Goal: Information Seeking & Learning: Learn about a topic

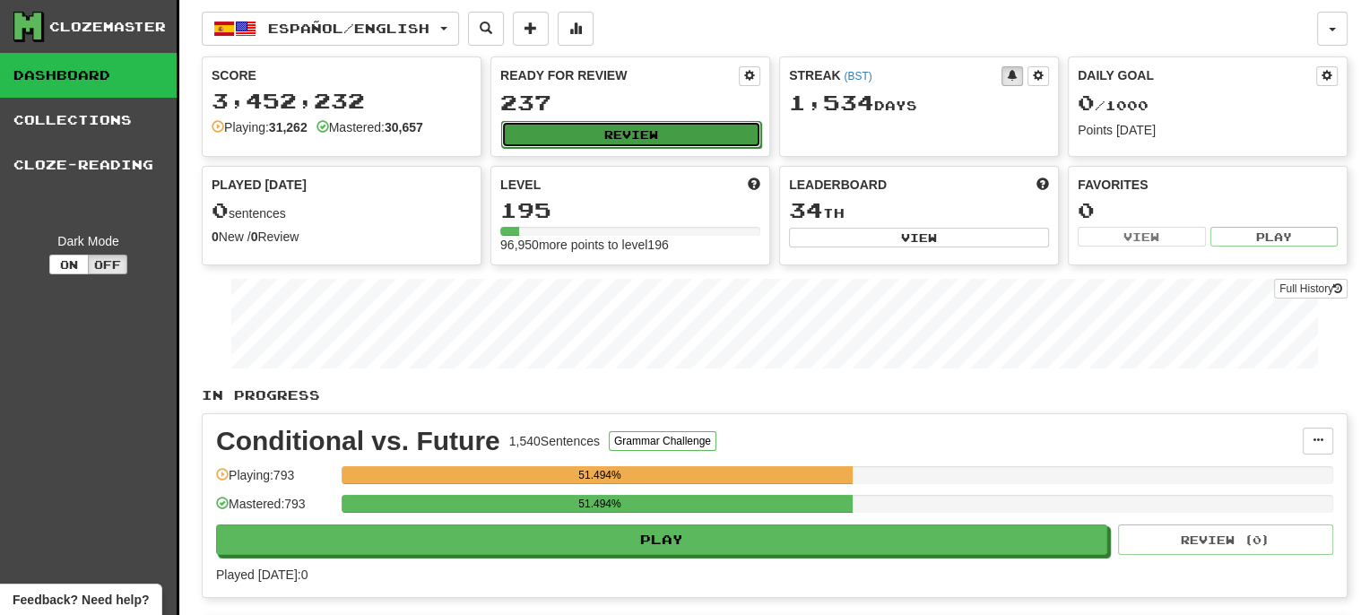
click at [617, 135] on button "Review" at bounding box center [631, 134] width 260 height 27
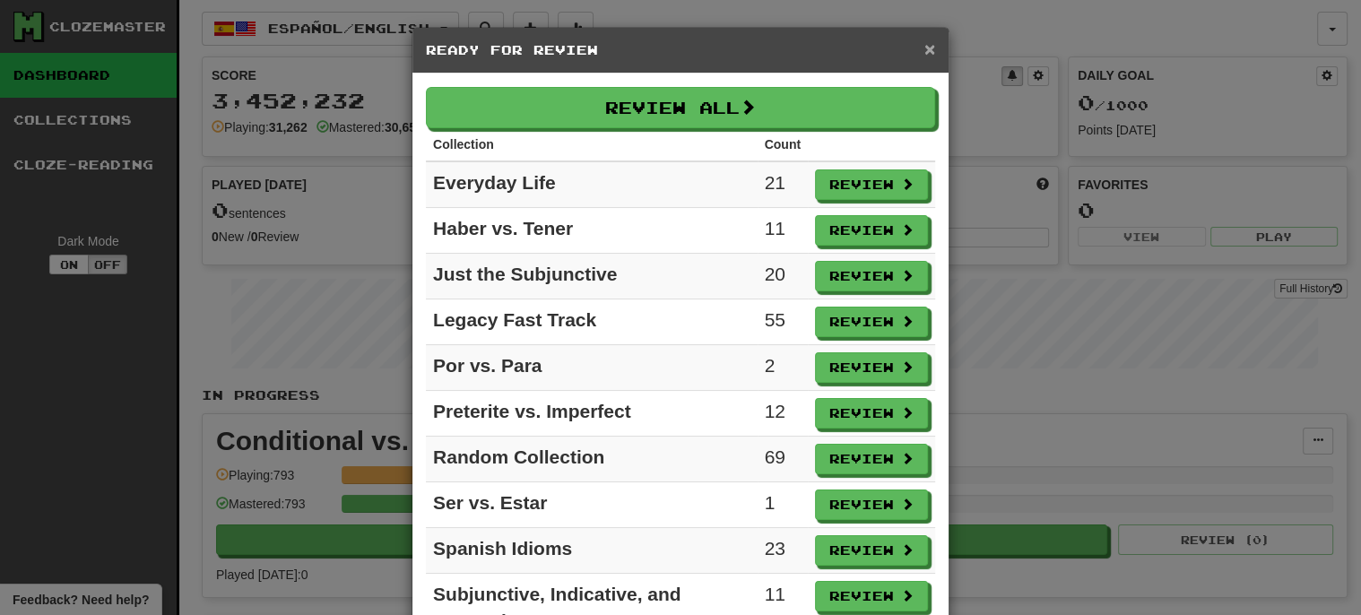
click at [930, 51] on span "×" at bounding box center [929, 49] width 11 height 21
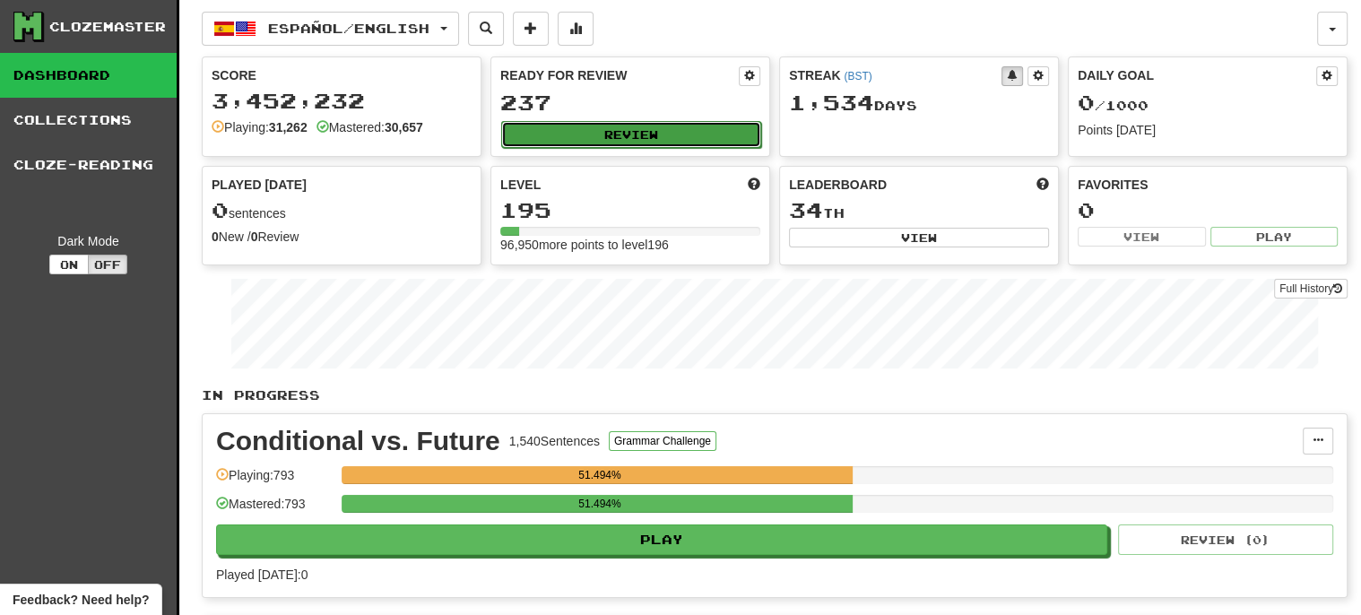
click at [609, 137] on button "Review" at bounding box center [631, 134] width 260 height 27
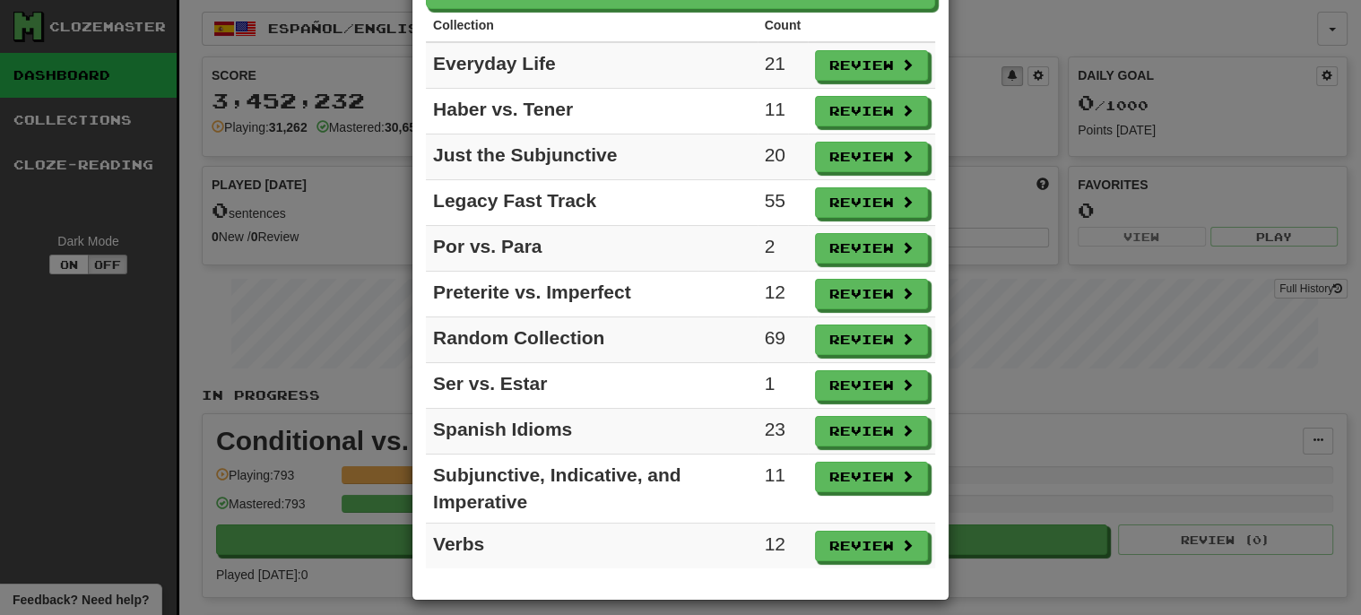
scroll to position [122, 0]
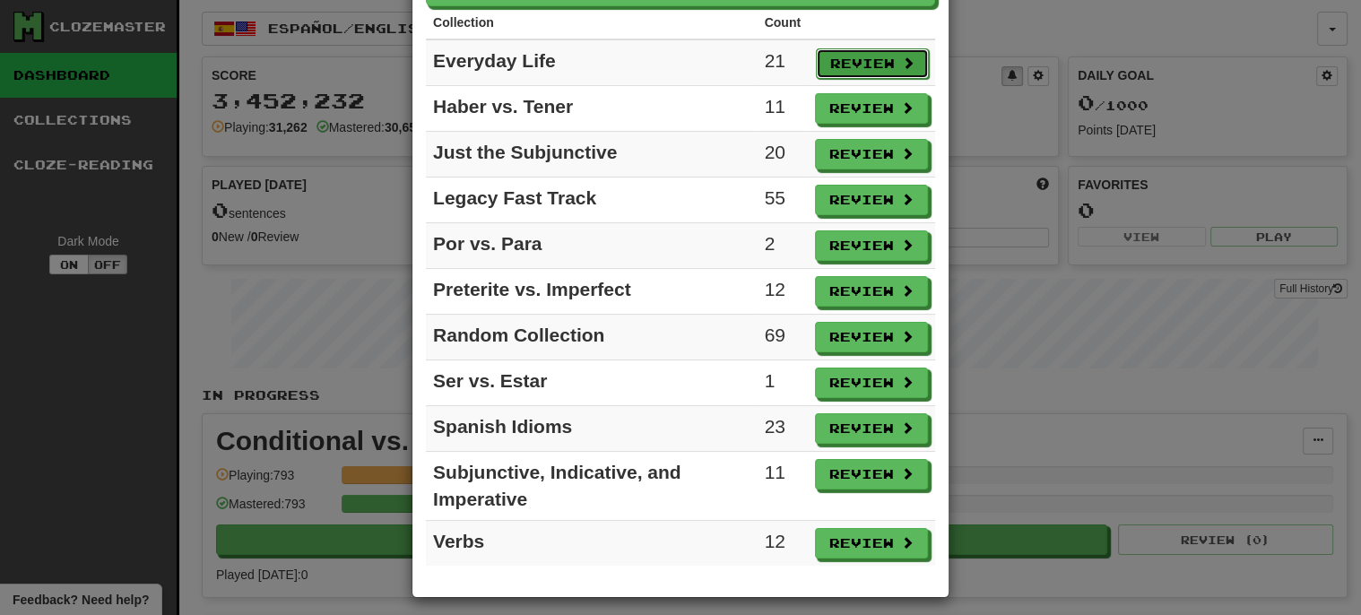
click at [851, 59] on button "Review" at bounding box center [872, 63] width 113 height 30
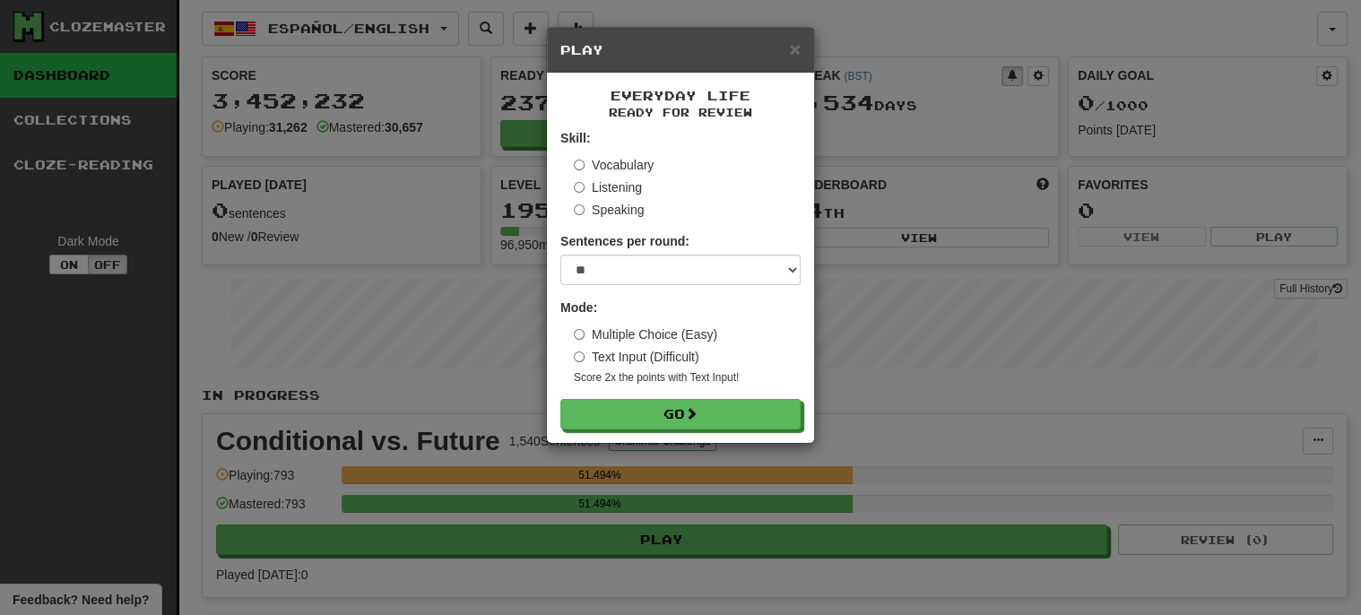
click at [624, 182] on label "Listening" at bounding box center [608, 187] width 68 height 18
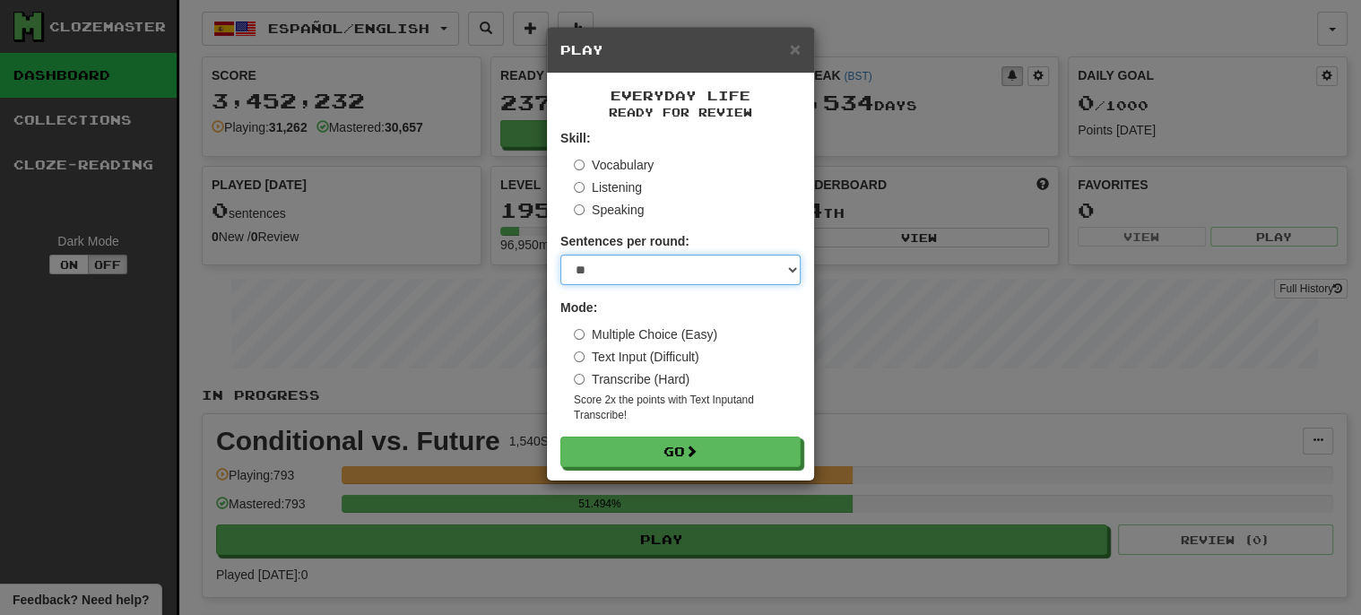
click at [604, 259] on select "* ** ** ** ** ** *** ********" at bounding box center [680, 270] width 240 height 30
select select "***"
click at [560, 255] on select "* ** ** ** ** ** *** ********" at bounding box center [680, 270] width 240 height 30
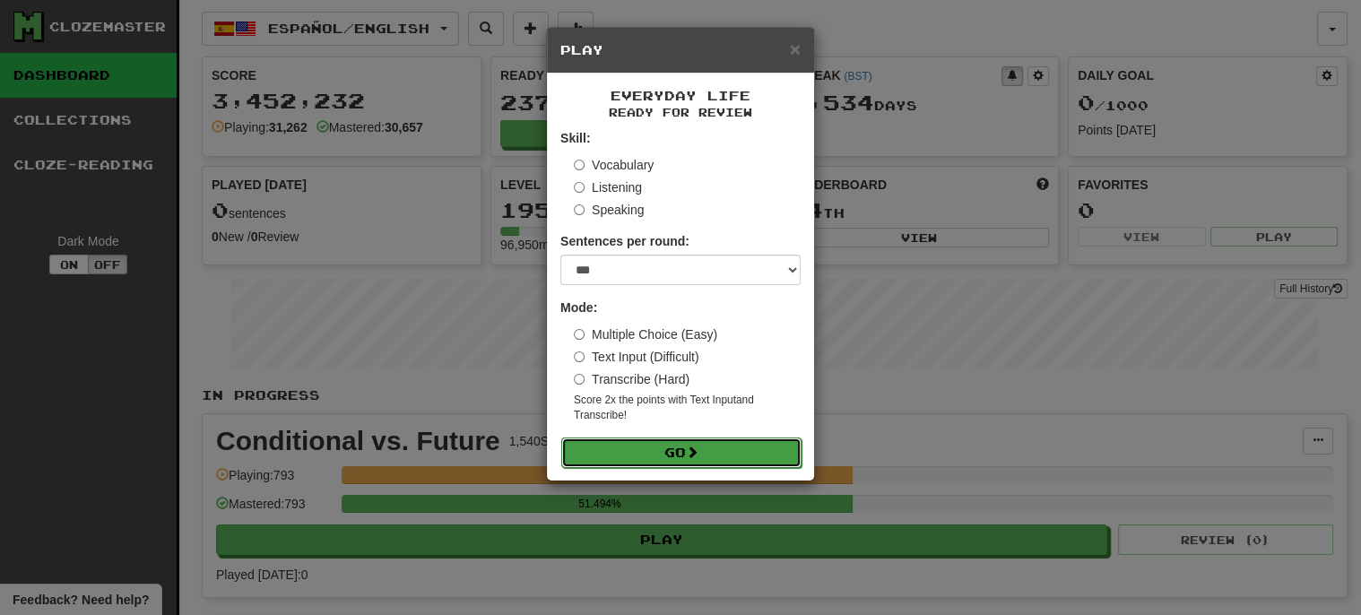
click at [663, 444] on button "Go" at bounding box center [681, 452] width 240 height 30
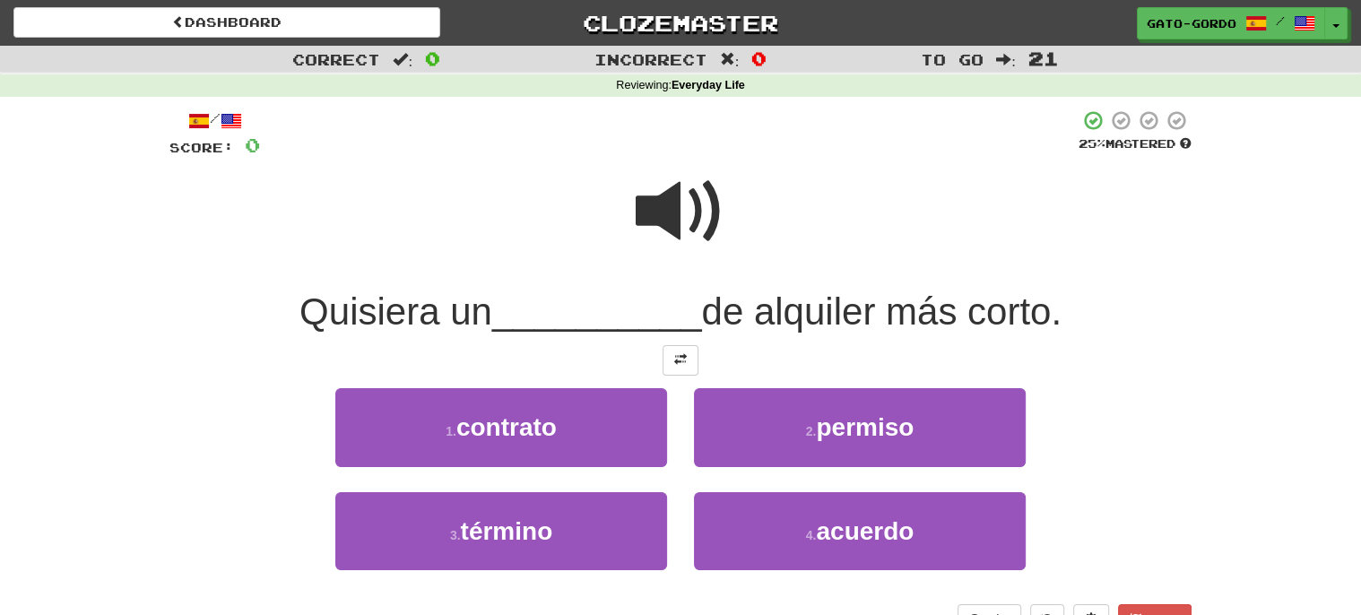
click at [685, 229] on span at bounding box center [680, 212] width 90 height 90
click at [677, 359] on span at bounding box center [680, 359] width 13 height 13
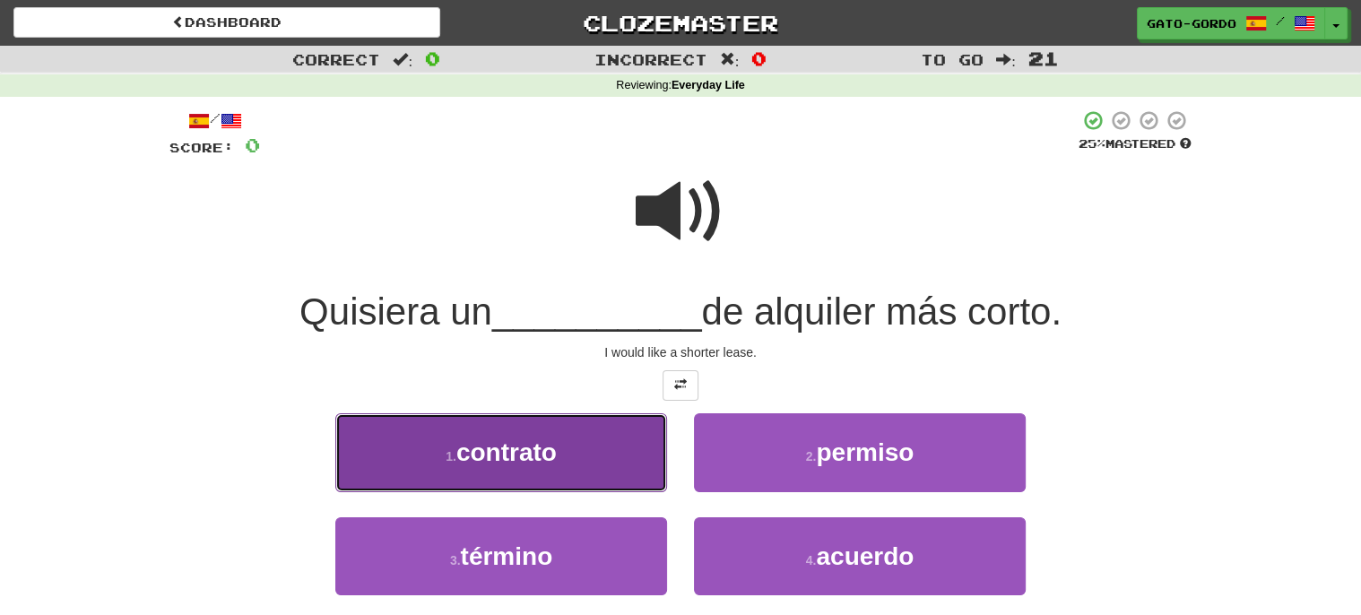
click at [497, 438] on span "contrato" at bounding box center [506, 452] width 100 height 28
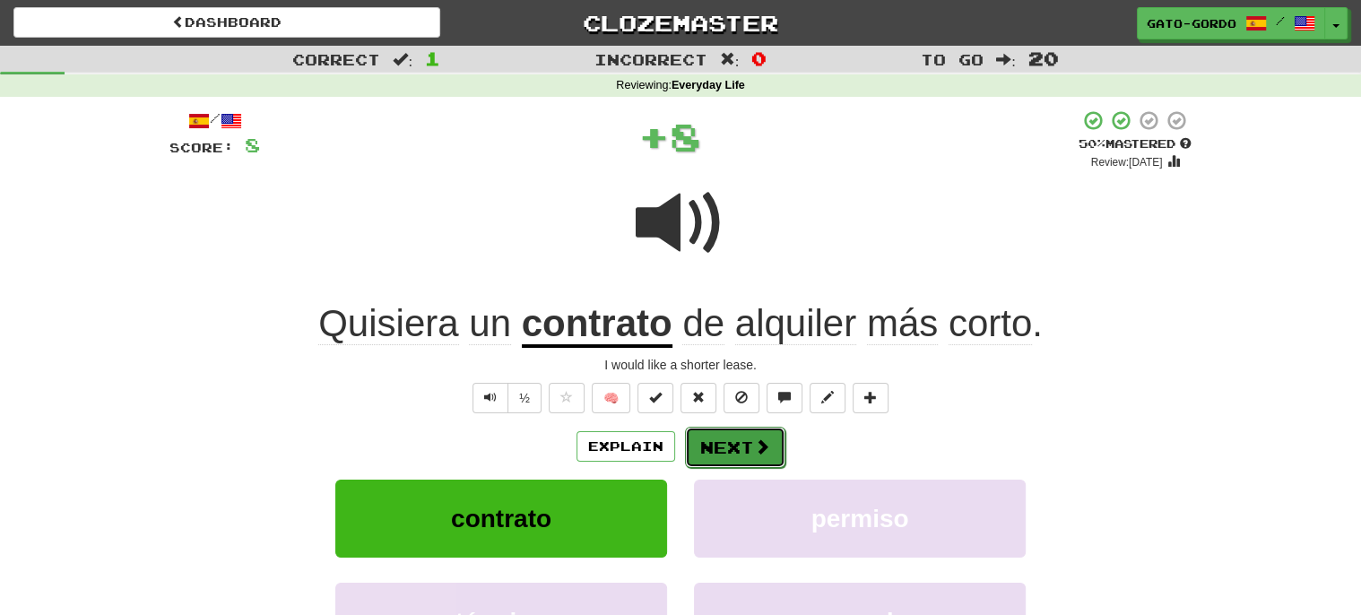
click at [722, 433] on button "Next" at bounding box center [735, 447] width 100 height 41
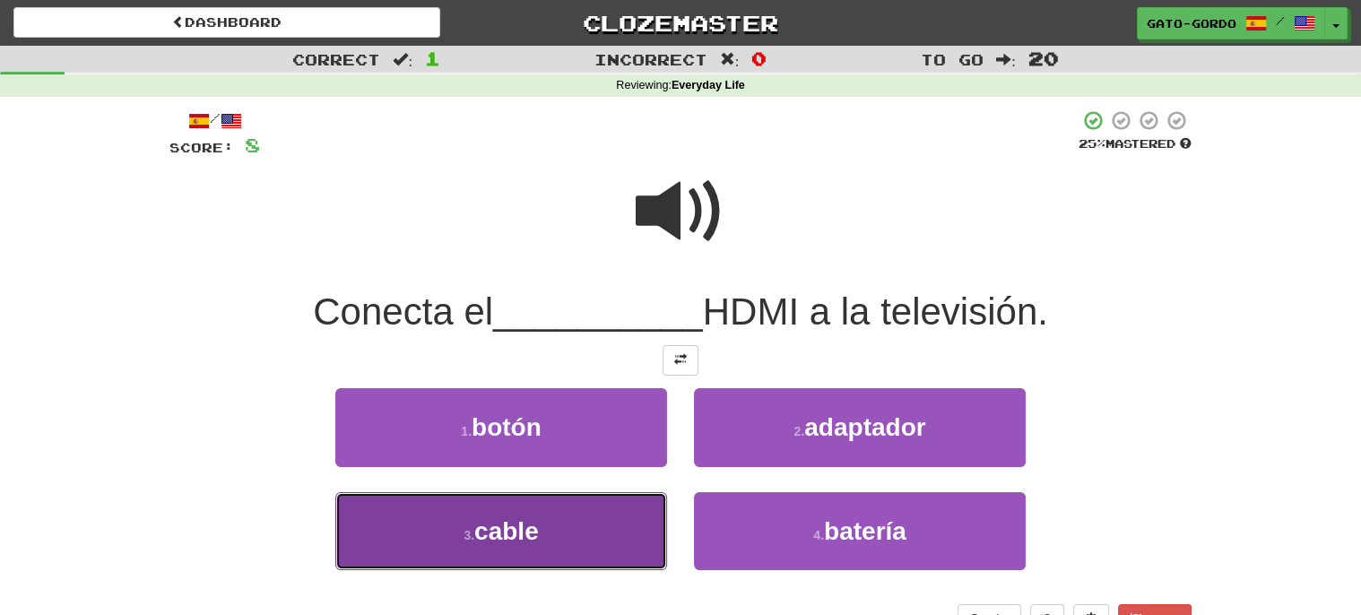
click at [494, 522] on span "cable" at bounding box center [506, 531] width 65 height 28
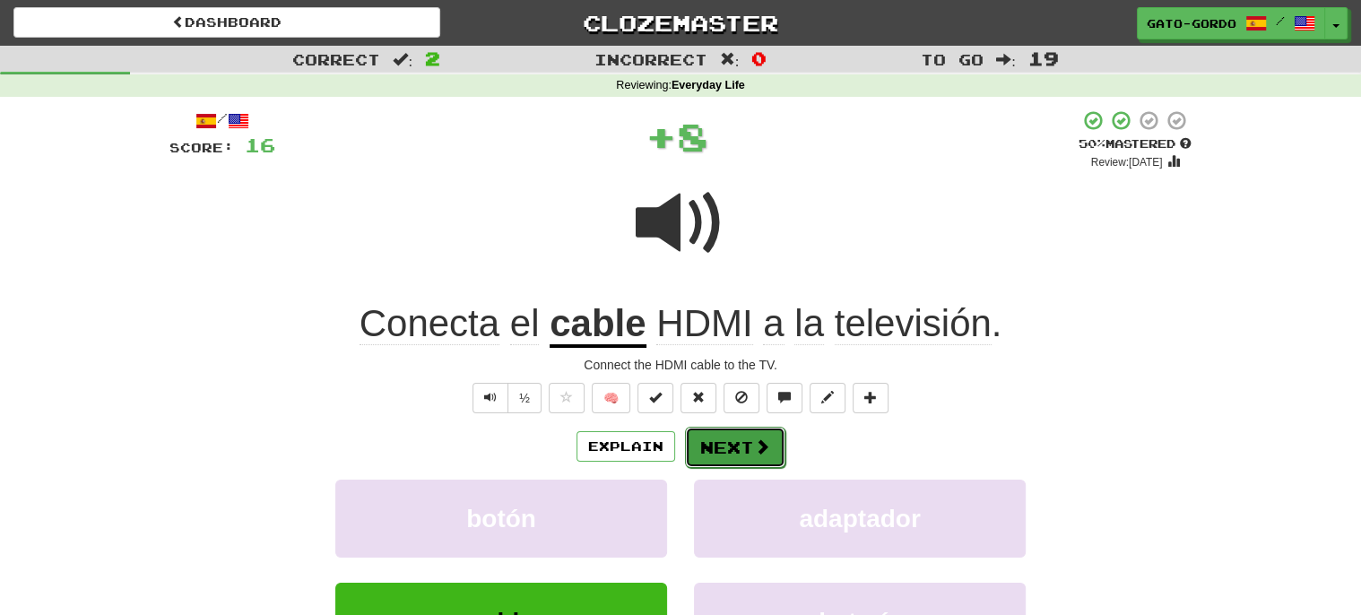
click at [754, 449] on span at bounding box center [762, 446] width 16 height 16
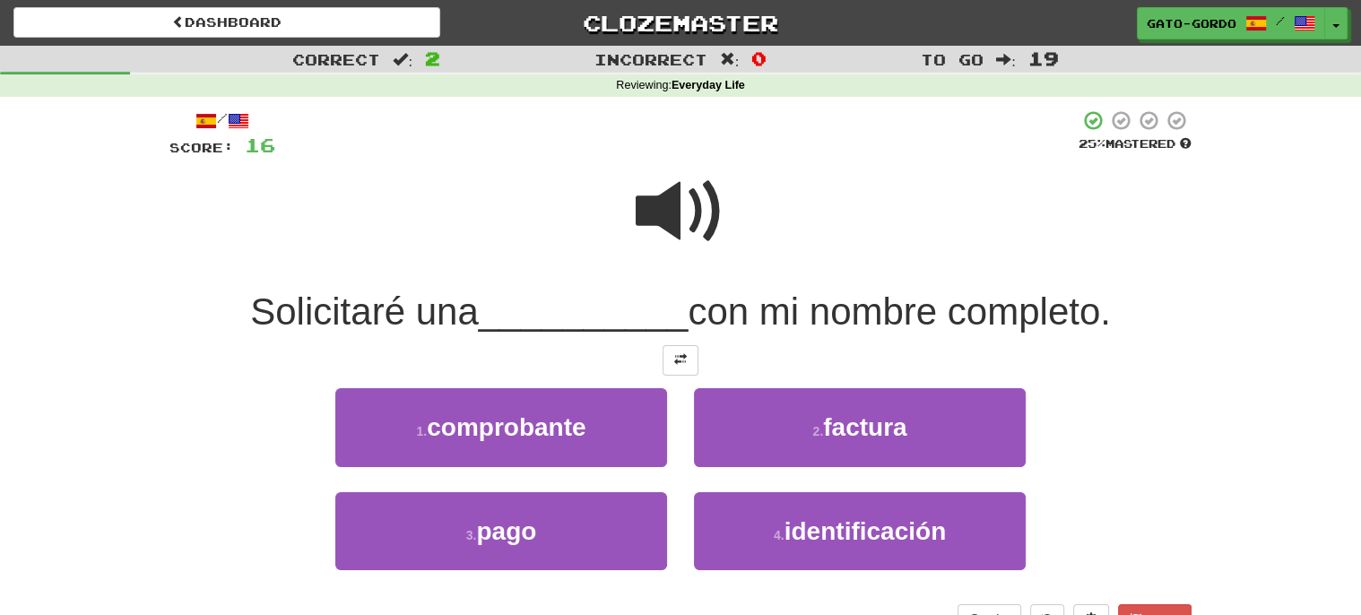
click at [691, 194] on span at bounding box center [680, 212] width 90 height 90
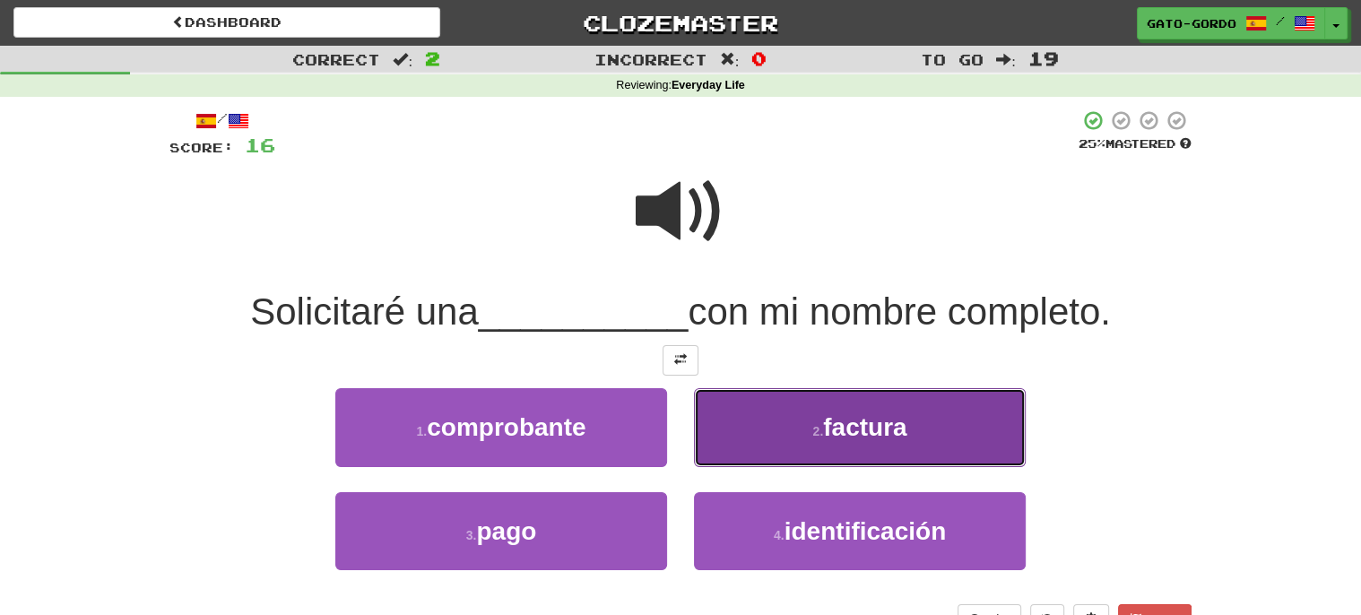
click at [818, 424] on small "2 ." at bounding box center [817, 431] width 11 height 14
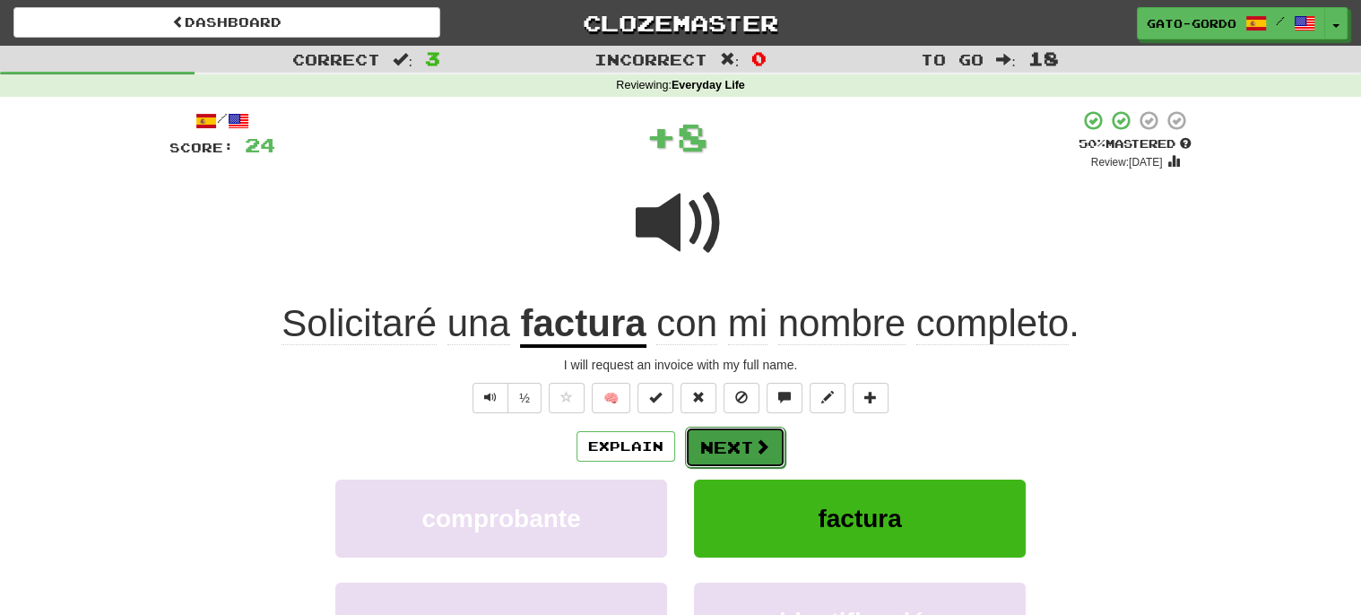
click at [728, 445] on button "Next" at bounding box center [735, 447] width 100 height 41
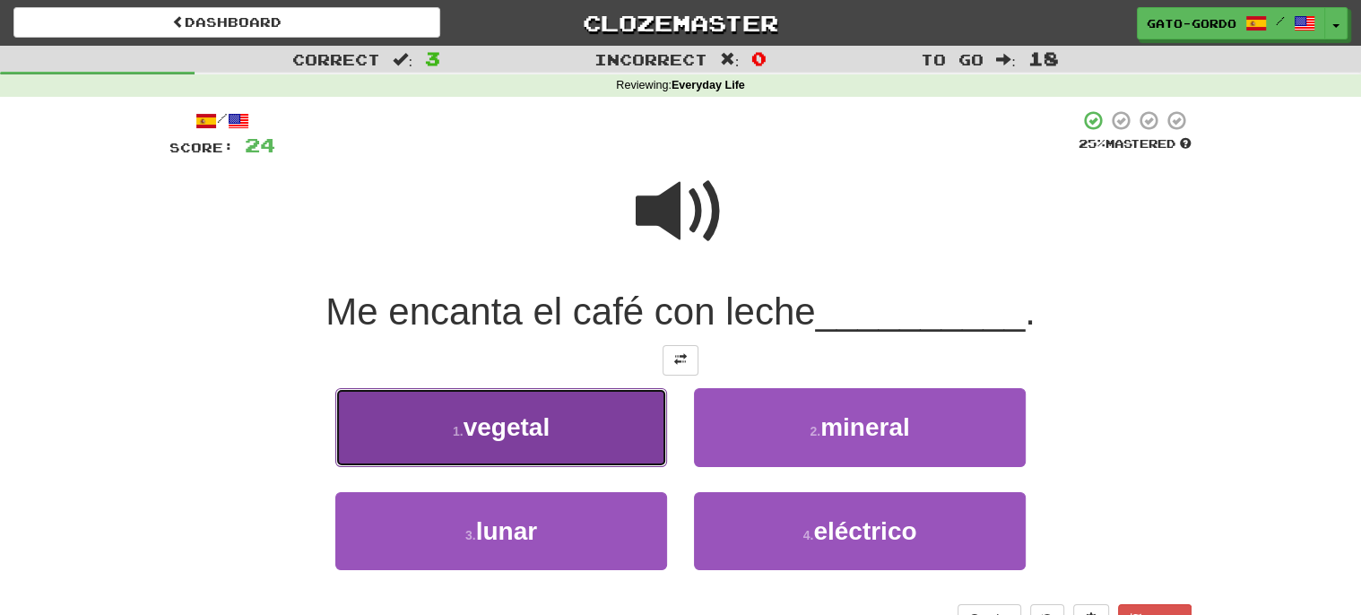
click at [479, 416] on span "vegetal" at bounding box center [506, 427] width 87 height 28
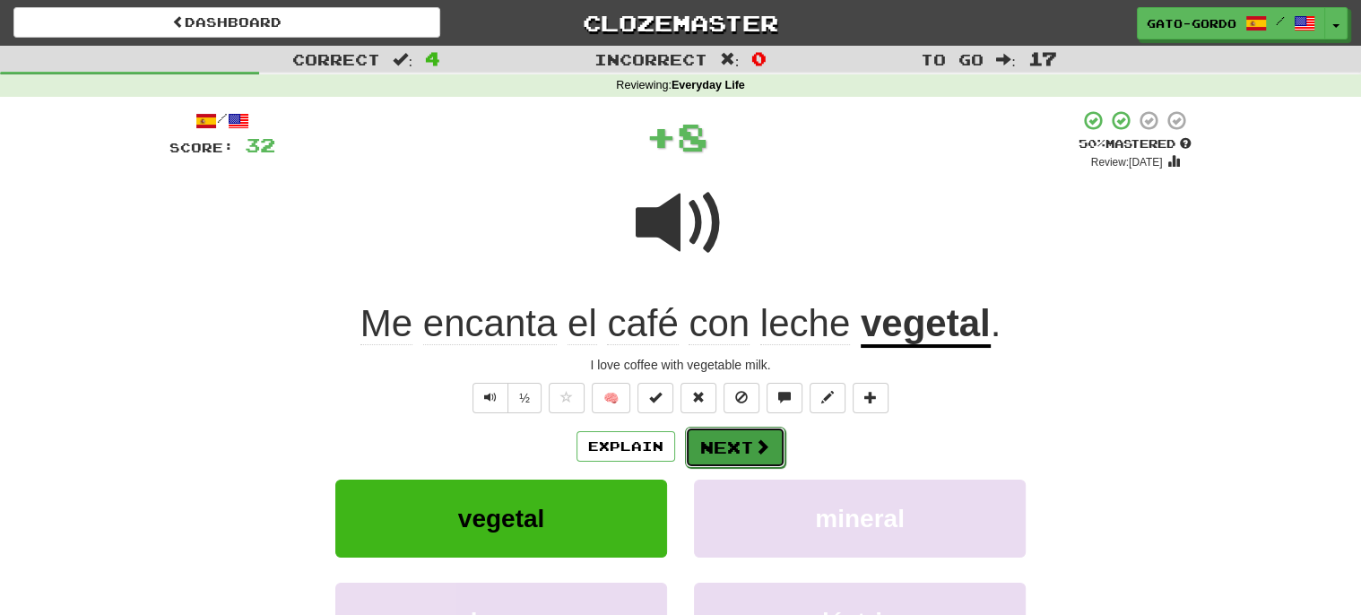
click at [744, 445] on button "Next" at bounding box center [735, 447] width 100 height 41
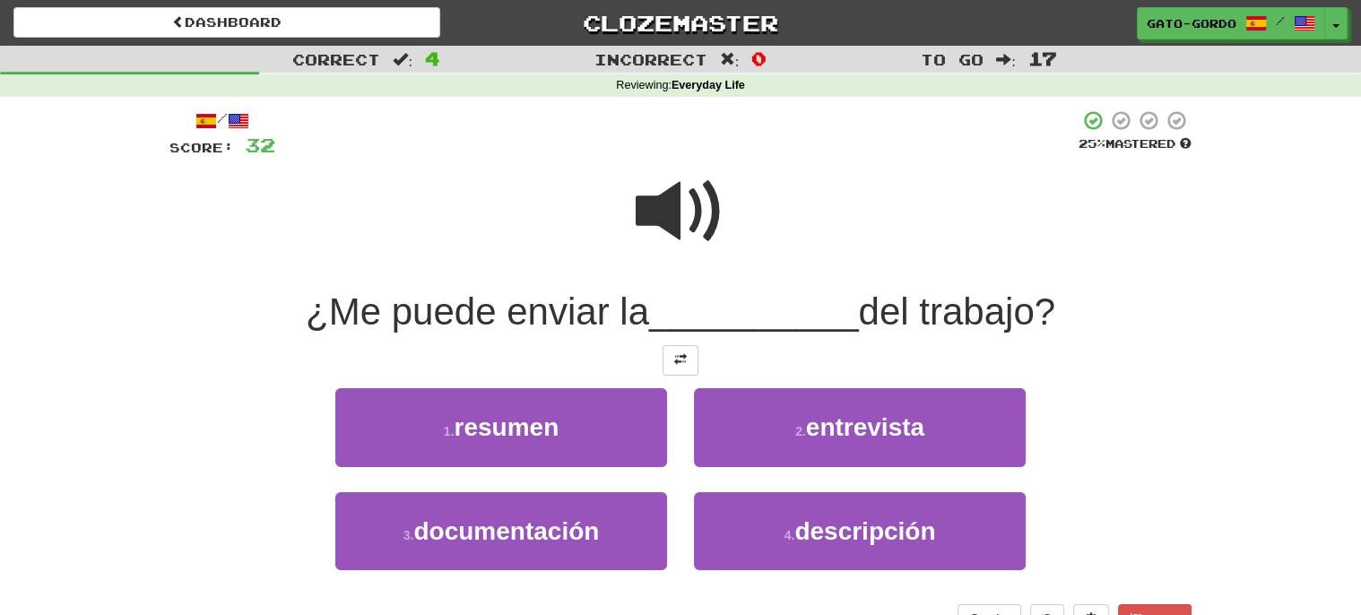
click at [695, 203] on span at bounding box center [680, 212] width 90 height 90
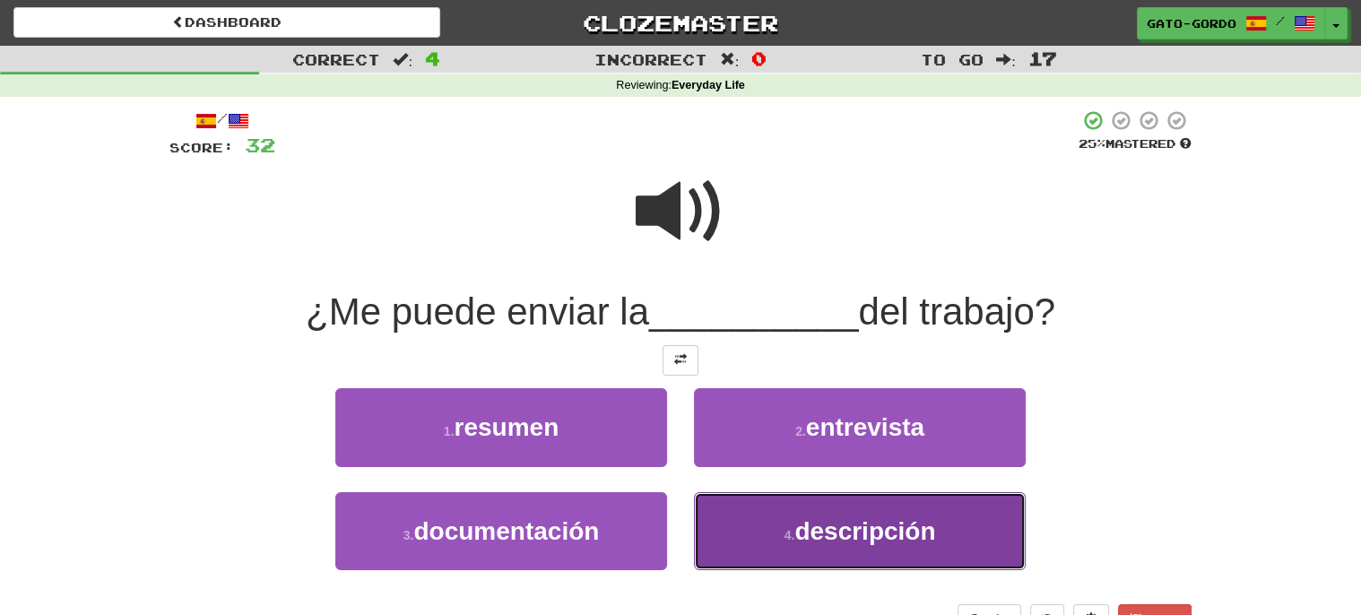
click at [826, 523] on span "descripción" at bounding box center [864, 531] width 141 height 28
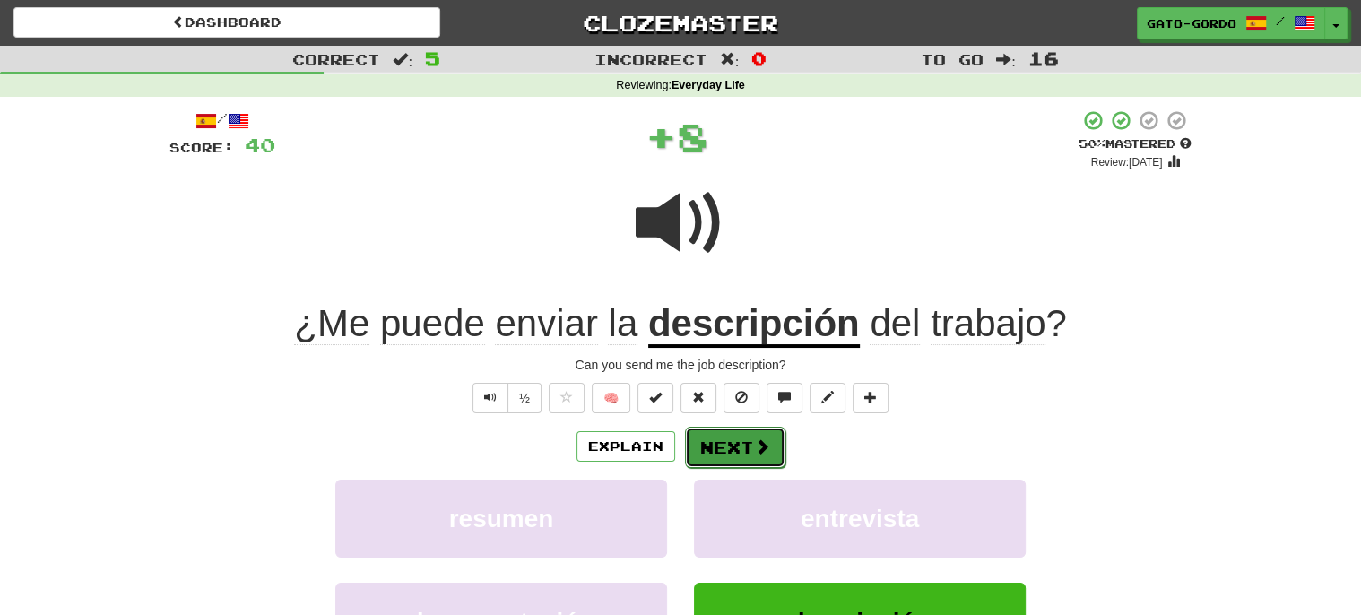
click at [709, 451] on button "Next" at bounding box center [735, 447] width 100 height 41
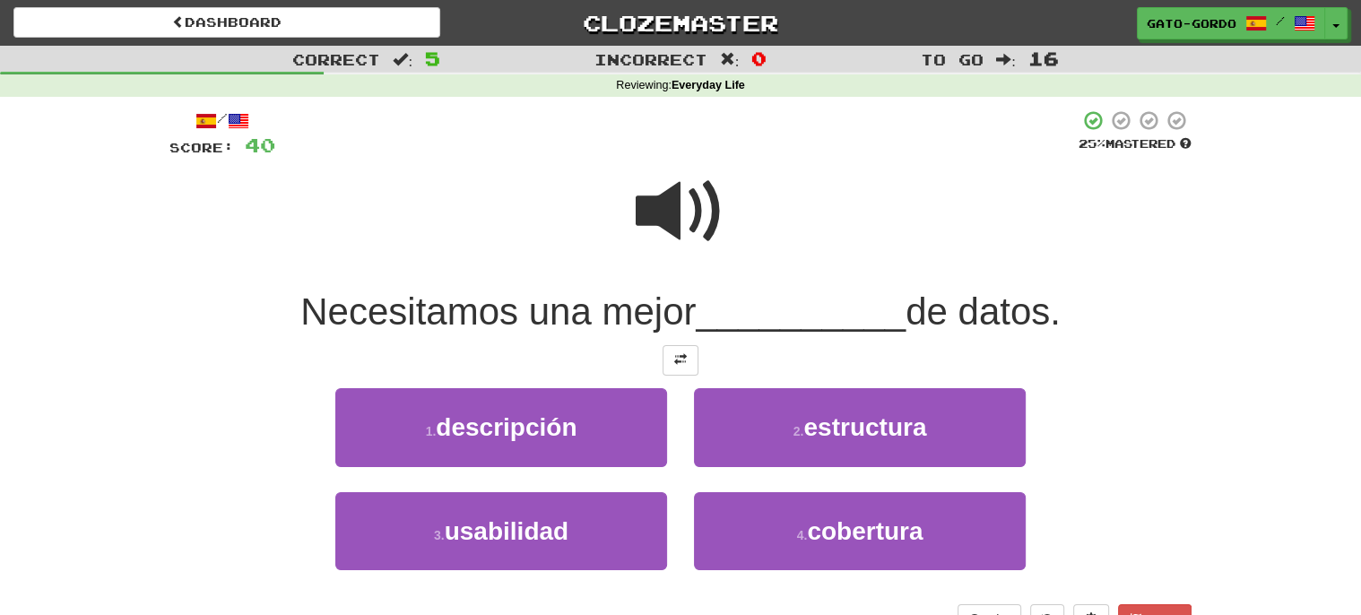
click at [661, 204] on span at bounding box center [680, 212] width 90 height 90
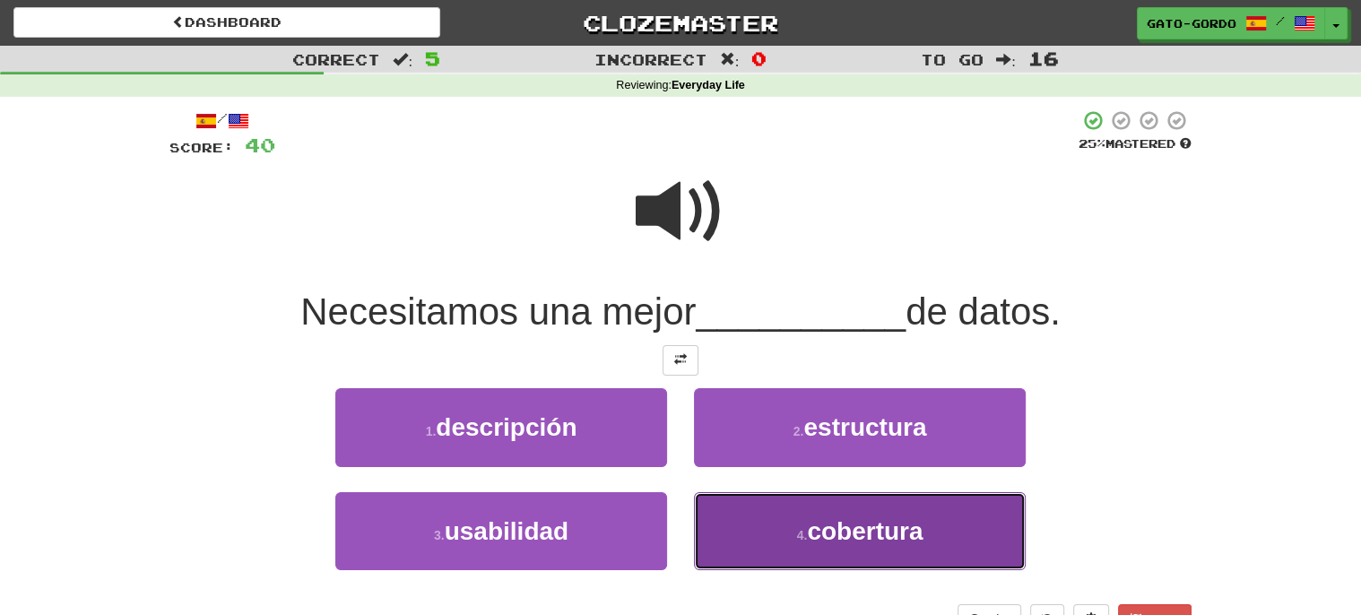
click at [868, 517] on span "cobertura" at bounding box center [865, 531] width 116 height 28
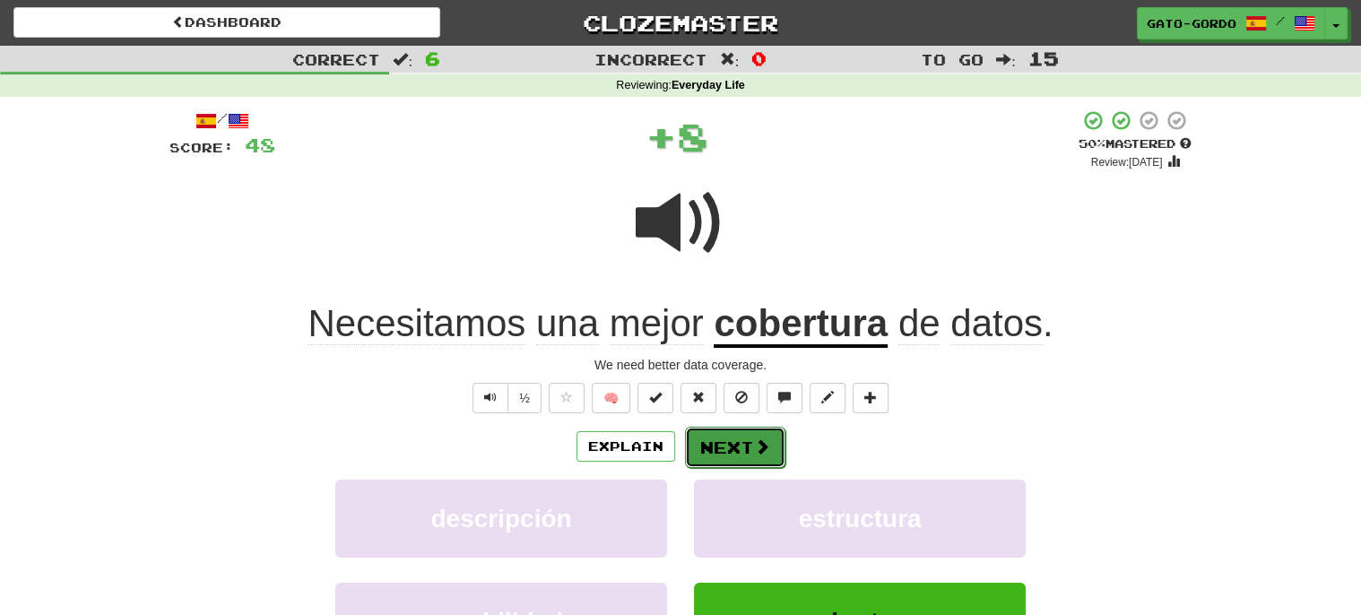
click at [739, 443] on button "Next" at bounding box center [735, 447] width 100 height 41
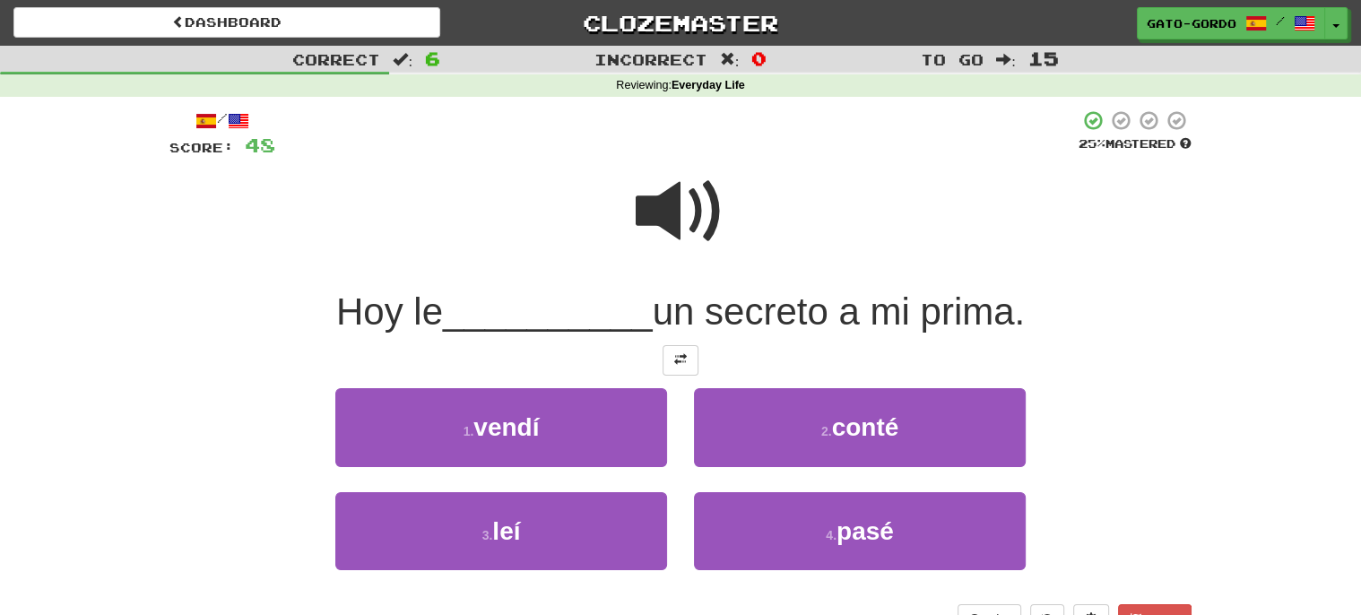
click at [684, 190] on span at bounding box center [680, 212] width 90 height 90
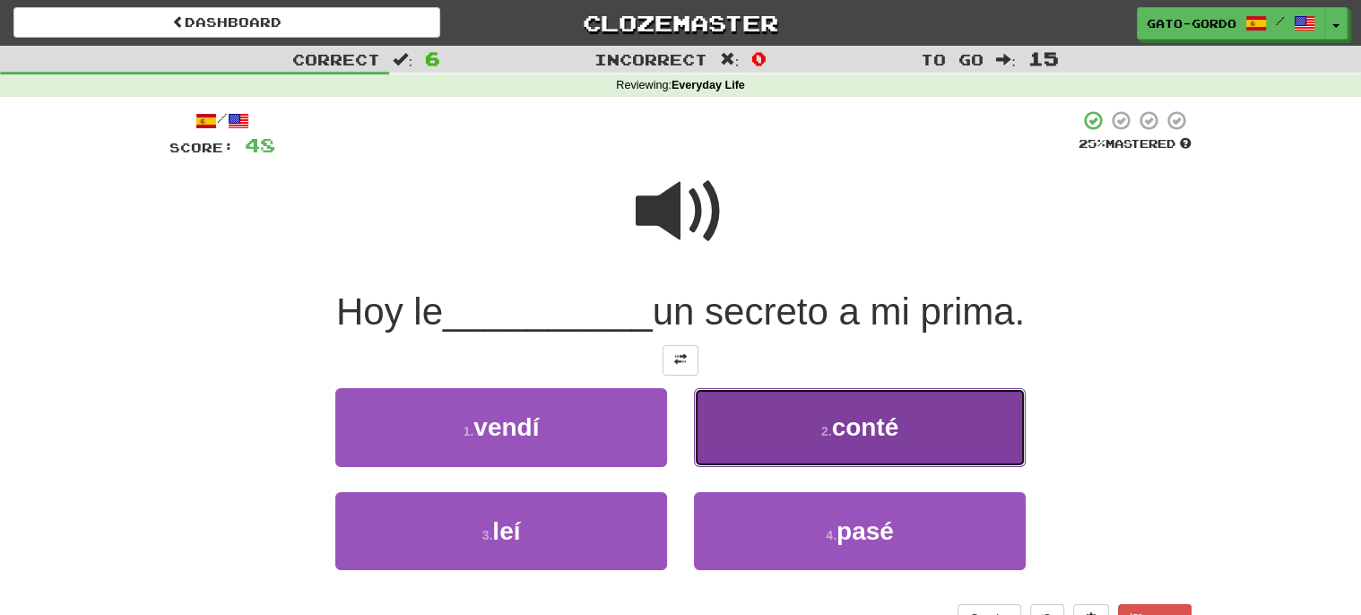
click at [836, 431] on span "conté" at bounding box center [865, 427] width 67 height 28
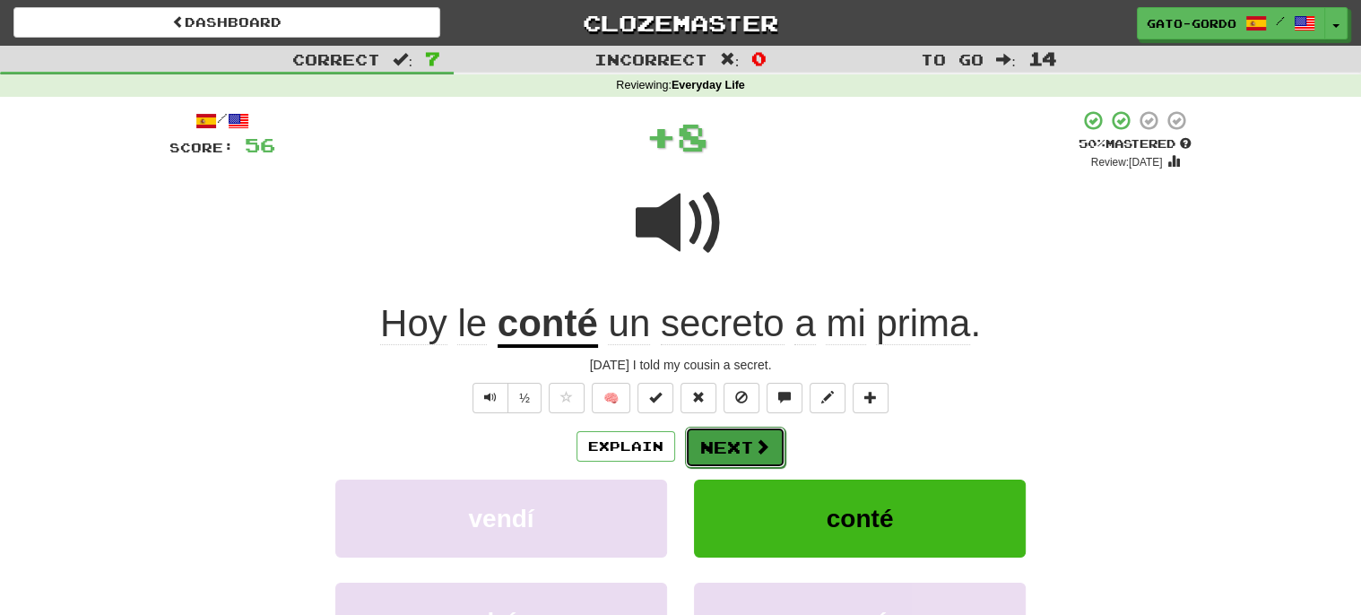
click at [720, 441] on button "Next" at bounding box center [735, 447] width 100 height 41
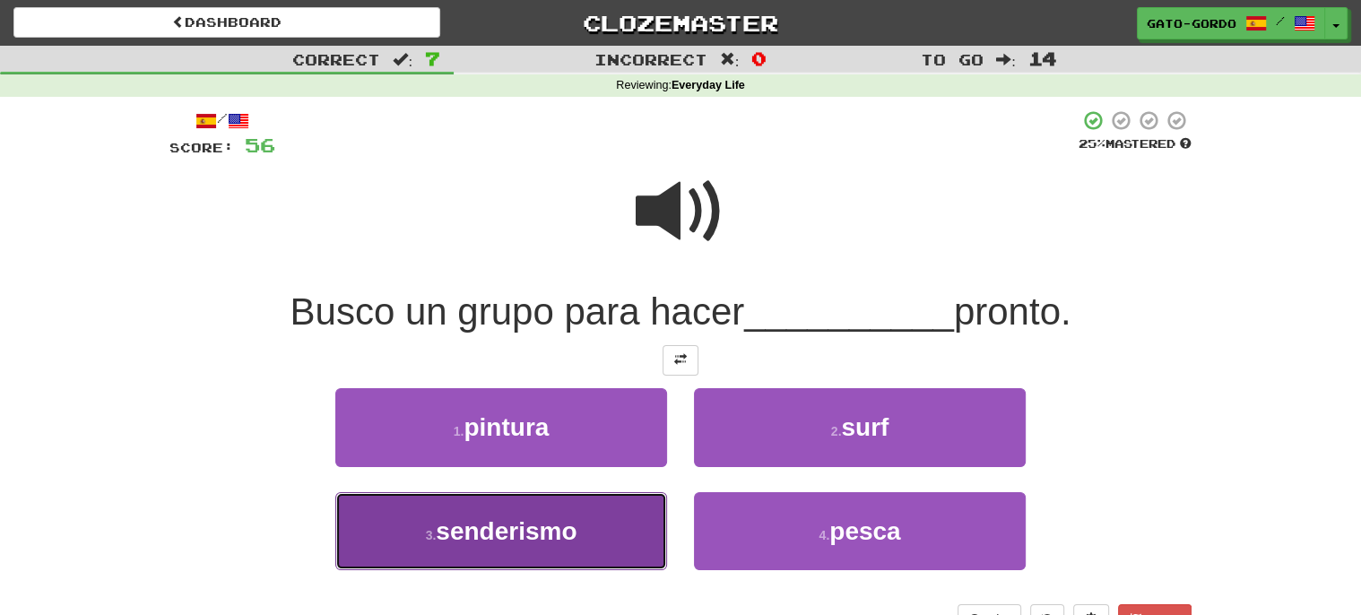
click at [508, 532] on span "senderismo" at bounding box center [506, 531] width 141 height 28
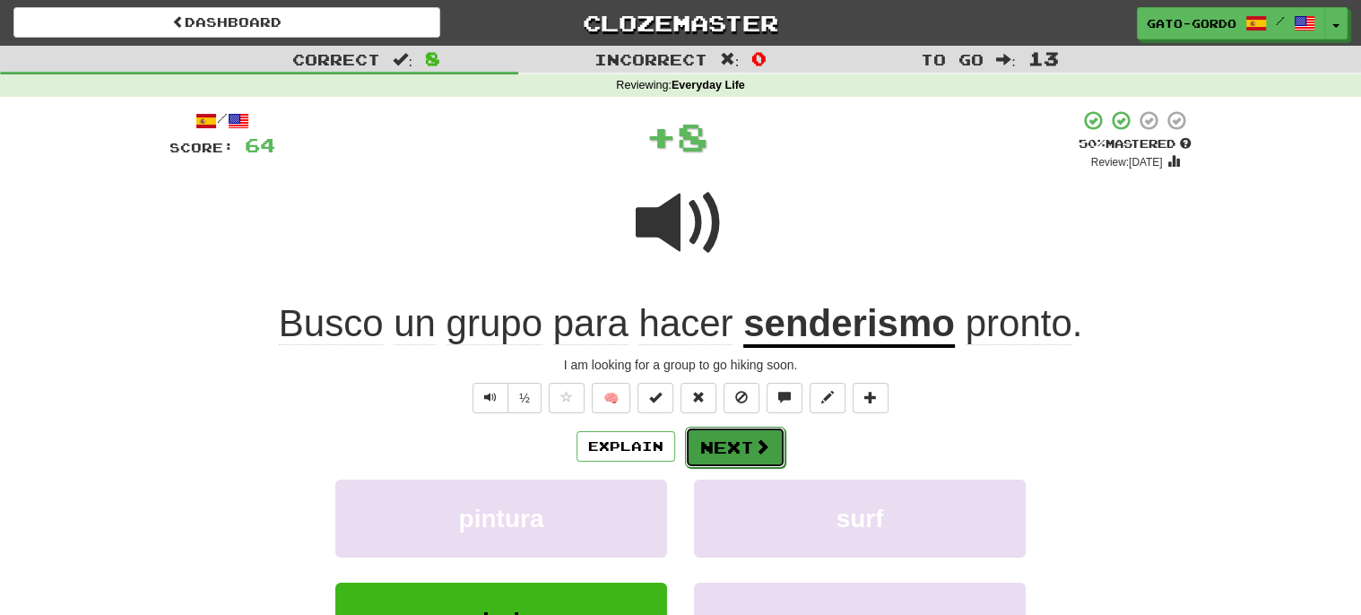
click at [722, 441] on button "Next" at bounding box center [735, 447] width 100 height 41
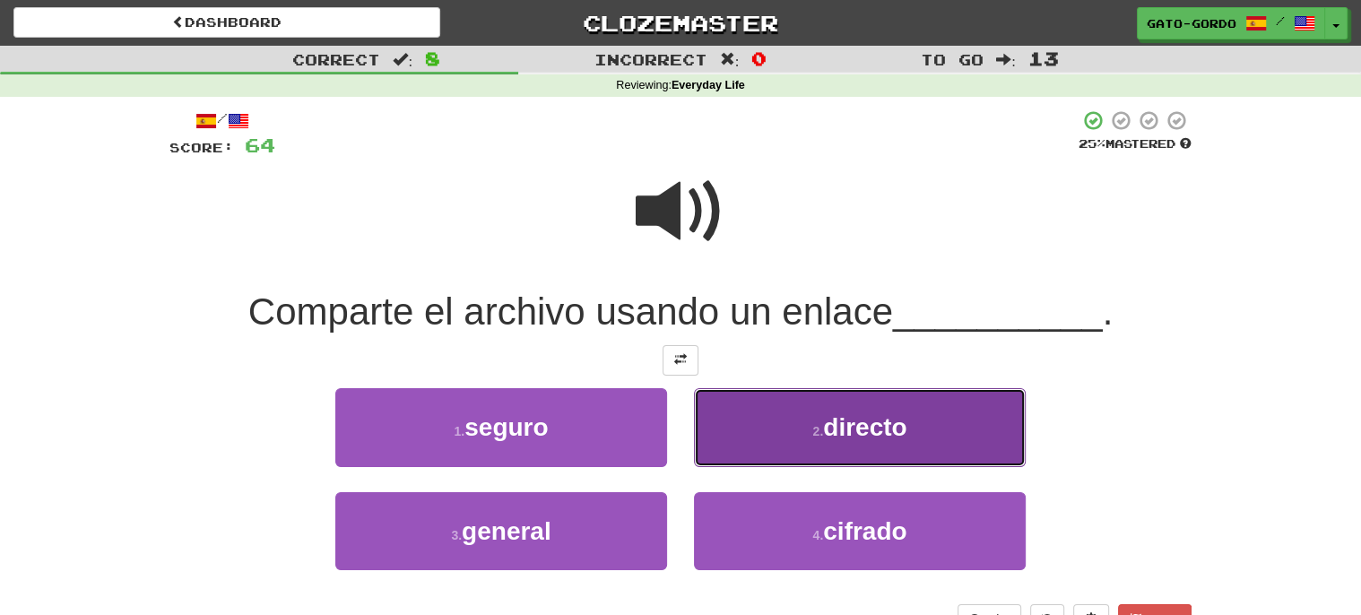
click at [832, 430] on span "directo" at bounding box center [864, 427] width 83 height 28
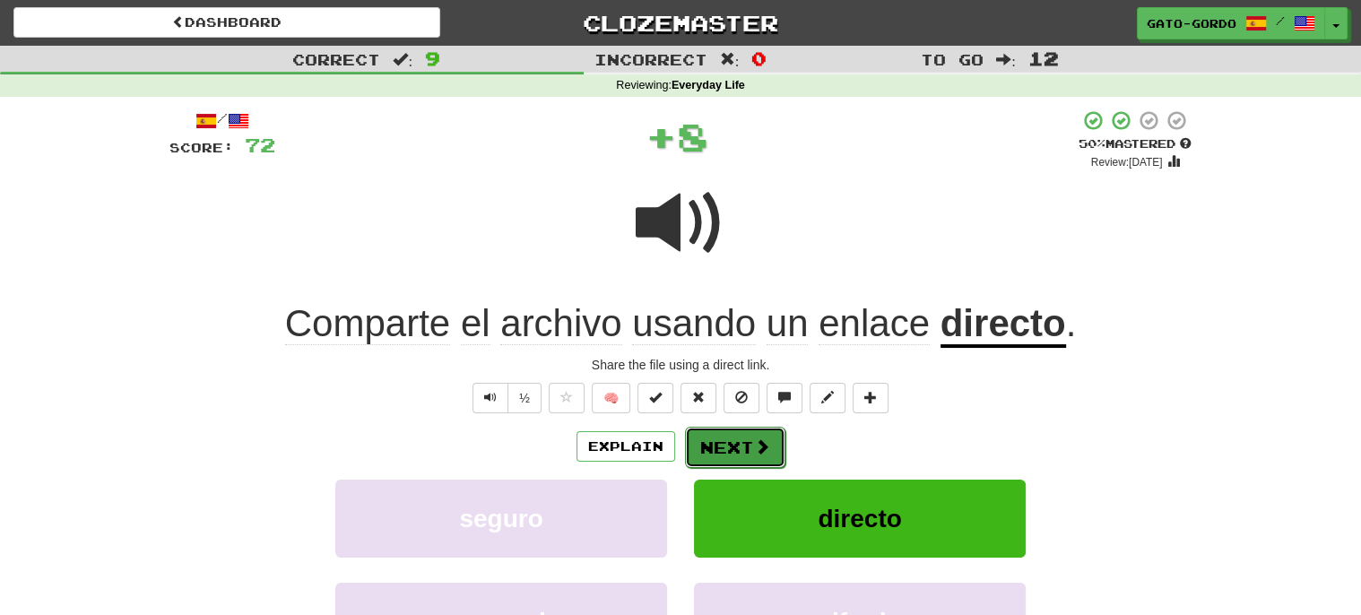
click at [730, 448] on button "Next" at bounding box center [735, 447] width 100 height 41
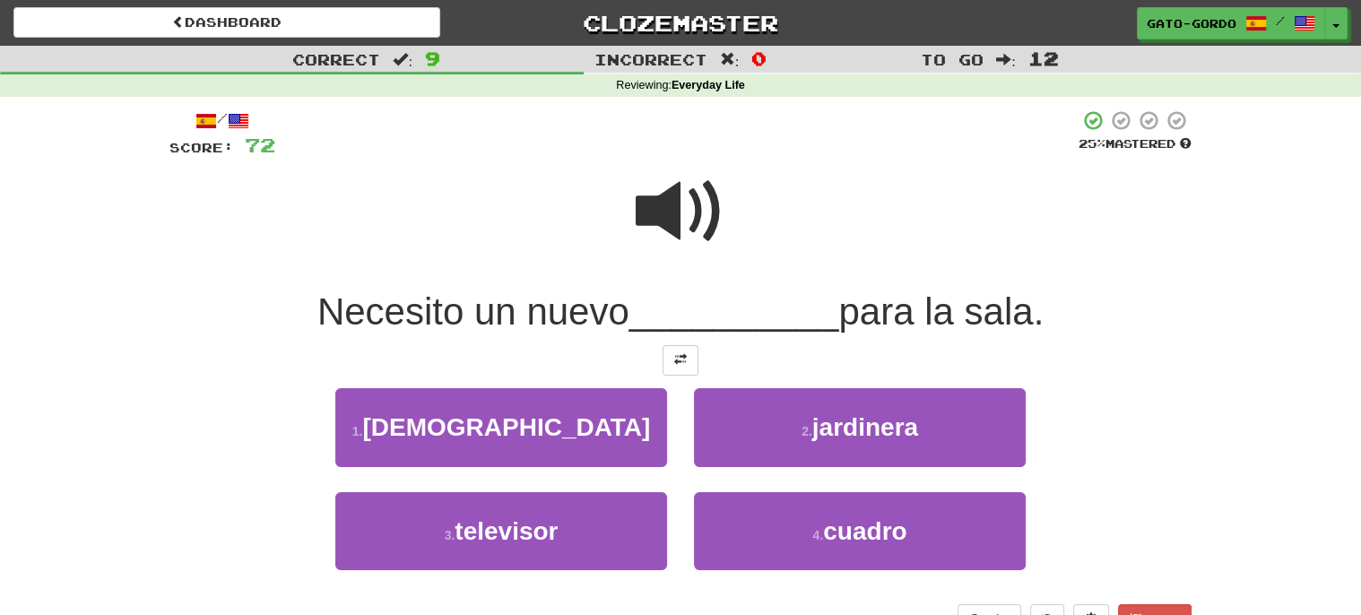
click at [679, 197] on span at bounding box center [680, 212] width 90 height 90
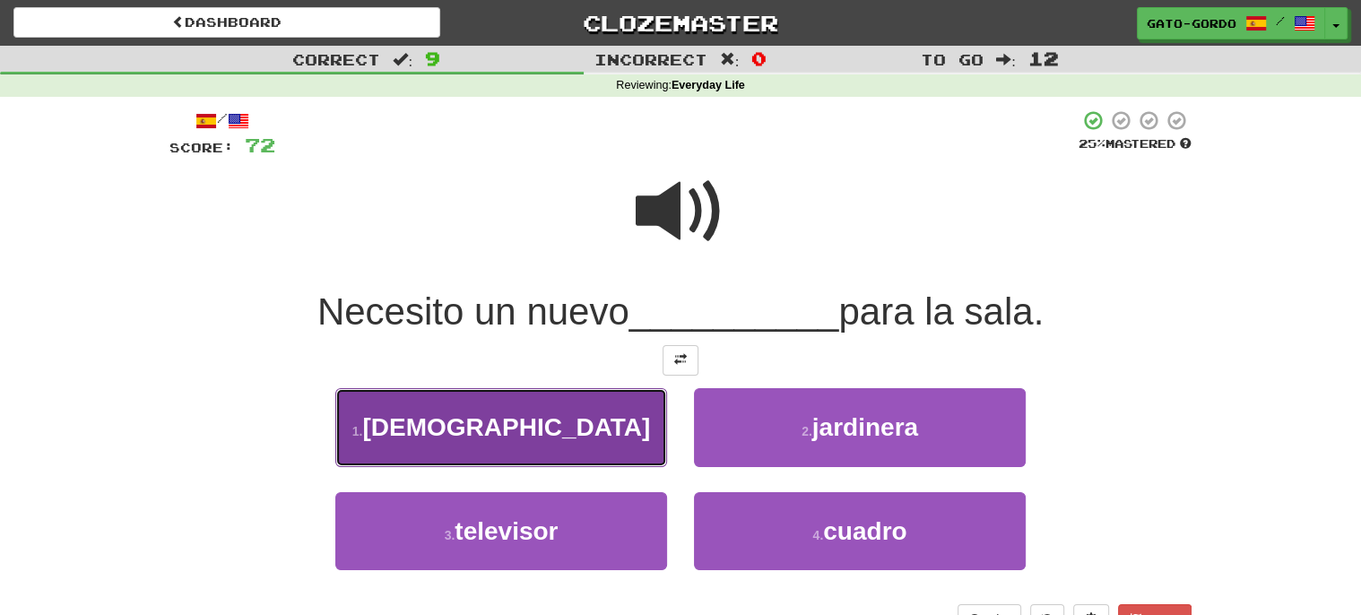
click at [462, 424] on button "1 . sofá" at bounding box center [501, 427] width 332 height 78
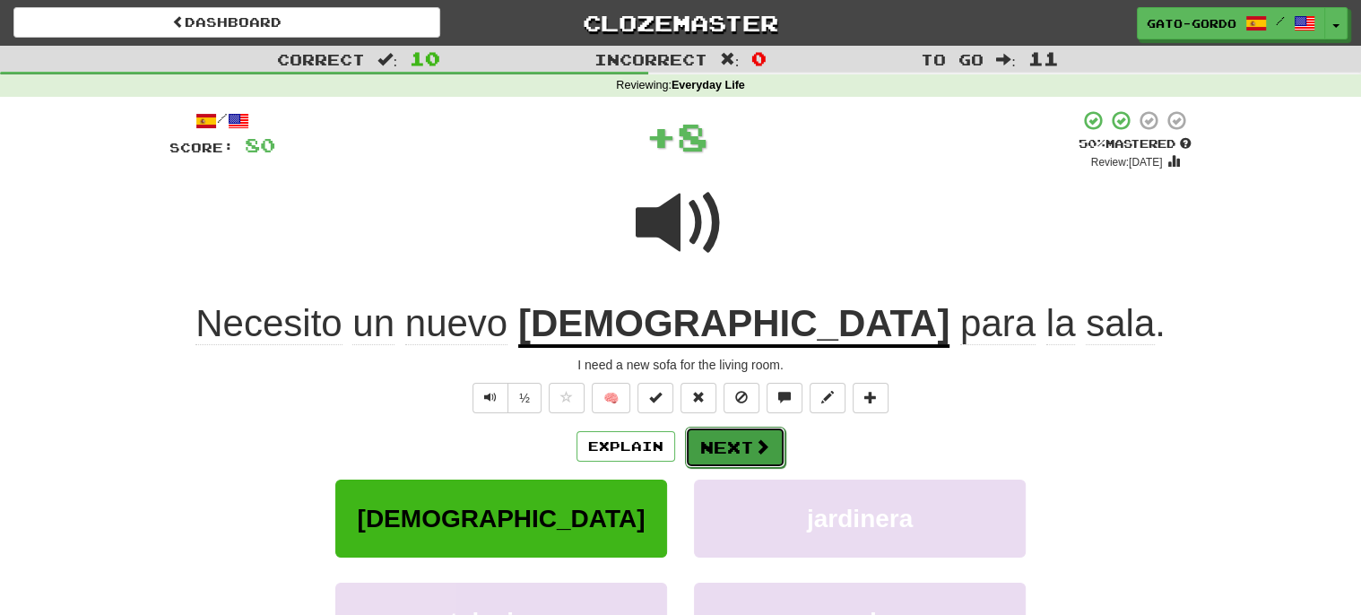
click at [711, 439] on button "Next" at bounding box center [735, 447] width 100 height 41
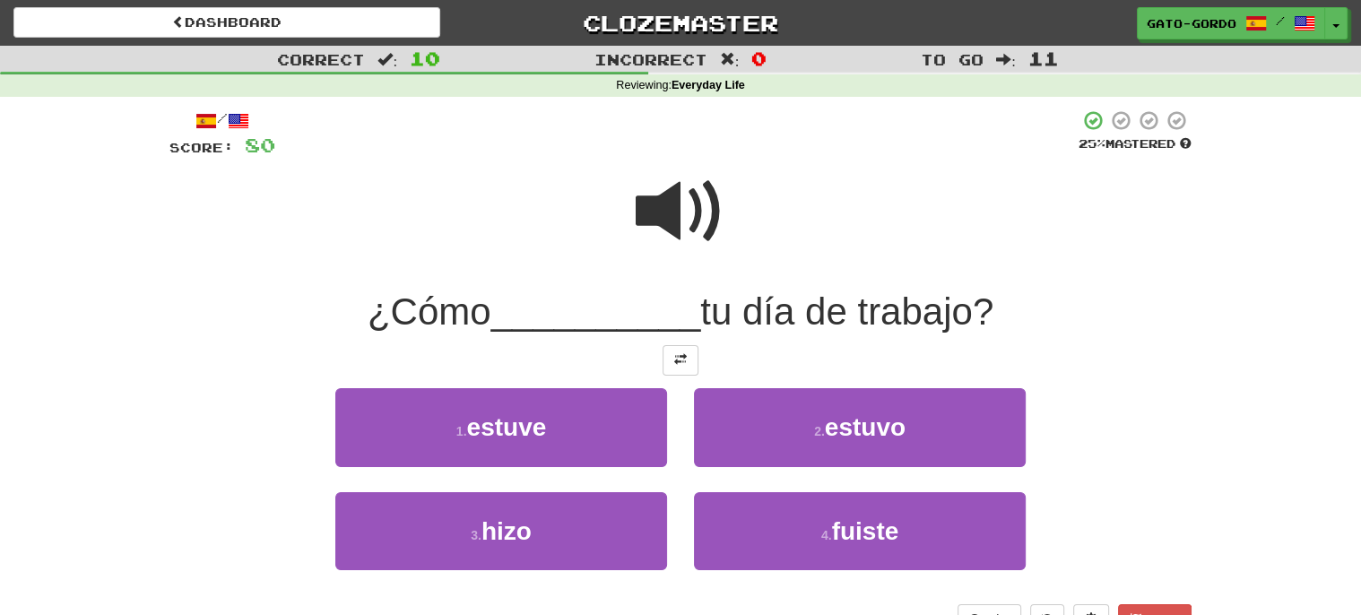
click at [675, 194] on span at bounding box center [680, 212] width 90 height 90
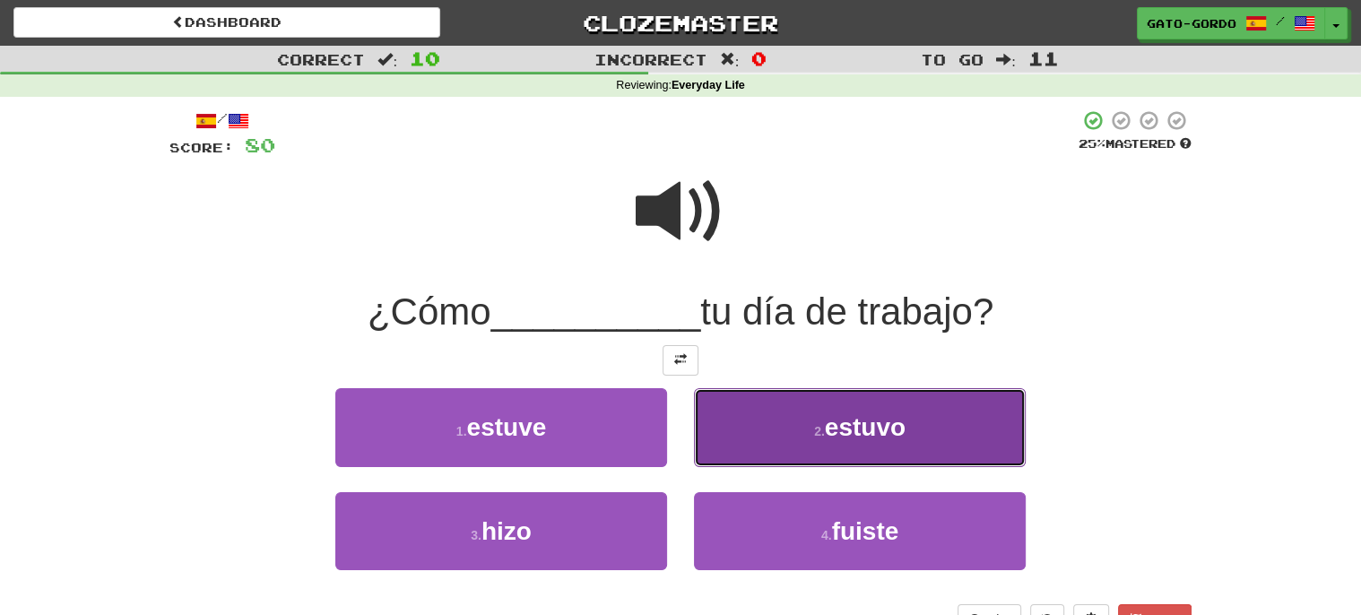
click at [789, 416] on button "2 . estuvo" at bounding box center [860, 427] width 332 height 78
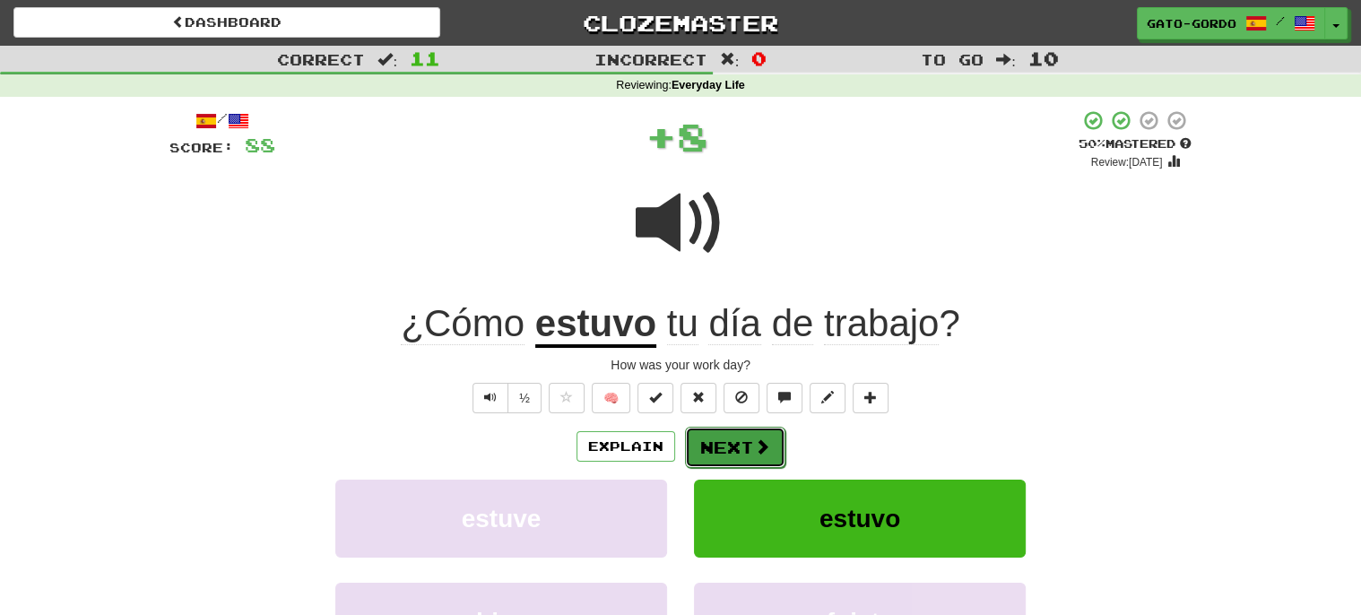
click at [731, 435] on button "Next" at bounding box center [735, 447] width 100 height 41
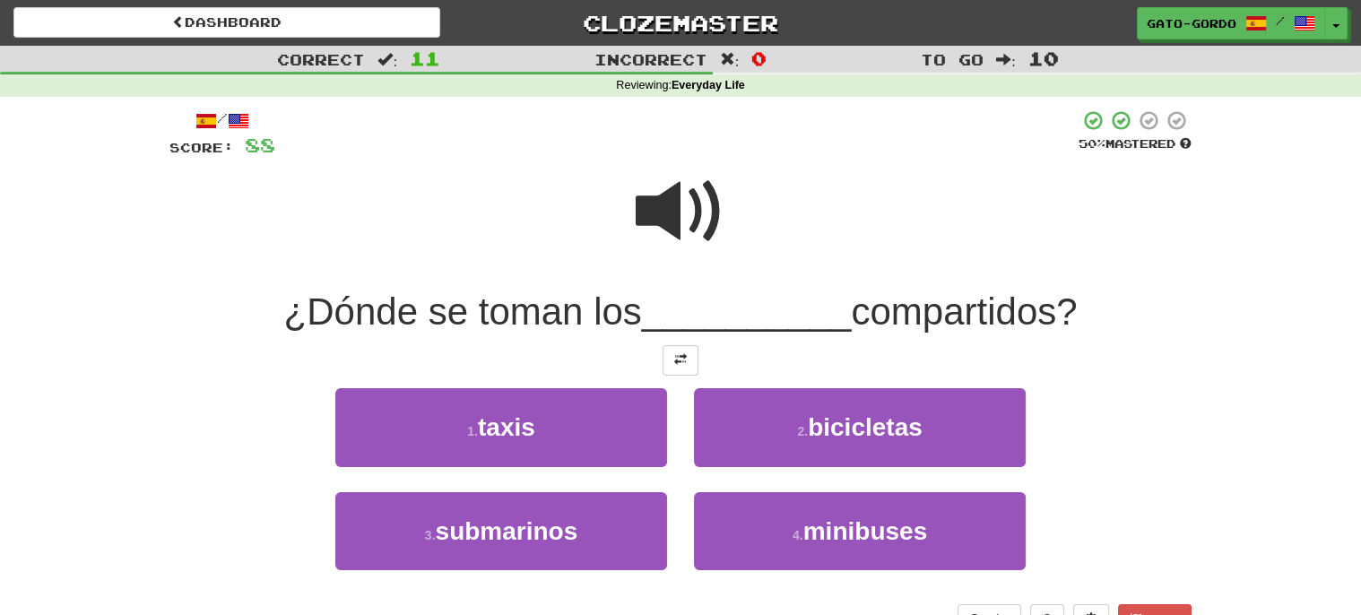
click at [660, 215] on span at bounding box center [680, 212] width 90 height 90
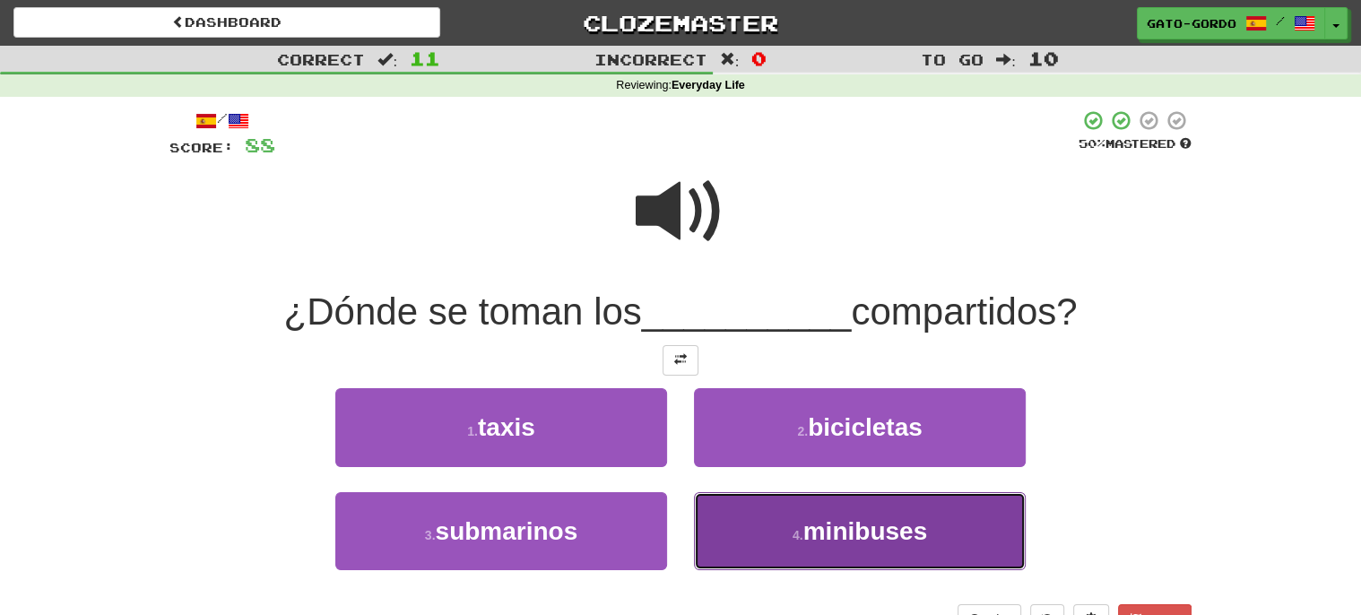
click at [835, 526] on span "minibuses" at bounding box center [865, 531] width 124 height 28
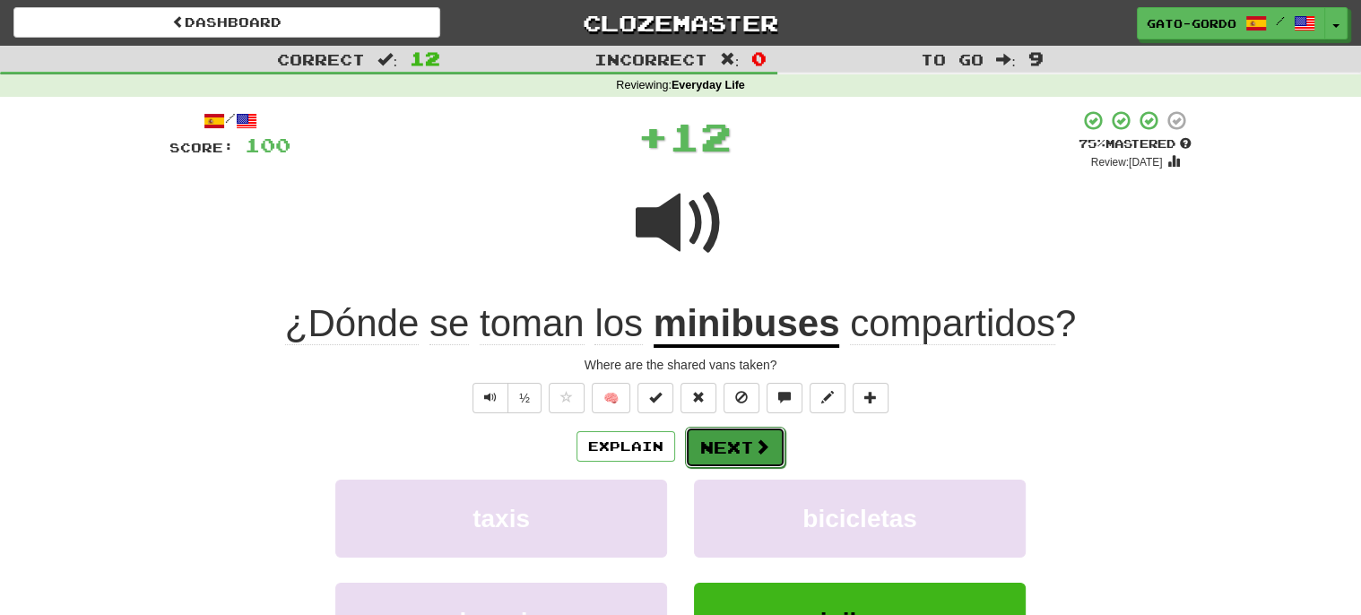
click at [730, 441] on button "Next" at bounding box center [735, 447] width 100 height 41
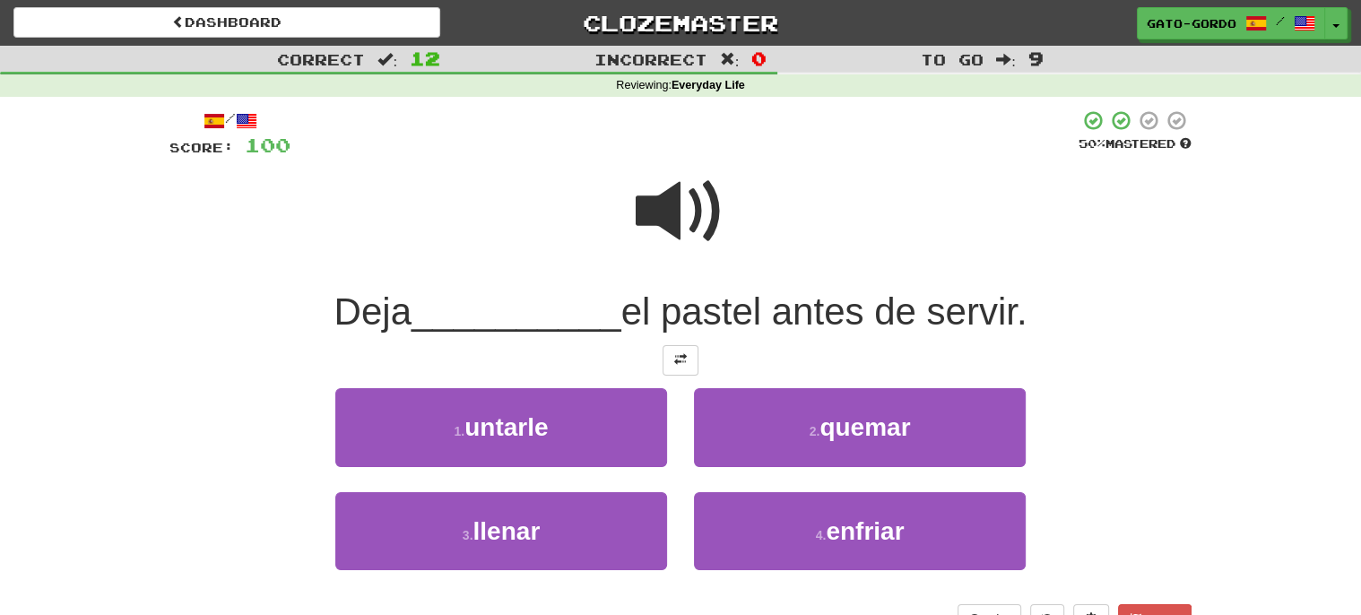
click at [671, 194] on span at bounding box center [680, 212] width 90 height 90
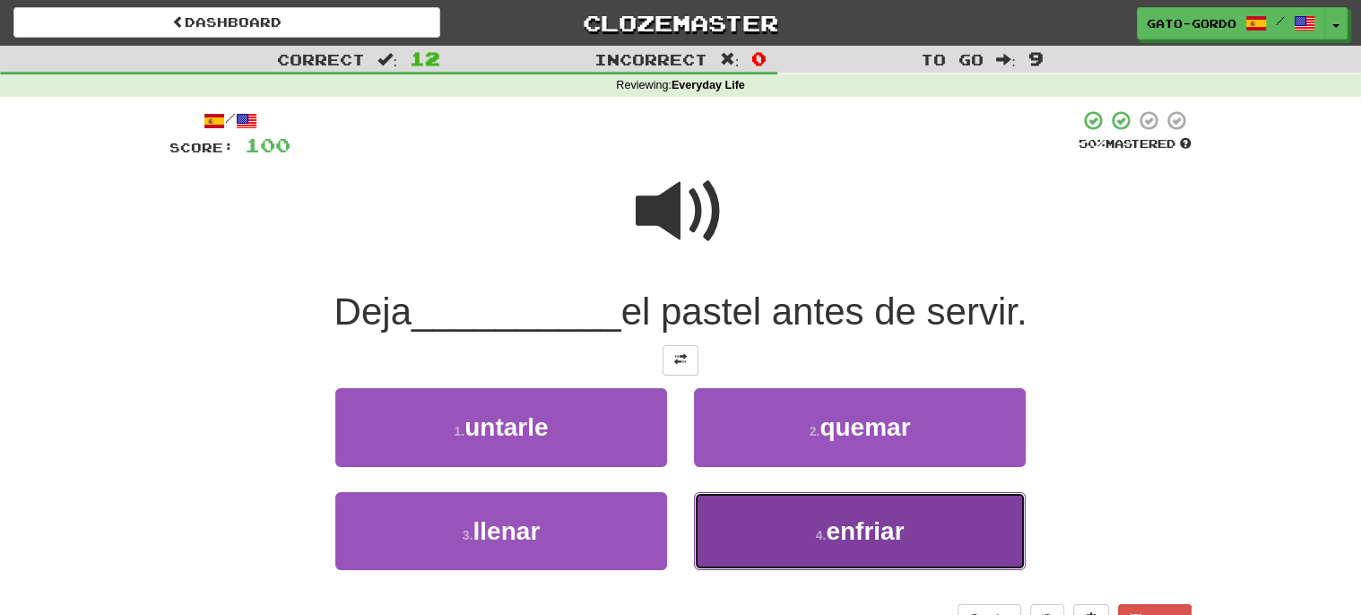
click at [819, 517] on button "4 . enfriar" at bounding box center [860, 531] width 332 height 78
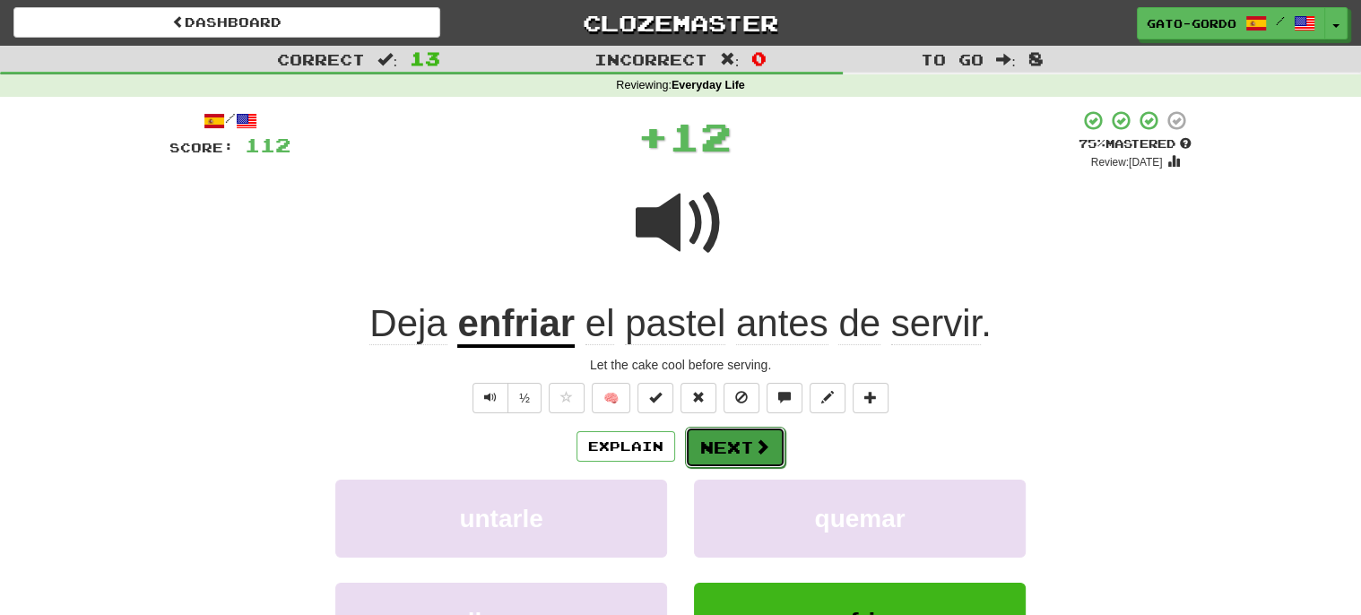
click at [715, 439] on button "Next" at bounding box center [735, 447] width 100 height 41
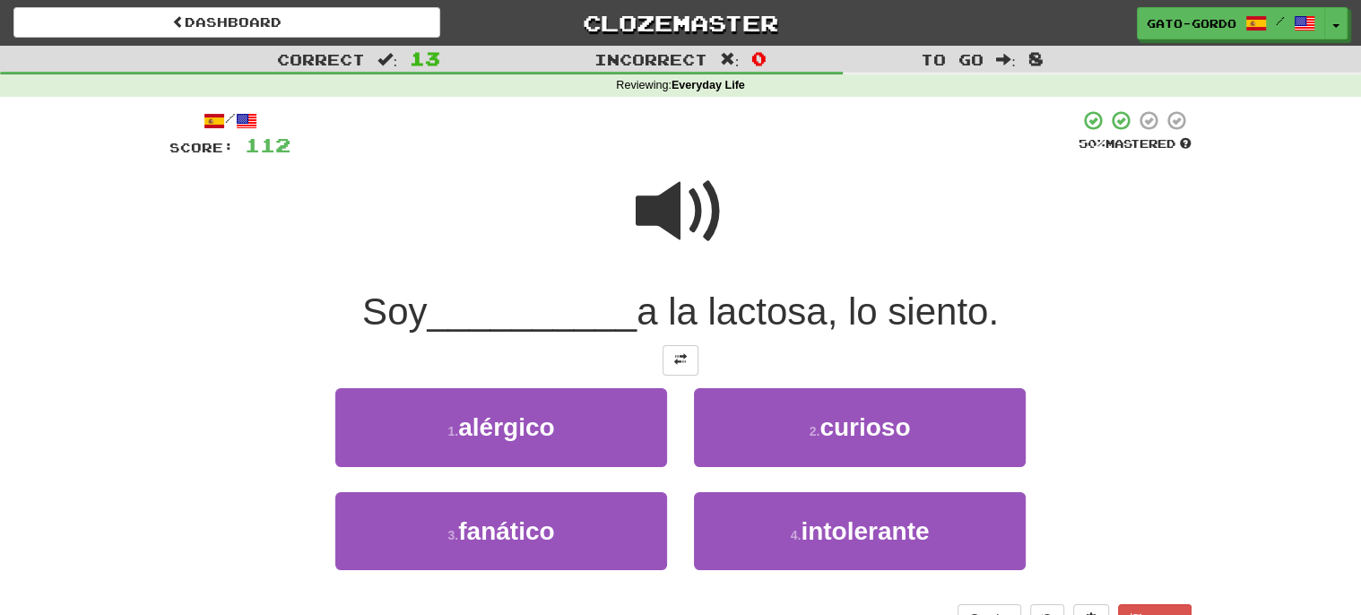
click at [712, 194] on span at bounding box center [680, 212] width 90 height 90
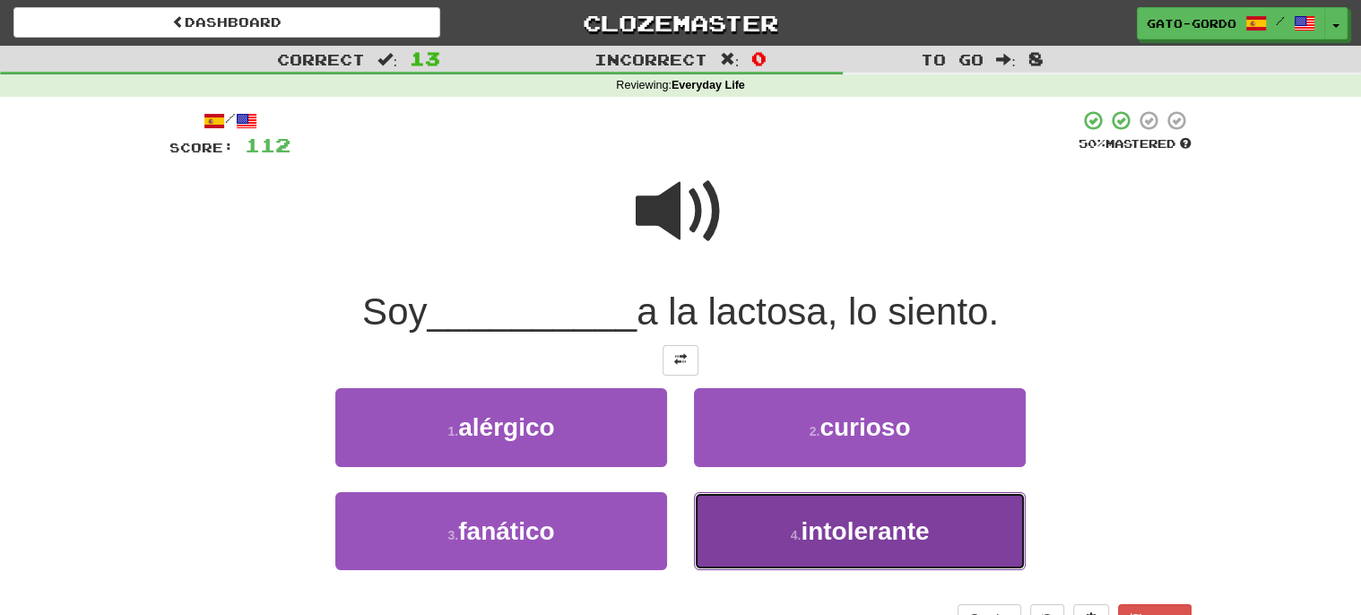
click at [788, 539] on button "4 . intolerante" at bounding box center [860, 531] width 332 height 78
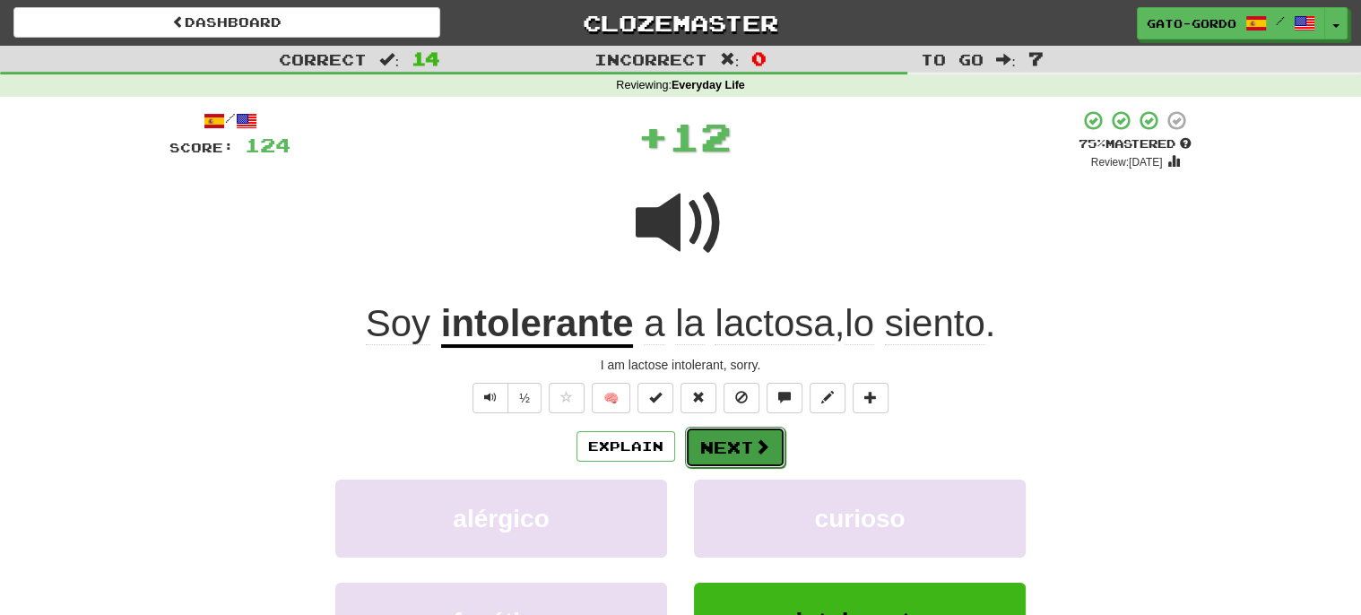
click at [723, 448] on button "Next" at bounding box center [735, 447] width 100 height 41
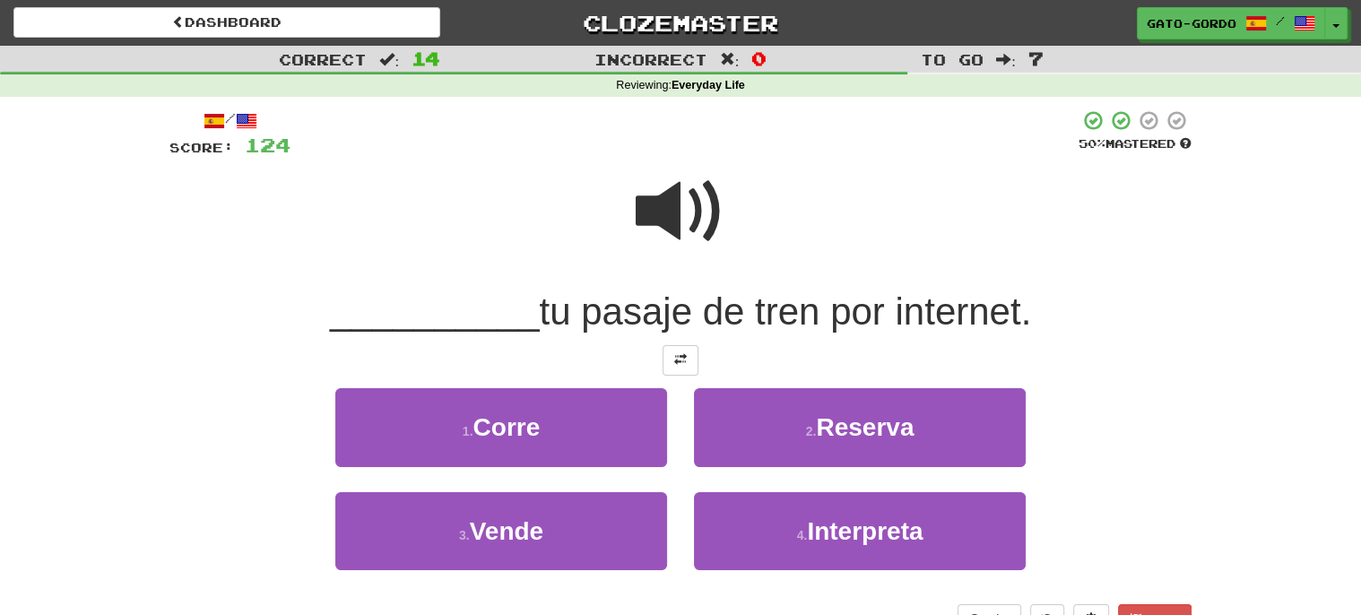
click at [681, 190] on span at bounding box center [680, 212] width 90 height 90
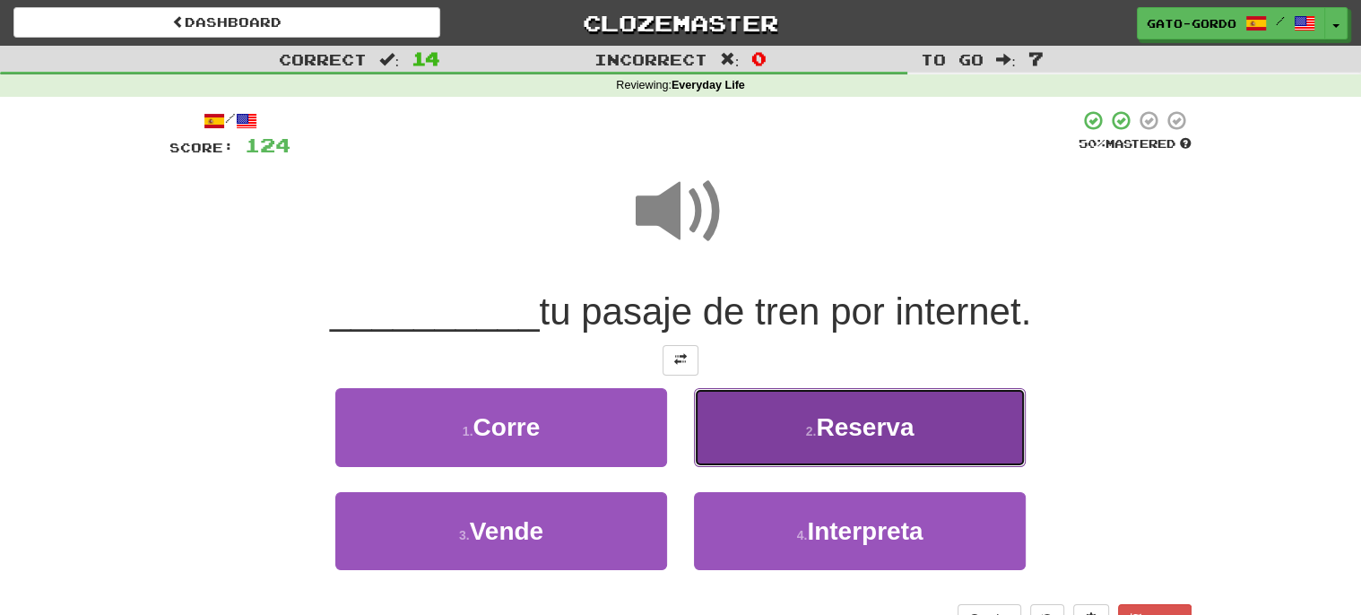
click at [901, 431] on span "Reserva" at bounding box center [865, 427] width 98 height 28
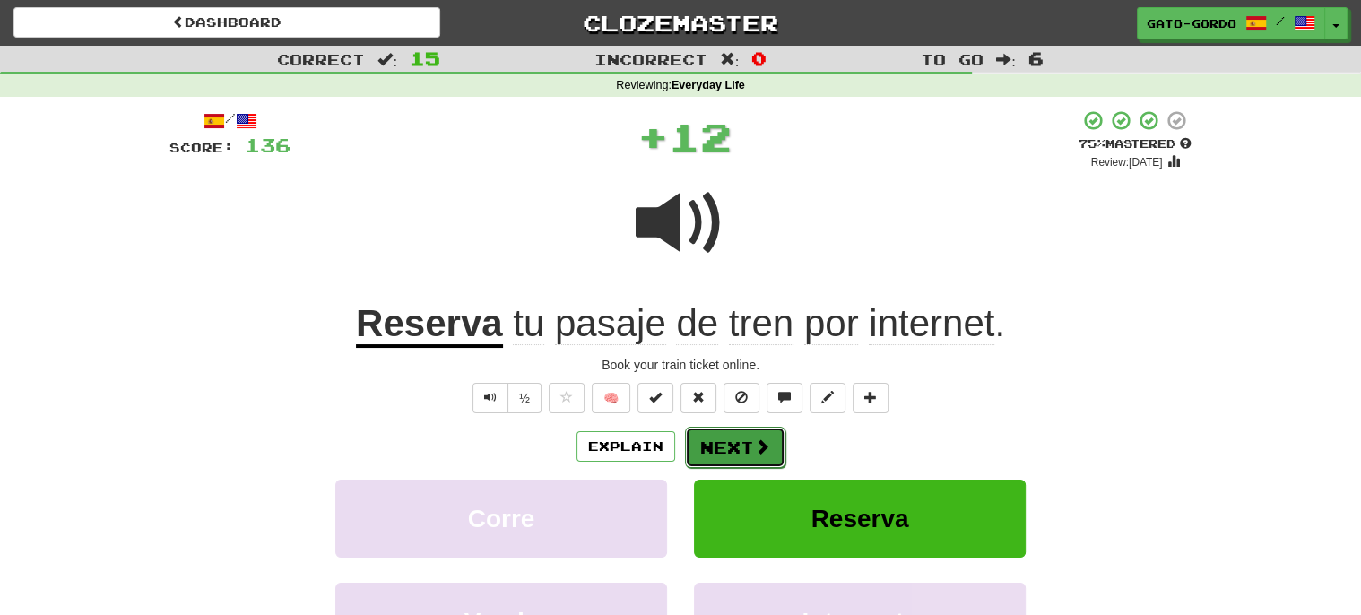
click at [733, 444] on button "Next" at bounding box center [735, 447] width 100 height 41
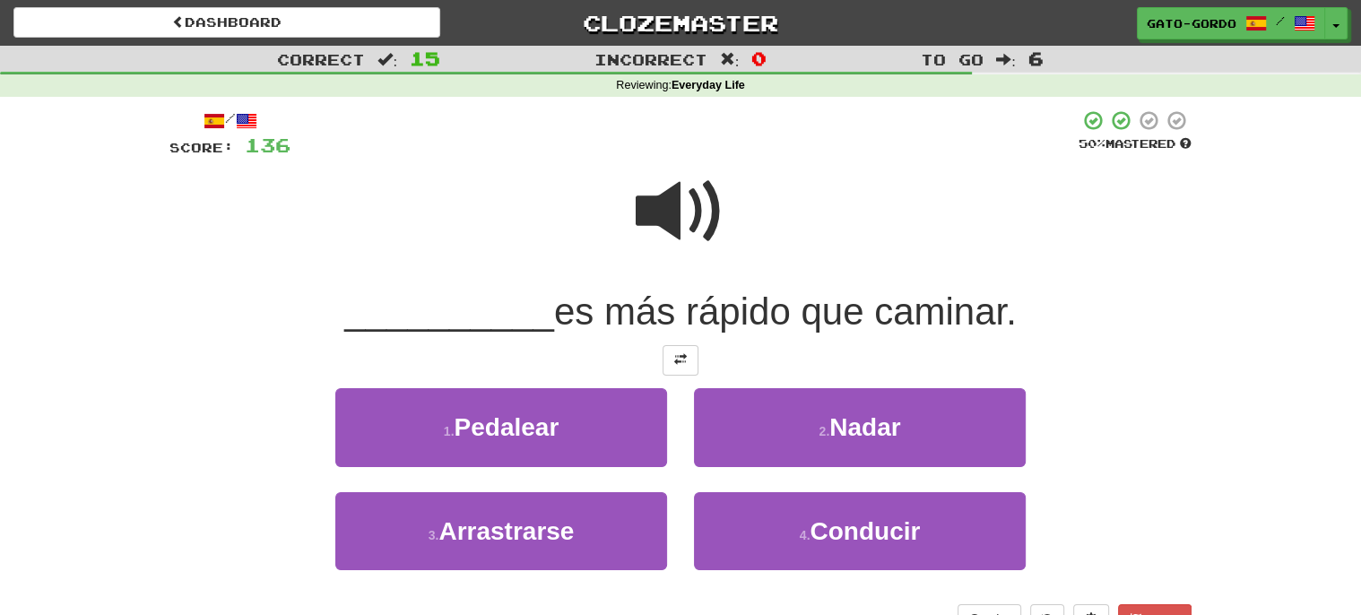
click at [675, 208] on span at bounding box center [680, 212] width 90 height 90
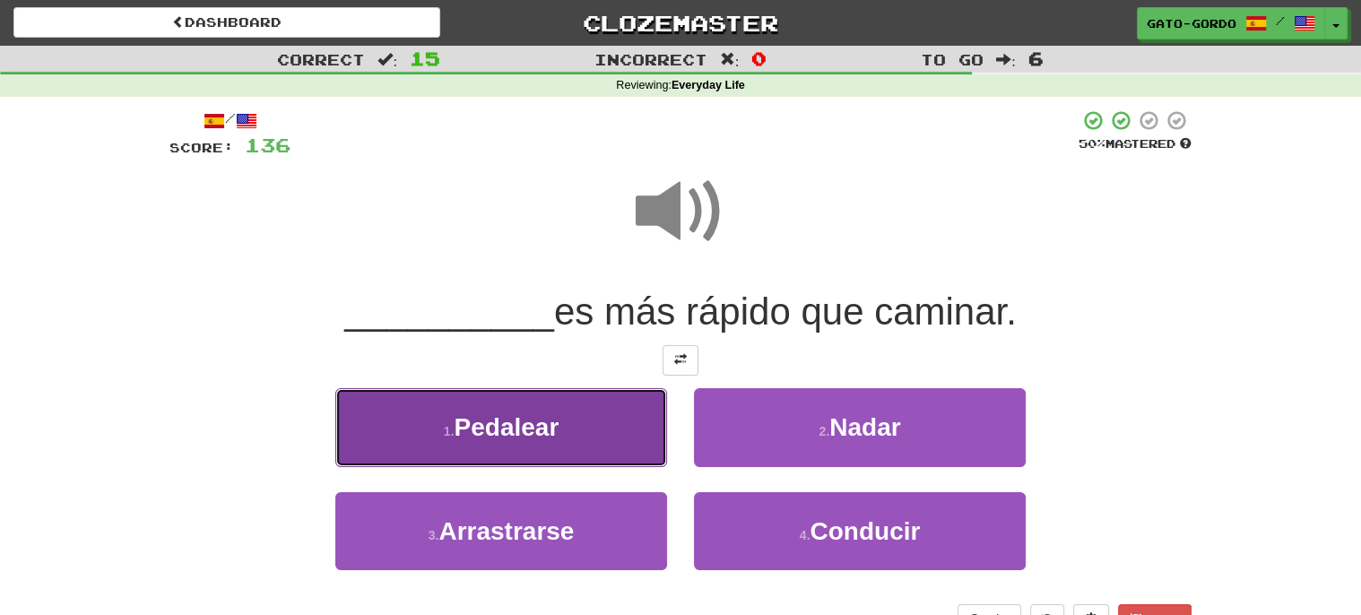
click at [488, 429] on span "Pedalear" at bounding box center [506, 427] width 105 height 28
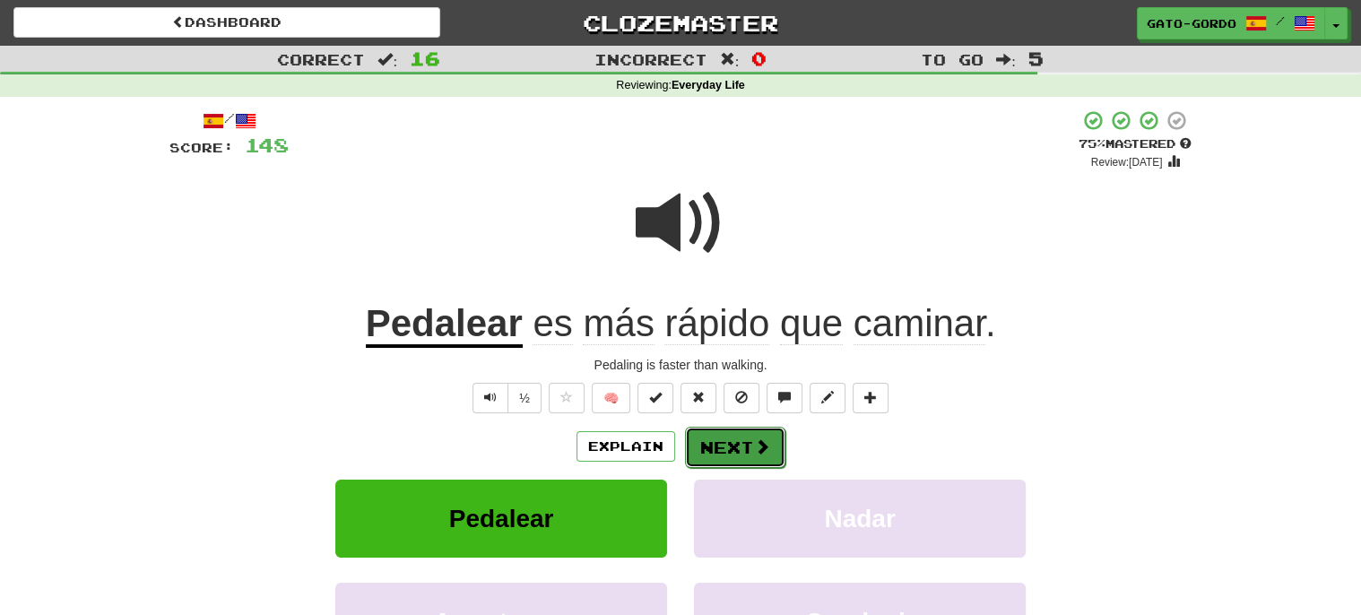
click at [745, 444] on button "Next" at bounding box center [735, 447] width 100 height 41
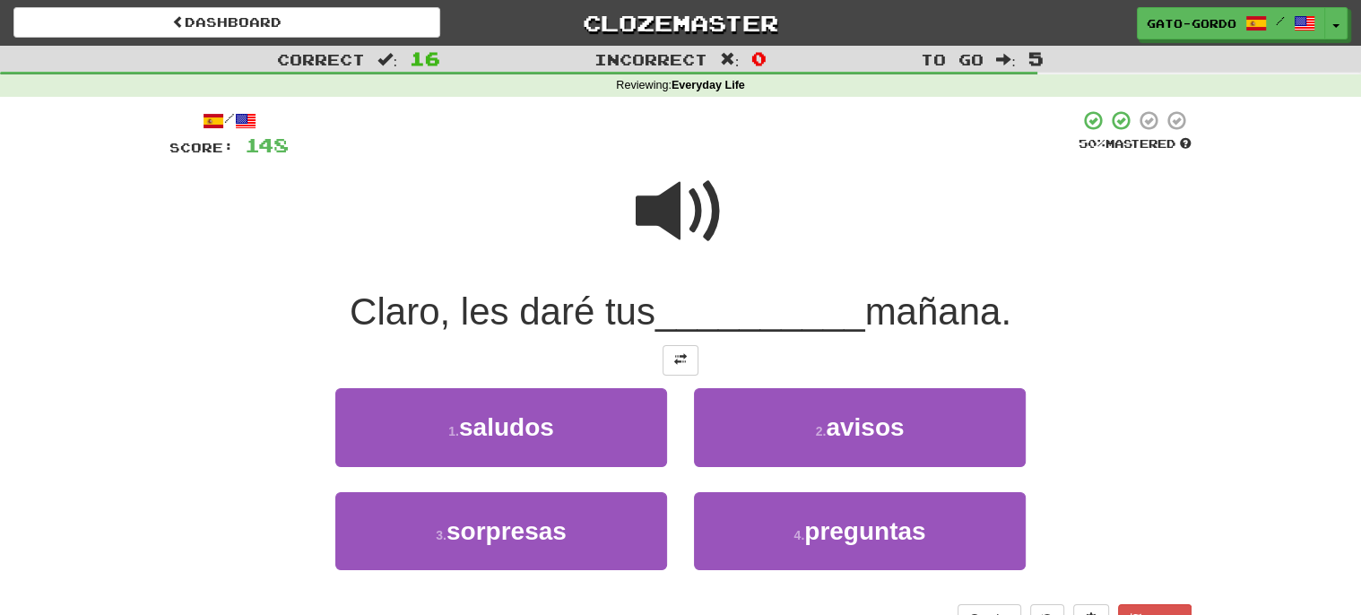
click at [671, 226] on span at bounding box center [680, 212] width 90 height 90
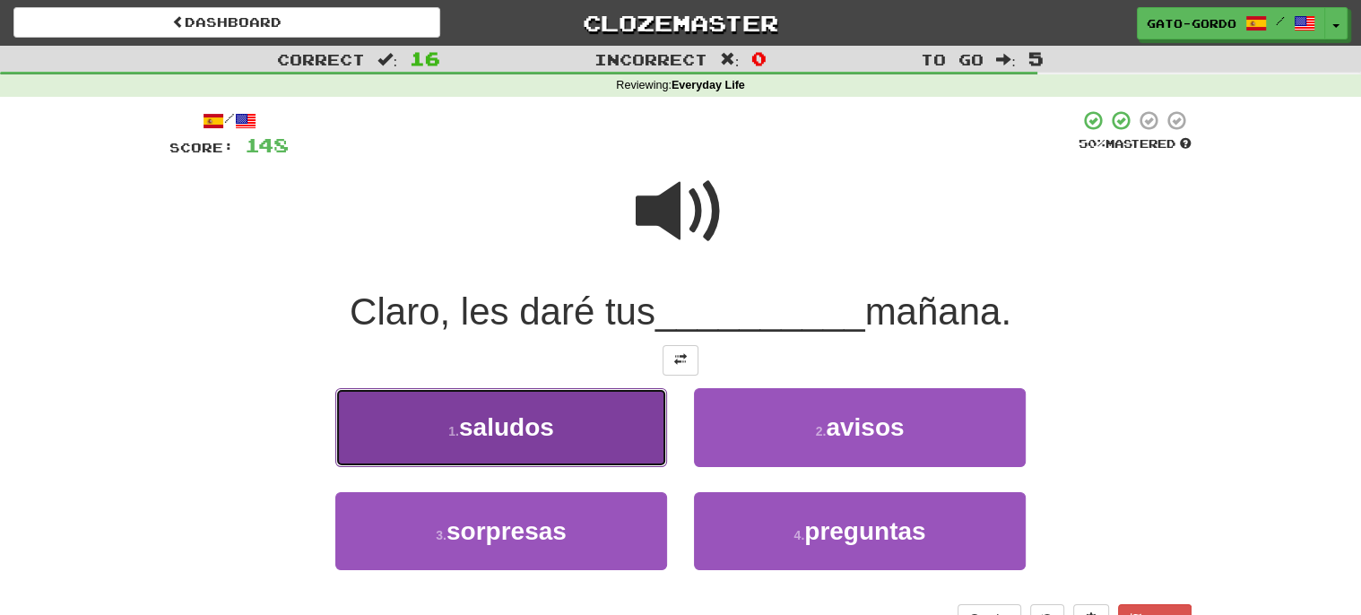
click at [468, 427] on span "saludos" at bounding box center [506, 427] width 95 height 28
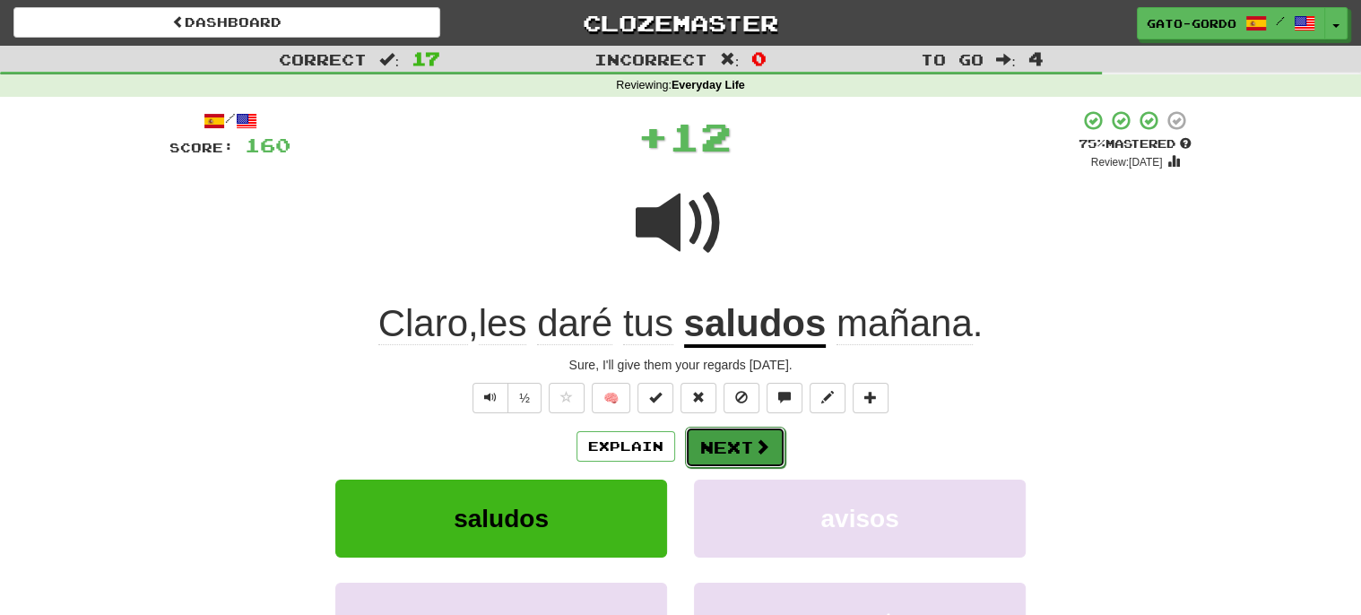
click at [730, 438] on button "Next" at bounding box center [735, 447] width 100 height 41
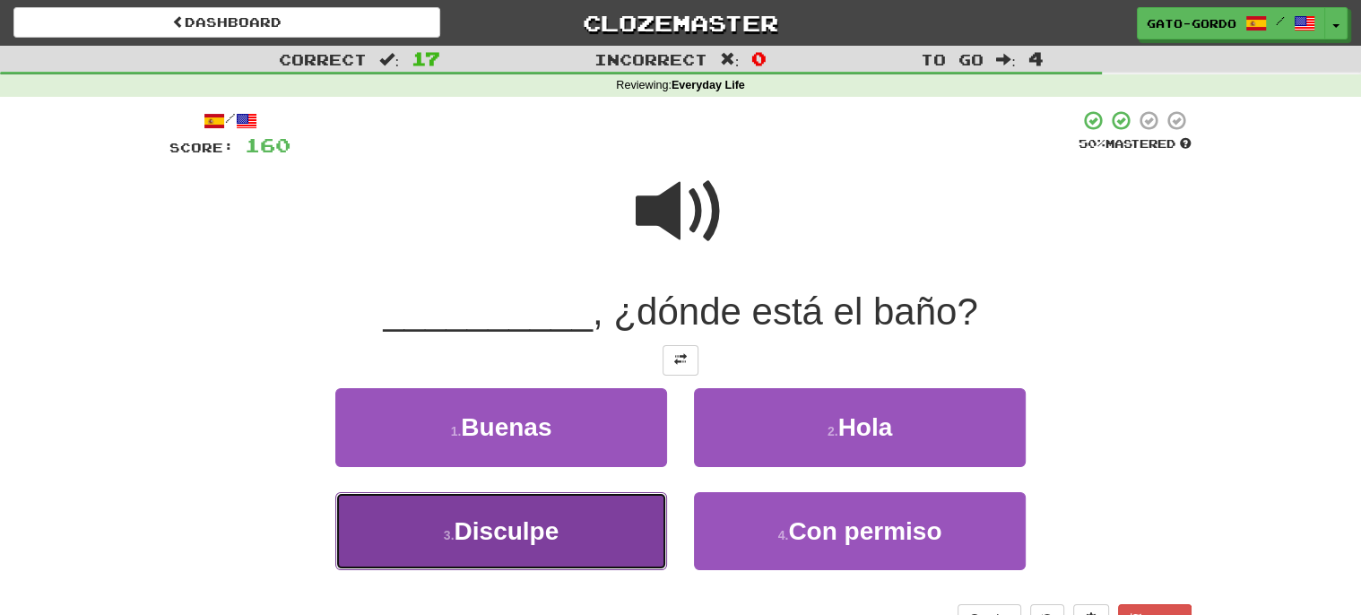
click at [480, 517] on span "Disculpe" at bounding box center [506, 531] width 105 height 28
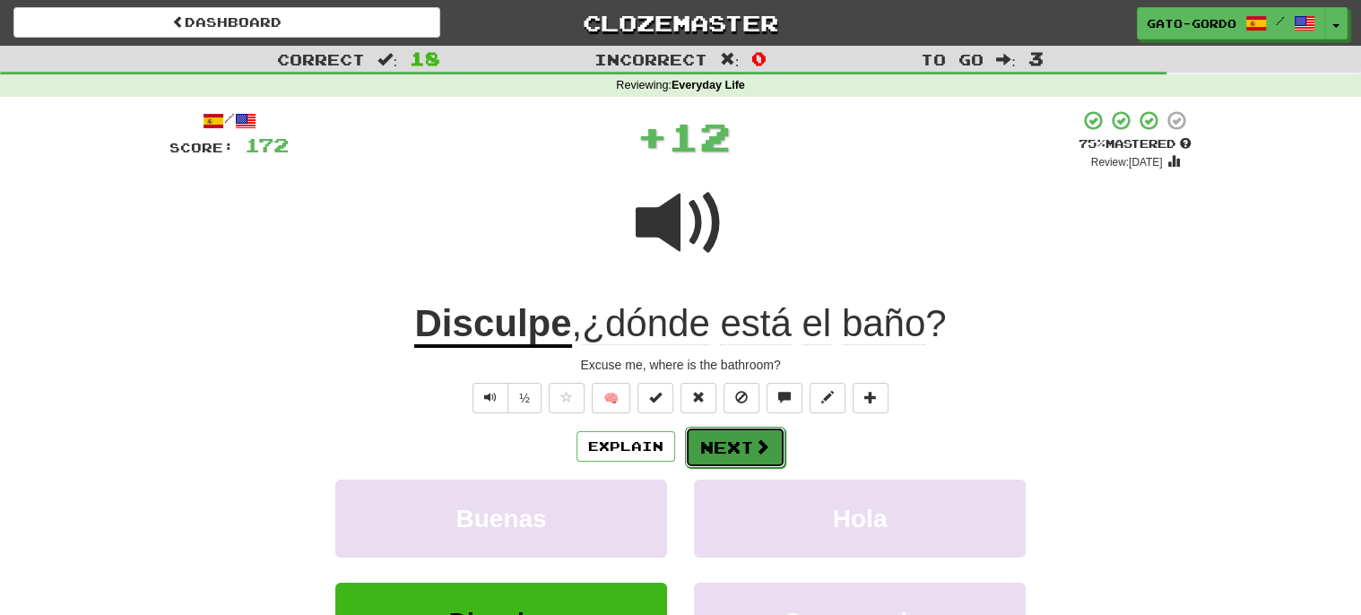
click at [745, 431] on button "Next" at bounding box center [735, 447] width 100 height 41
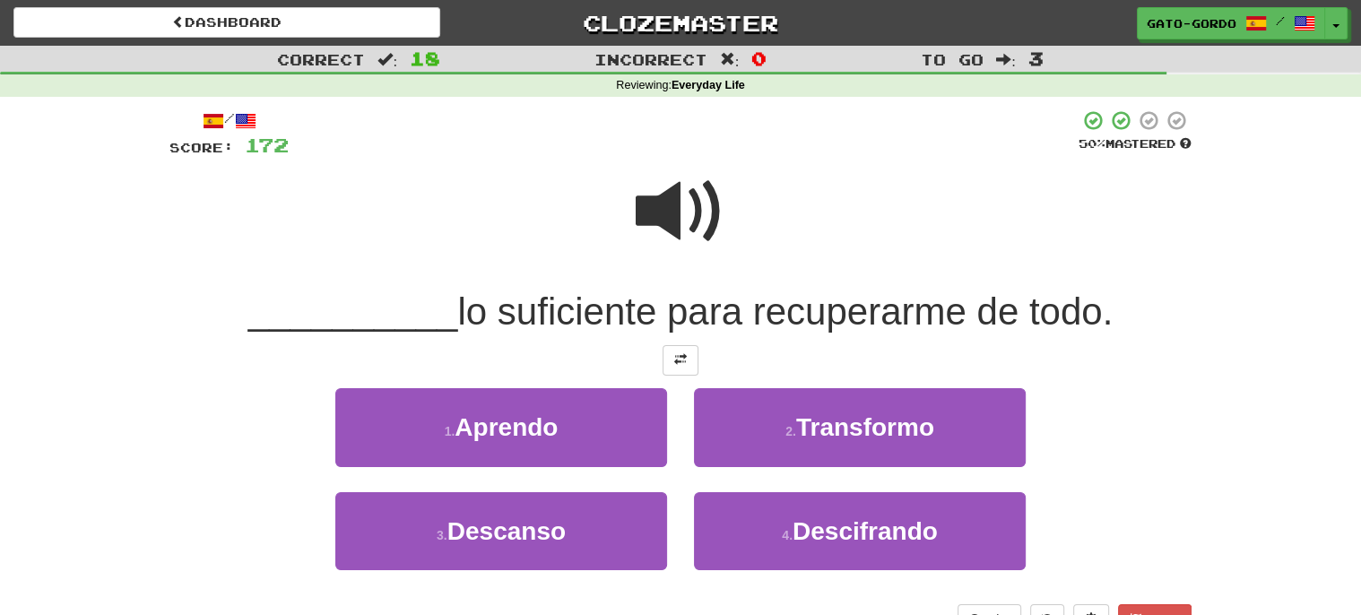
click at [698, 207] on span at bounding box center [680, 212] width 90 height 90
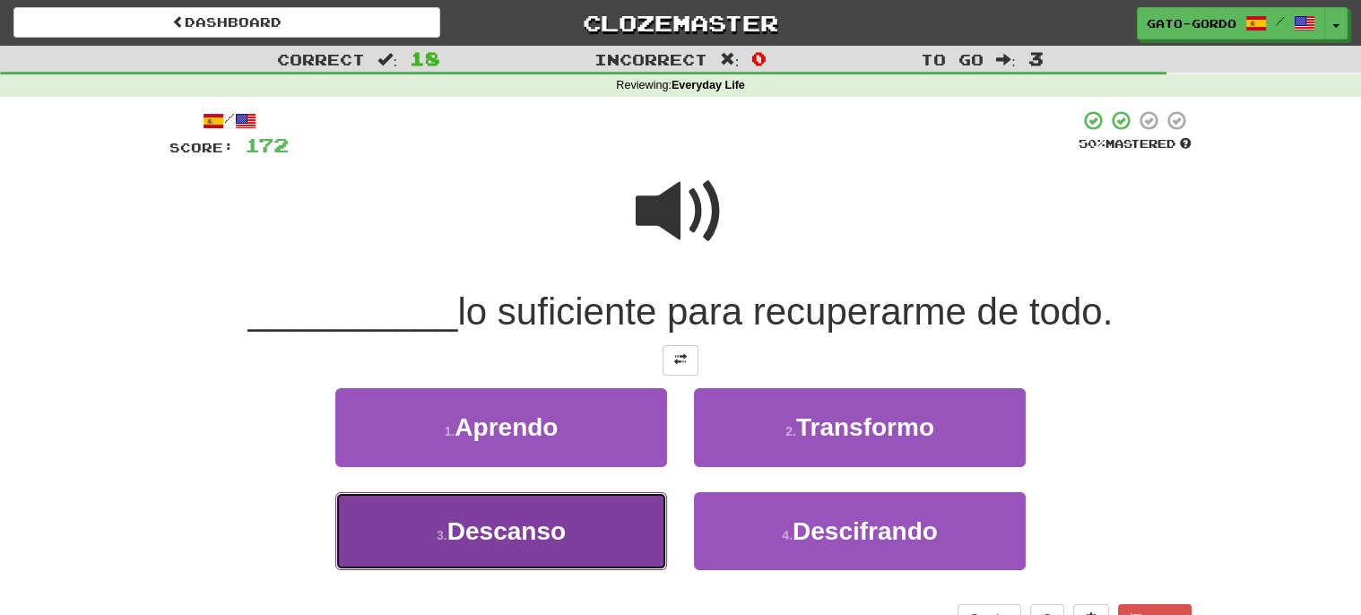
click at [514, 540] on span "Descanso" at bounding box center [506, 531] width 118 height 28
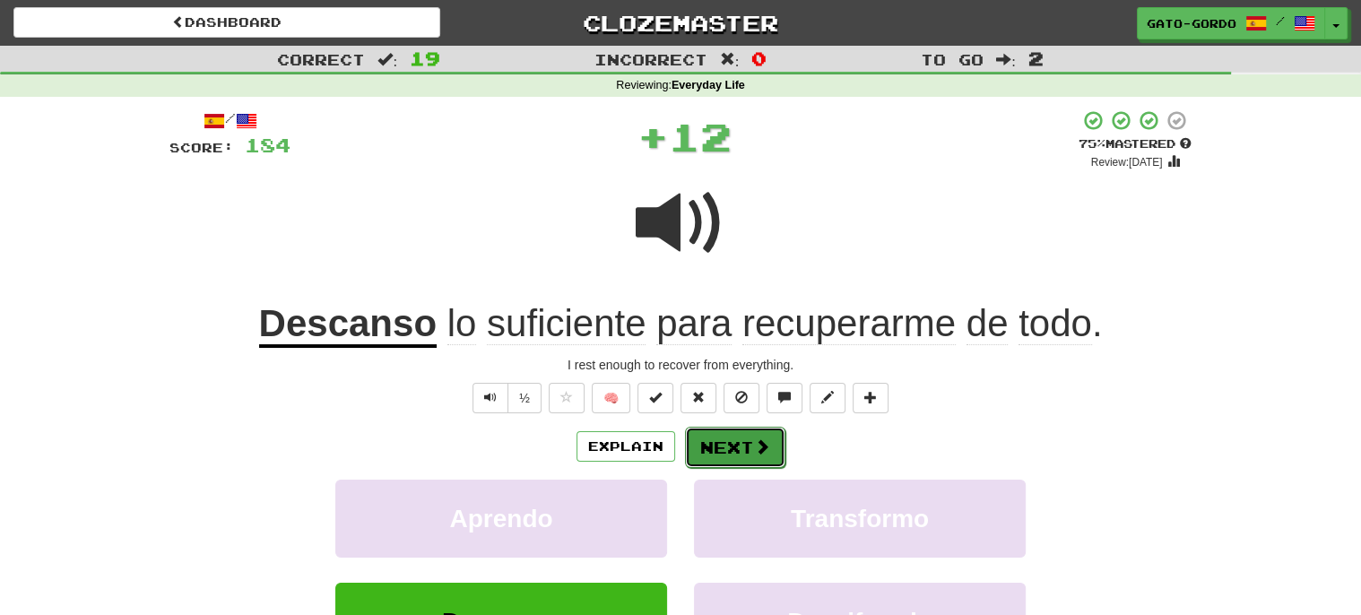
click at [720, 450] on button "Next" at bounding box center [735, 447] width 100 height 41
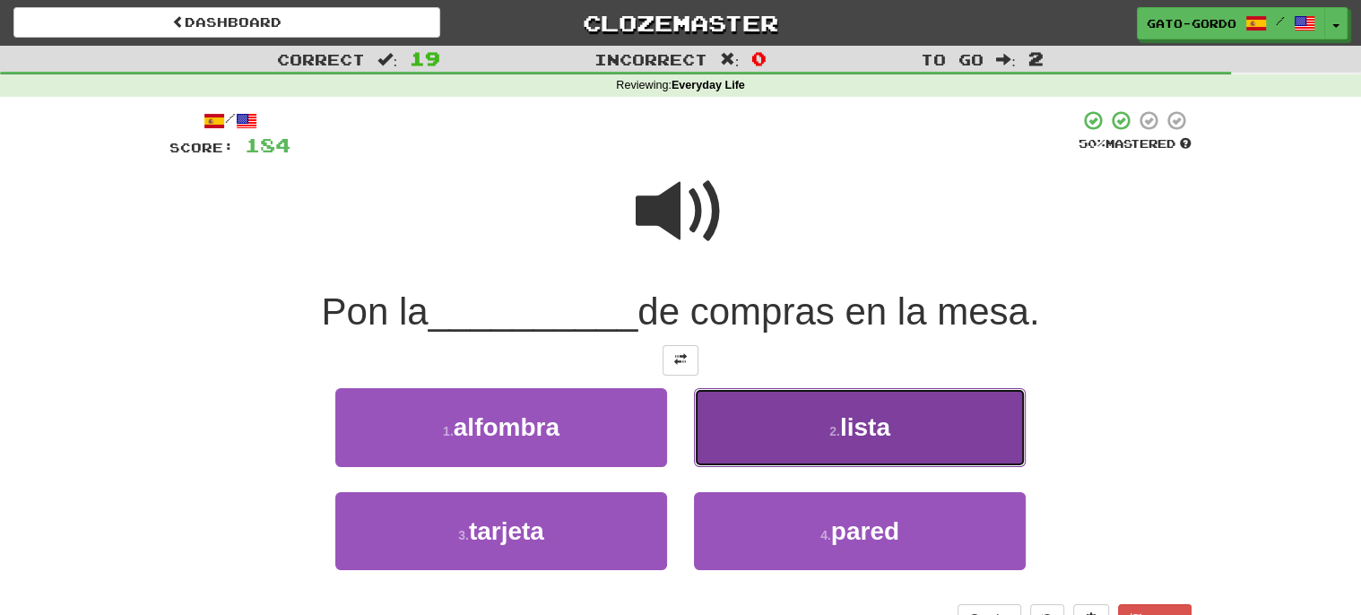
click at [792, 430] on button "2 . lista" at bounding box center [860, 427] width 332 height 78
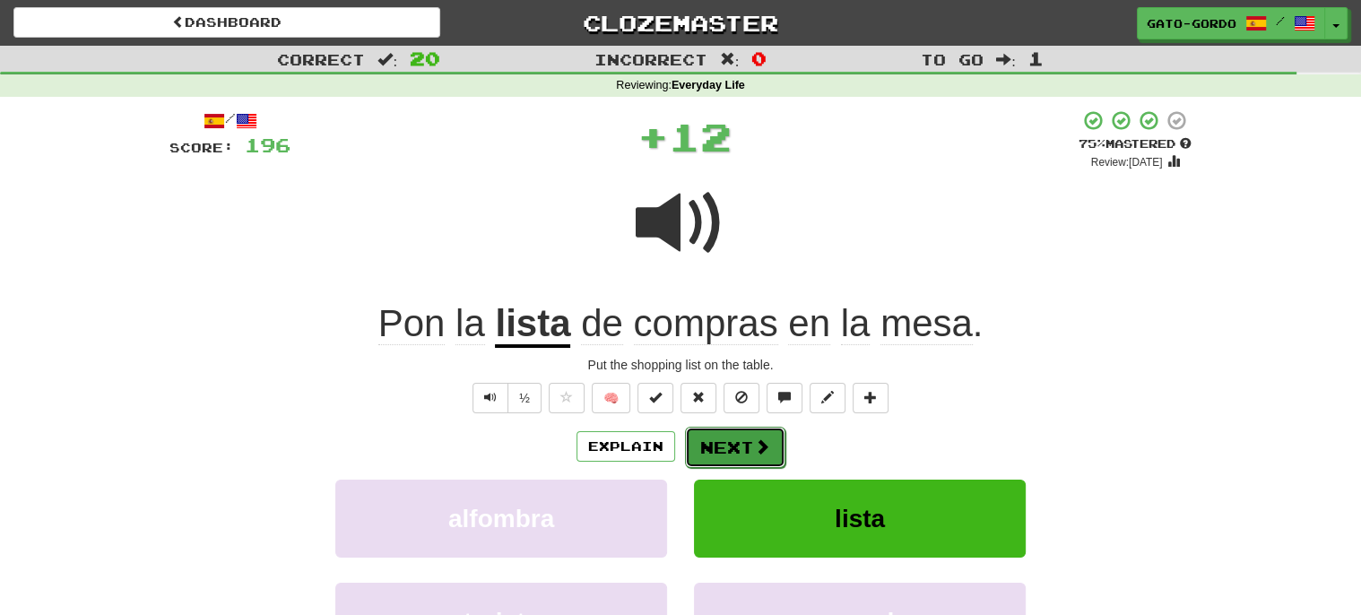
click at [733, 439] on button "Next" at bounding box center [735, 447] width 100 height 41
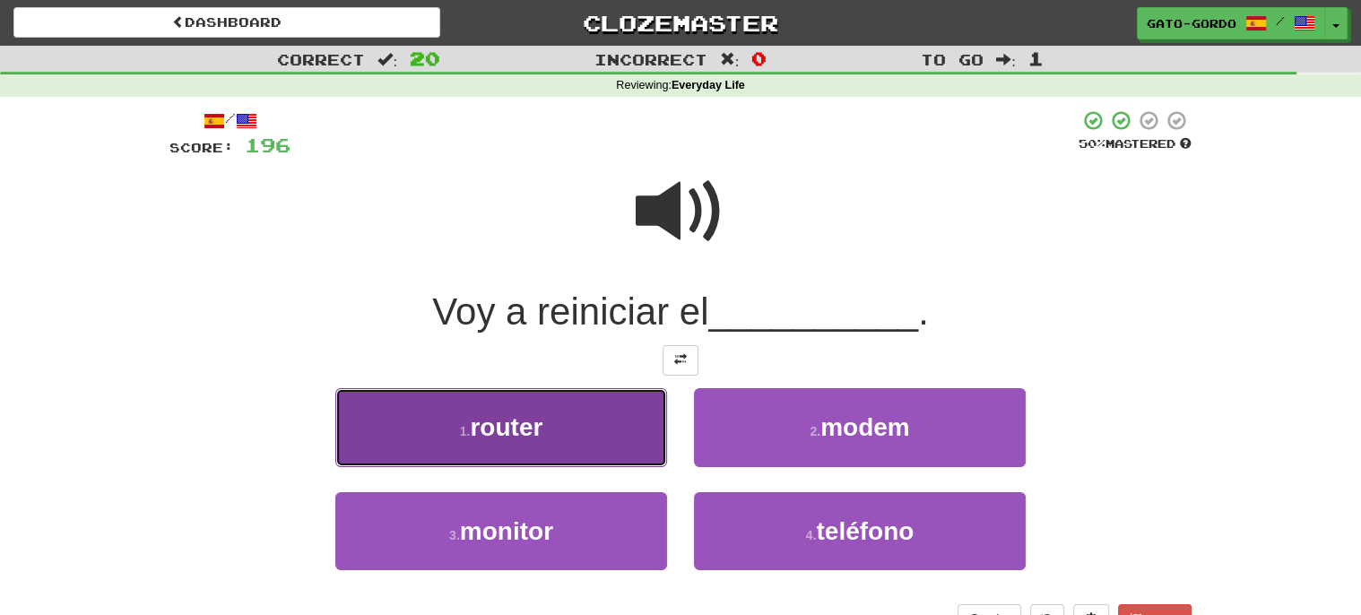
click at [514, 417] on span "router" at bounding box center [506, 427] width 73 height 28
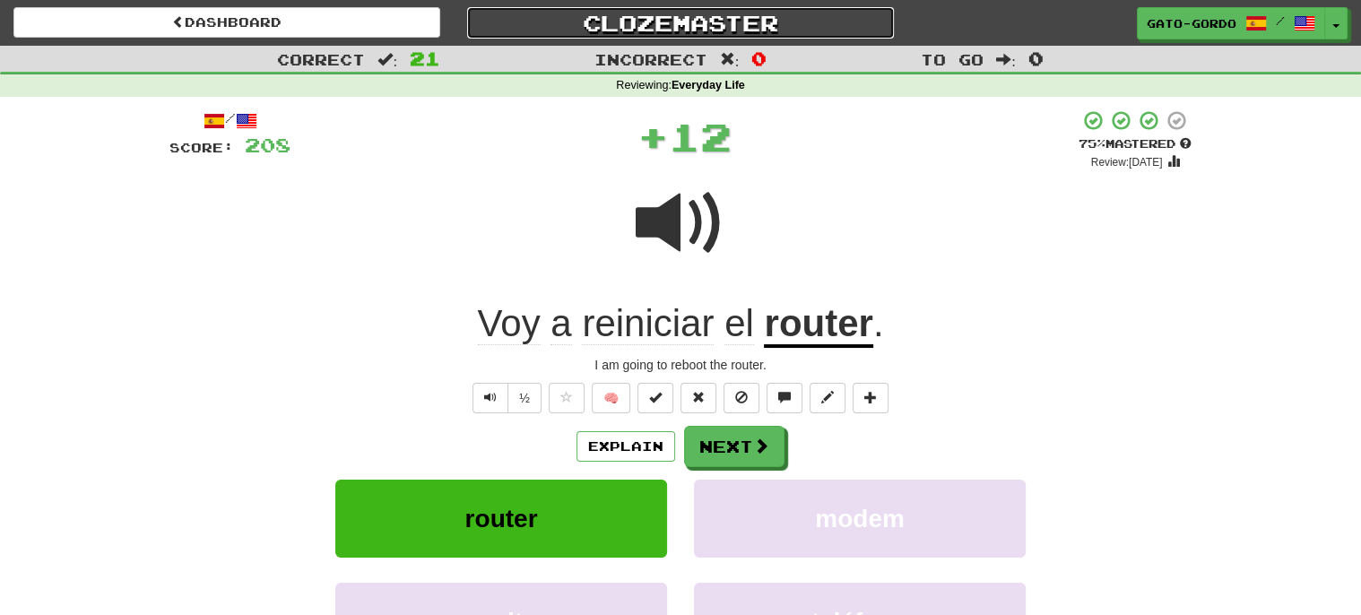
click at [698, 16] on link "Clozemaster" at bounding box center [680, 22] width 427 height 31
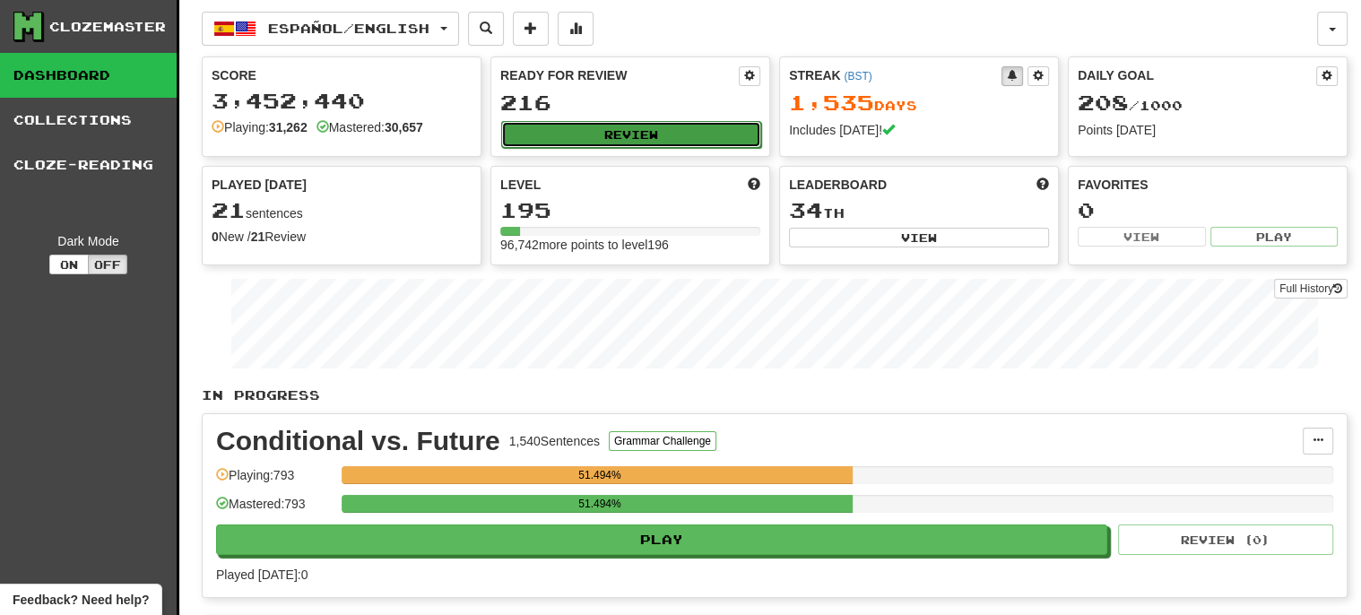
click at [600, 130] on button "Review" at bounding box center [631, 134] width 260 height 27
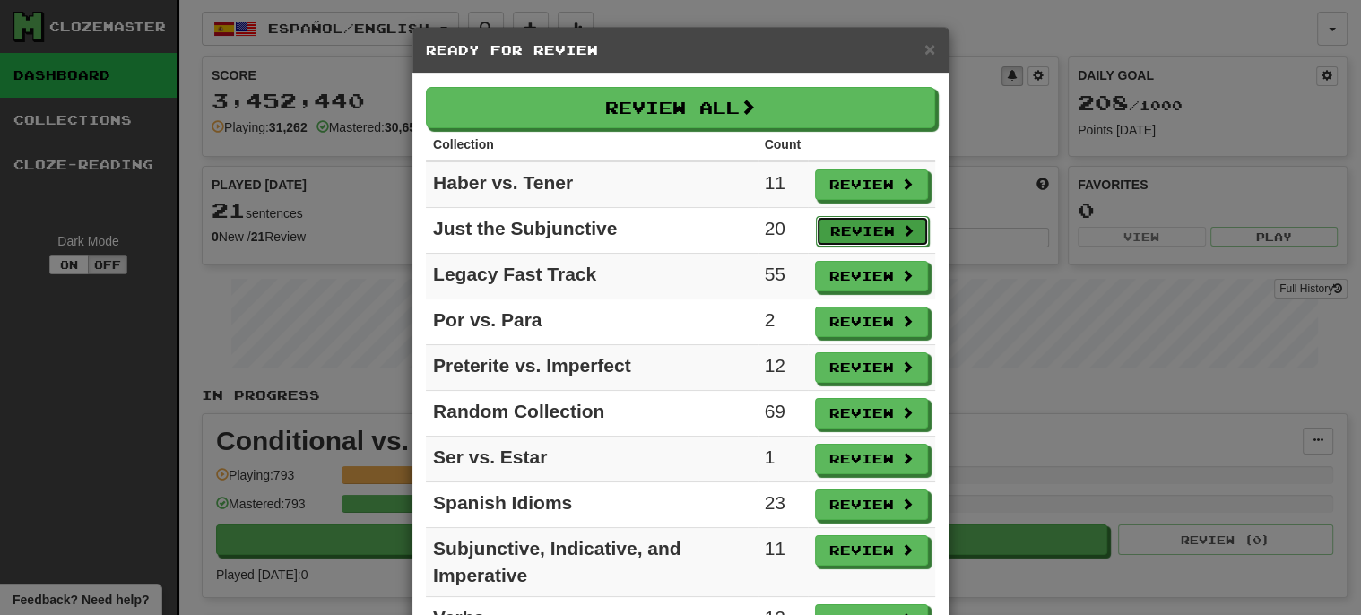
click at [858, 229] on button "Review" at bounding box center [872, 231] width 113 height 30
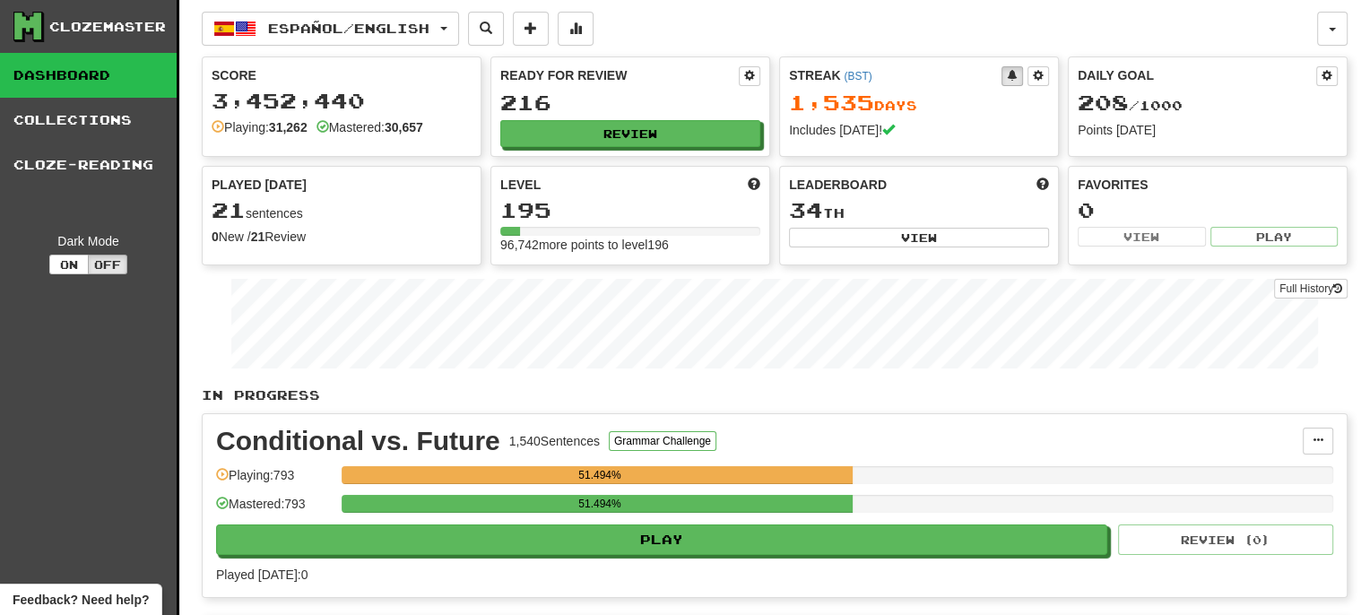
select select "***"
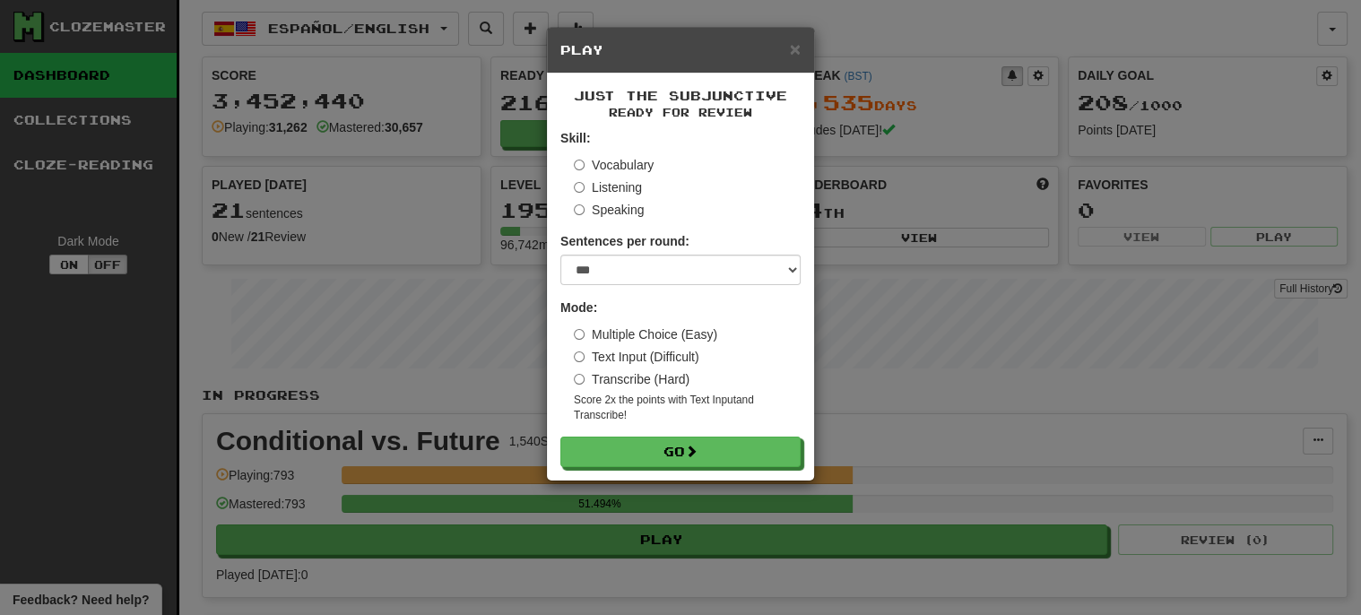
click at [630, 161] on label "Vocabulary" at bounding box center [614, 165] width 80 height 18
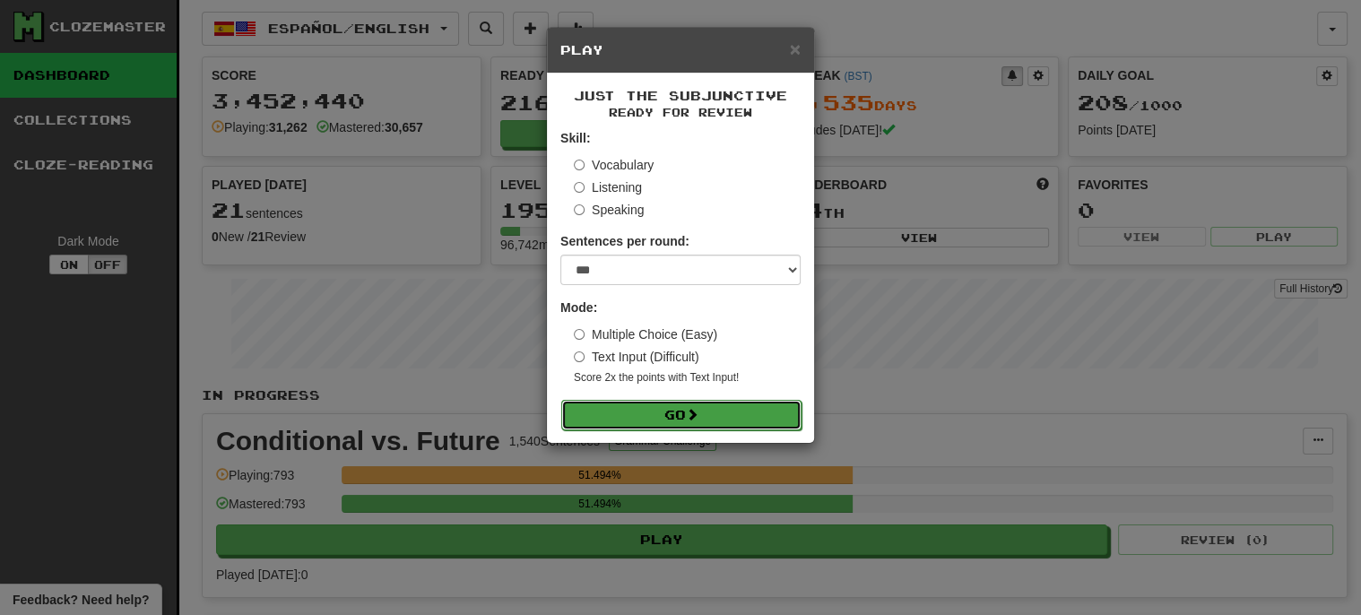
click at [679, 405] on button "Go" at bounding box center [681, 415] width 240 height 30
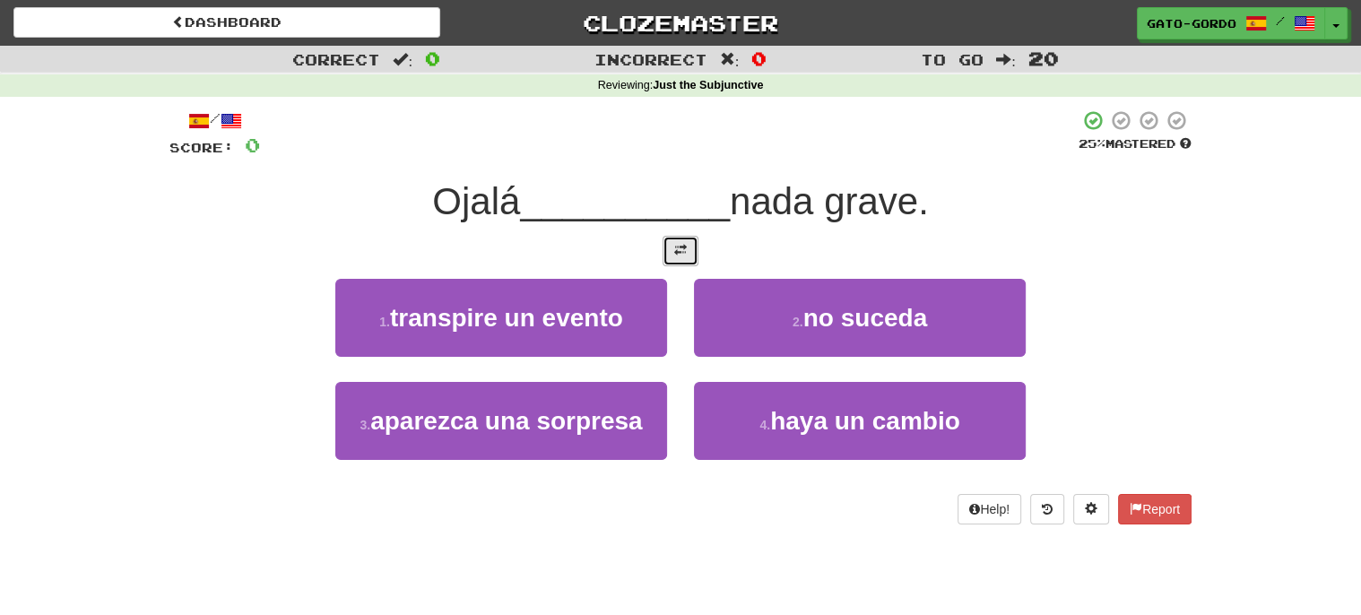
click at [679, 244] on span at bounding box center [680, 250] width 13 height 13
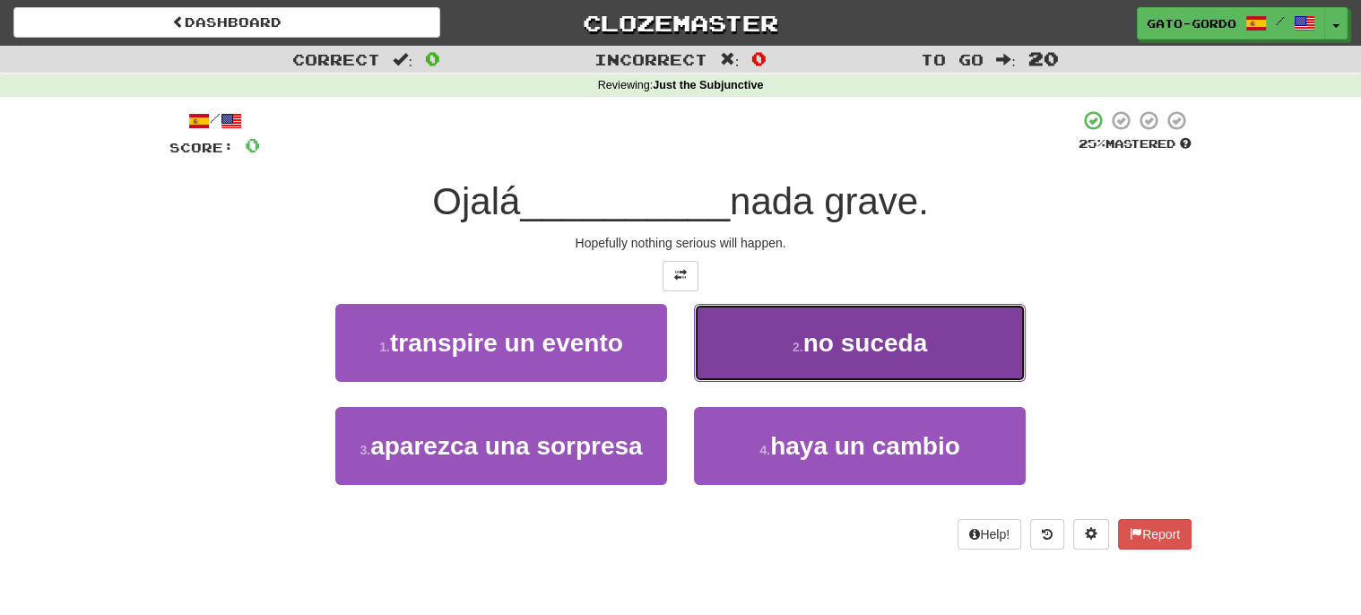
click at [774, 340] on button "2 . no suceda" at bounding box center [860, 343] width 332 height 78
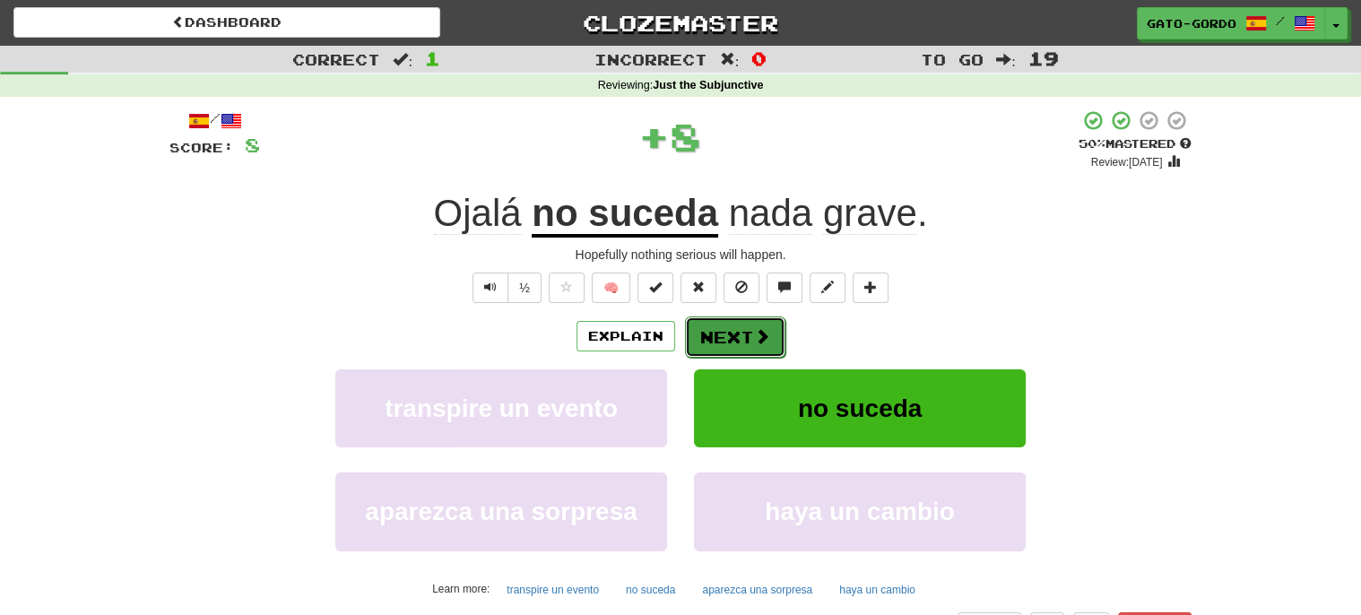
click at [729, 333] on button "Next" at bounding box center [735, 336] width 100 height 41
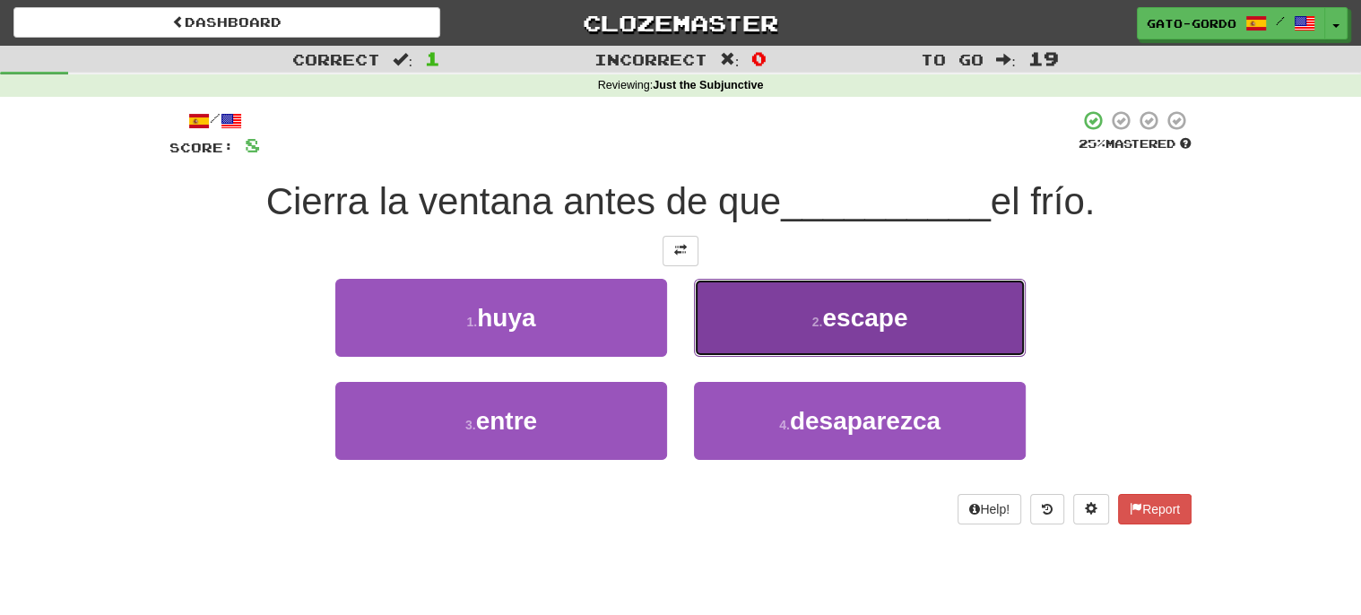
click at [819, 324] on small "2 ." at bounding box center [817, 322] width 11 height 14
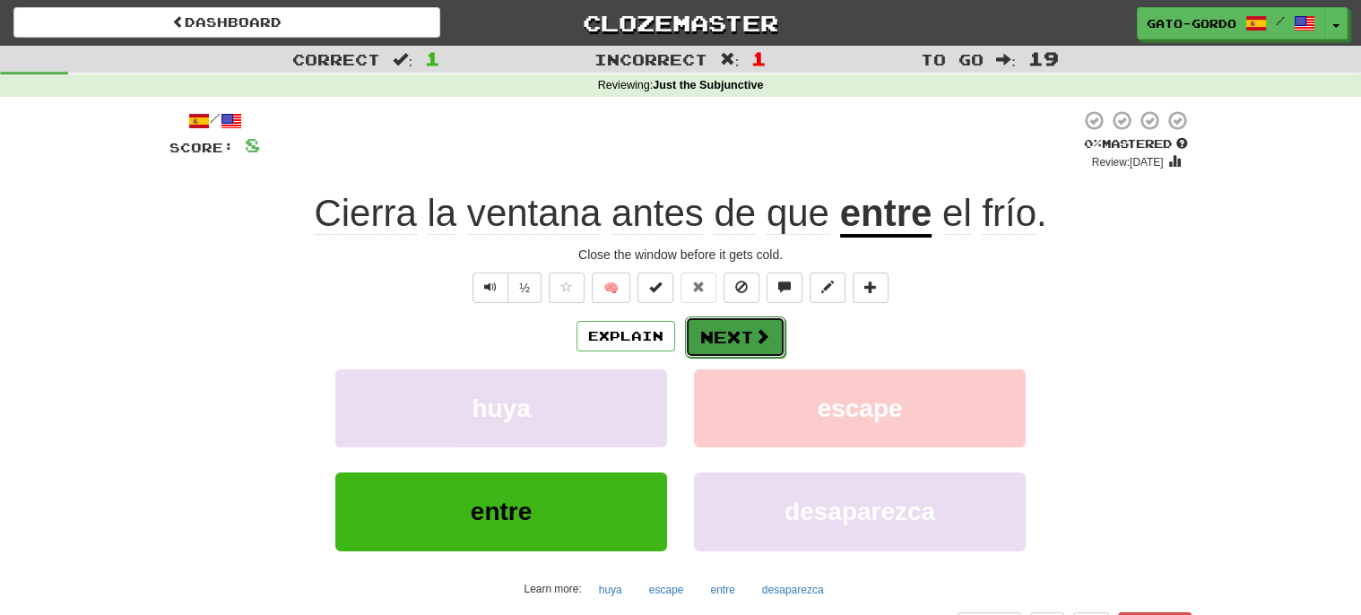
click at [718, 334] on button "Next" at bounding box center [735, 336] width 100 height 41
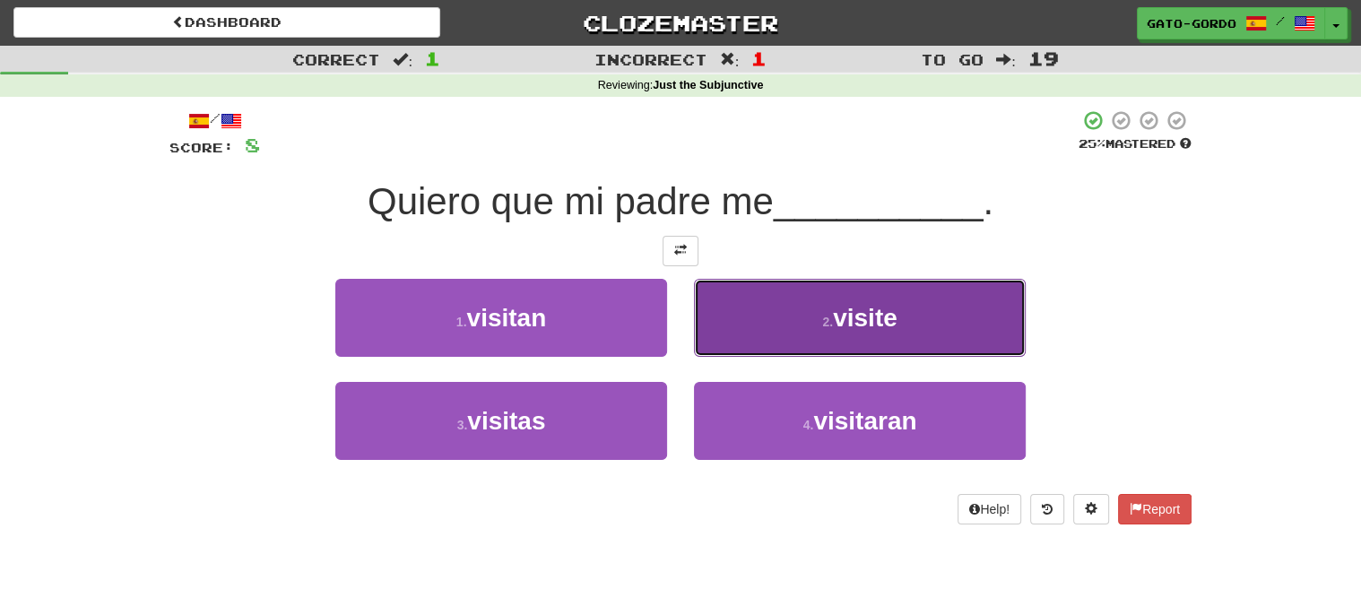
click at [804, 311] on button "2 . visite" at bounding box center [860, 318] width 332 height 78
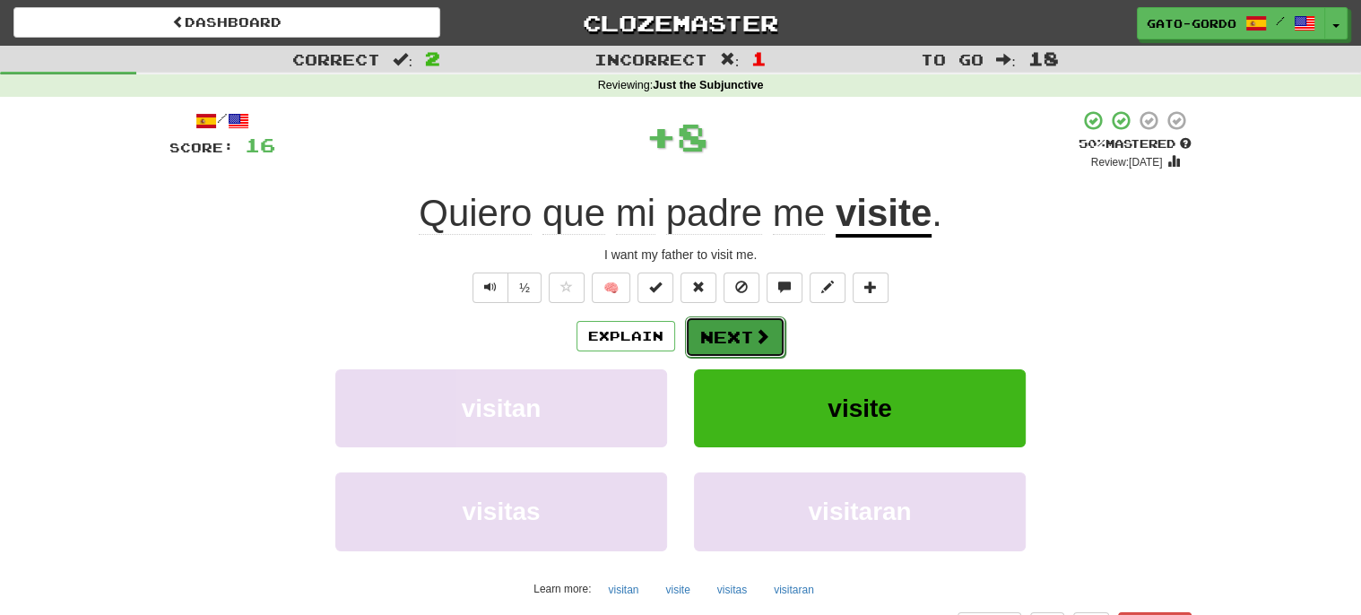
click at [740, 326] on button "Next" at bounding box center [735, 336] width 100 height 41
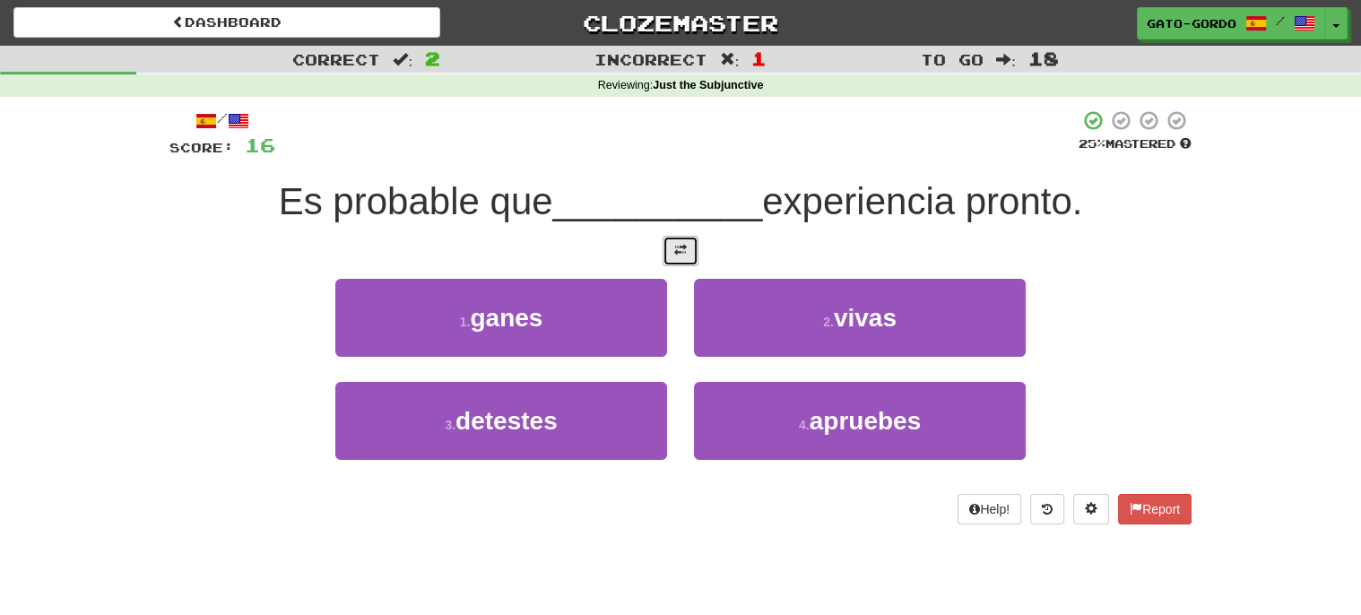
click at [683, 249] on span at bounding box center [680, 250] width 13 height 13
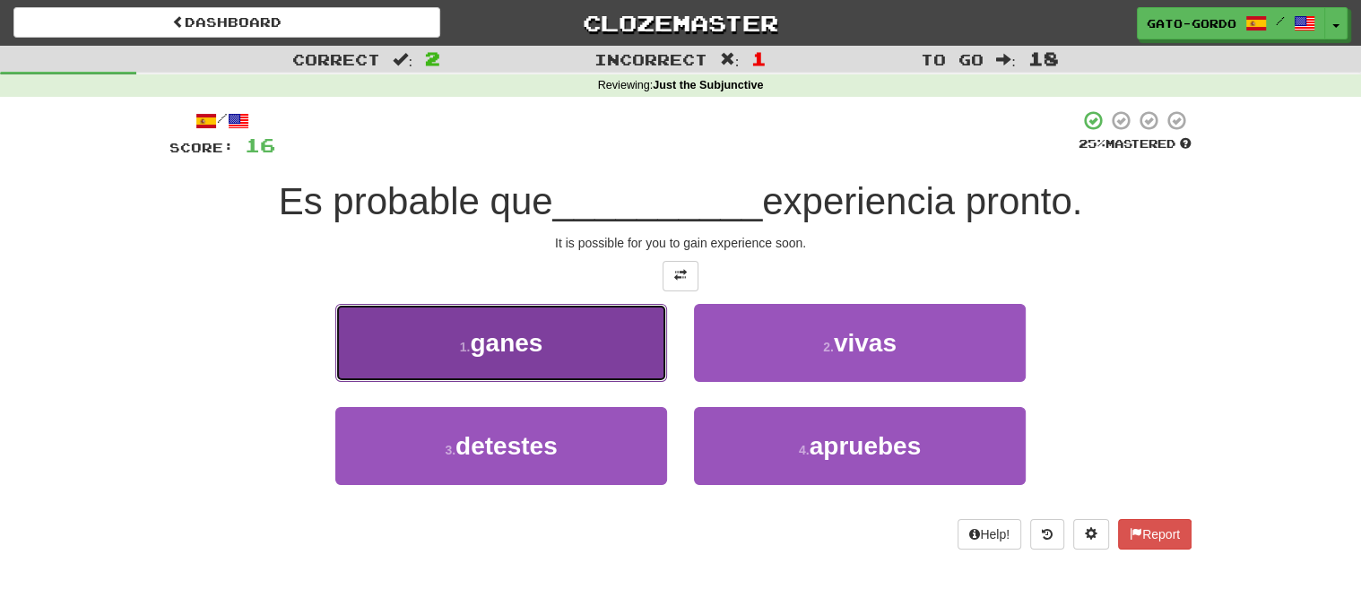
click at [456, 356] on button "1 . ganes" at bounding box center [501, 343] width 332 height 78
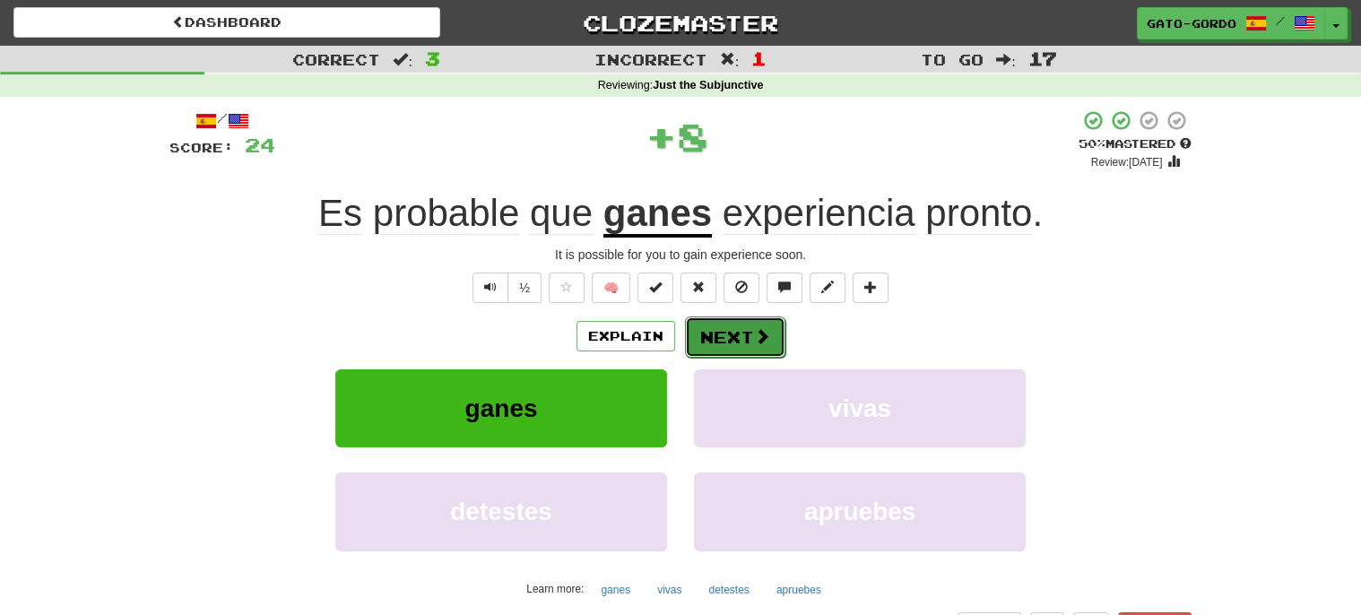
click at [747, 337] on button "Next" at bounding box center [735, 336] width 100 height 41
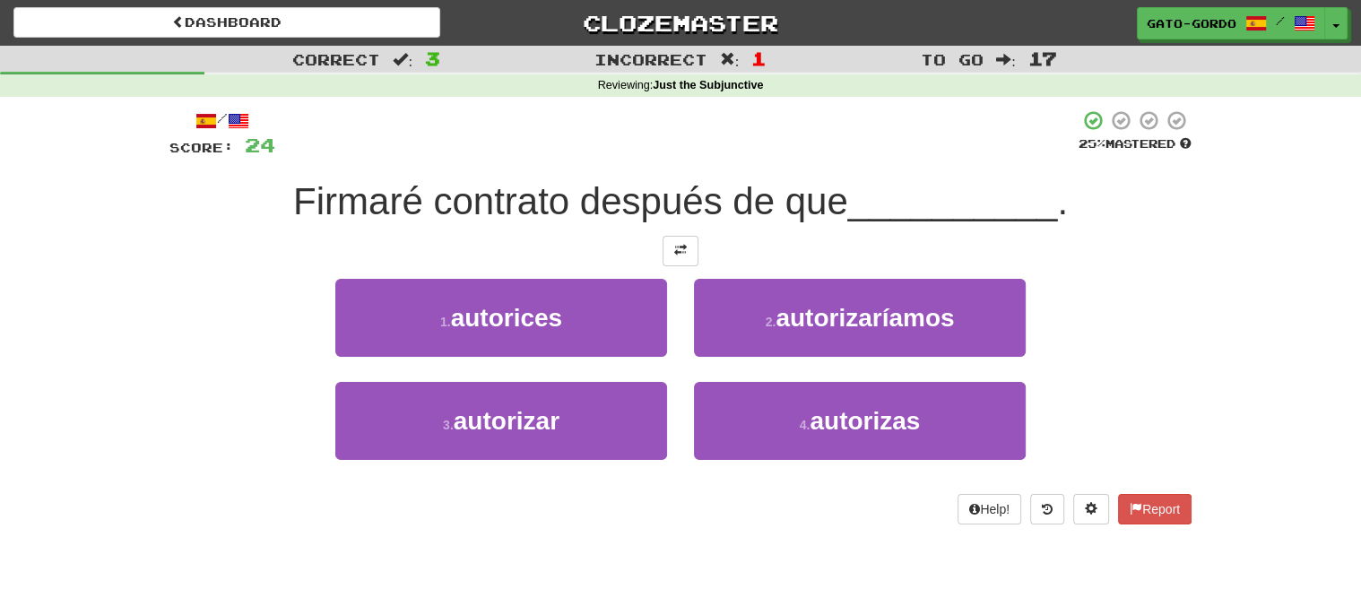
click at [659, 252] on div at bounding box center [680, 251] width 1022 height 30
click at [664, 252] on button at bounding box center [680, 251] width 36 height 30
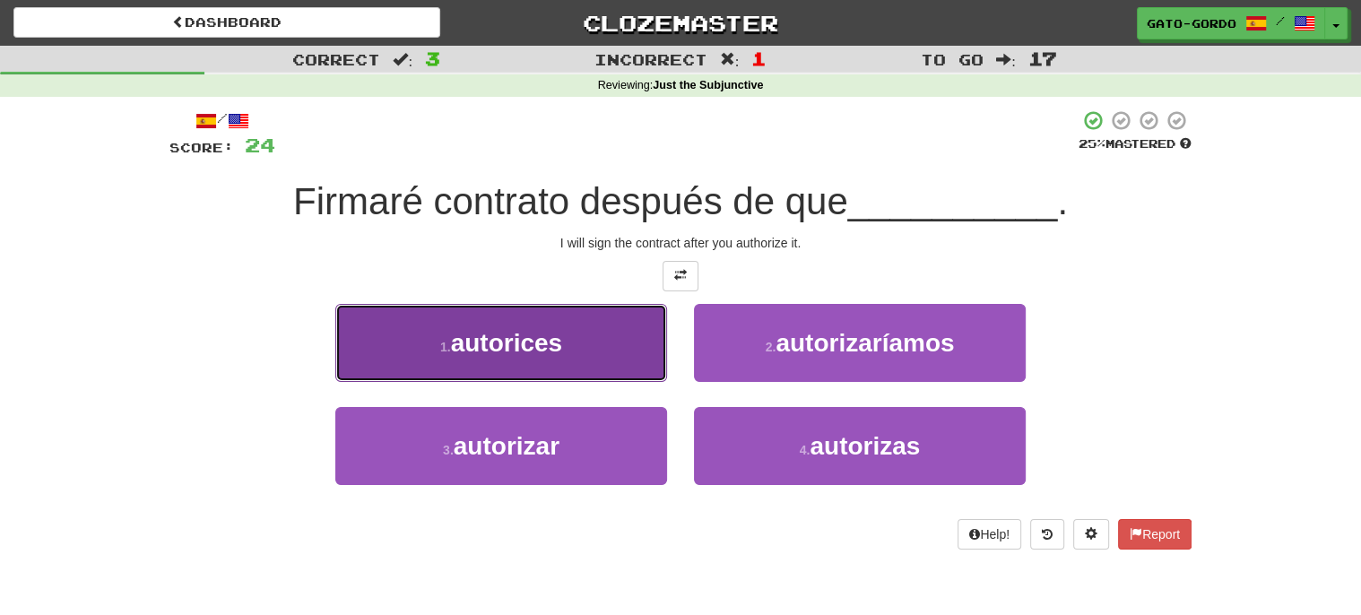
click at [540, 342] on span "autorices" at bounding box center [507, 343] width 112 height 28
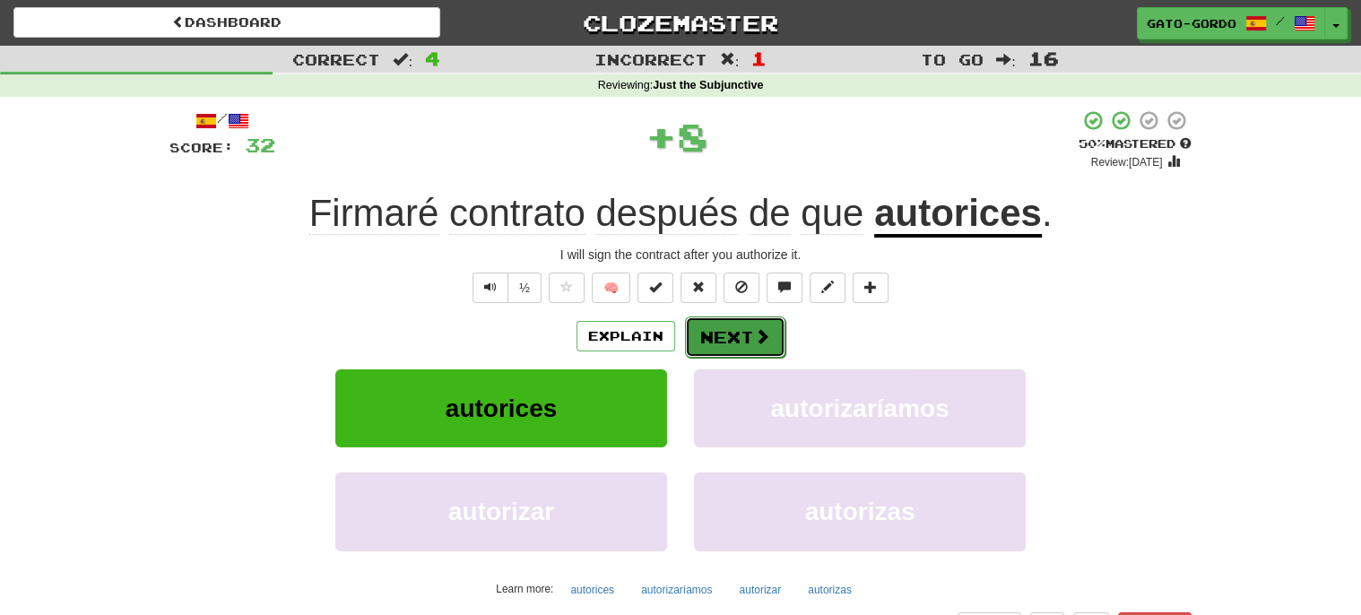
click at [726, 328] on button "Next" at bounding box center [735, 336] width 100 height 41
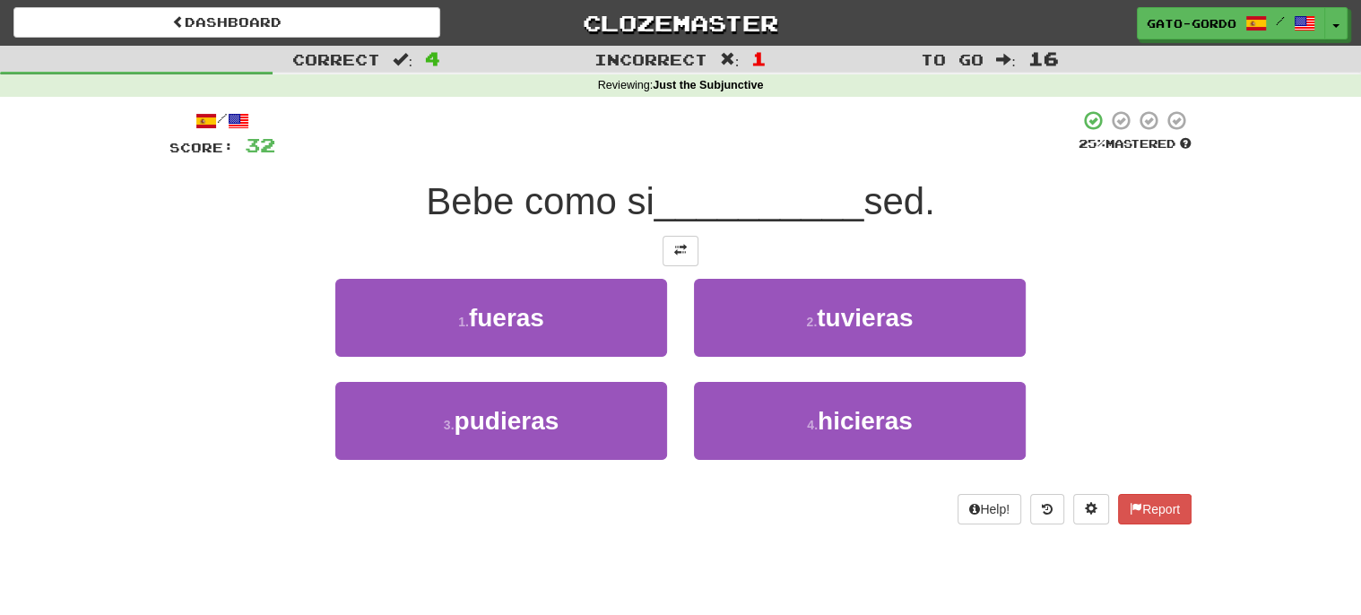
click at [698, 255] on div at bounding box center [680, 251] width 1022 height 30
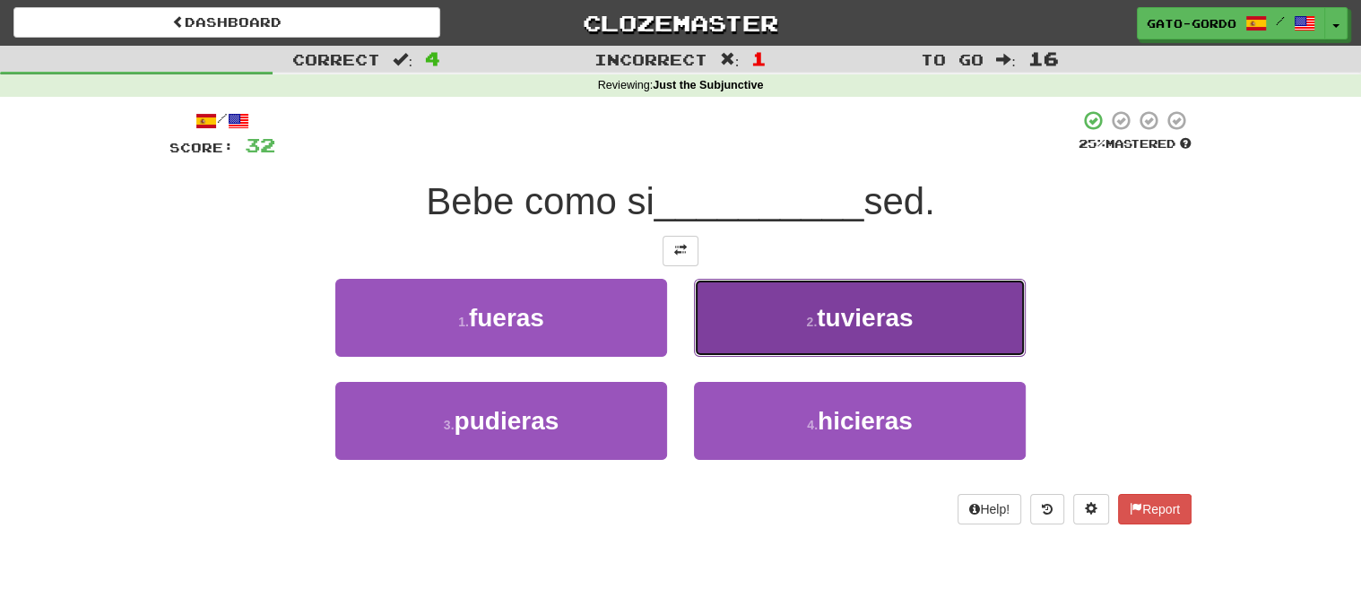
click at [874, 334] on button "2 . tuvieras" at bounding box center [860, 318] width 332 height 78
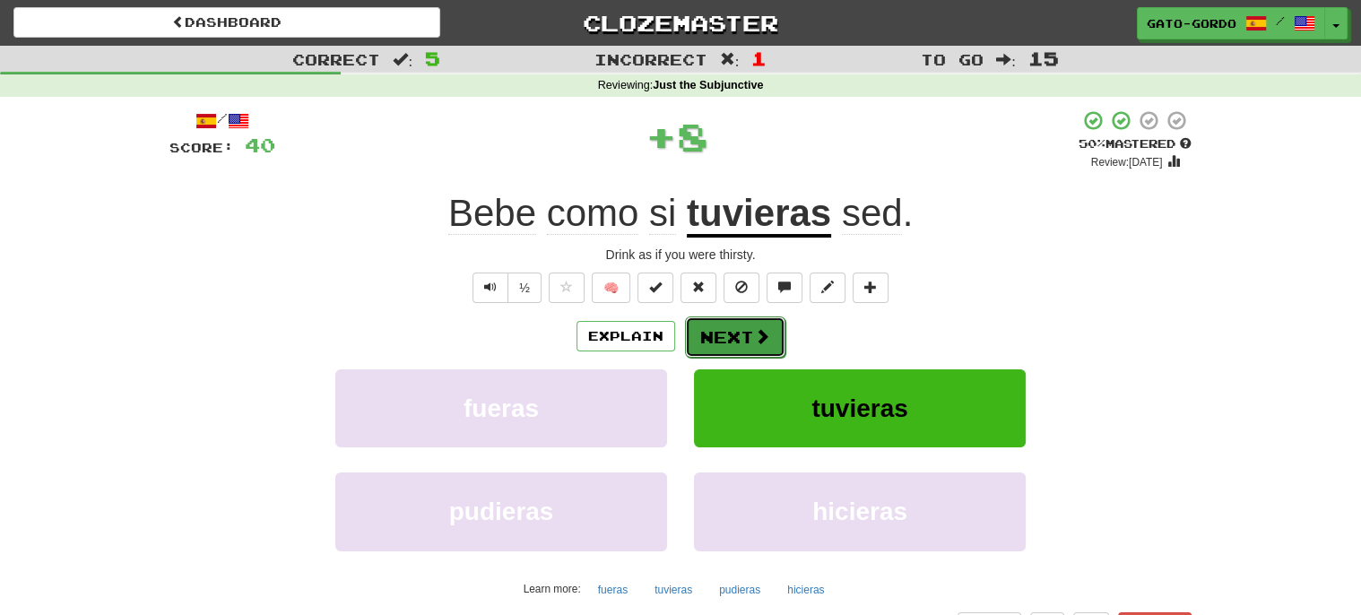
click at [722, 335] on button "Next" at bounding box center [735, 336] width 100 height 41
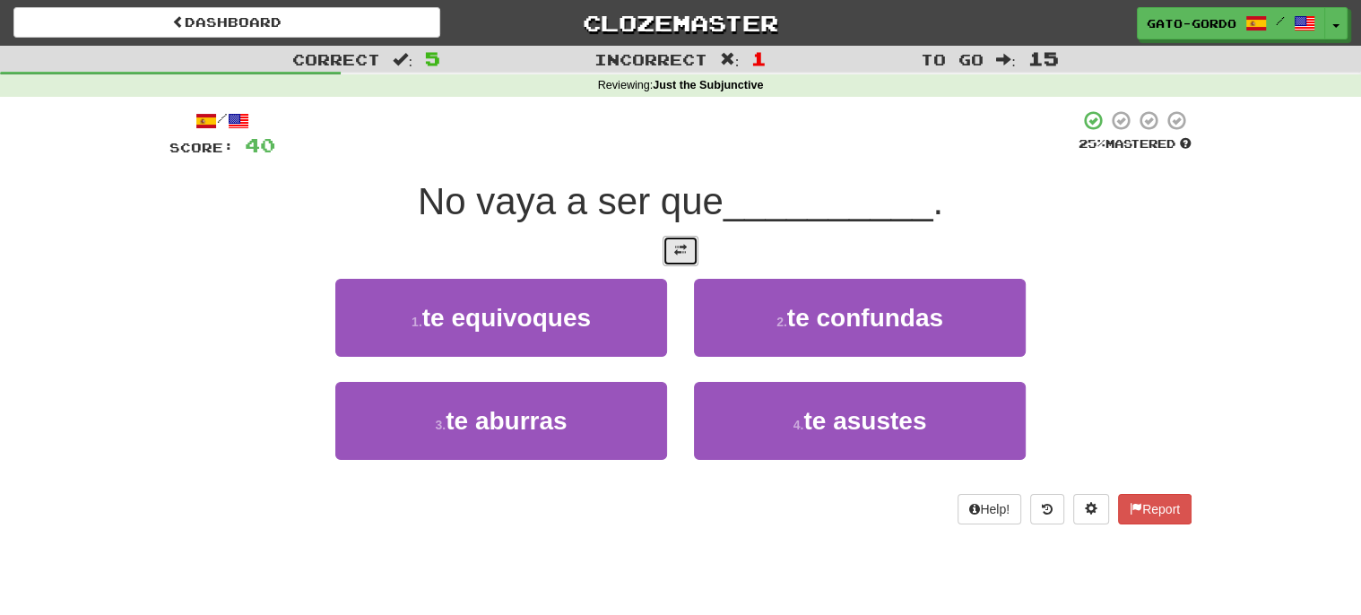
click at [690, 249] on button at bounding box center [680, 251] width 36 height 30
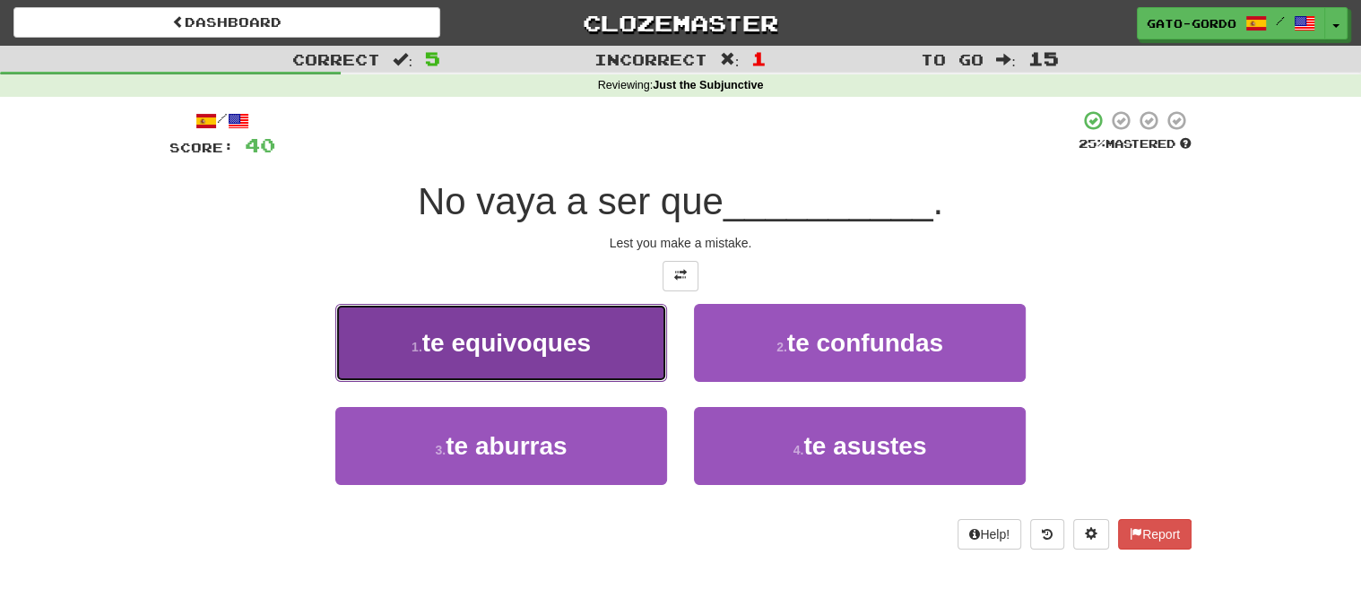
click at [502, 329] on span "te equivoques" at bounding box center [506, 343] width 168 height 28
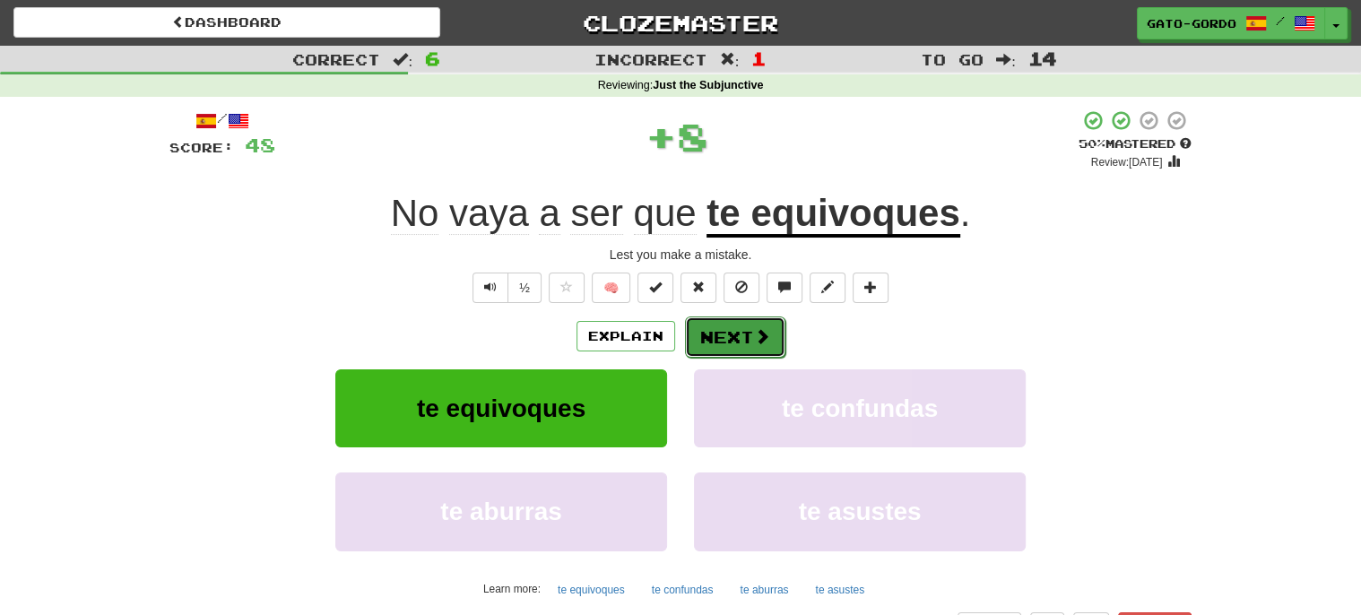
click at [749, 327] on button "Next" at bounding box center [735, 336] width 100 height 41
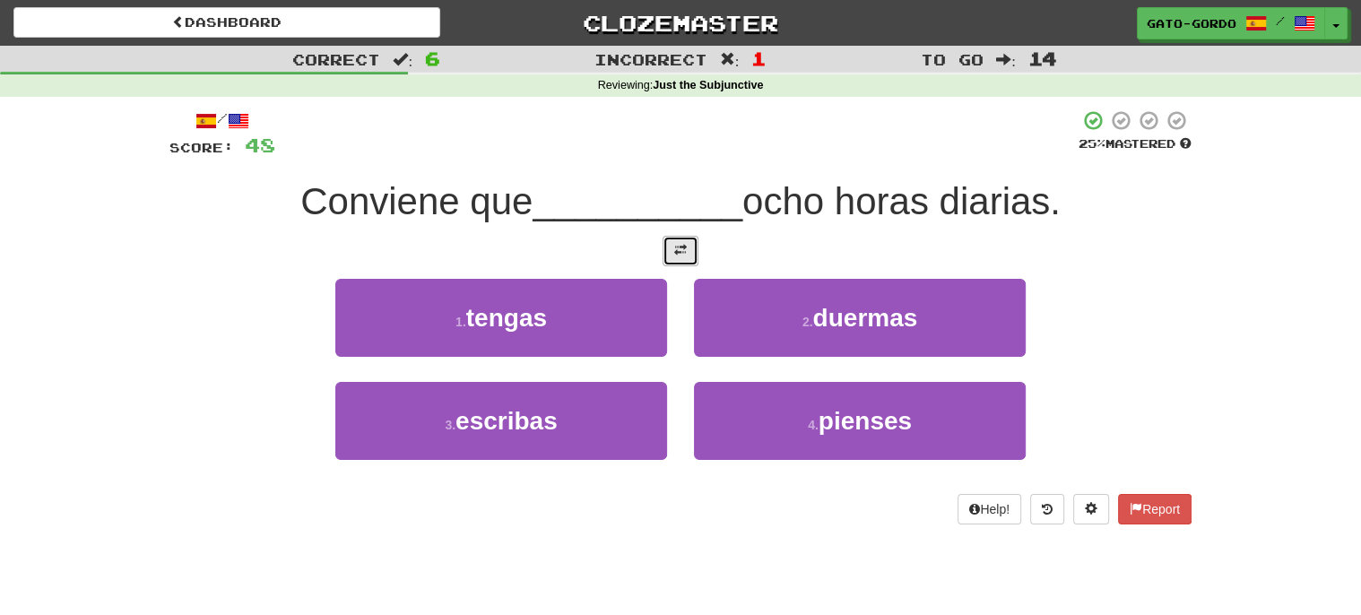
click at [687, 242] on button at bounding box center [680, 251] width 36 height 30
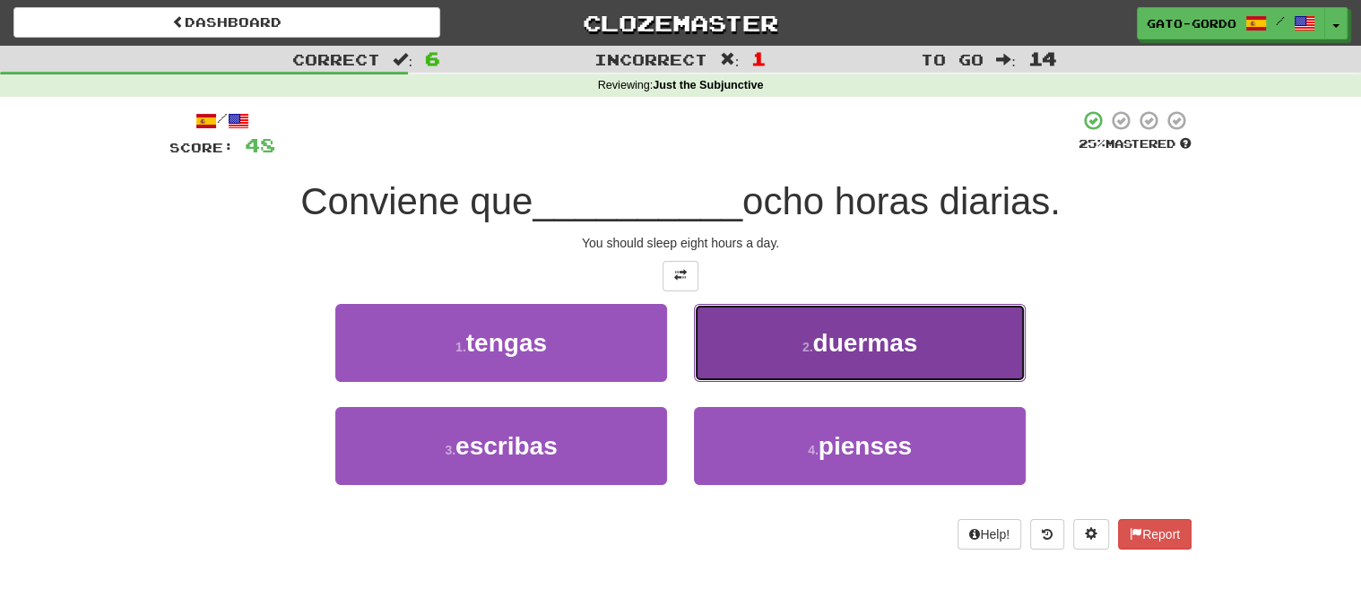
click at [842, 346] on span "duermas" at bounding box center [864, 343] width 105 height 28
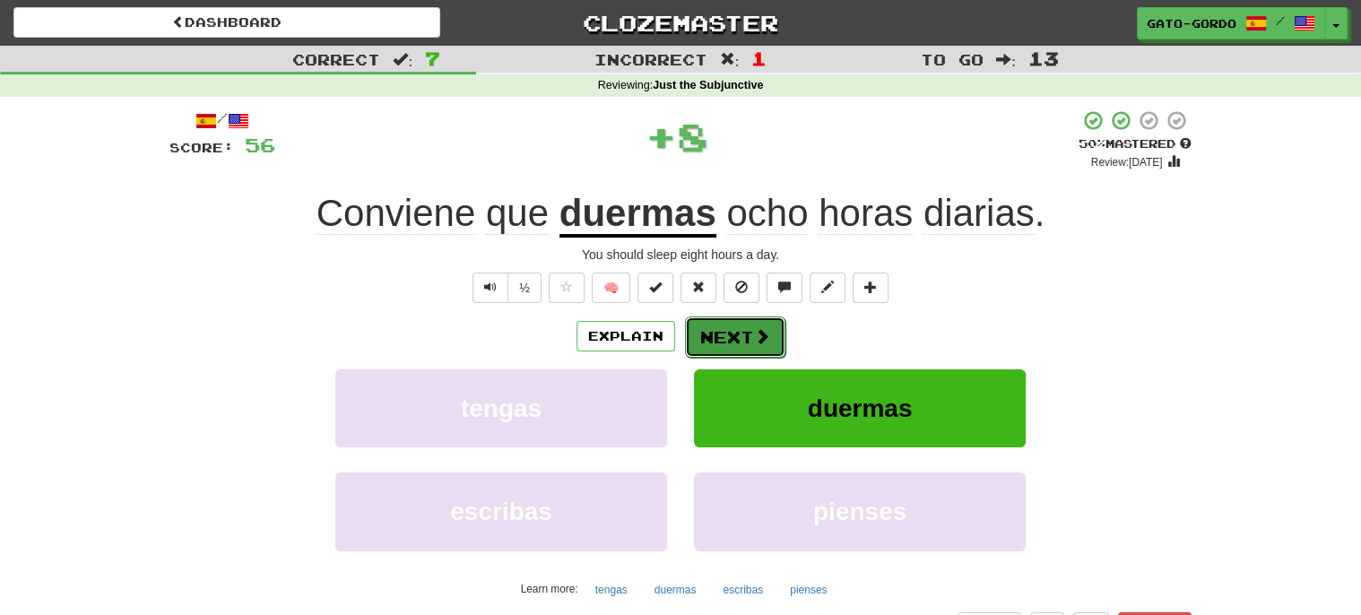
click at [718, 335] on button "Next" at bounding box center [735, 336] width 100 height 41
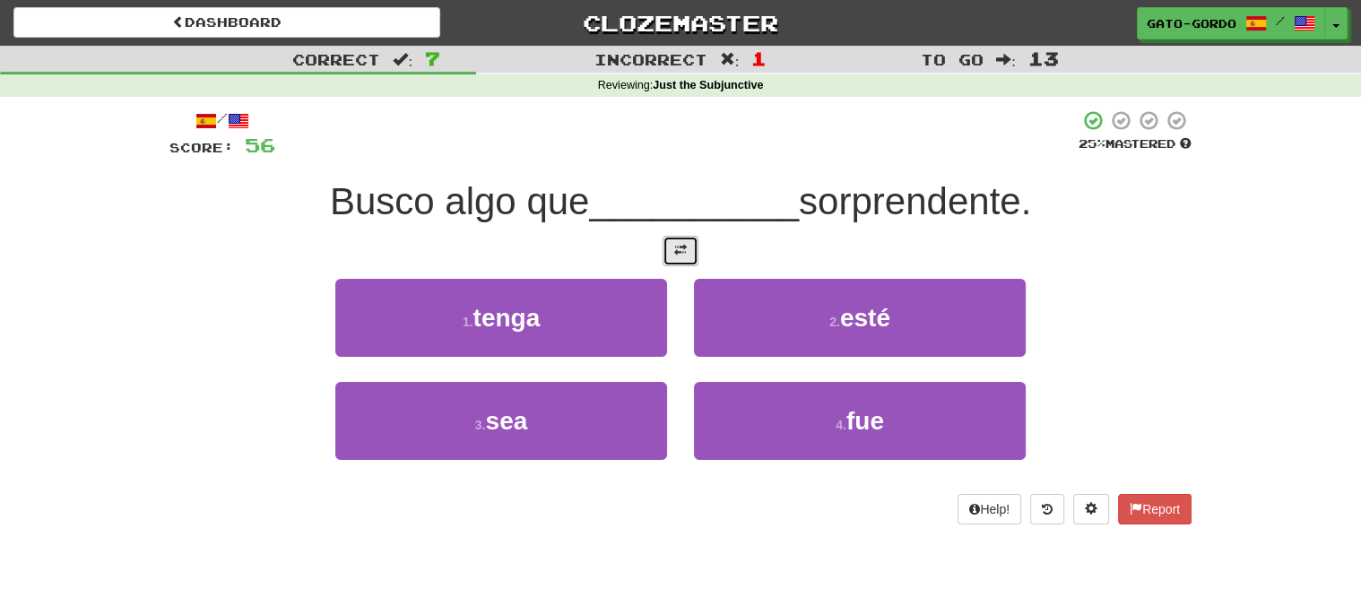
click at [682, 250] on span at bounding box center [680, 250] width 13 height 13
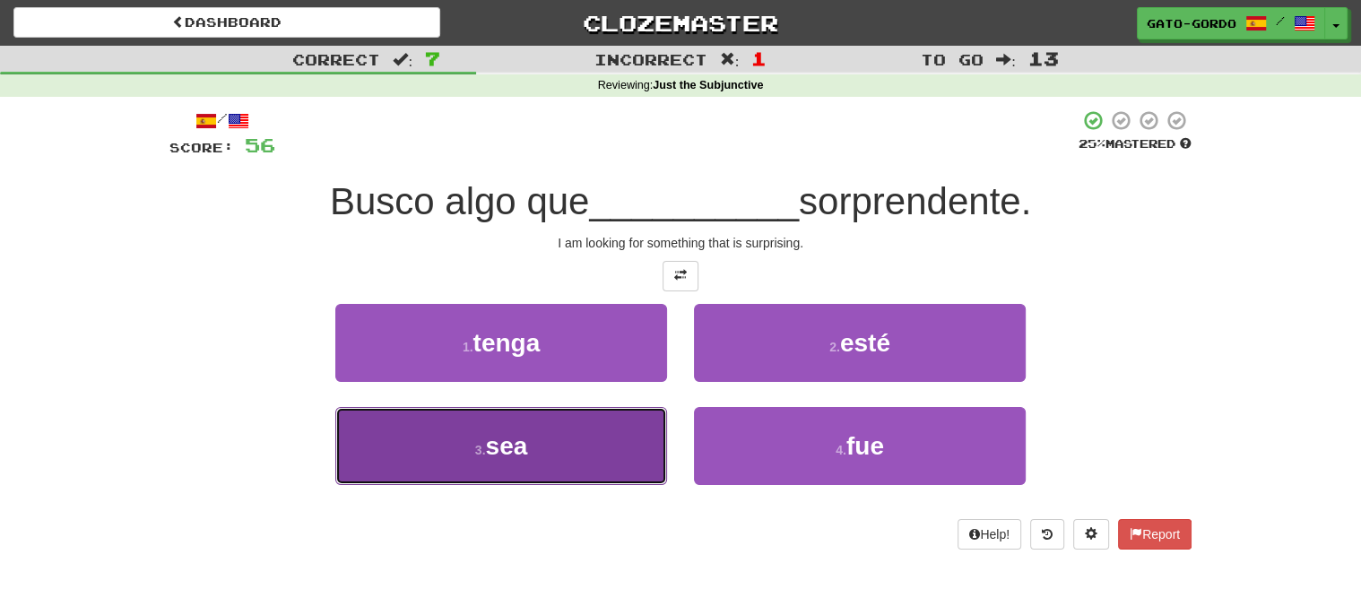
click at [476, 451] on small "3 ." at bounding box center [480, 450] width 11 height 14
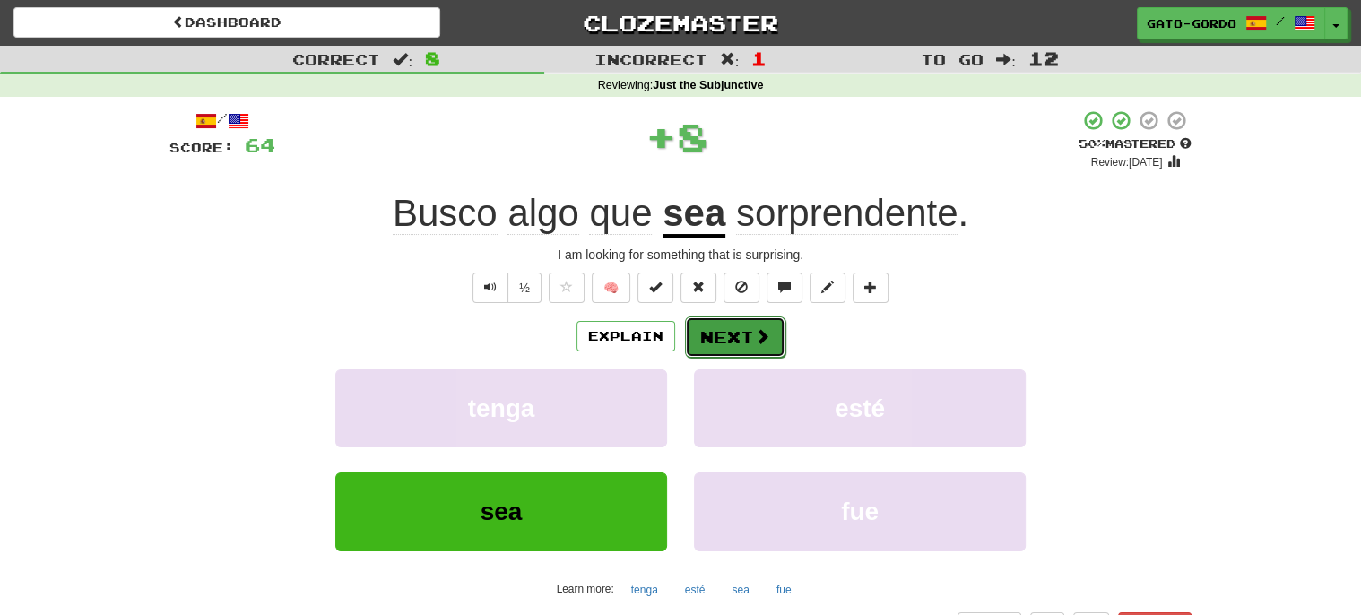
click at [743, 329] on button "Next" at bounding box center [735, 336] width 100 height 41
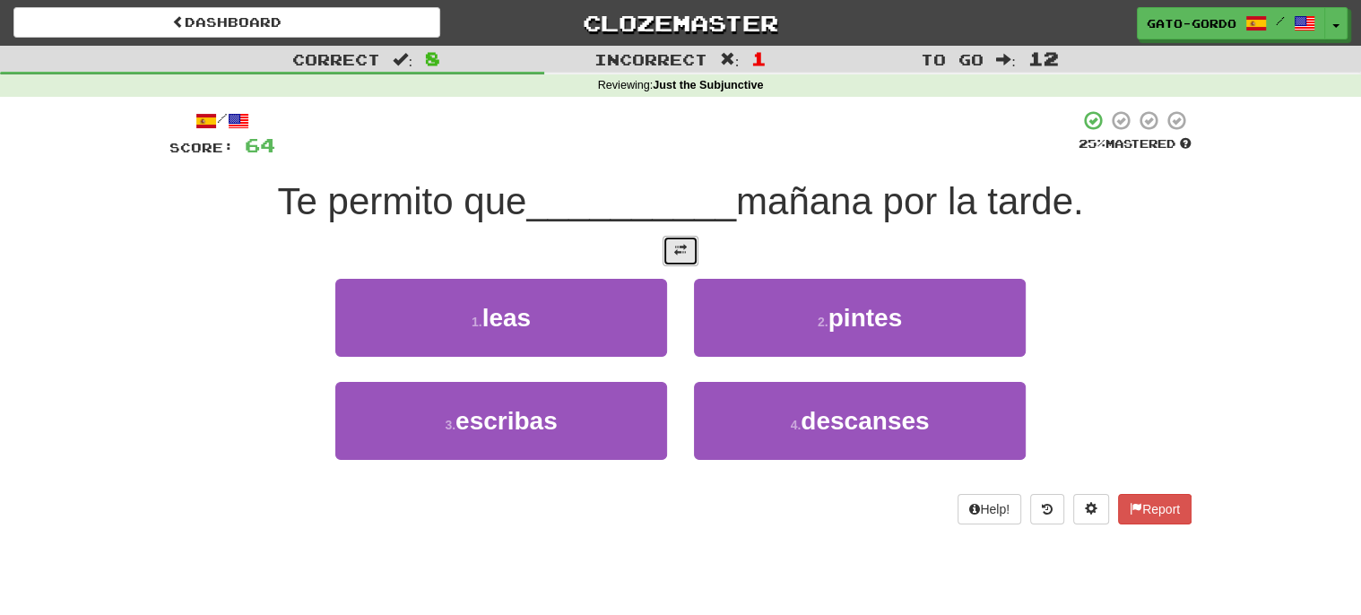
click at [685, 246] on span at bounding box center [680, 250] width 13 height 13
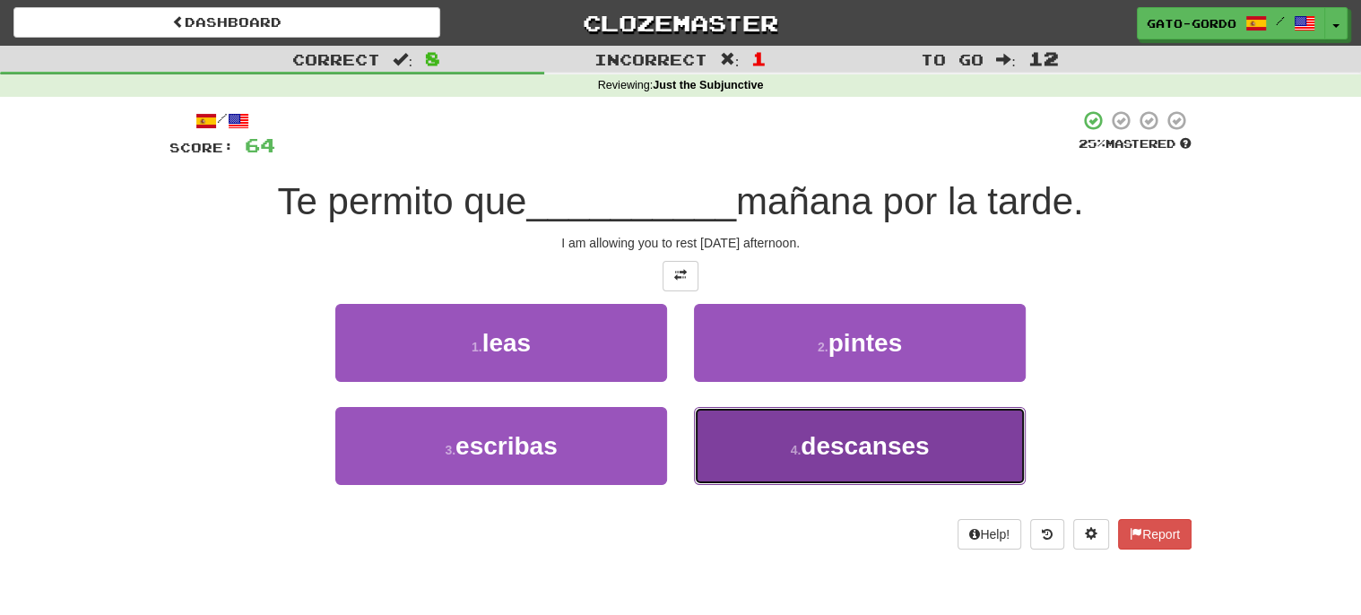
click at [859, 445] on span "descanses" at bounding box center [864, 446] width 128 height 28
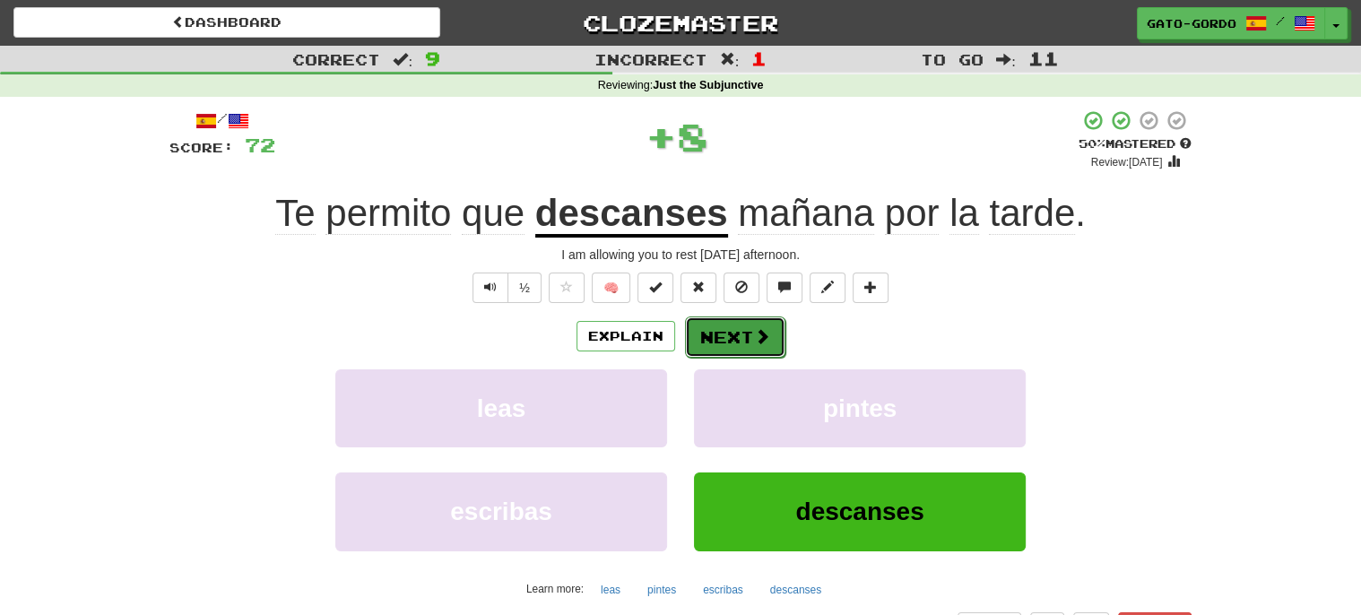
click at [726, 325] on button "Next" at bounding box center [735, 336] width 100 height 41
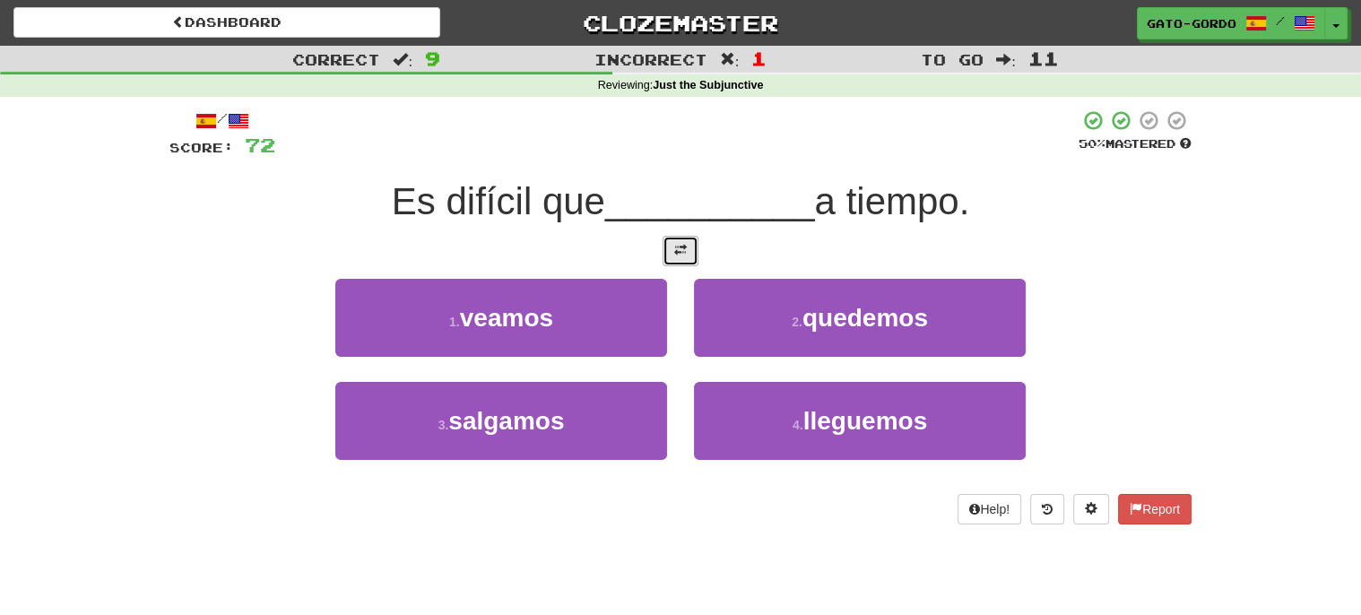
click at [678, 246] on span at bounding box center [680, 250] width 13 height 13
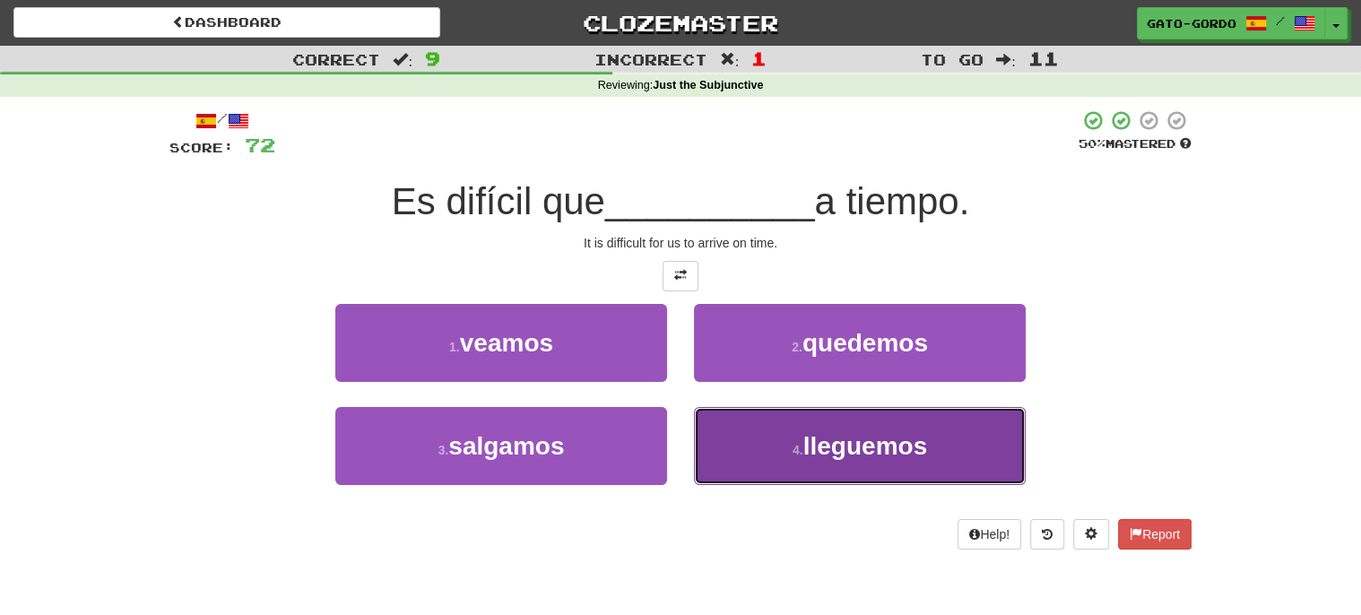
click at [840, 461] on button "4 . lleguemos" at bounding box center [860, 446] width 332 height 78
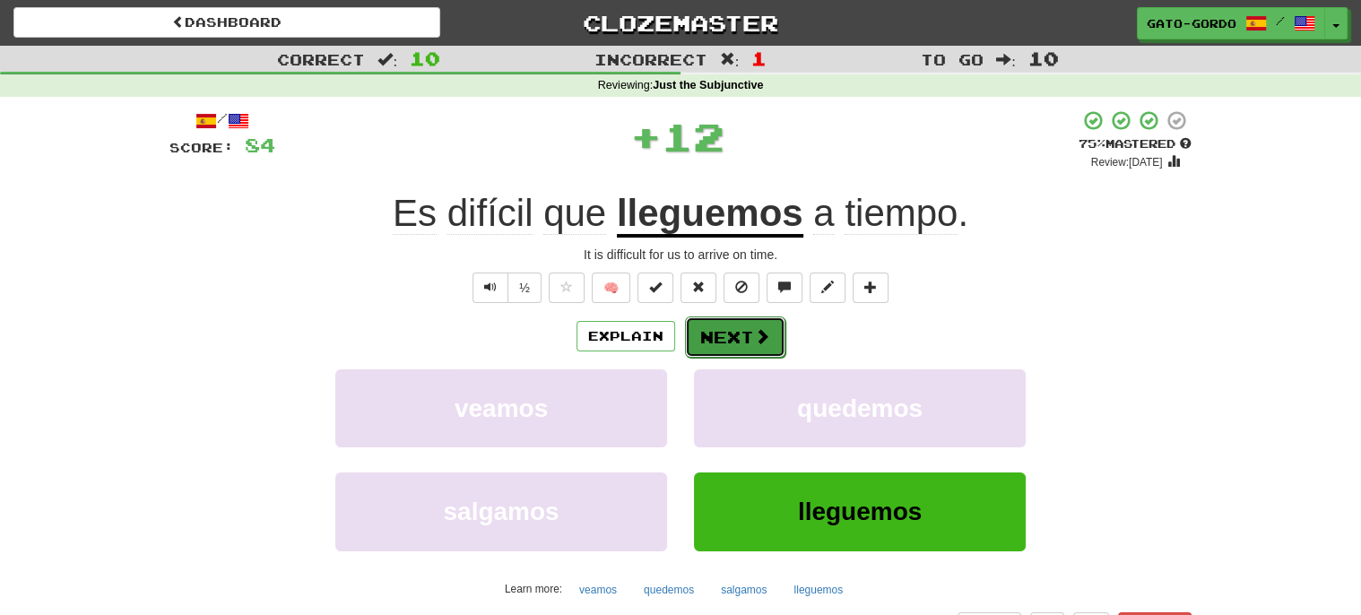
click at [731, 330] on button "Next" at bounding box center [735, 336] width 100 height 41
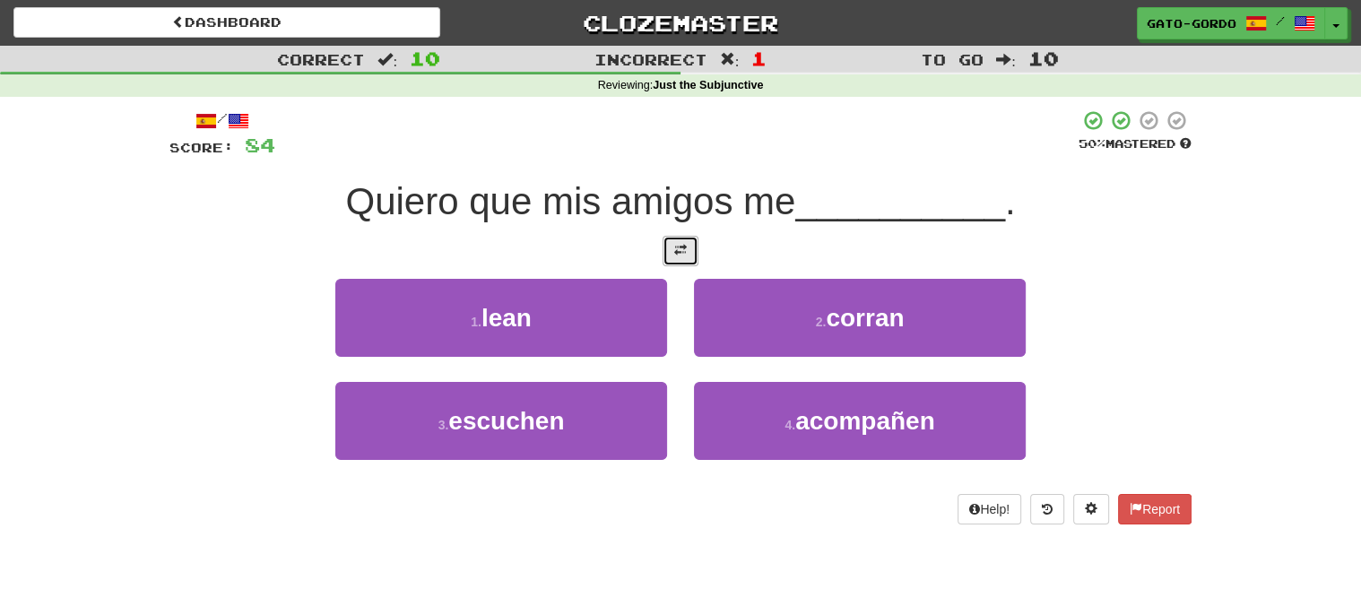
click at [684, 244] on span at bounding box center [680, 250] width 13 height 13
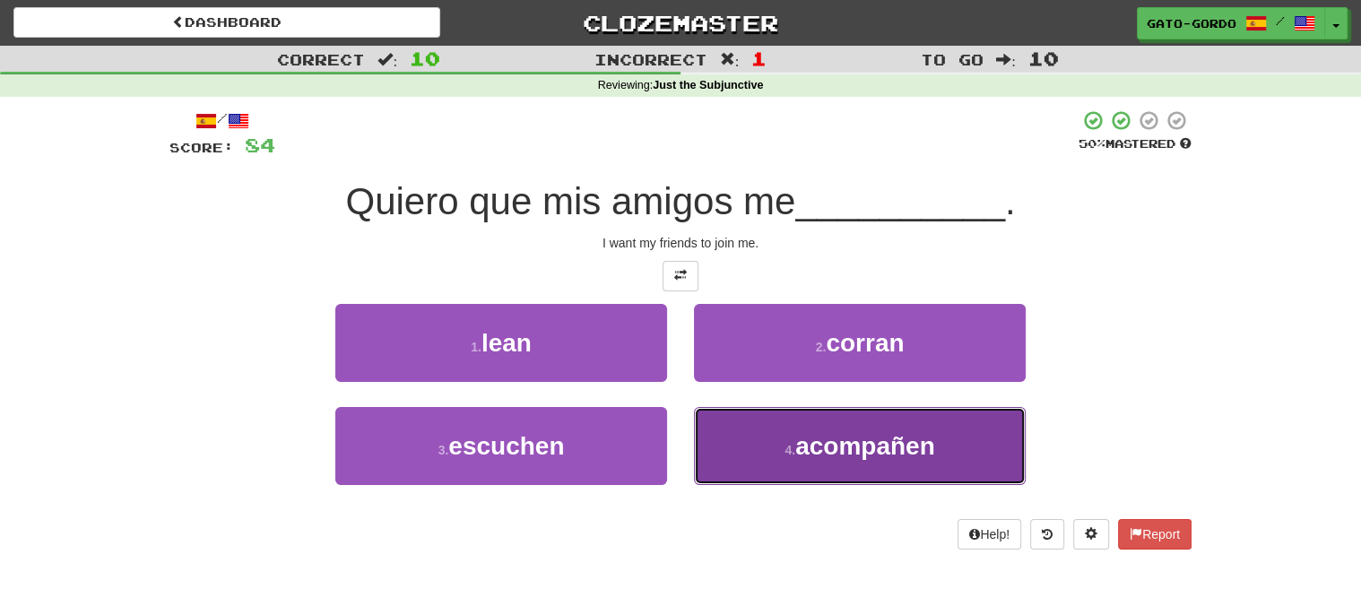
click at [870, 439] on span "acompañen" at bounding box center [865, 446] width 140 height 28
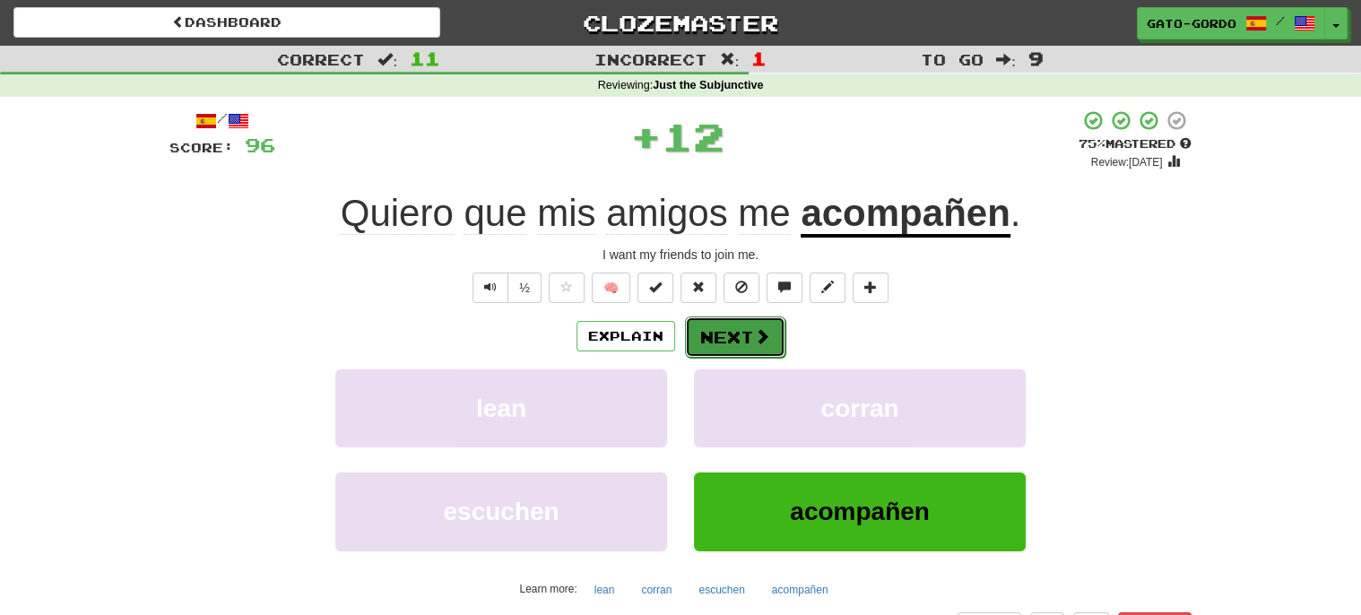
click at [730, 335] on button "Next" at bounding box center [735, 336] width 100 height 41
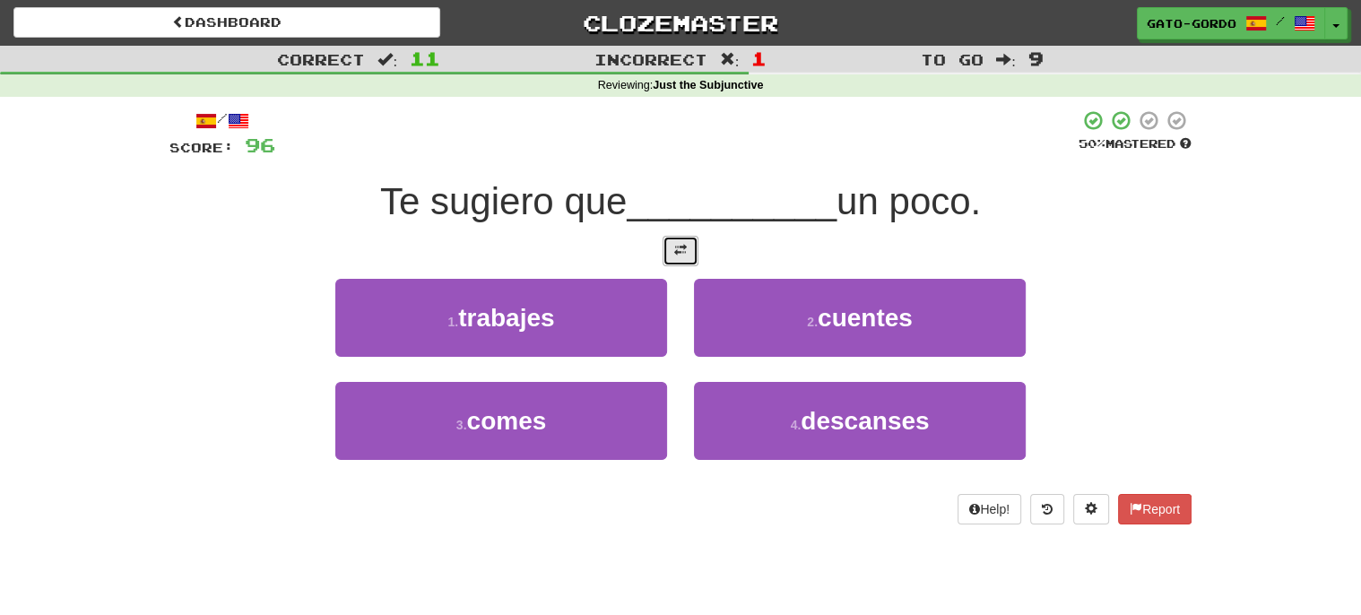
click at [683, 244] on span at bounding box center [680, 250] width 13 height 13
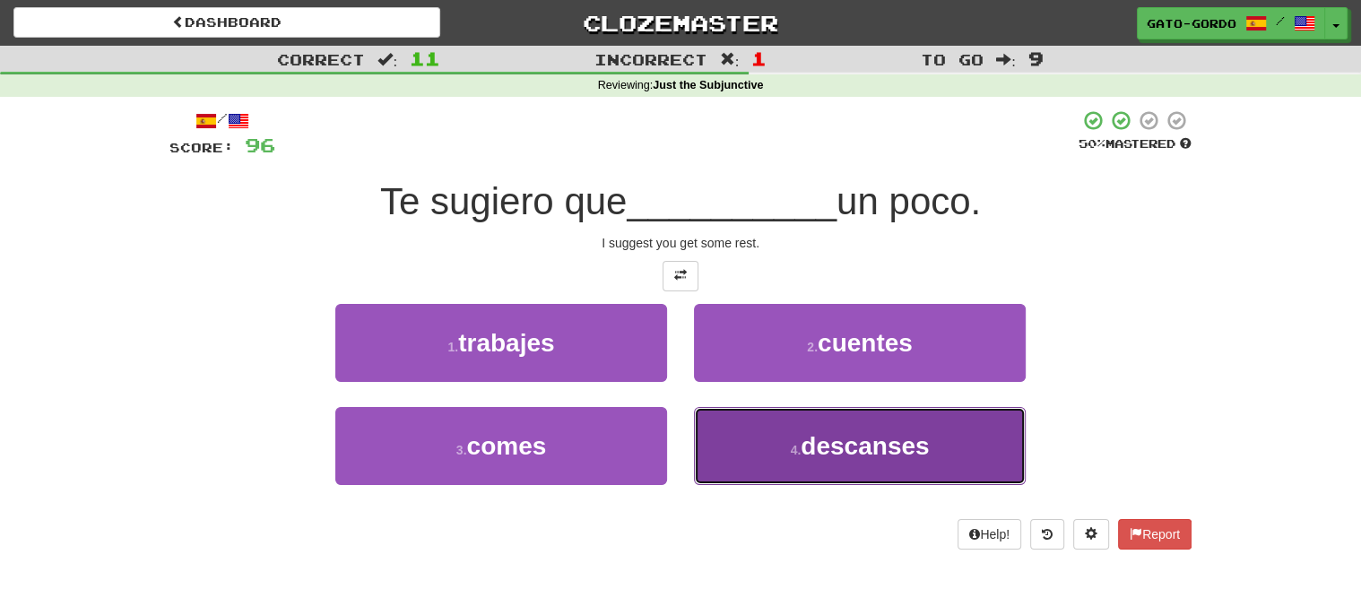
click at [833, 445] on span "descanses" at bounding box center [864, 446] width 128 height 28
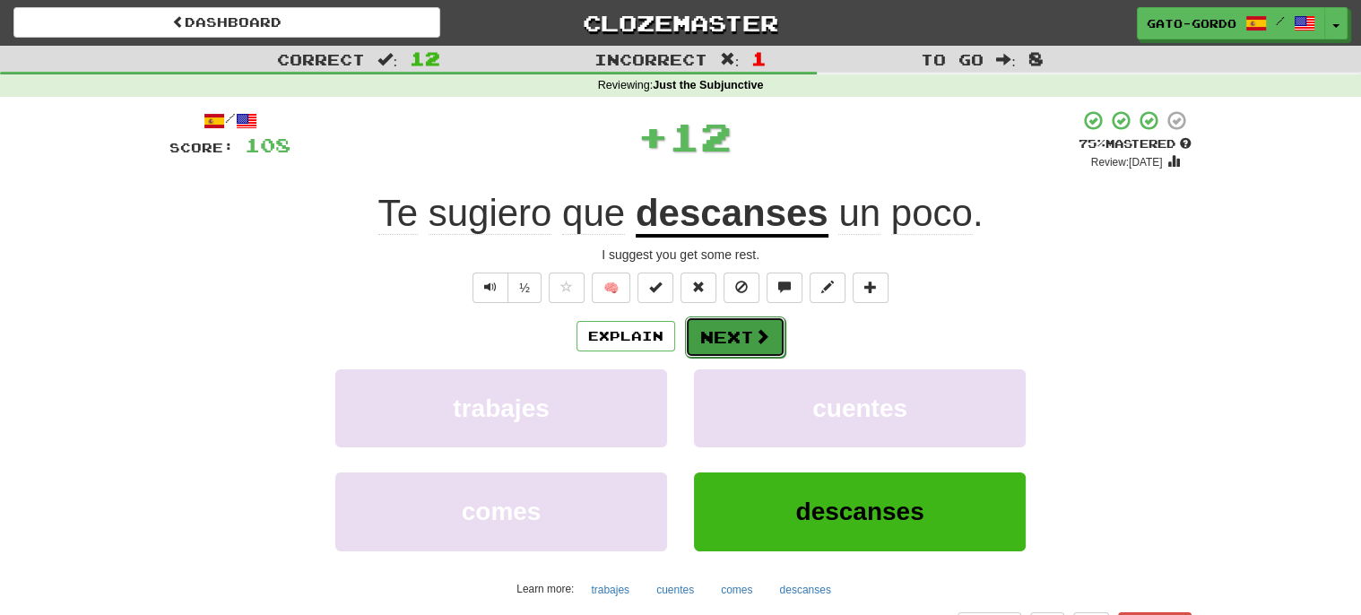
click at [736, 329] on button "Next" at bounding box center [735, 336] width 100 height 41
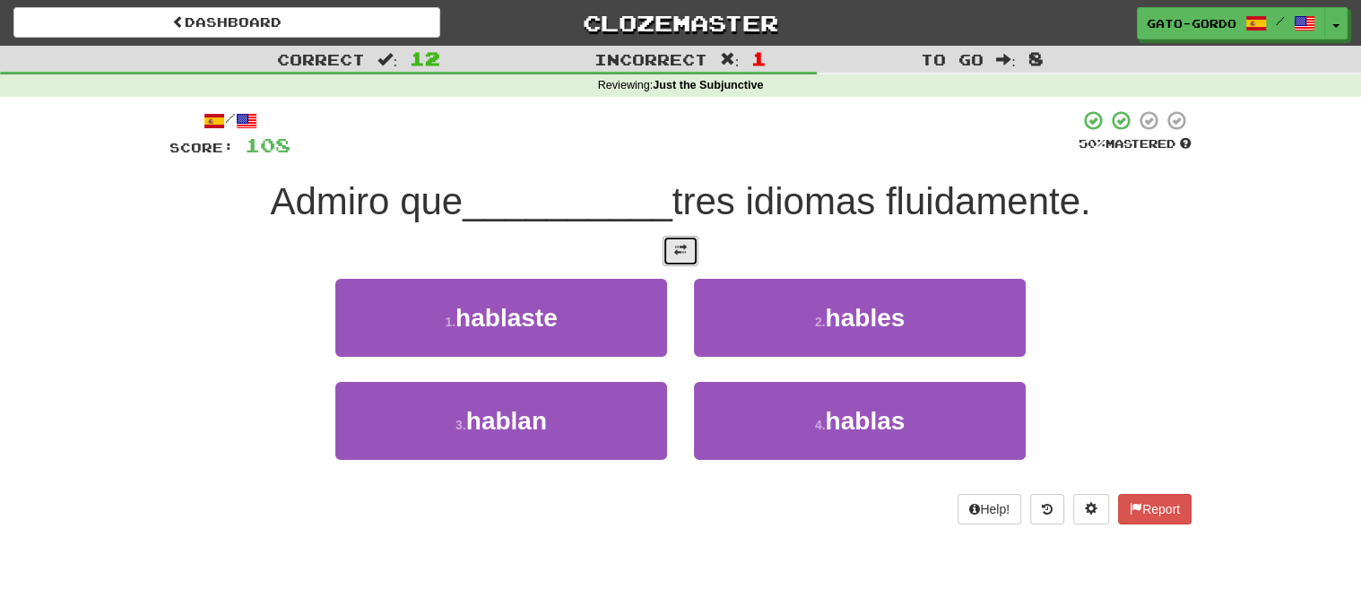
click at [683, 252] on span at bounding box center [680, 250] width 13 height 13
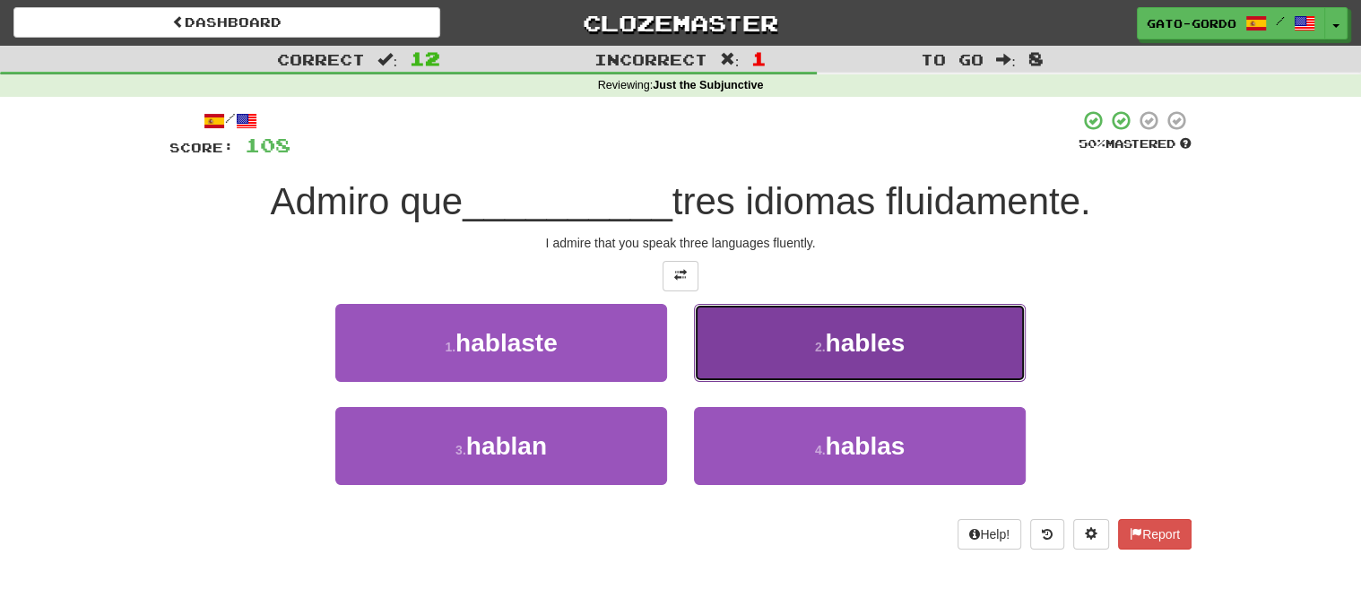
click at [893, 333] on span "hables" at bounding box center [865, 343] width 80 height 28
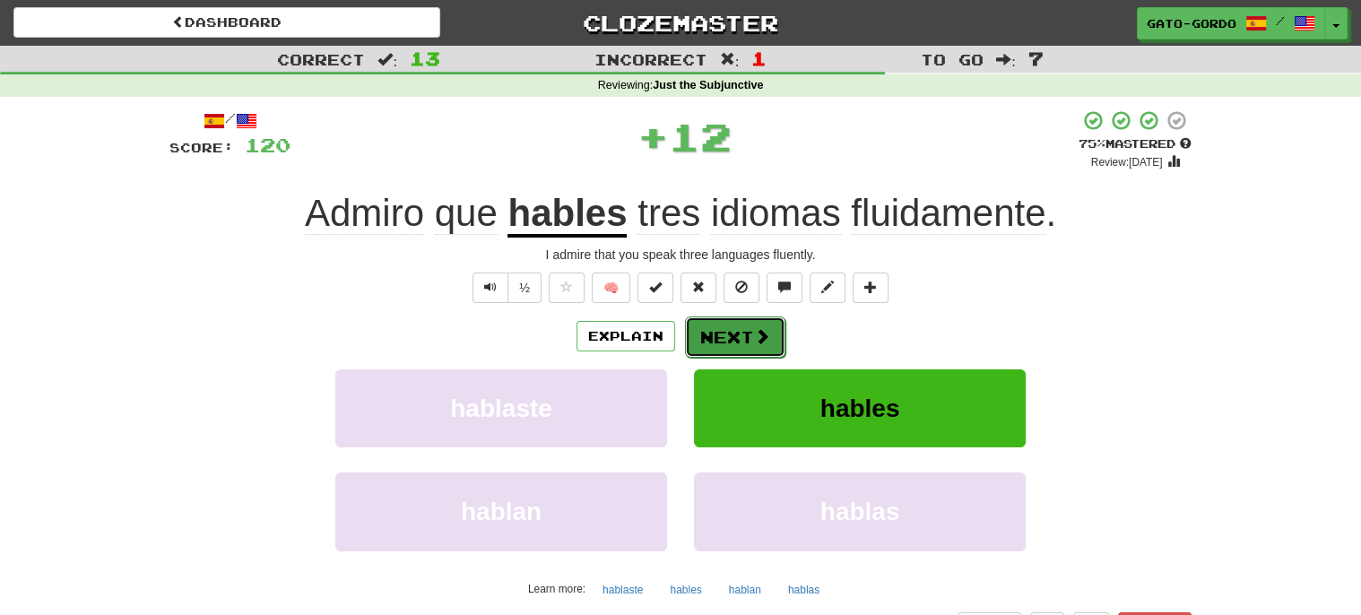
click at [713, 331] on button "Next" at bounding box center [735, 336] width 100 height 41
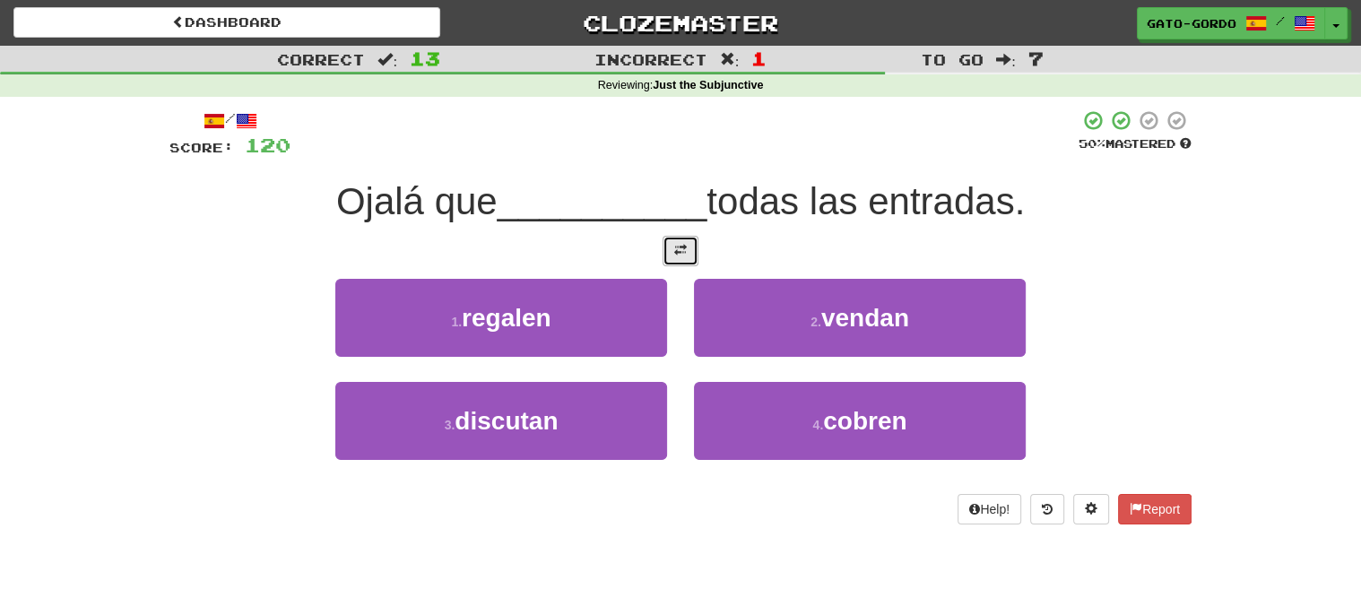
click at [675, 246] on span at bounding box center [680, 250] width 13 height 13
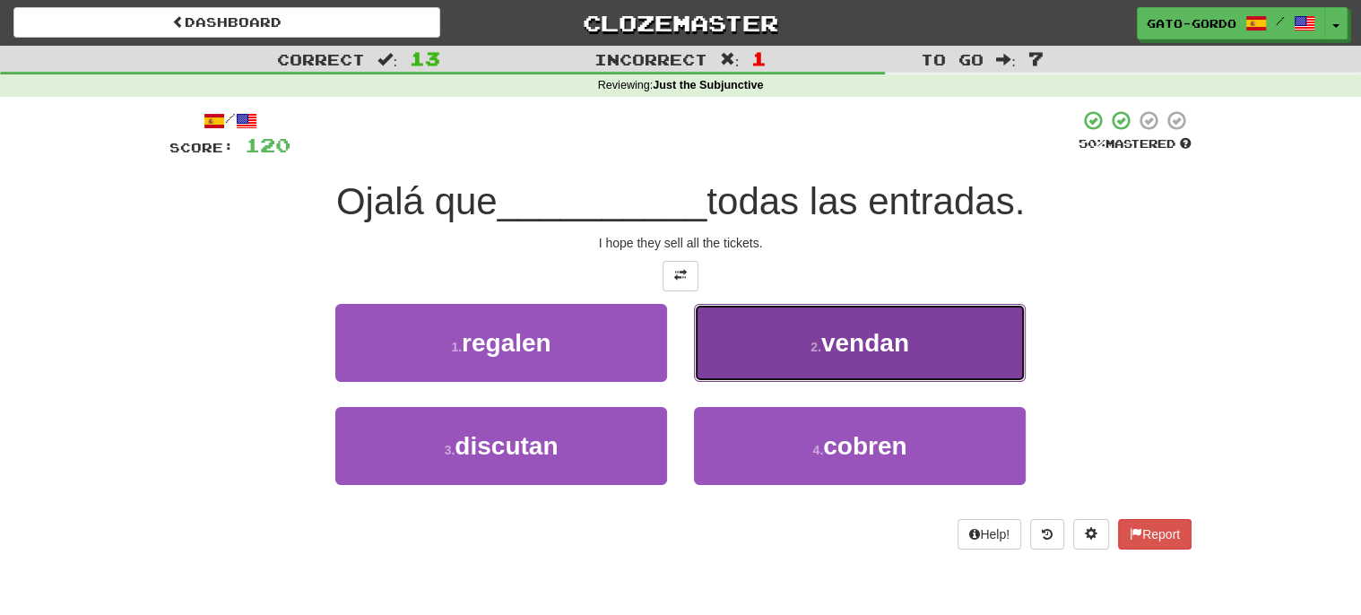
click at [816, 340] on small "2 ." at bounding box center [815, 347] width 11 height 14
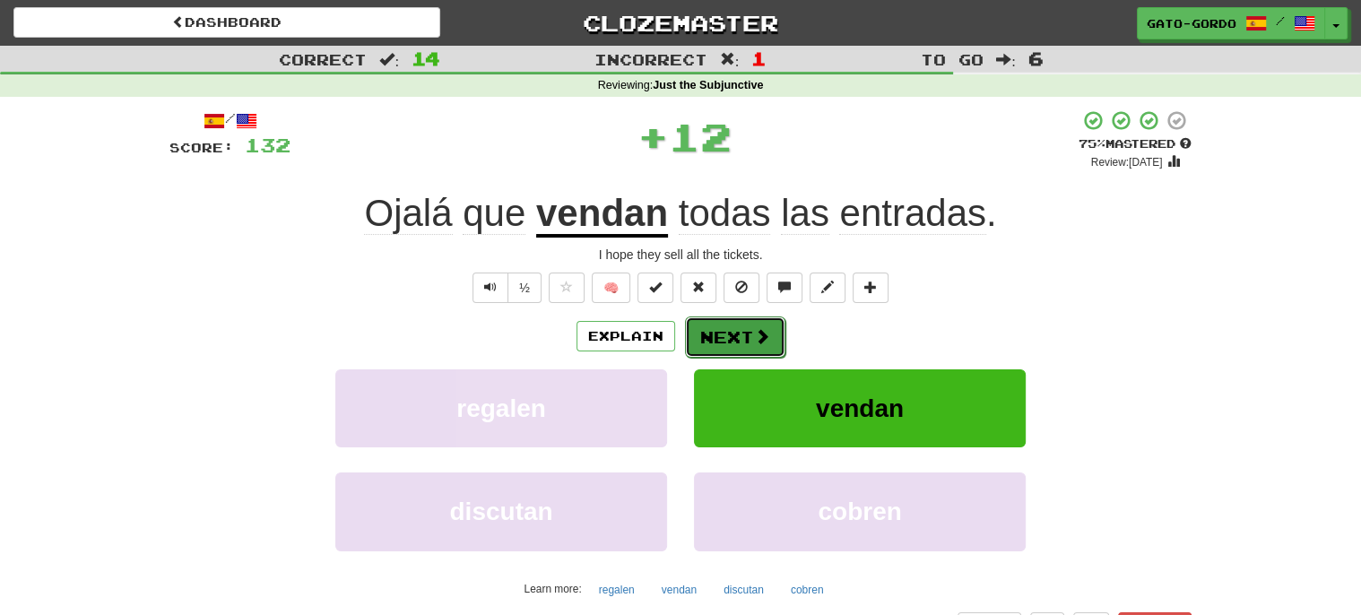
click at [738, 334] on button "Next" at bounding box center [735, 336] width 100 height 41
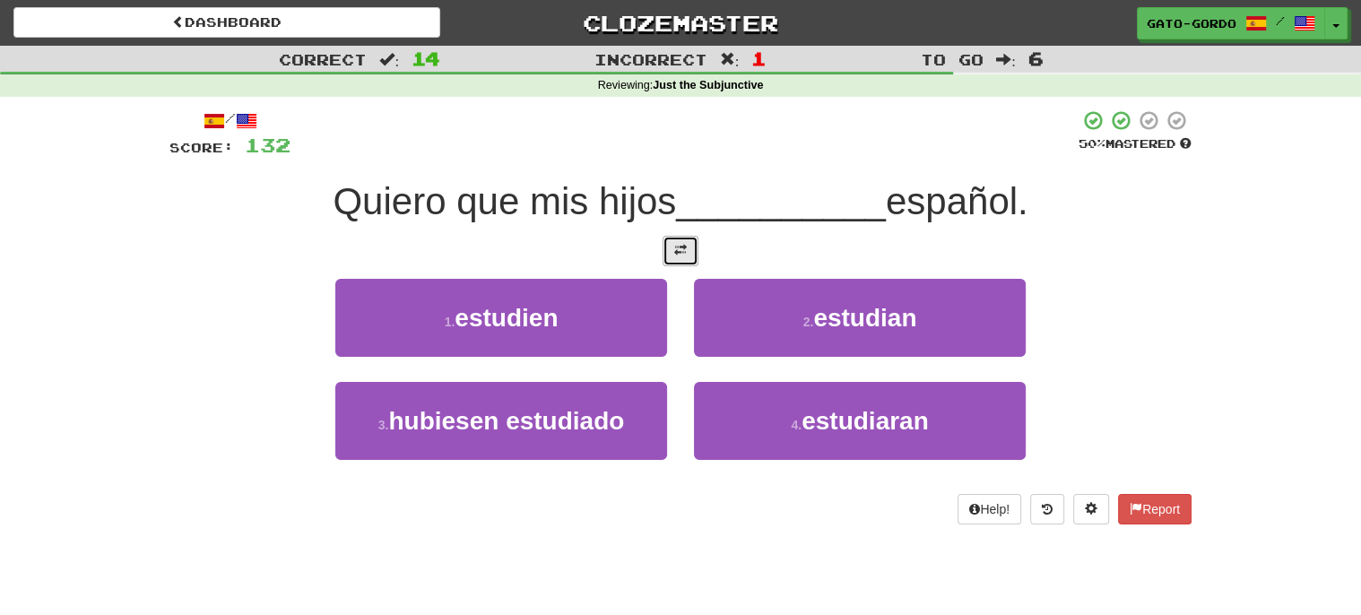
click at [697, 258] on button at bounding box center [680, 251] width 36 height 30
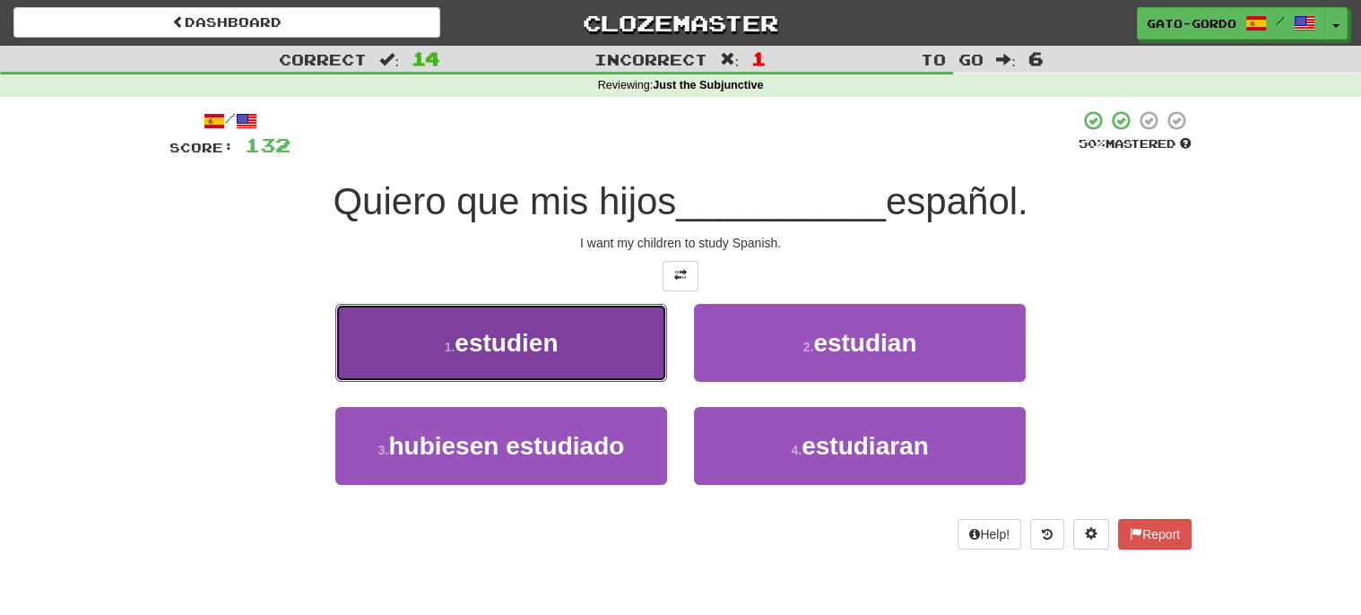
click at [475, 332] on span "estudien" at bounding box center [505, 343] width 103 height 28
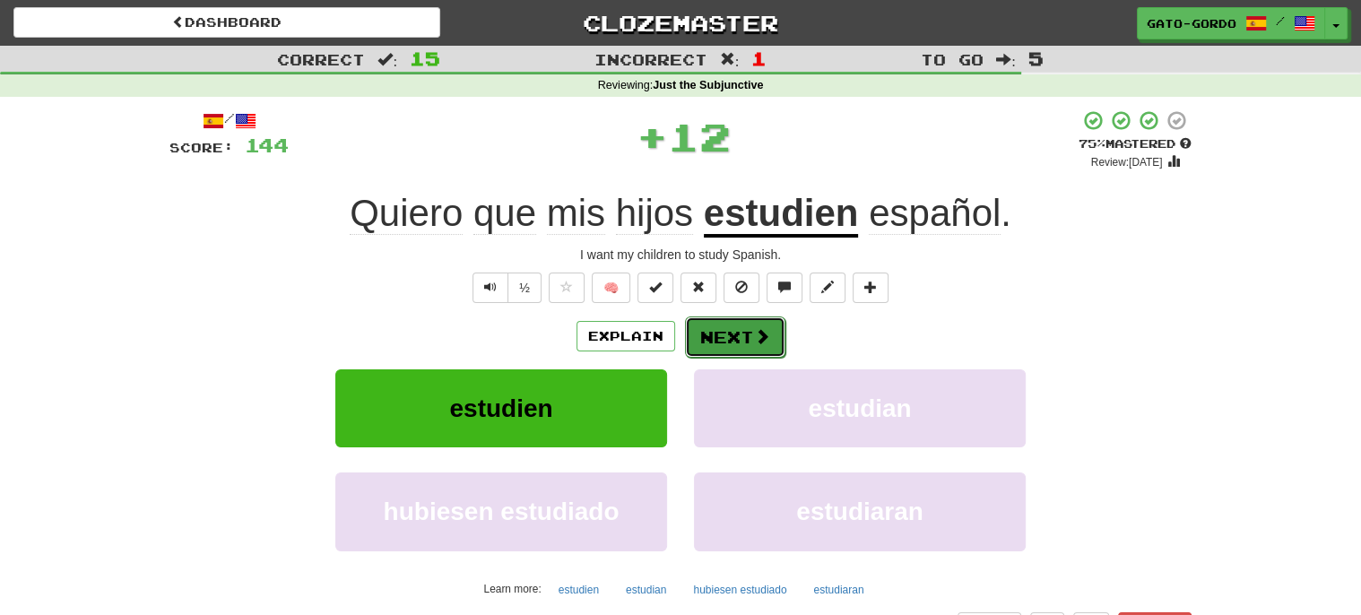
click at [735, 321] on button "Next" at bounding box center [735, 336] width 100 height 41
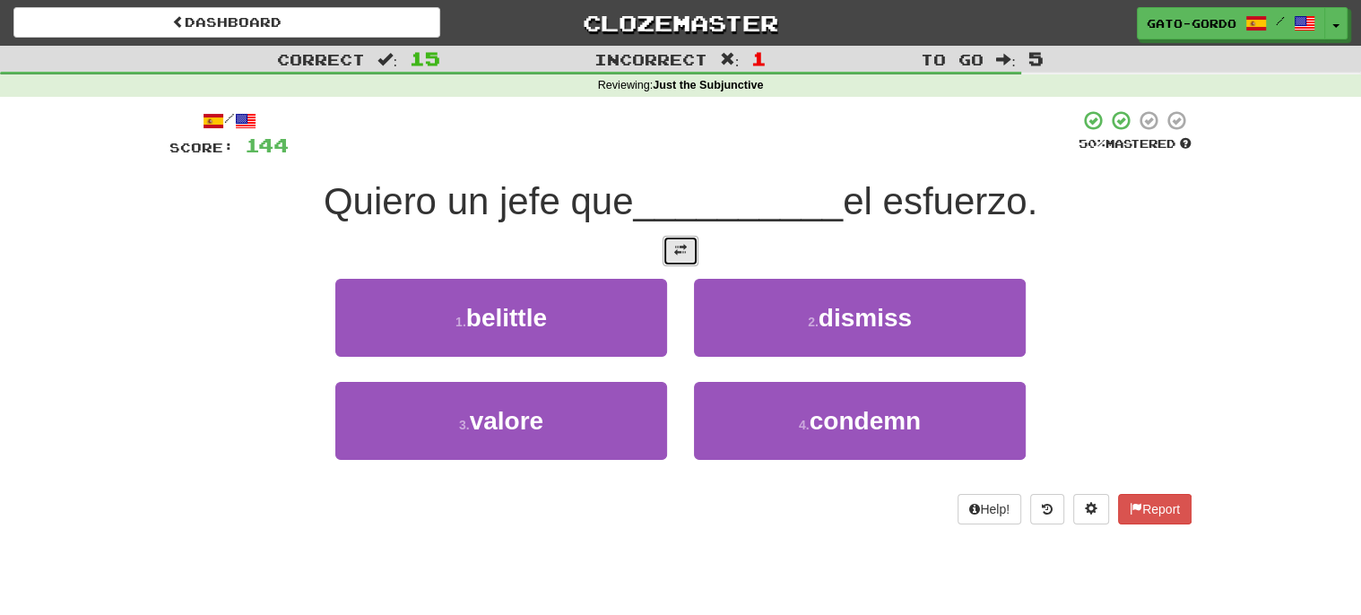
click at [675, 248] on span at bounding box center [680, 250] width 13 height 13
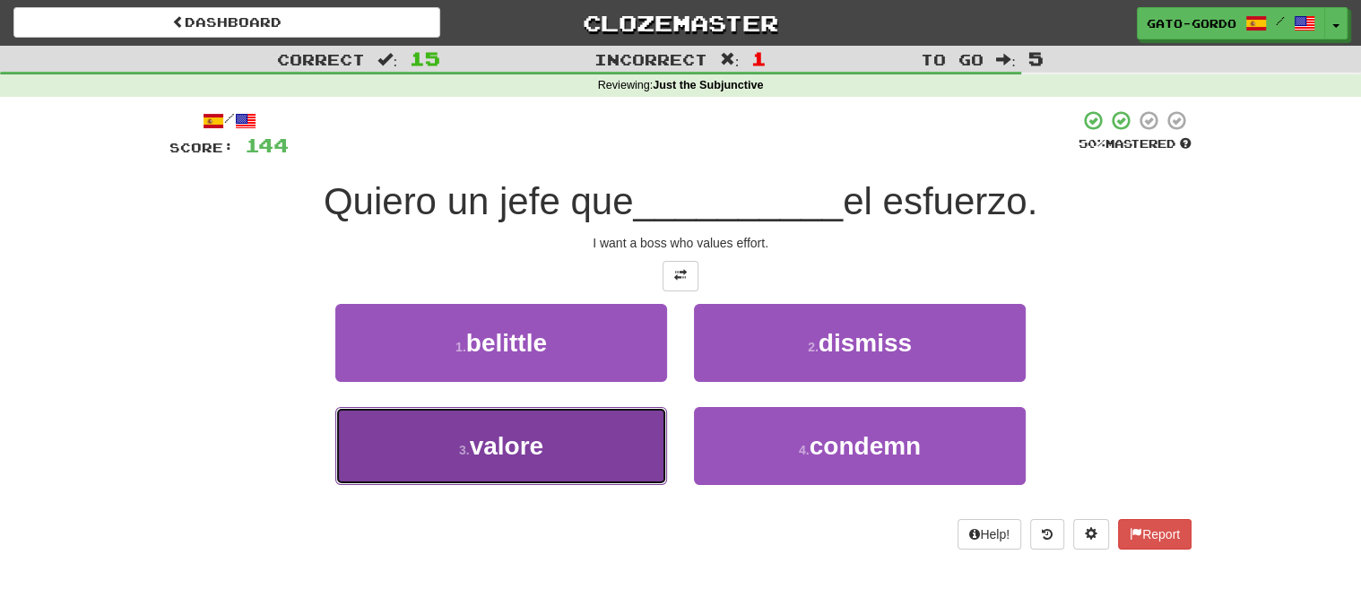
click at [507, 445] on span "valore" at bounding box center [507, 446] width 74 height 28
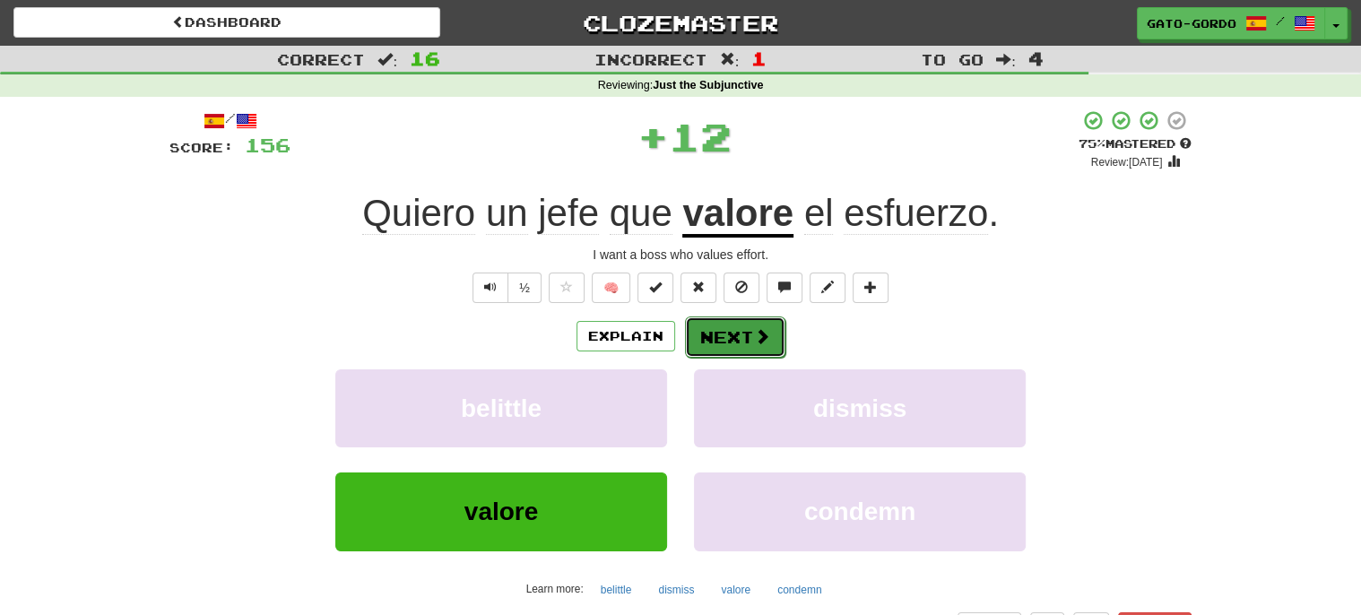
click at [754, 330] on span at bounding box center [762, 336] width 16 height 16
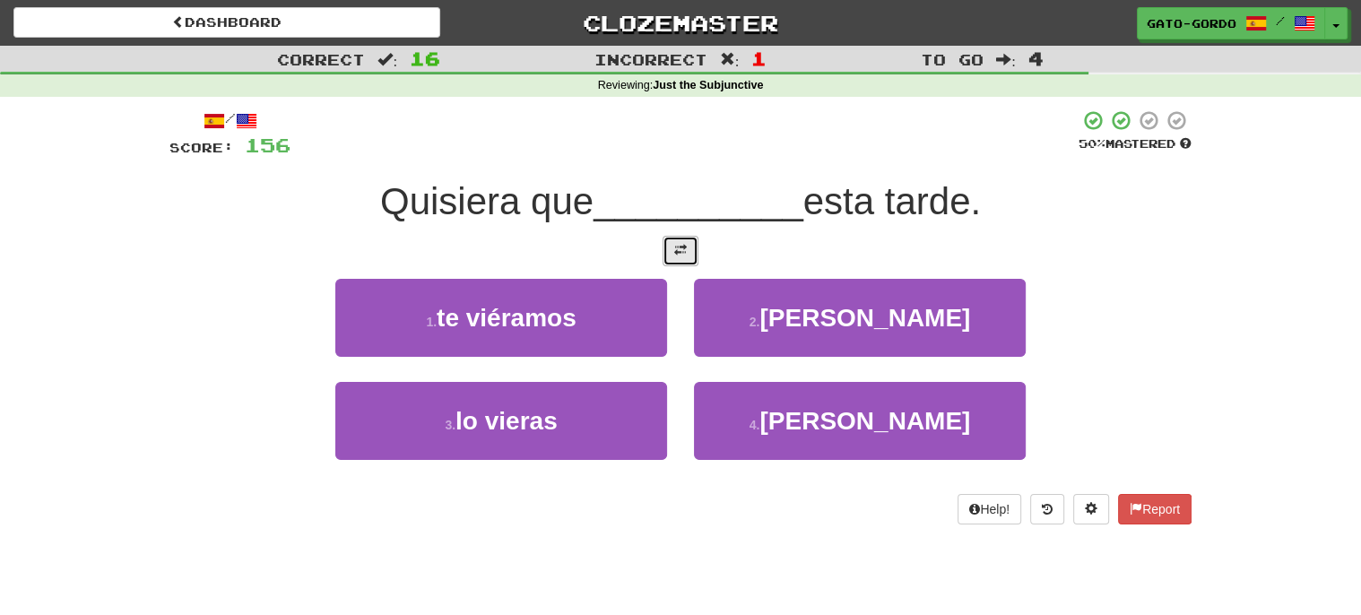
click at [672, 244] on button at bounding box center [680, 251] width 36 height 30
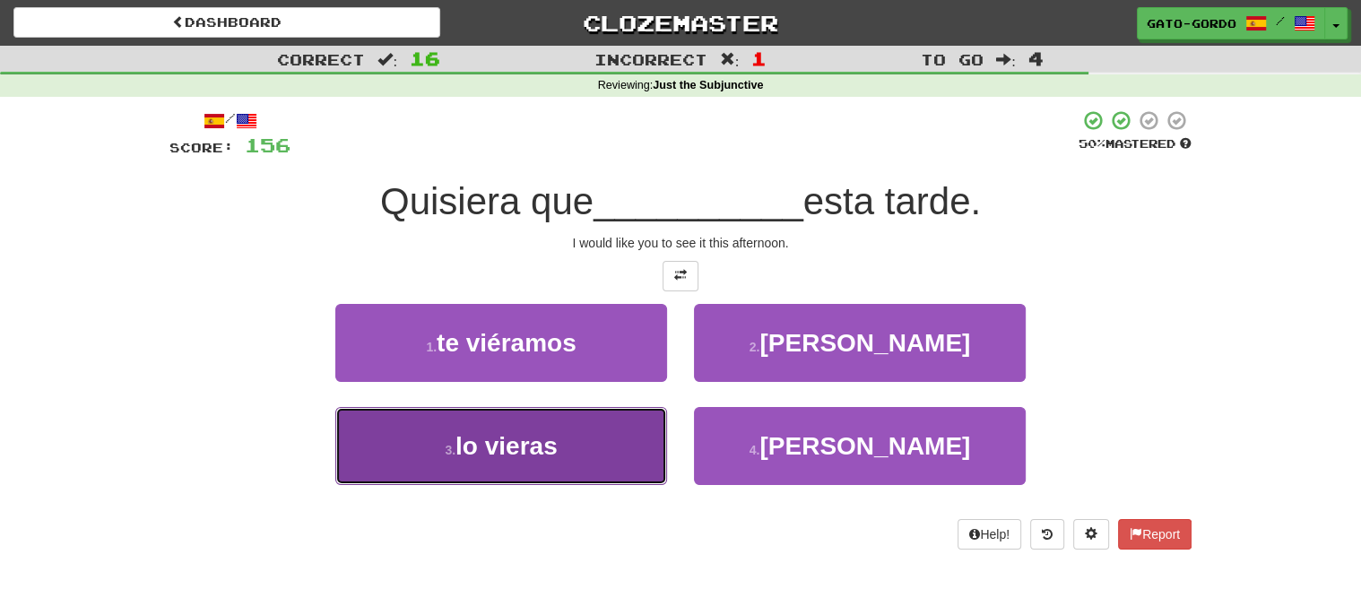
click at [507, 443] on span "lo vieras" at bounding box center [506, 446] width 102 height 28
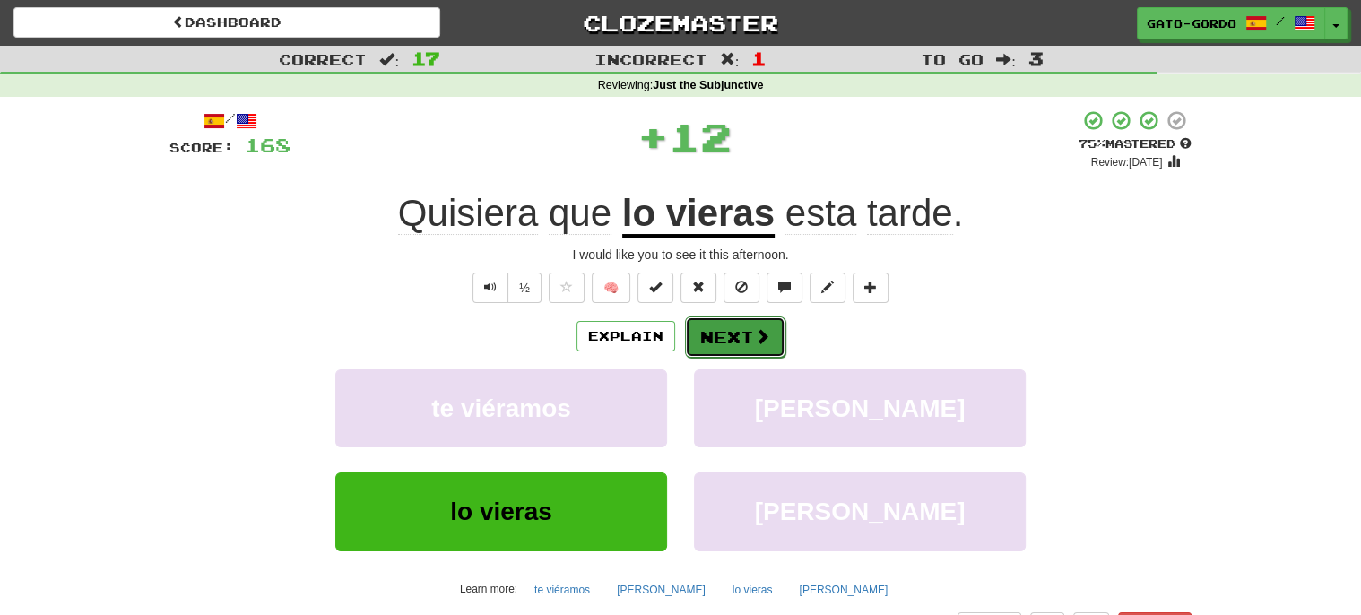
click at [704, 332] on button "Next" at bounding box center [735, 336] width 100 height 41
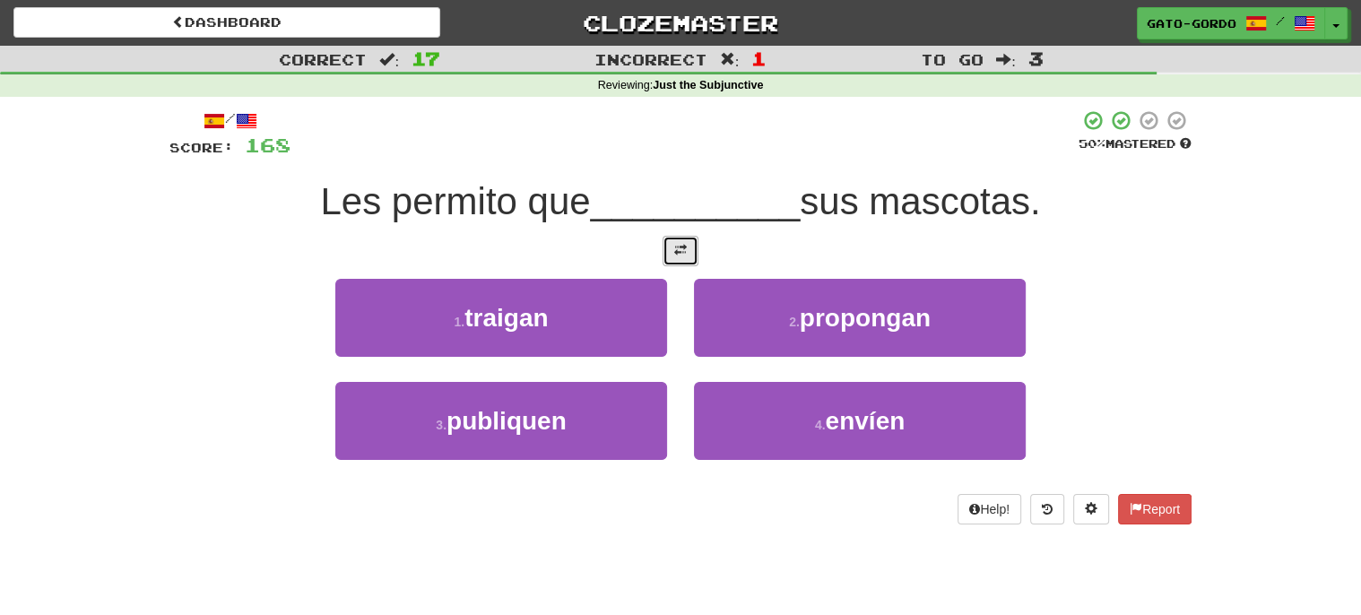
click at [681, 244] on span at bounding box center [680, 250] width 13 height 13
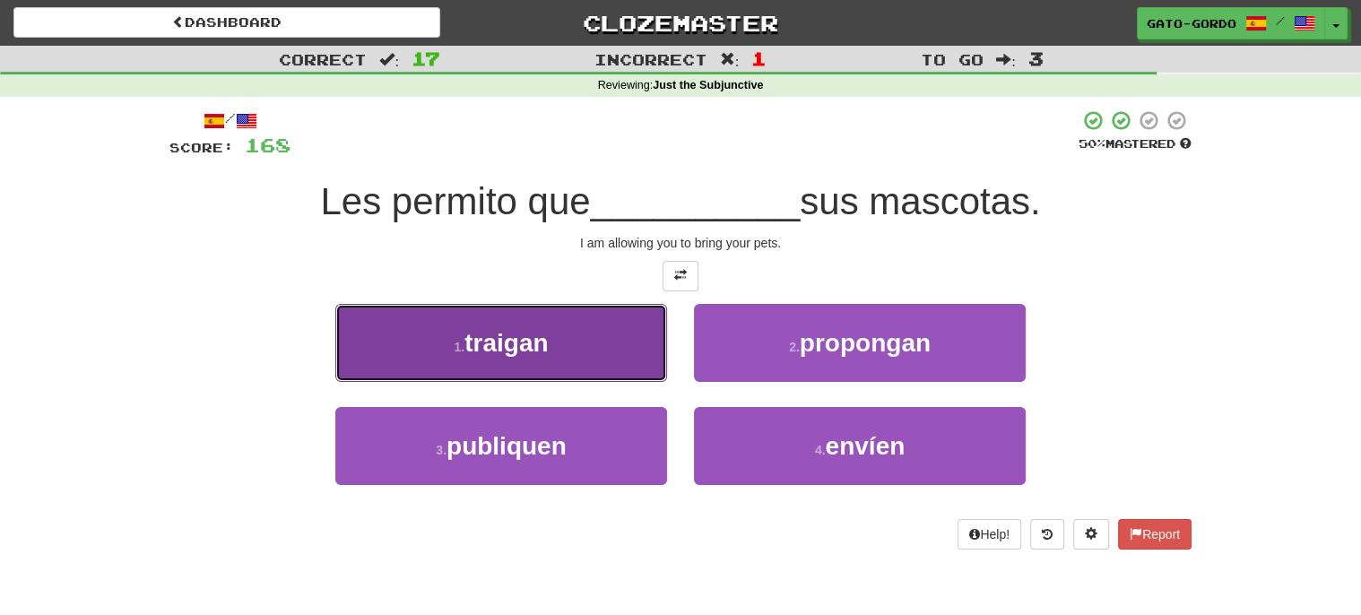
click at [529, 329] on span "traigan" at bounding box center [505, 343] width 83 height 28
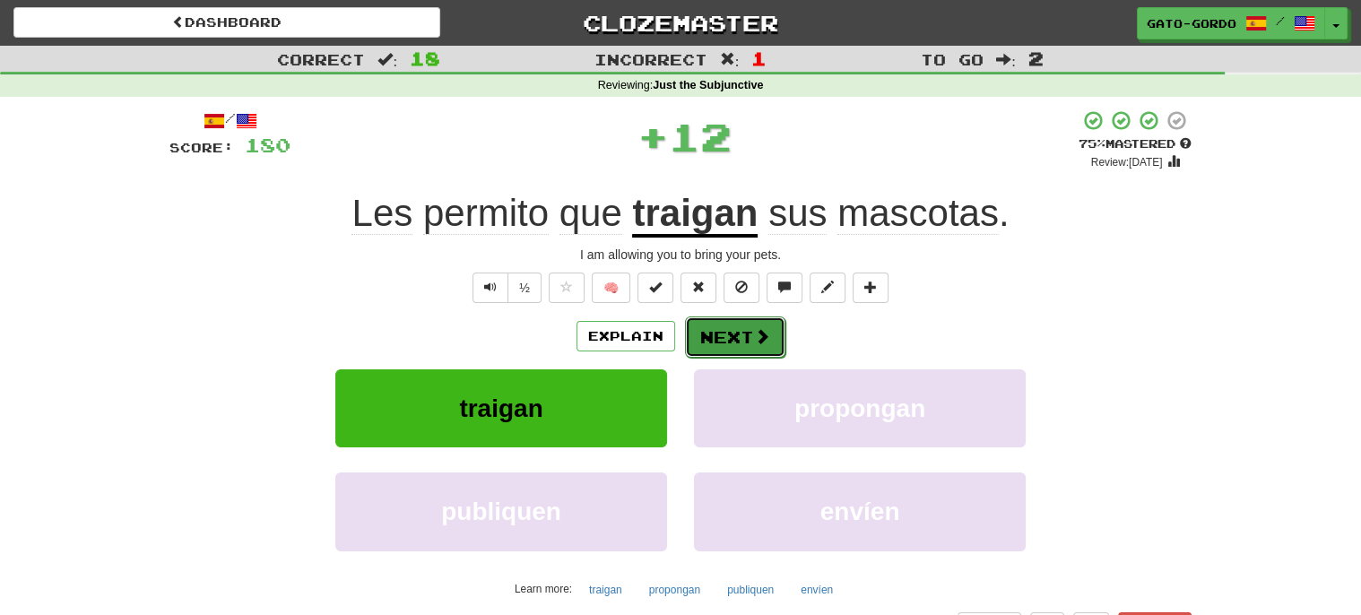
click at [730, 330] on button "Next" at bounding box center [735, 336] width 100 height 41
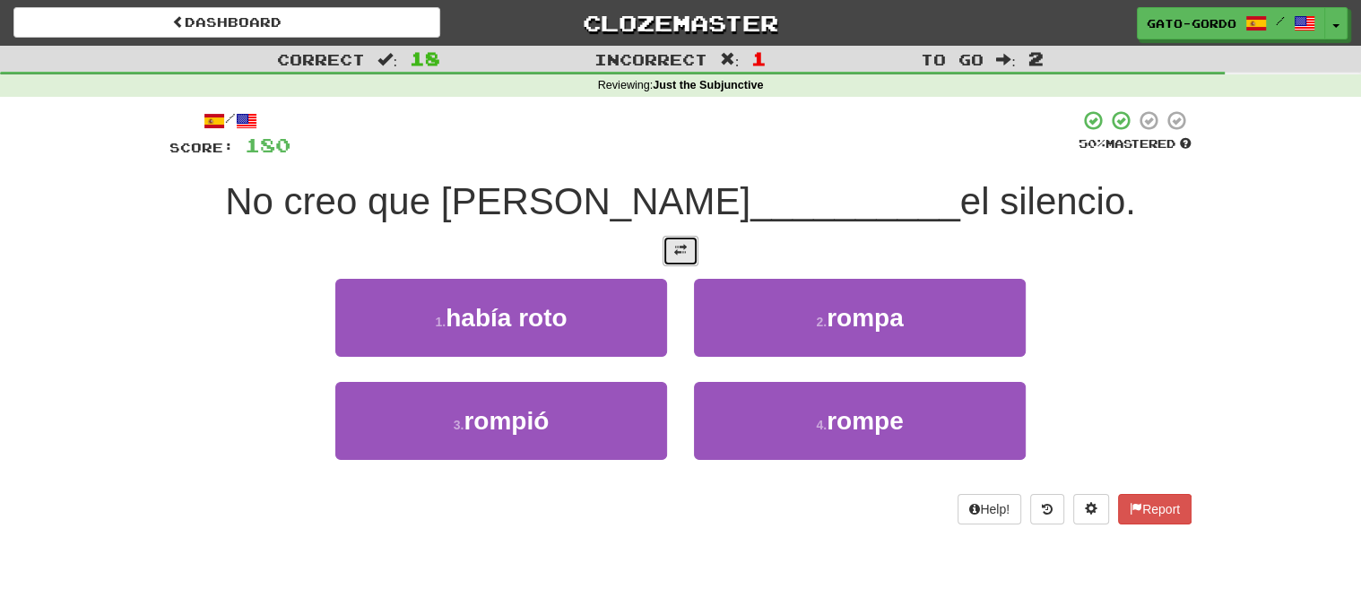
click at [683, 250] on span at bounding box center [680, 250] width 13 height 13
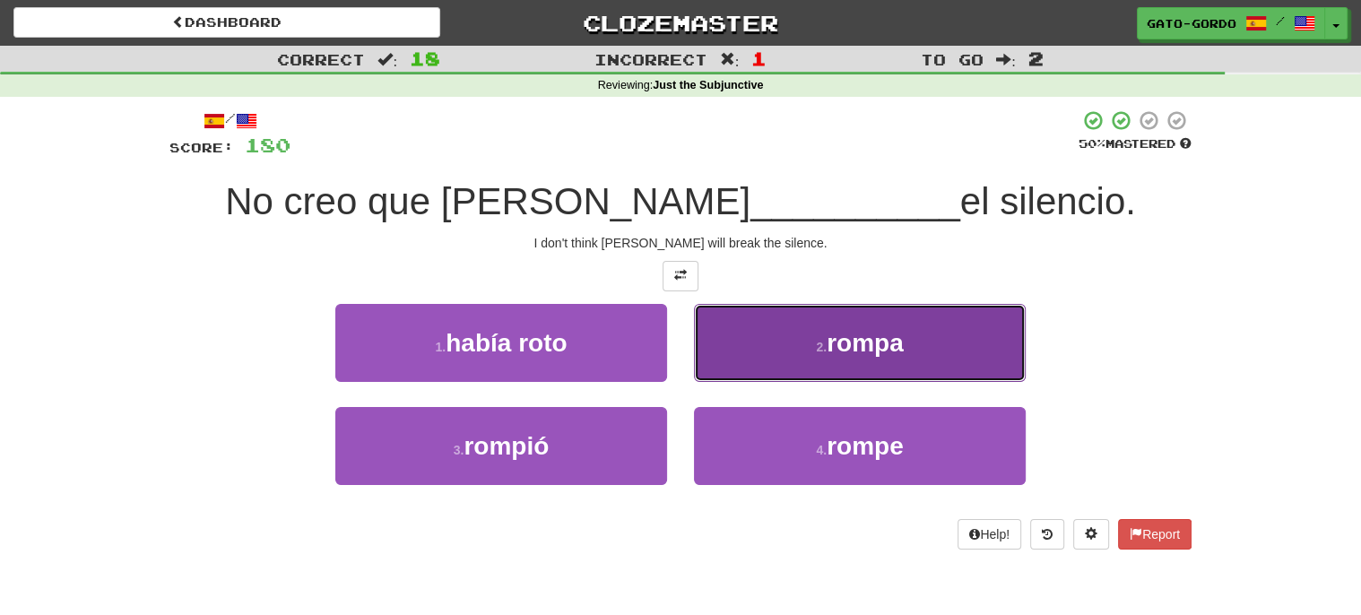
click at [846, 350] on span "rompa" at bounding box center [864, 343] width 77 height 28
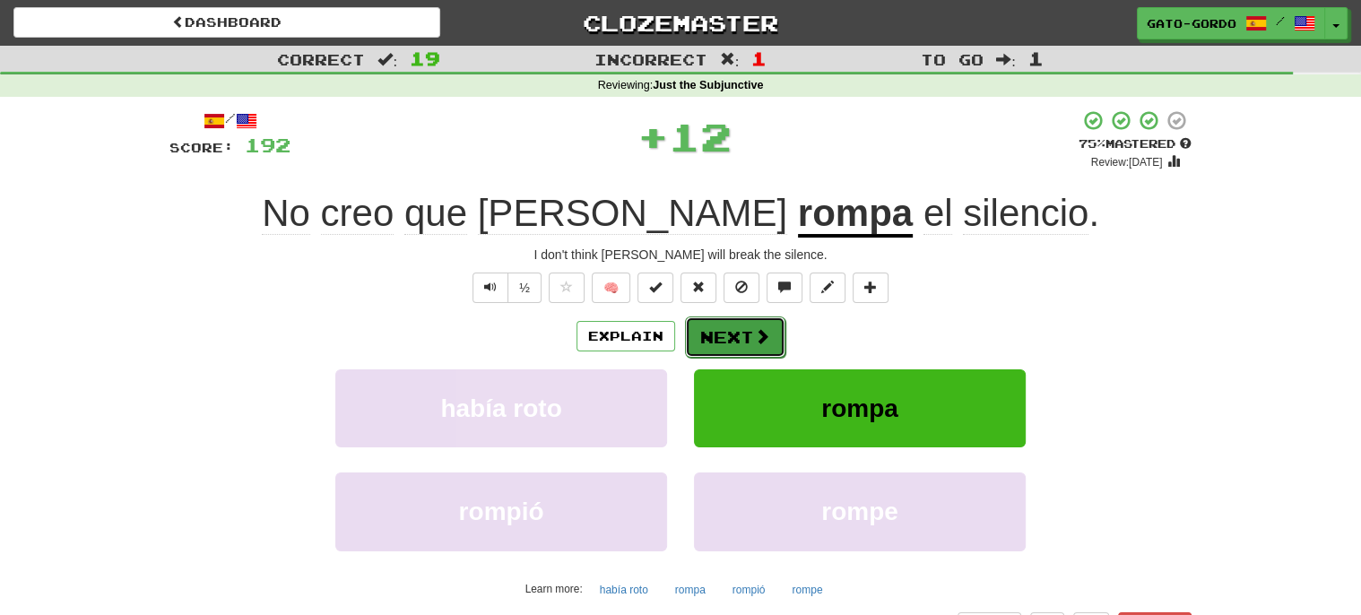
click at [725, 331] on button "Next" at bounding box center [735, 336] width 100 height 41
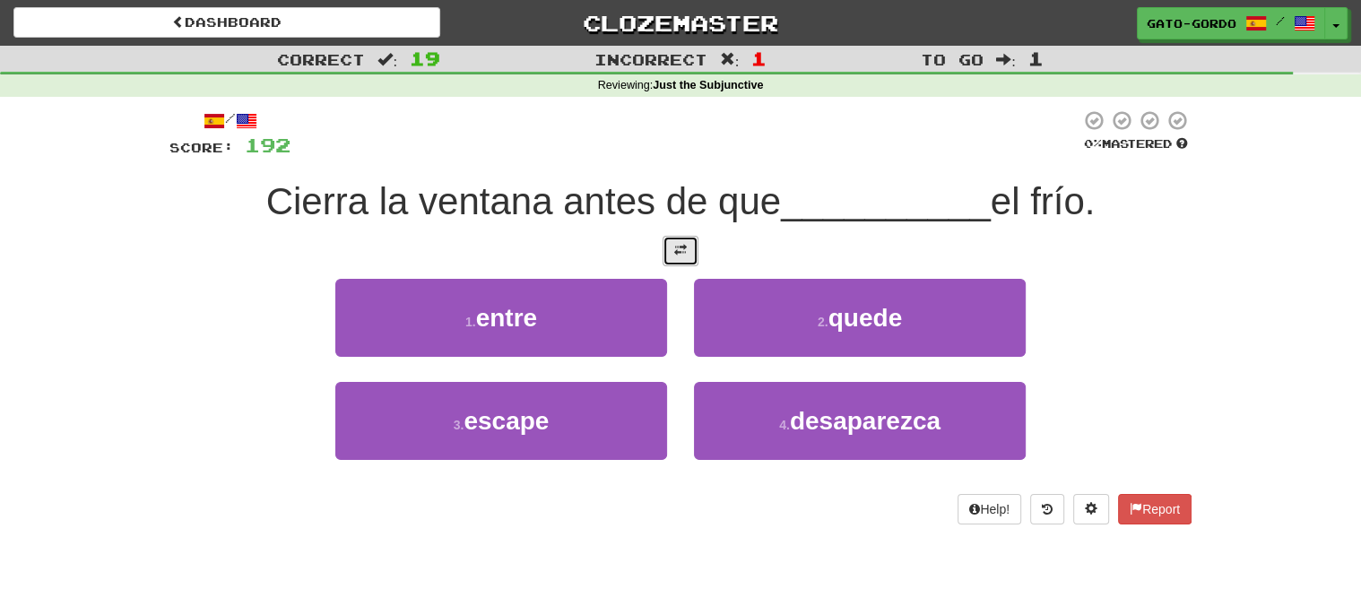
click at [669, 250] on button at bounding box center [680, 251] width 36 height 30
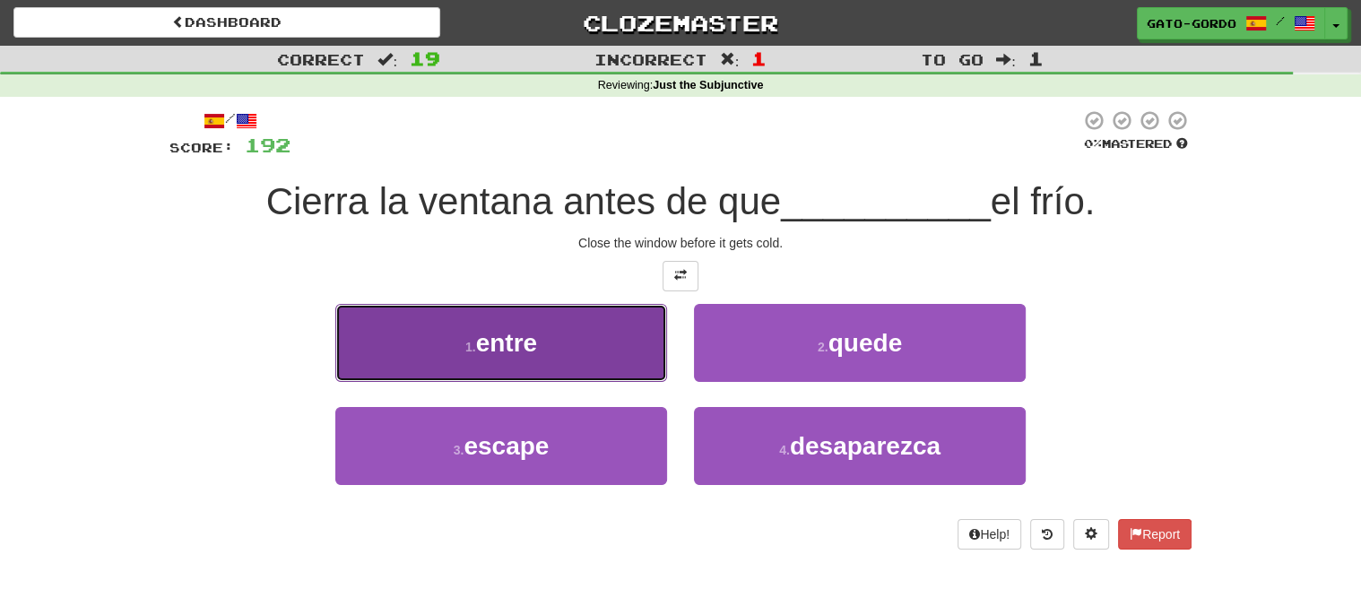
click at [481, 333] on span "entre" at bounding box center [506, 343] width 61 height 28
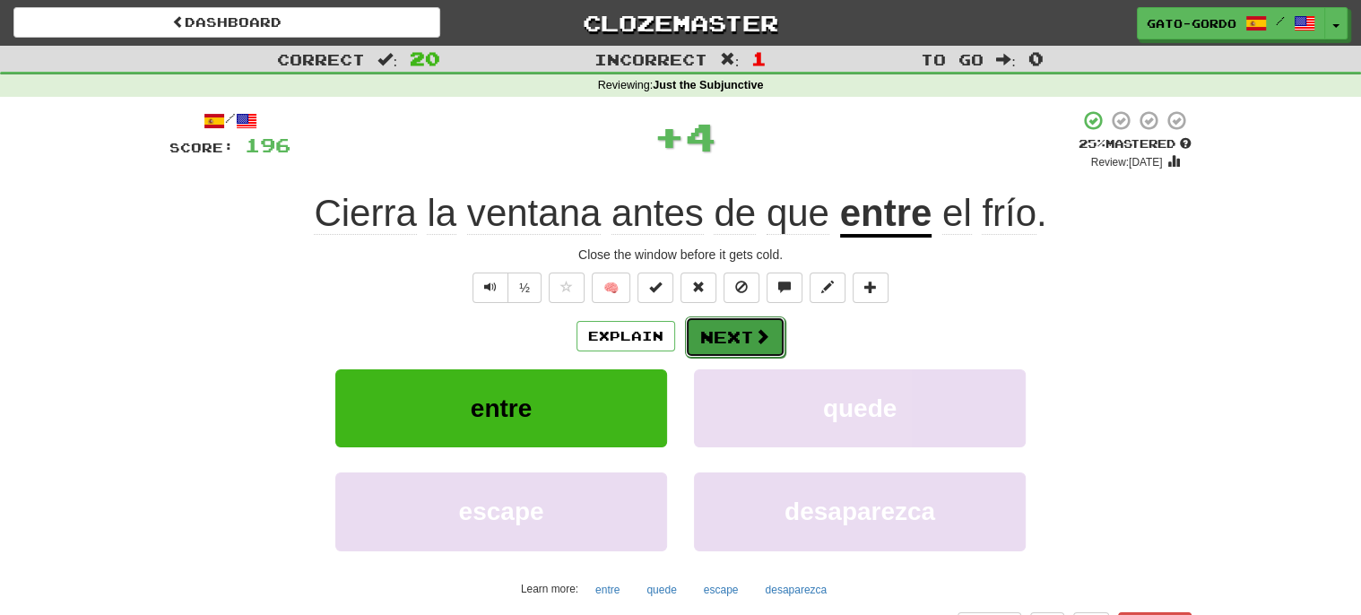
click at [734, 336] on button "Next" at bounding box center [735, 336] width 100 height 41
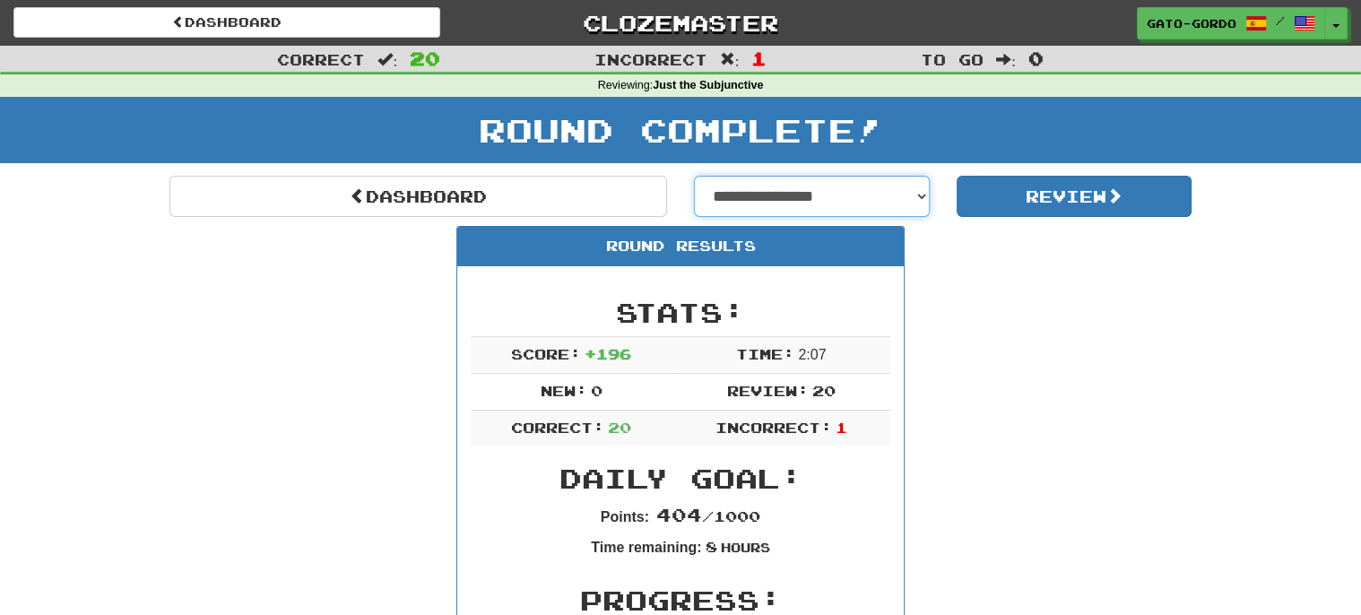
click at [822, 184] on select "**********" at bounding box center [812, 196] width 236 height 41
select select "**********"
click at [694, 176] on select "**********" at bounding box center [812, 196] width 236 height 41
select select "**********"
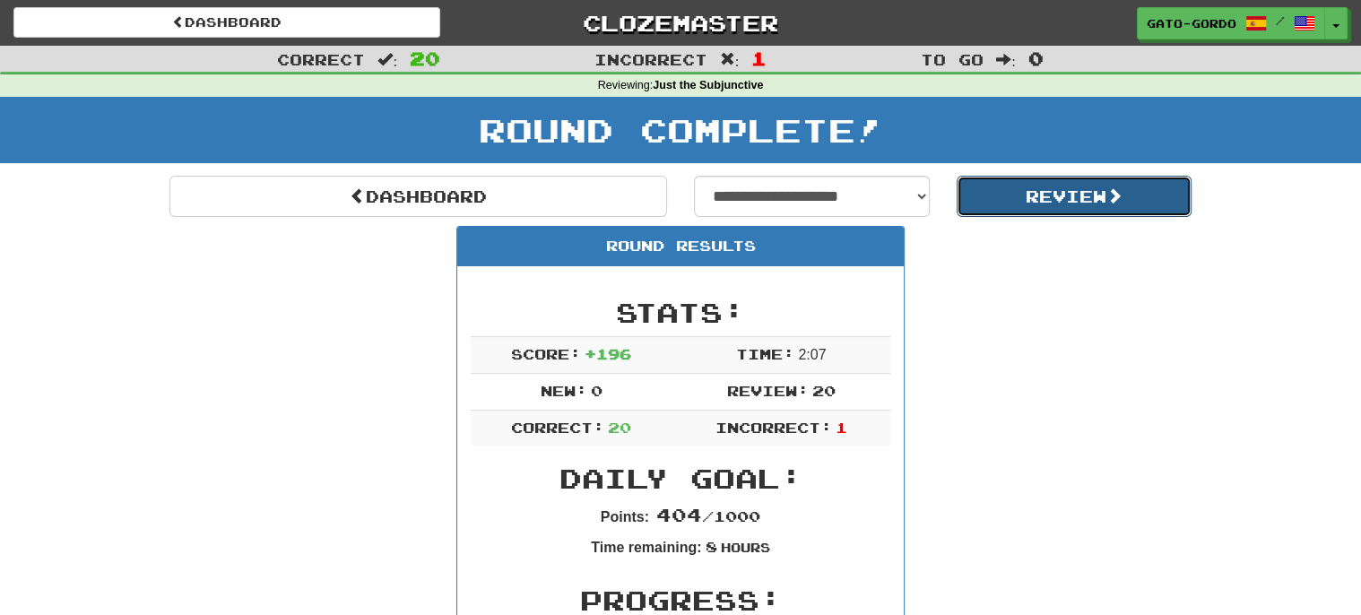
click at [1040, 191] on button "Review" at bounding box center [1074, 196] width 236 height 41
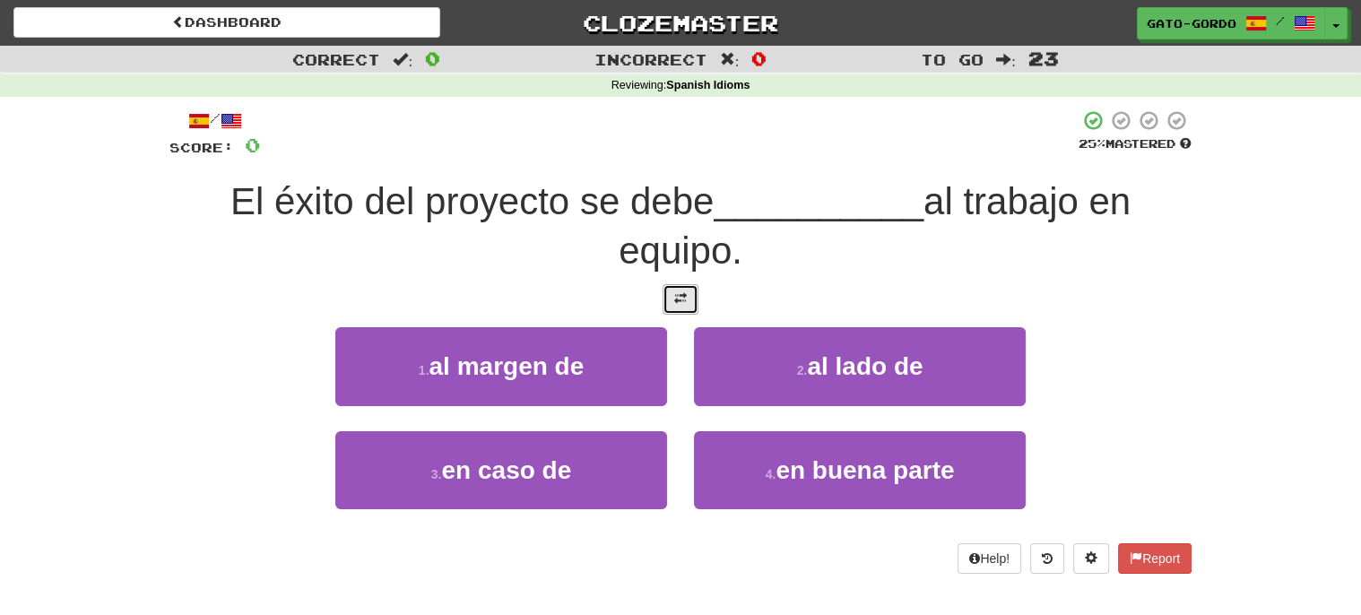
click at [676, 292] on span at bounding box center [680, 298] width 13 height 13
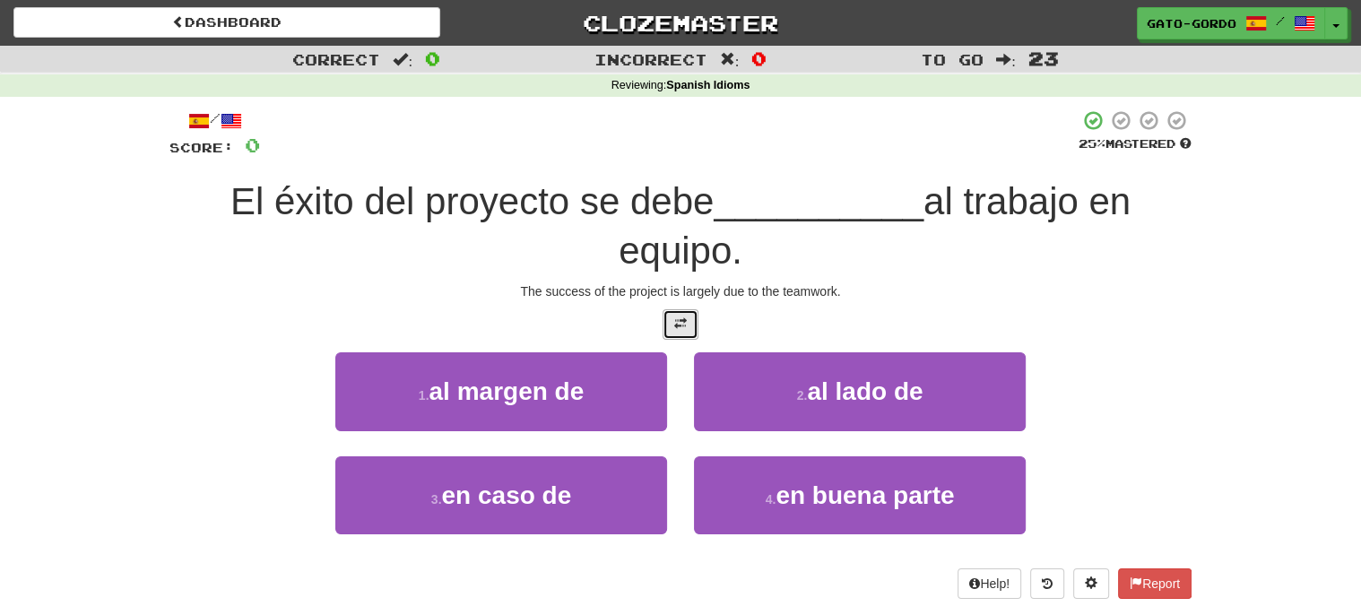
click at [686, 328] on button at bounding box center [680, 324] width 36 height 30
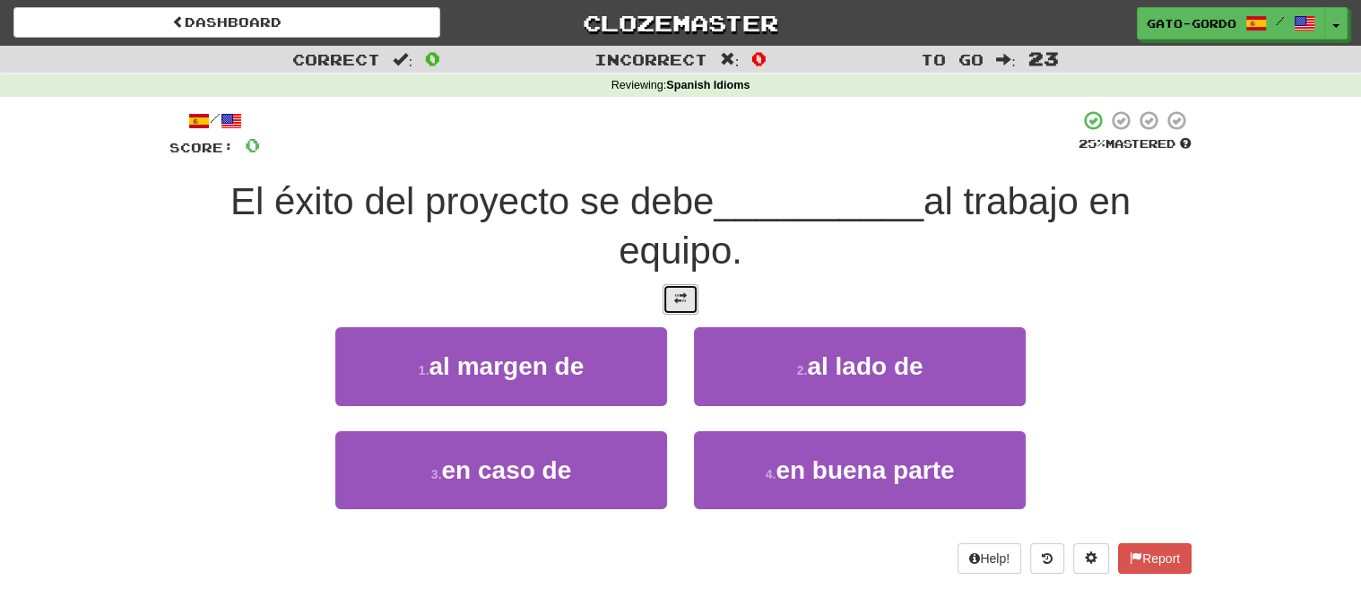
click at [675, 294] on span at bounding box center [680, 298] width 13 height 13
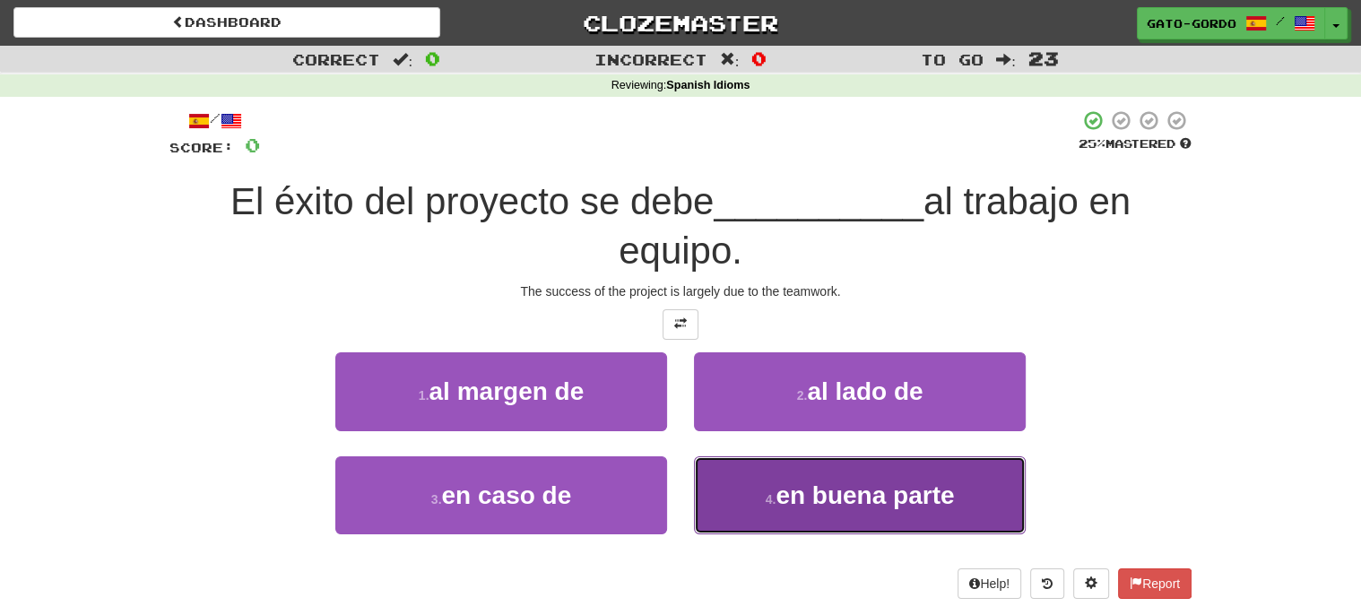
click at [765, 497] on small "4 ." at bounding box center [770, 499] width 11 height 14
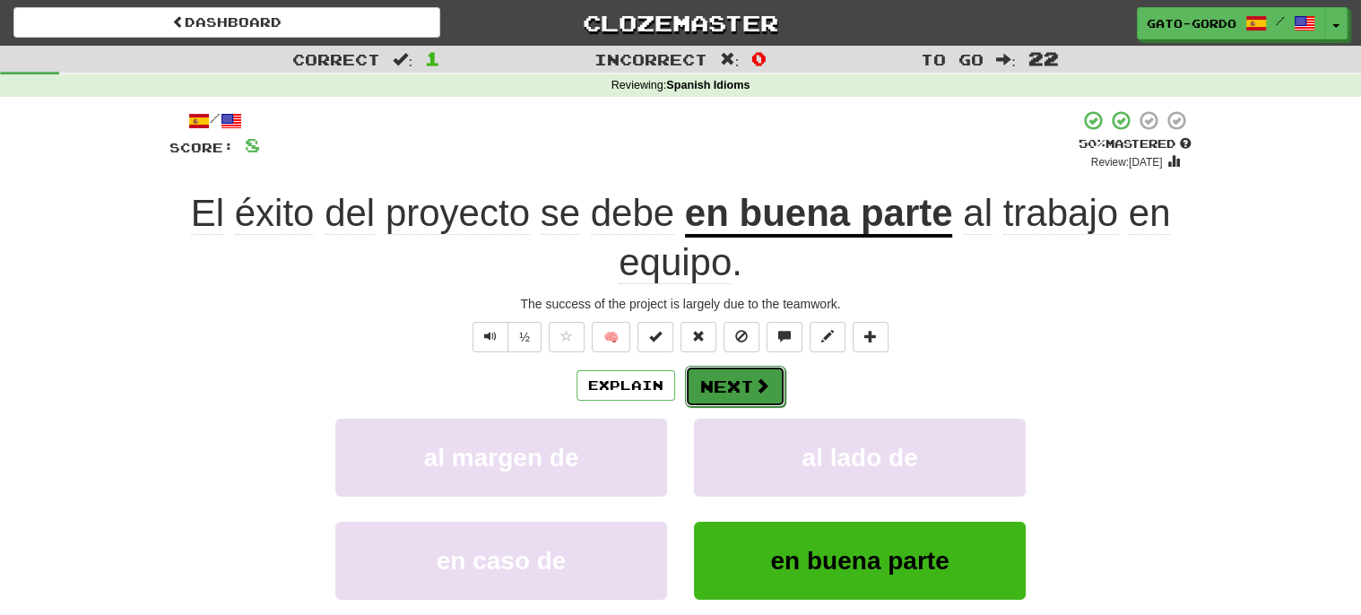
click at [720, 382] on button "Next" at bounding box center [735, 386] width 100 height 41
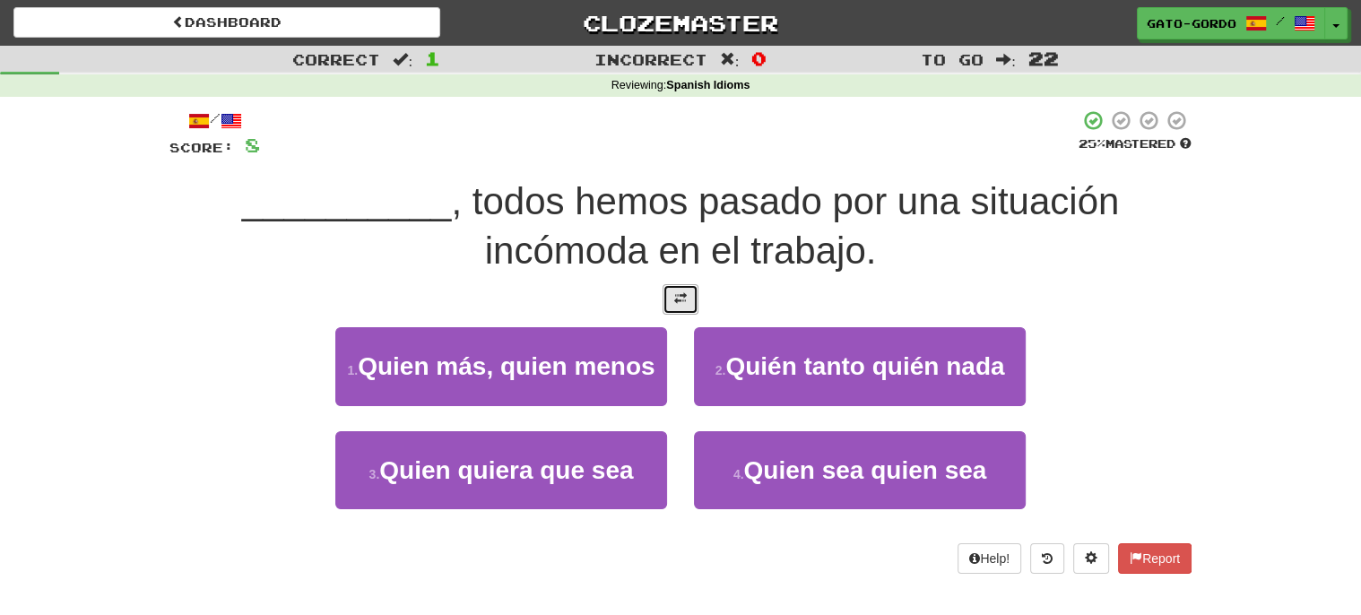
click at [680, 296] on span at bounding box center [680, 298] width 13 height 13
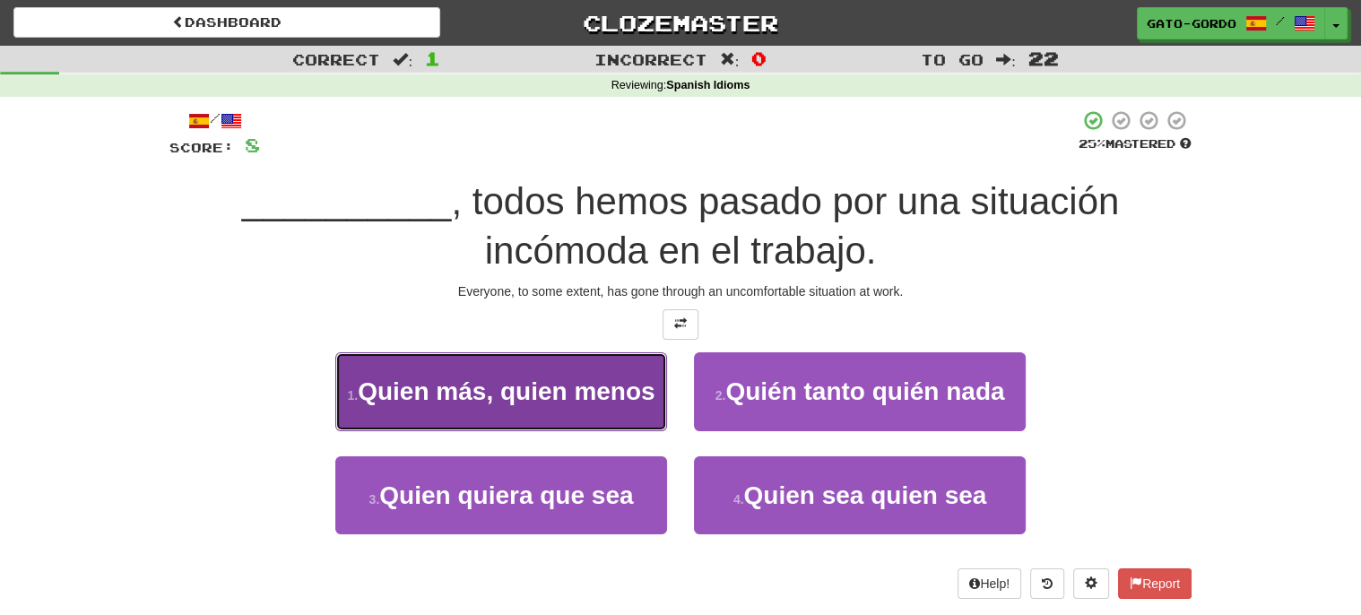
click at [445, 379] on span "Quien más, quien menos" at bounding box center [506, 391] width 297 height 28
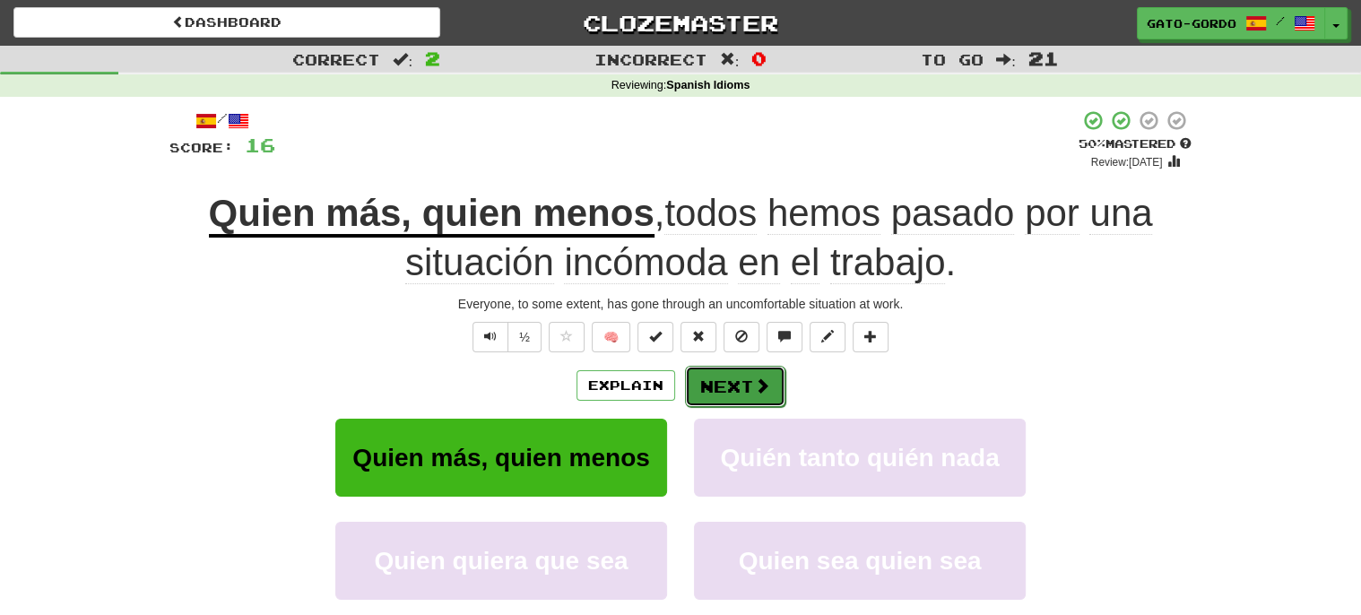
click at [738, 382] on button "Next" at bounding box center [735, 386] width 100 height 41
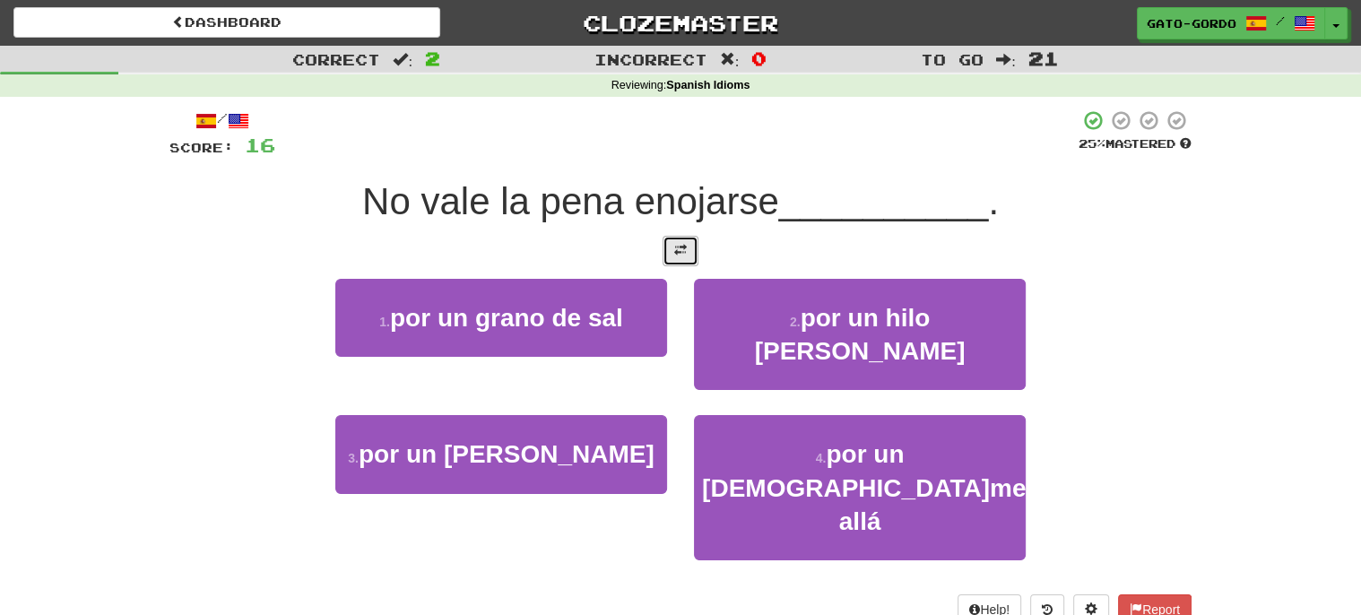
click at [678, 244] on span at bounding box center [680, 250] width 13 height 13
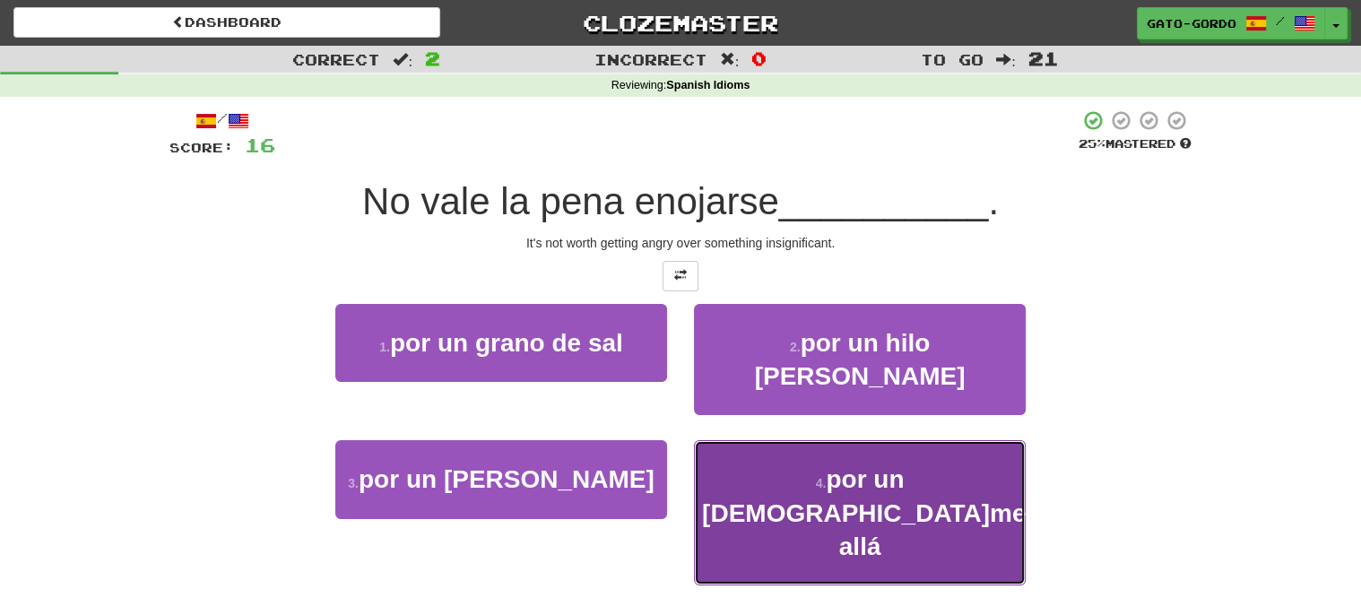
click at [782, 465] on span "por un quítame allá" at bounding box center [864, 512] width 324 height 95
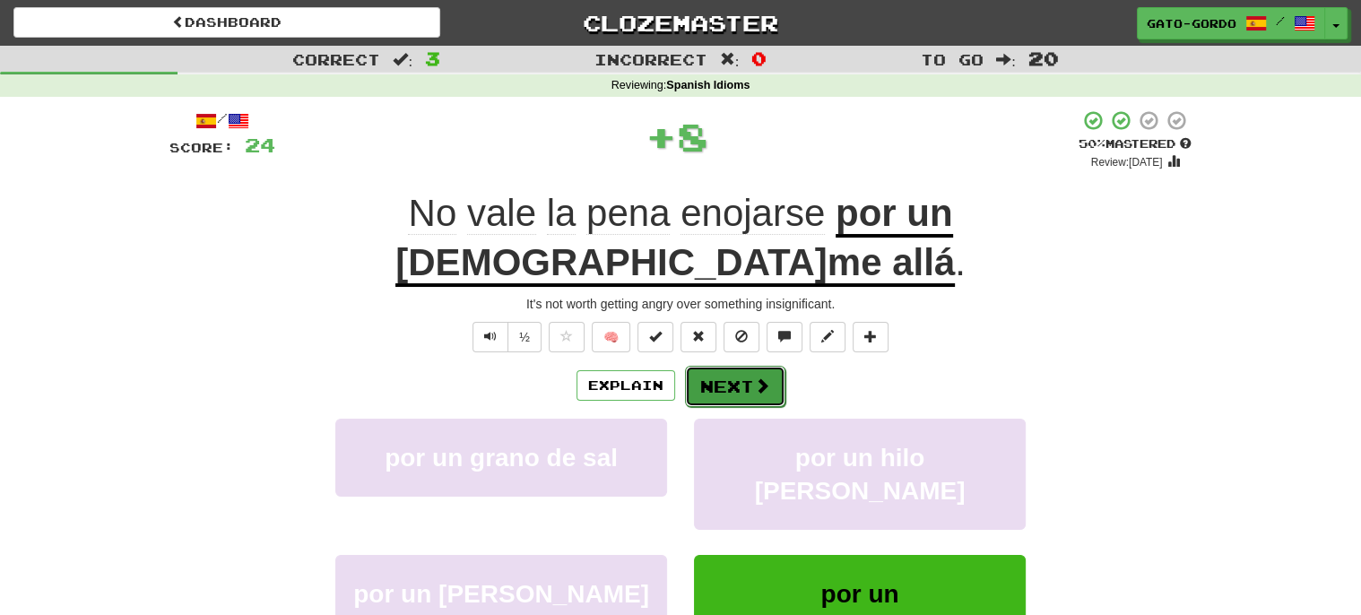
click at [712, 366] on button "Next" at bounding box center [735, 386] width 100 height 41
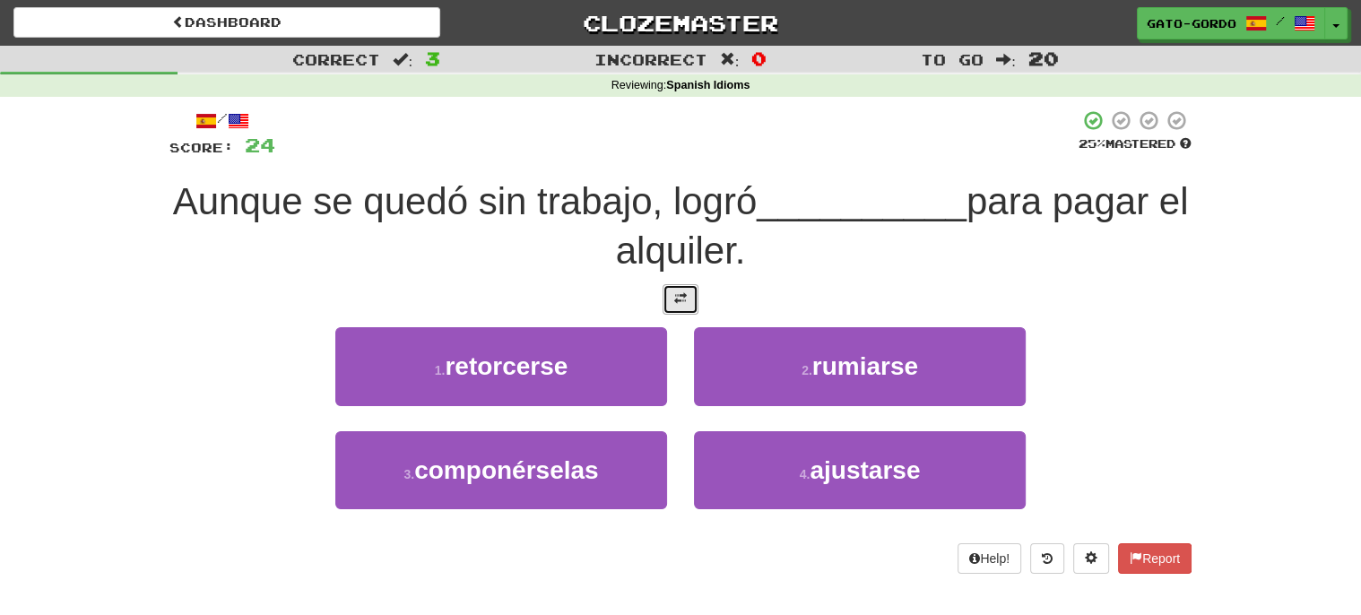
click at [680, 292] on span at bounding box center [680, 298] width 13 height 13
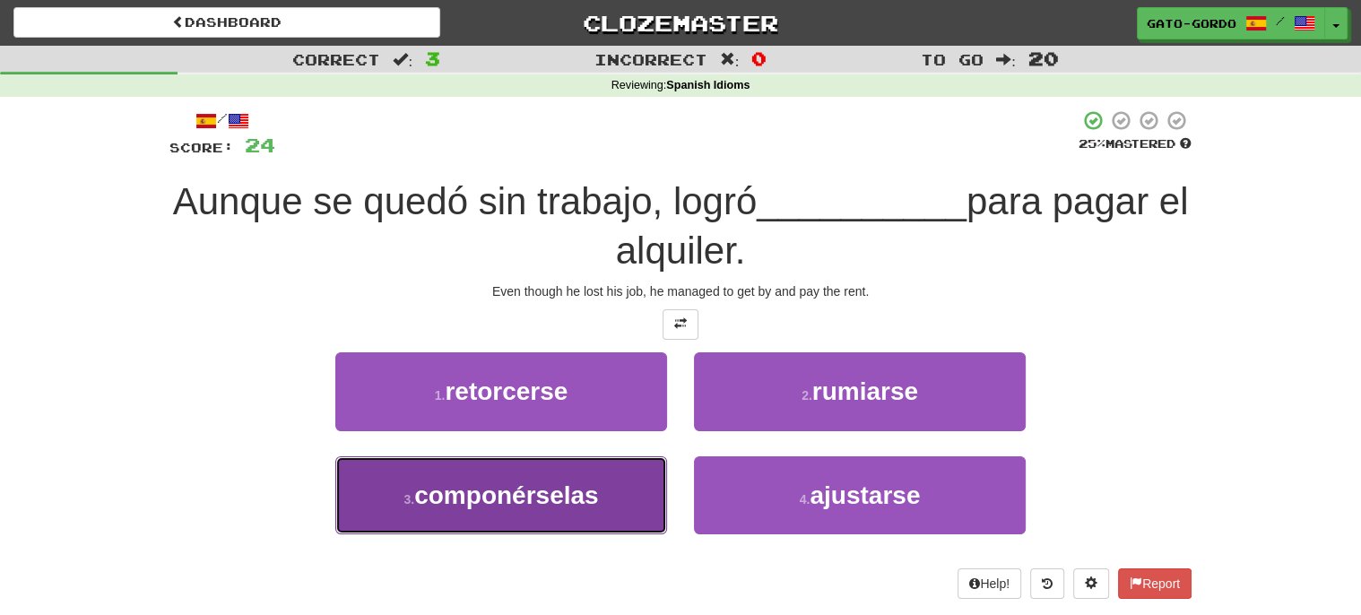
click at [440, 481] on span "componérselas" at bounding box center [506, 495] width 184 height 28
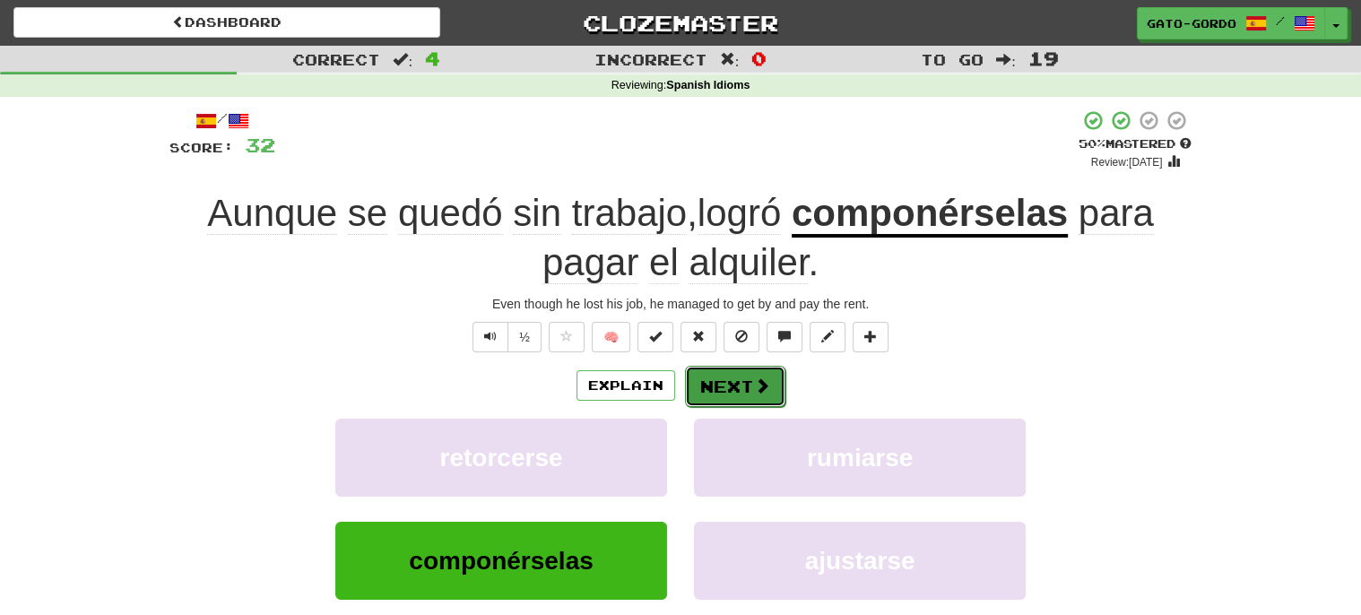
click at [724, 385] on button "Next" at bounding box center [735, 386] width 100 height 41
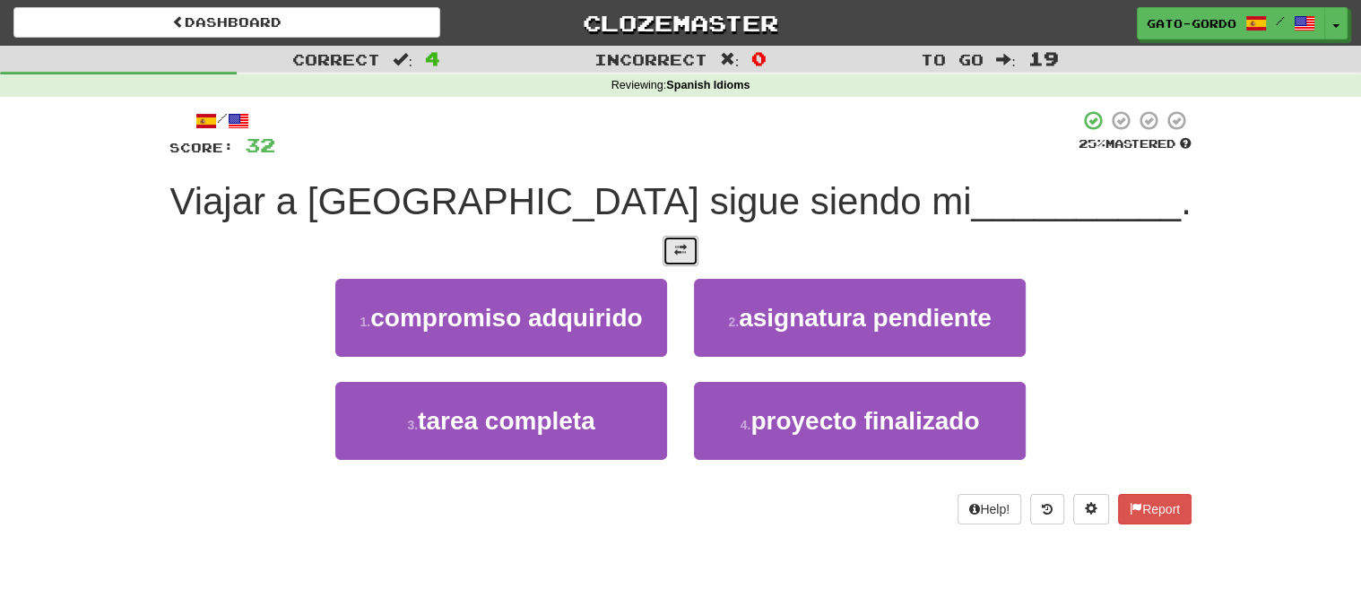
click at [672, 260] on button at bounding box center [680, 251] width 36 height 30
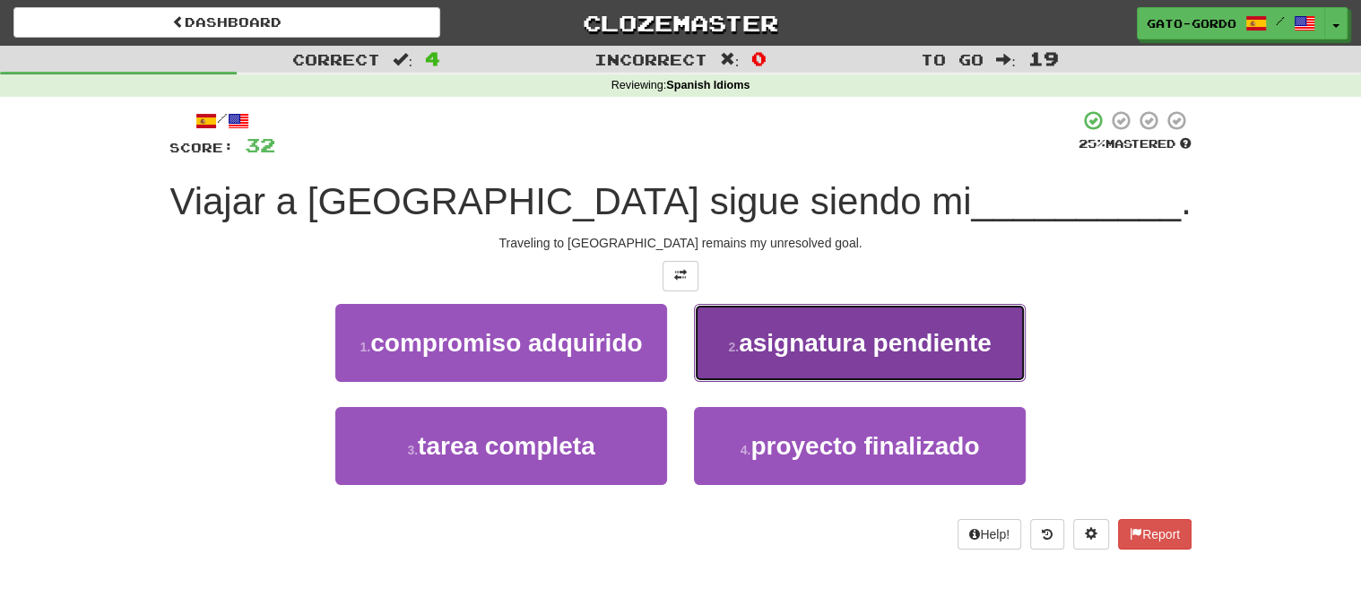
click at [786, 350] on span "asignatura pendiente" at bounding box center [865, 343] width 253 height 28
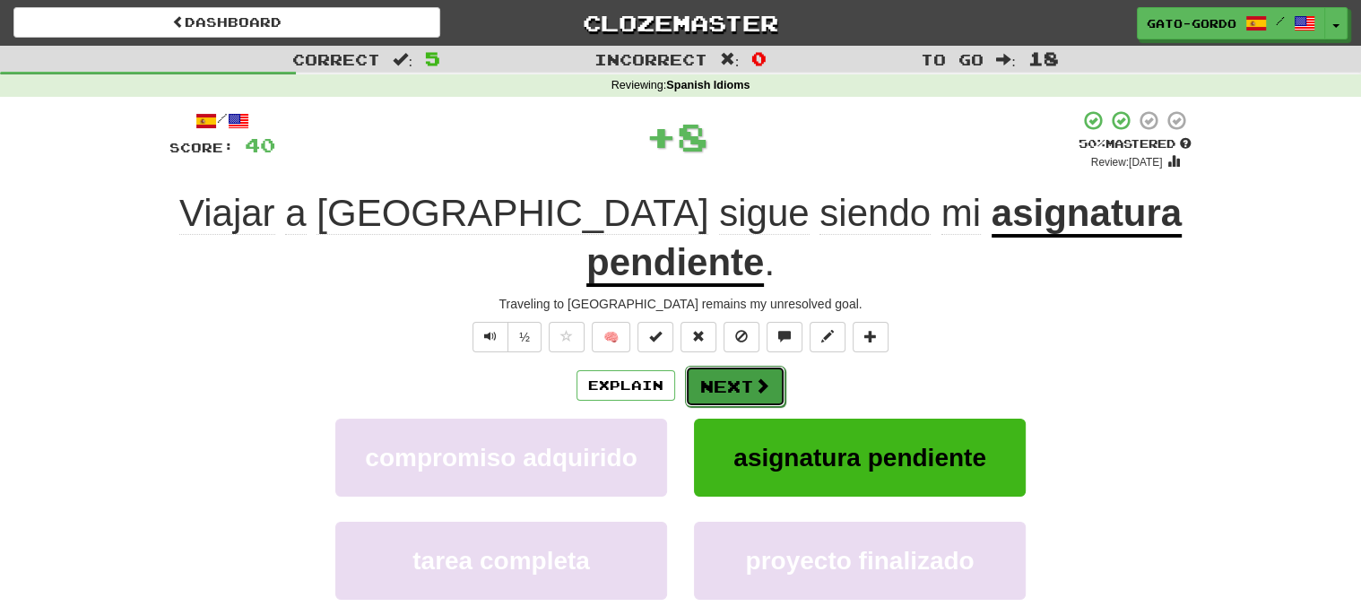
click at [727, 366] on button "Next" at bounding box center [735, 386] width 100 height 41
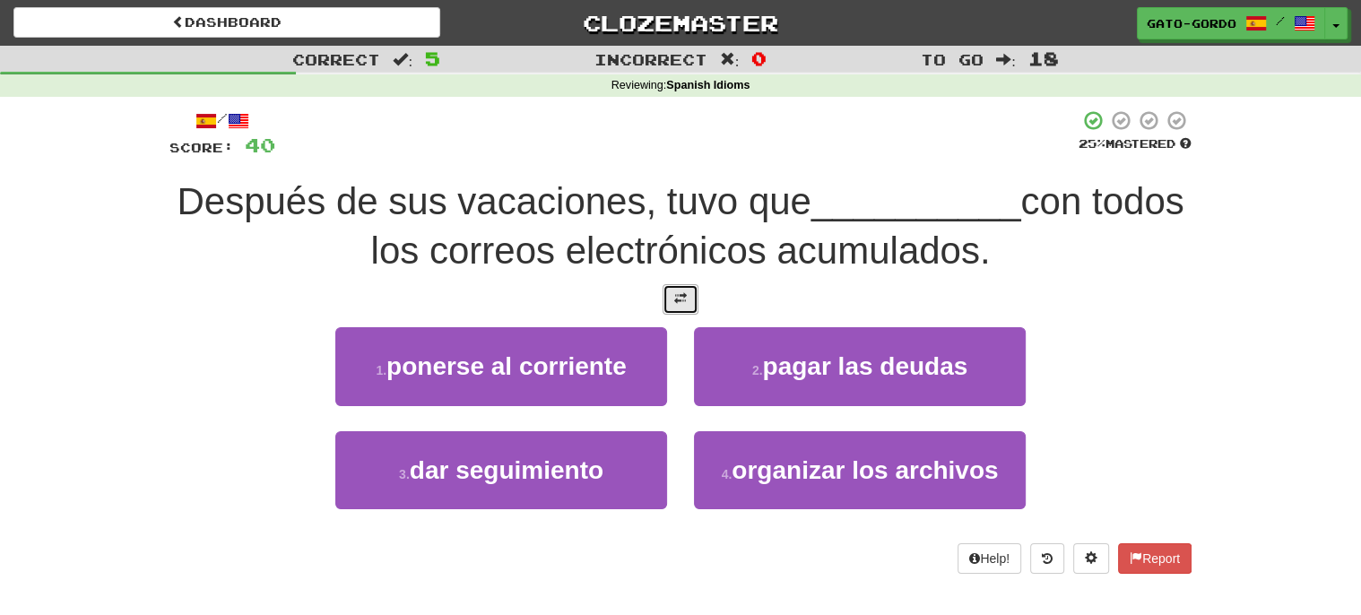
click at [689, 292] on button at bounding box center [680, 299] width 36 height 30
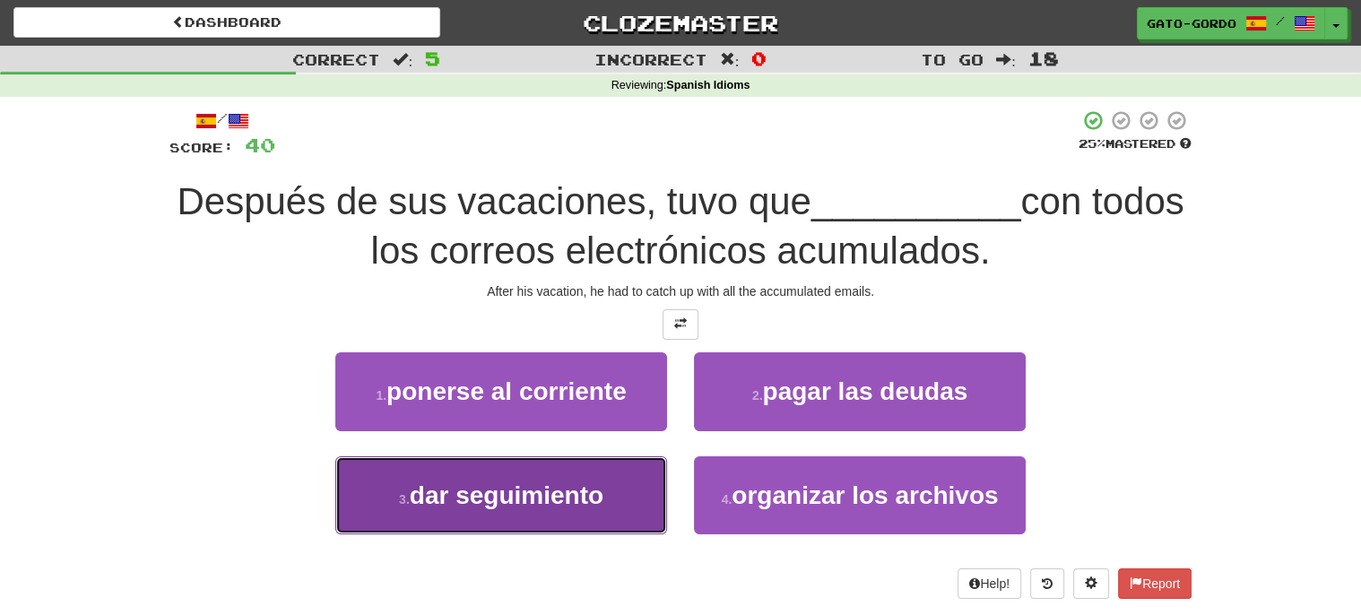
click at [493, 488] on span "dar seguimiento" at bounding box center [507, 495] width 194 height 28
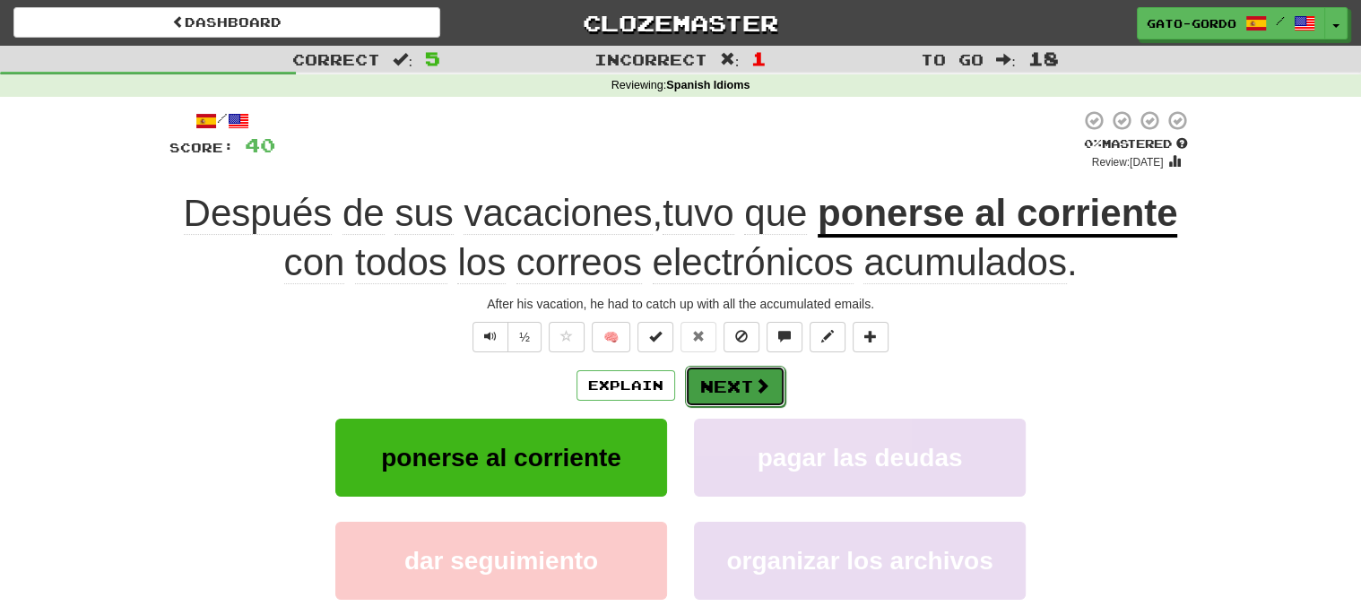
click at [740, 384] on button "Next" at bounding box center [735, 386] width 100 height 41
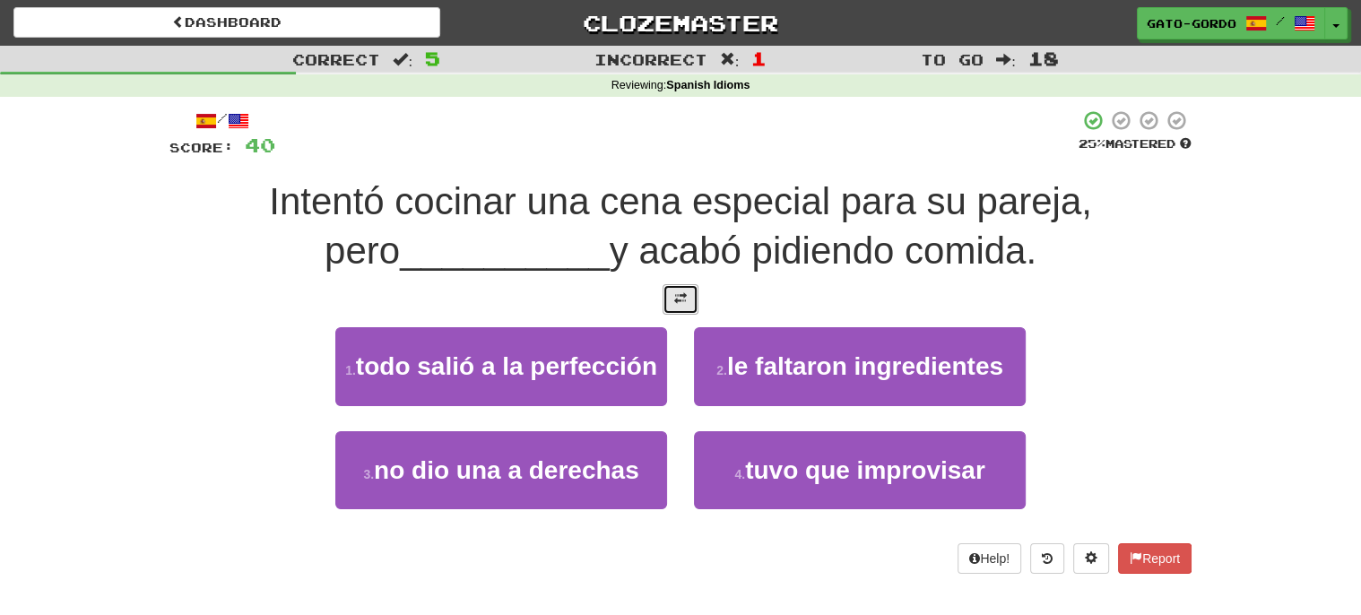
click at [672, 296] on button at bounding box center [680, 299] width 36 height 30
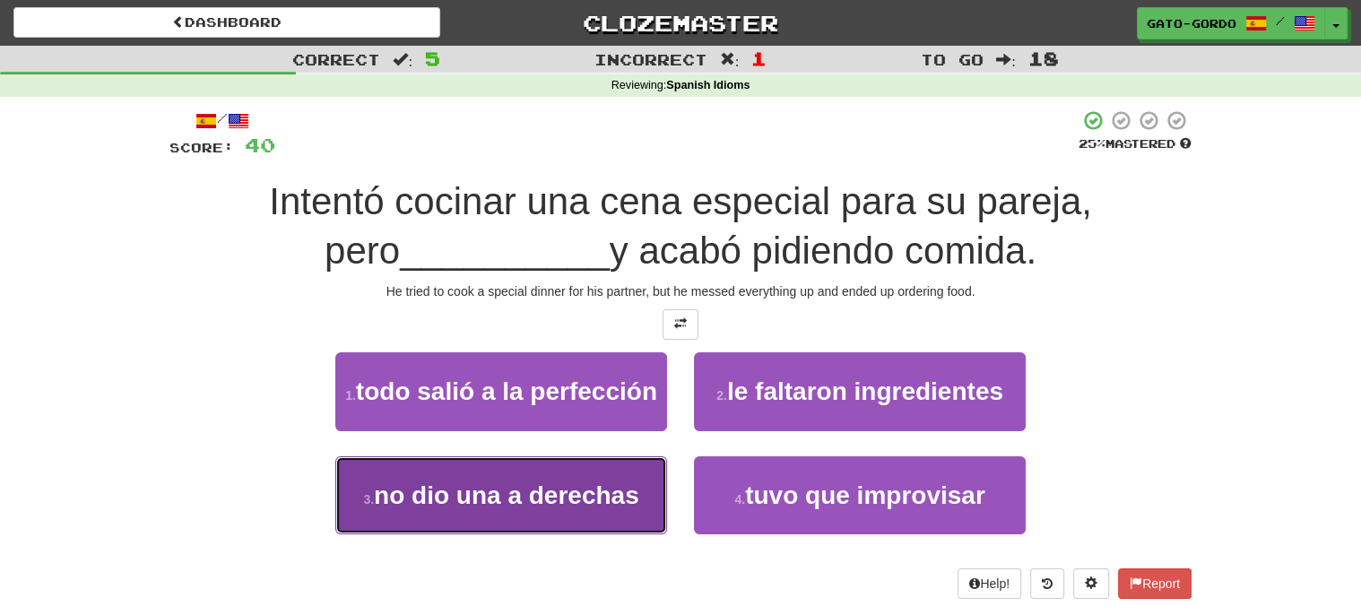
click at [482, 492] on span "no dio una a derechas" at bounding box center [506, 495] width 265 height 28
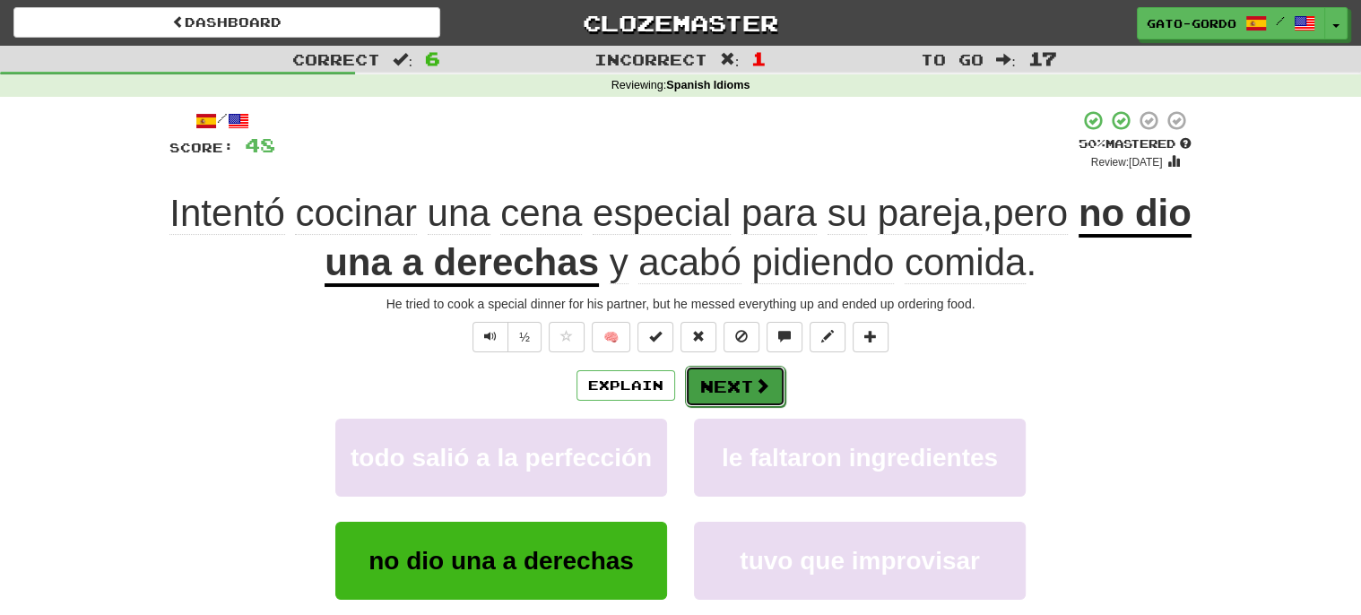
click at [712, 381] on button "Next" at bounding box center [735, 386] width 100 height 41
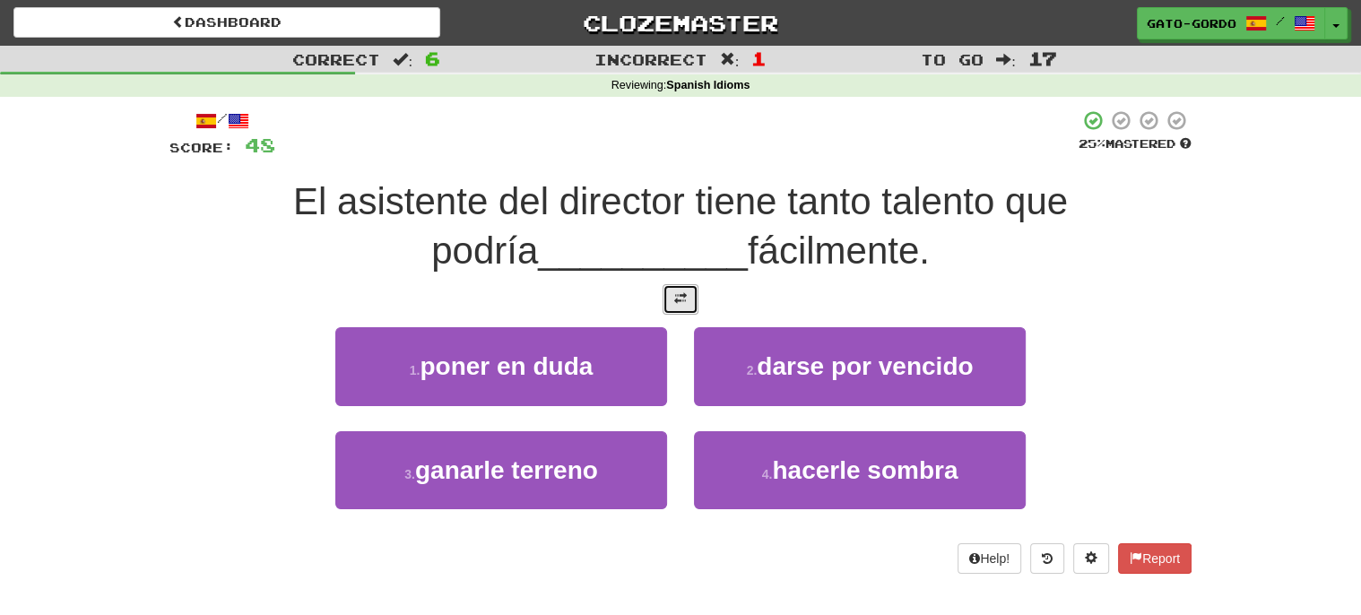
click at [678, 294] on span at bounding box center [680, 298] width 13 height 13
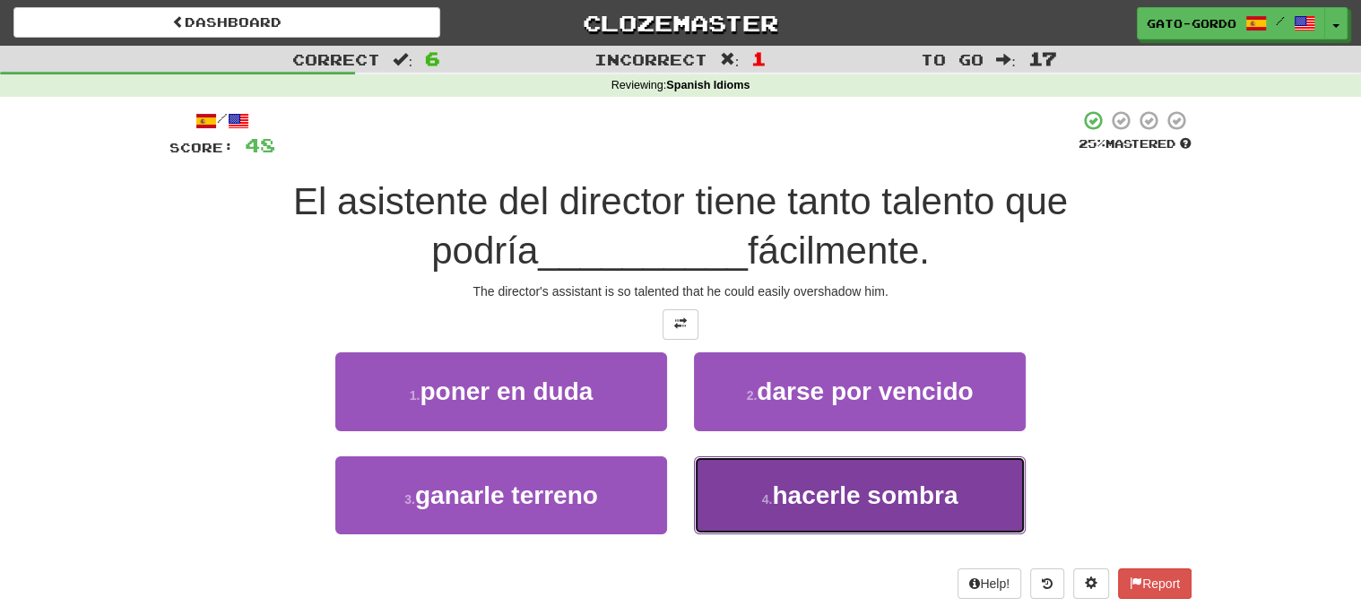
click at [826, 491] on span "hacerle sombra" at bounding box center [865, 495] width 186 height 28
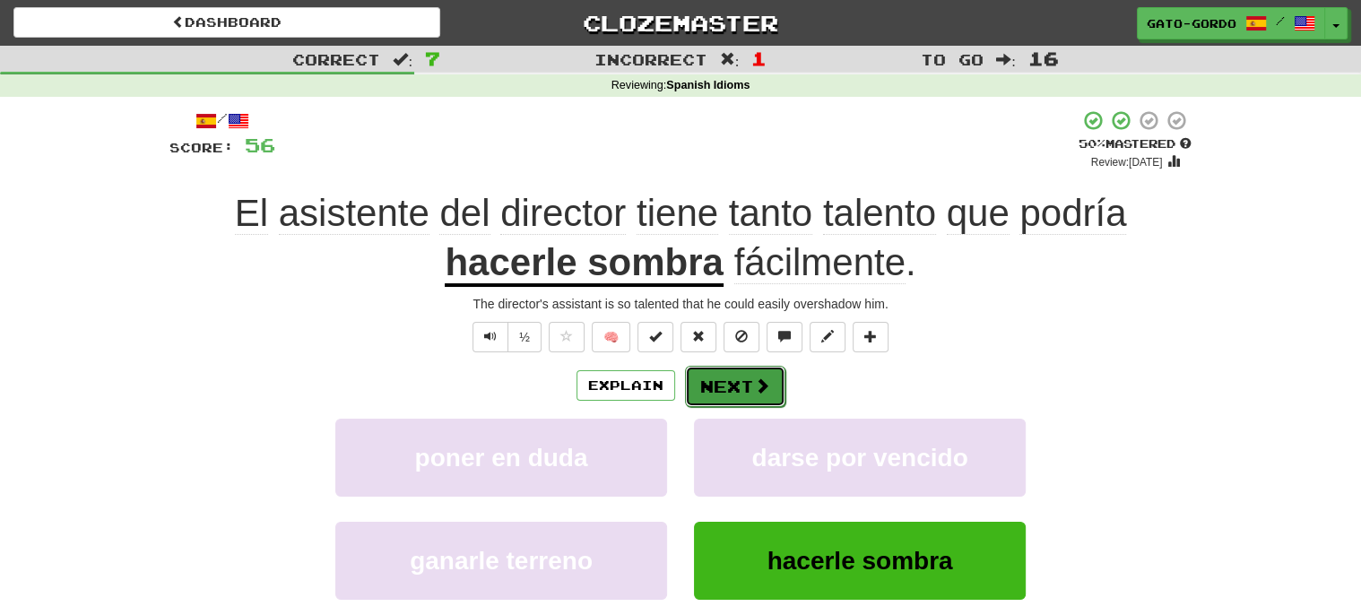
click at [715, 379] on button "Next" at bounding box center [735, 386] width 100 height 41
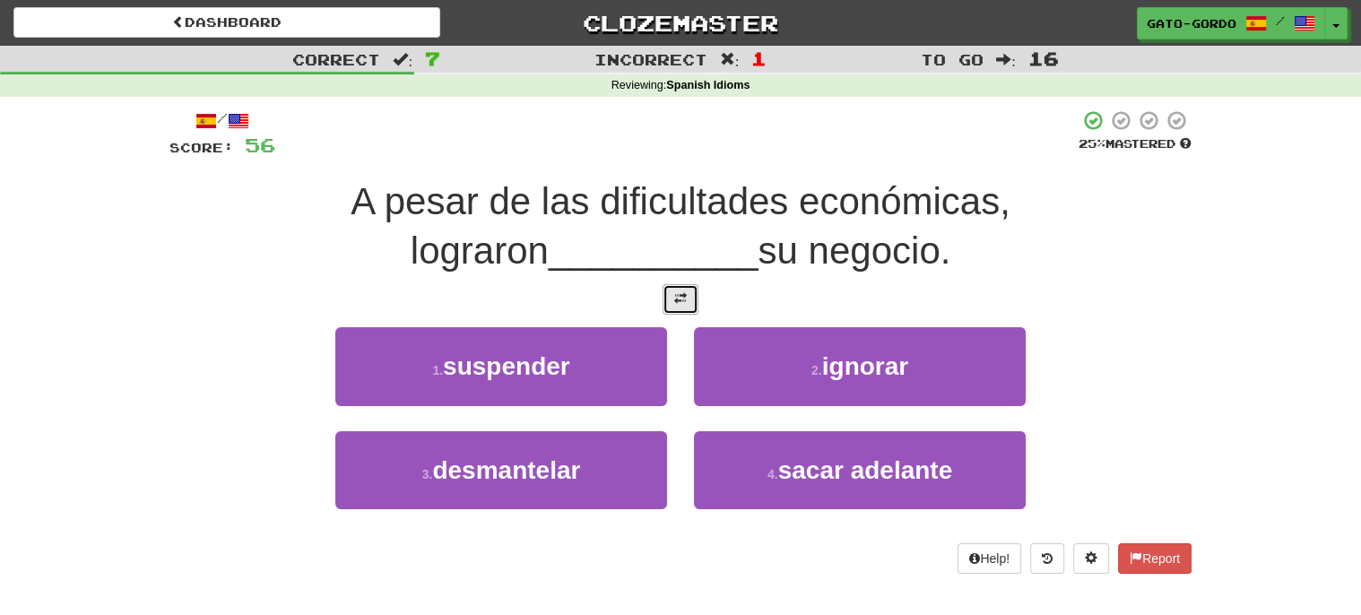
click at [676, 296] on span at bounding box center [680, 298] width 13 height 13
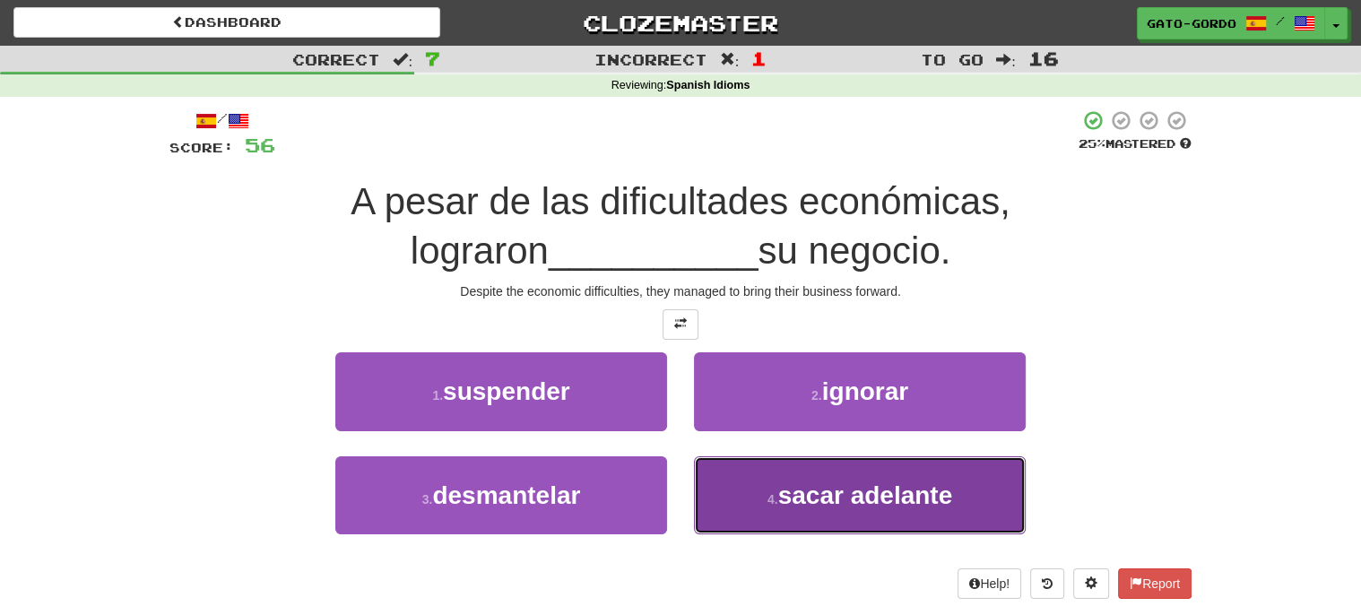
click at [875, 481] on span "sacar adelante" at bounding box center [865, 495] width 175 height 28
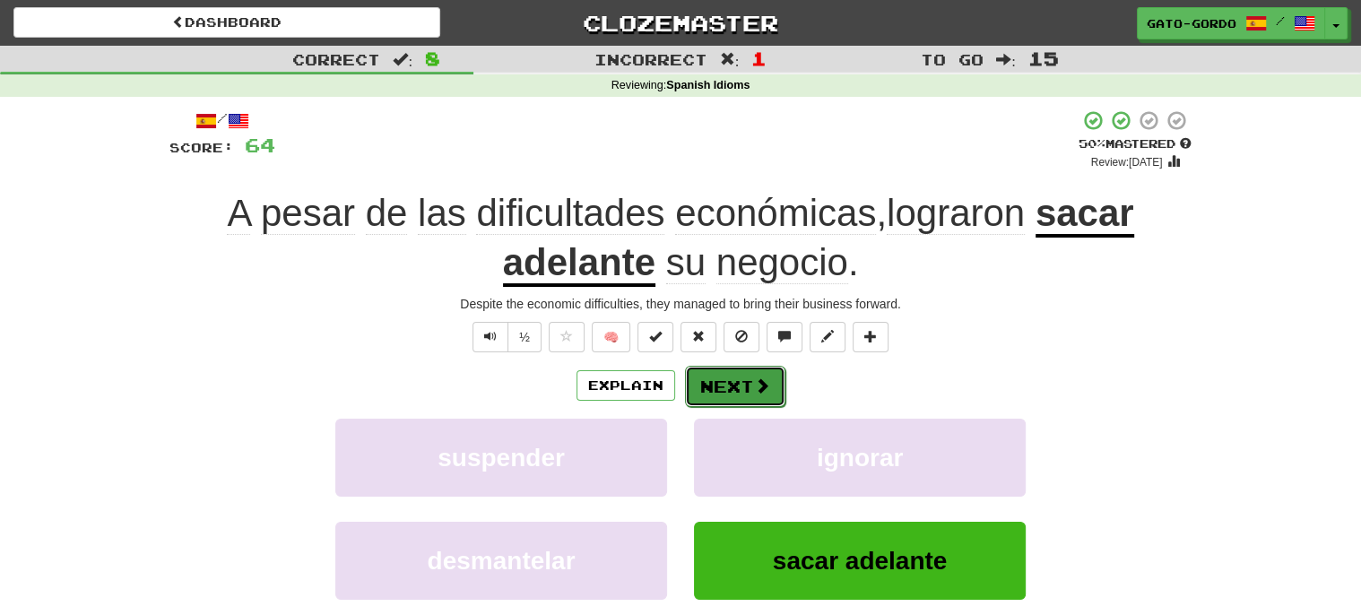
click at [746, 384] on button "Next" at bounding box center [735, 386] width 100 height 41
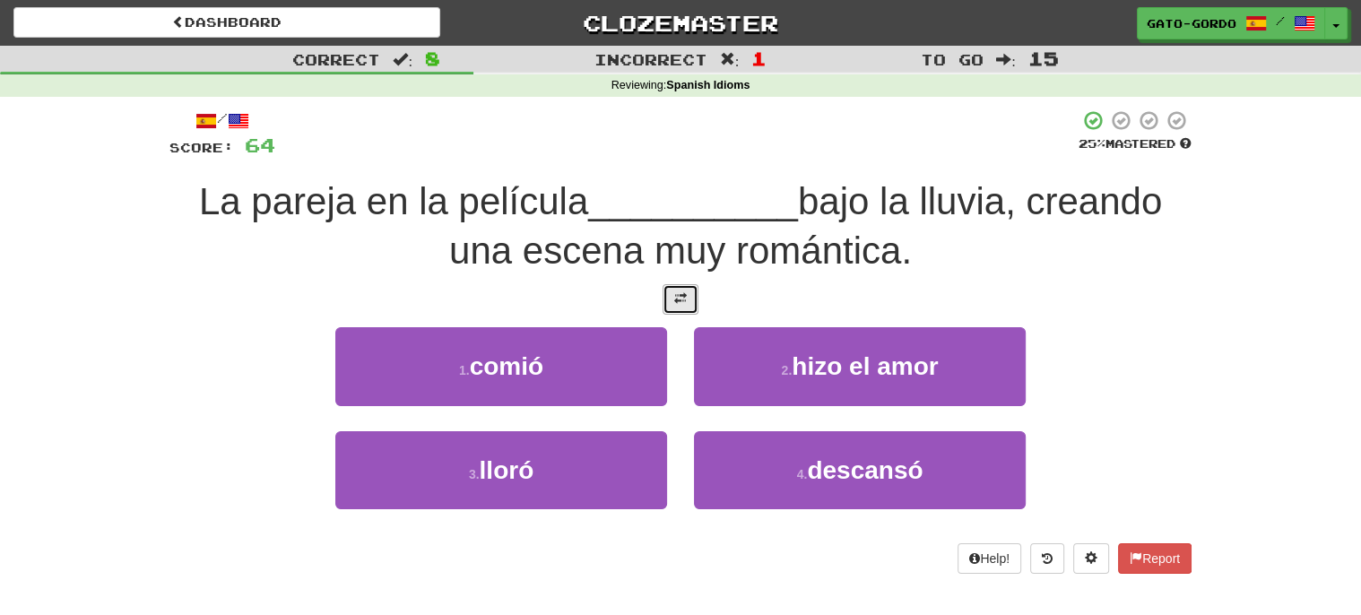
click at [674, 299] on span at bounding box center [680, 298] width 13 height 13
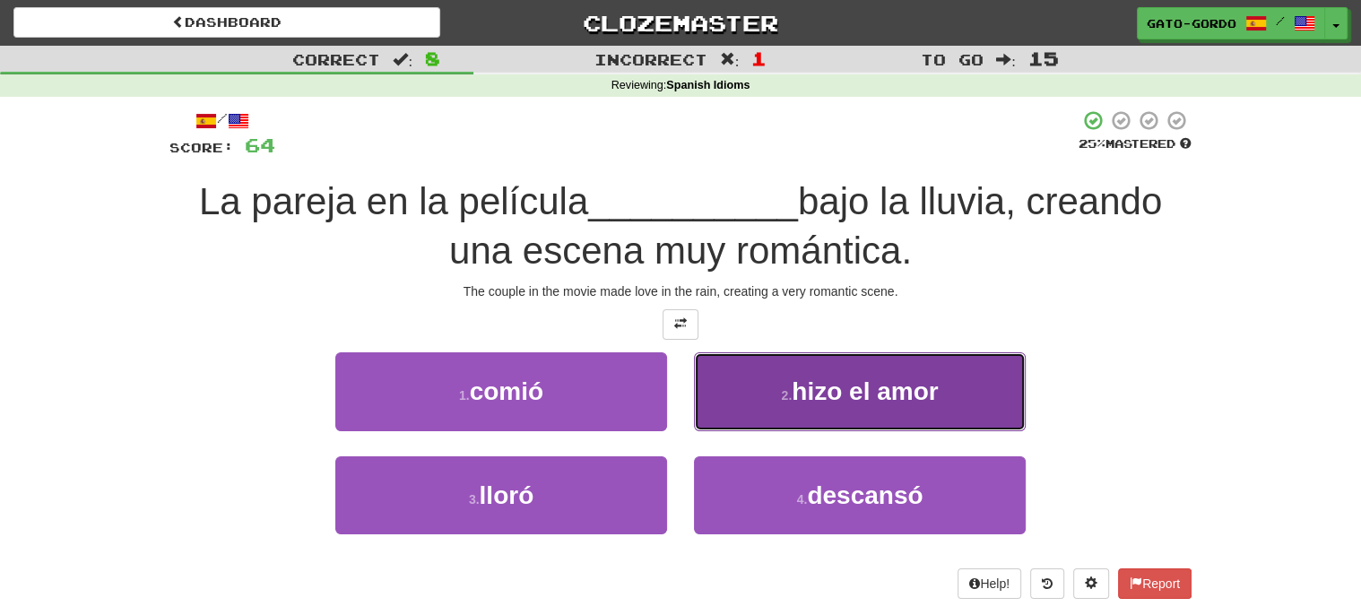
click at [832, 379] on span "hizo el amor" at bounding box center [864, 391] width 146 height 28
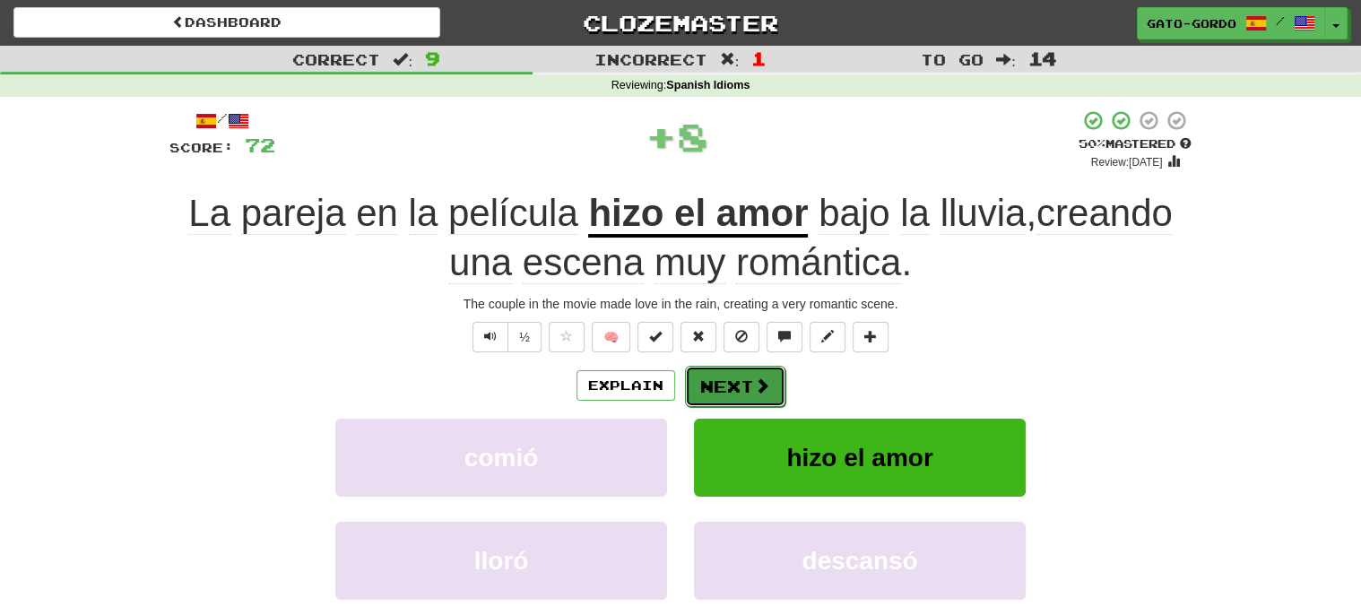
click at [712, 372] on button "Next" at bounding box center [735, 386] width 100 height 41
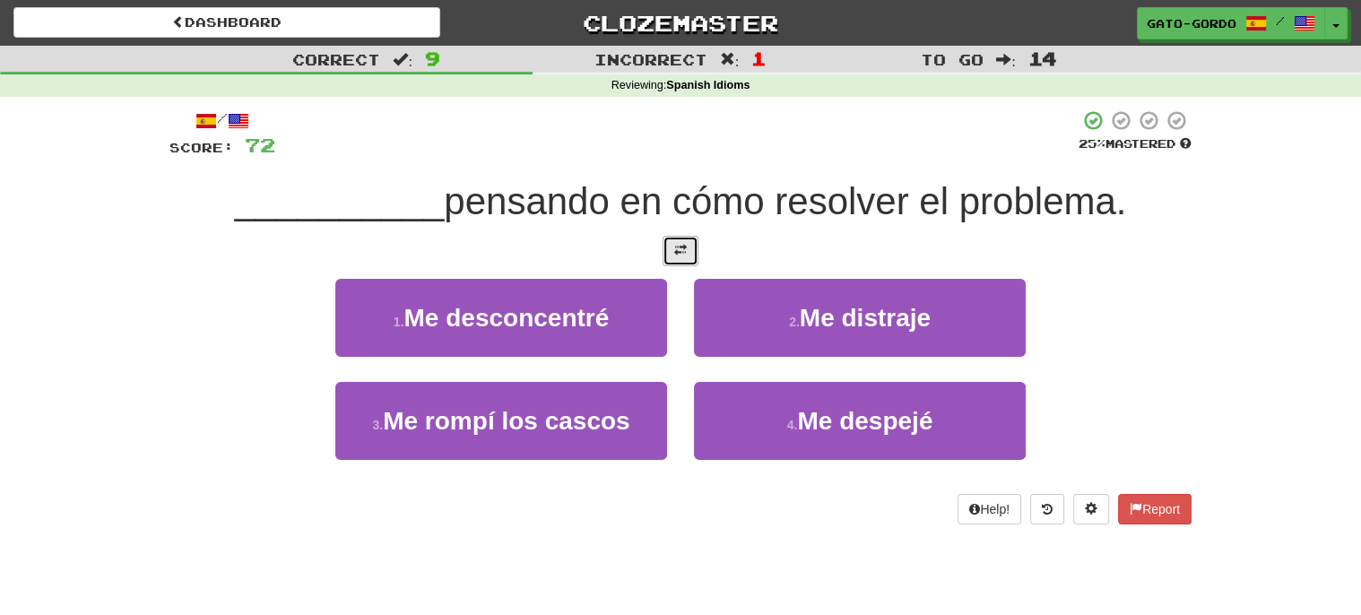
click at [669, 253] on button at bounding box center [680, 251] width 36 height 30
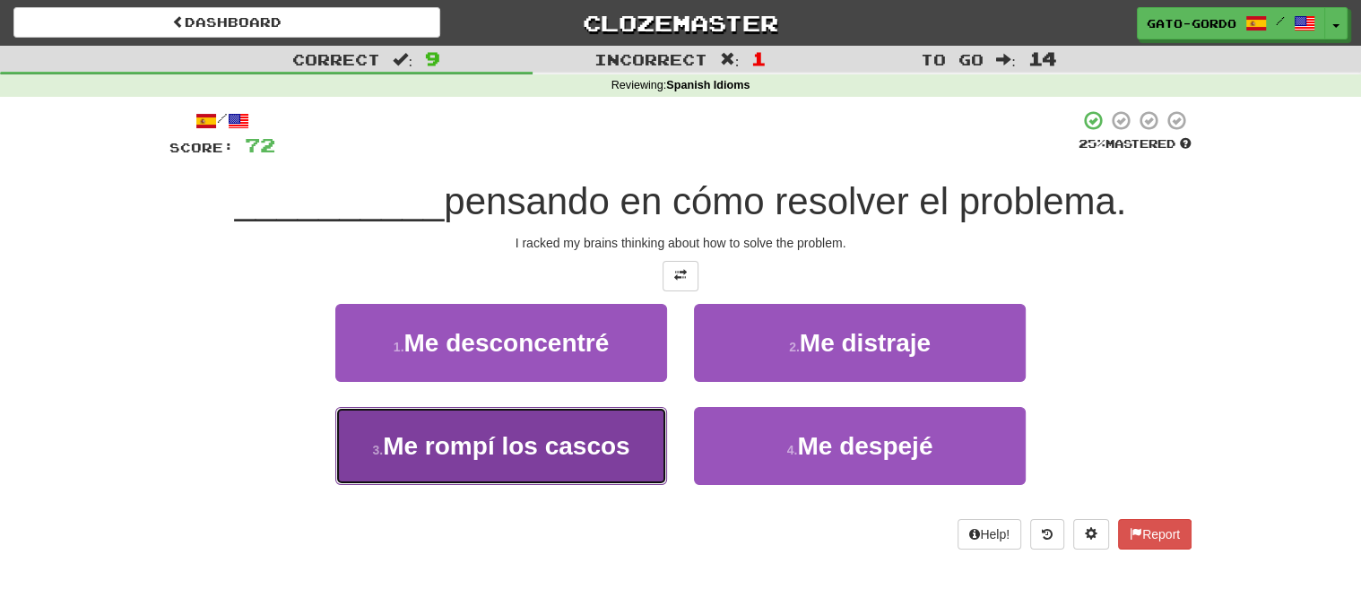
click at [466, 432] on span "Me rompí los cascos" at bounding box center [506, 446] width 246 height 28
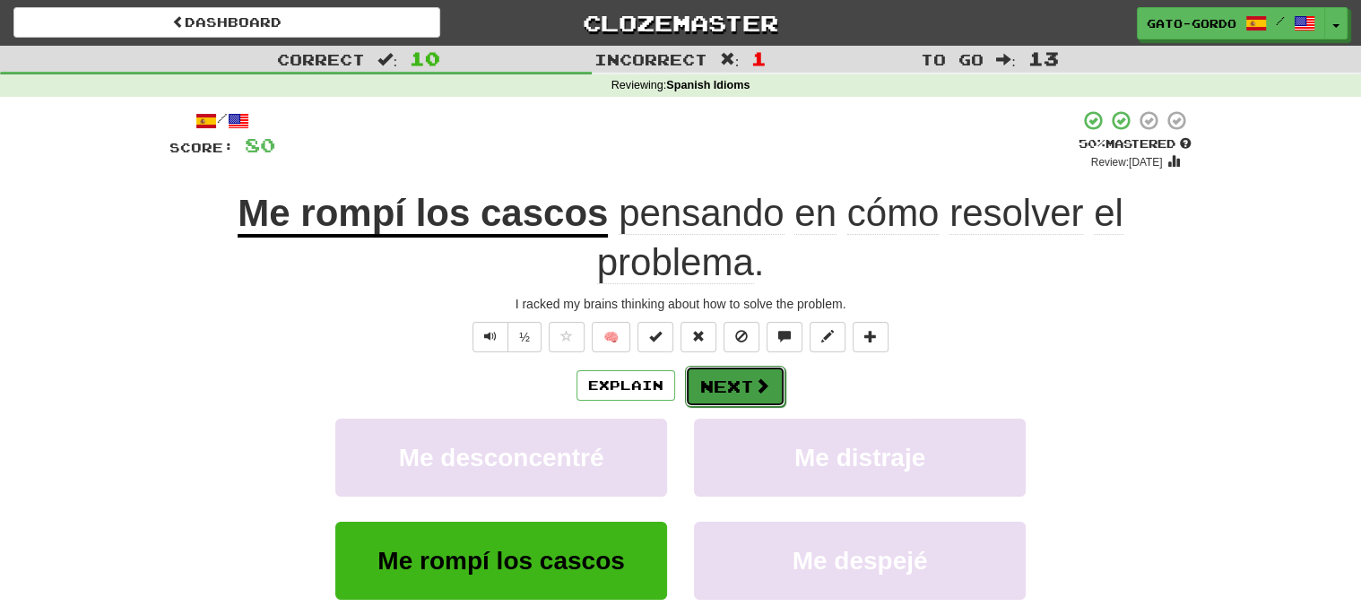
click at [747, 377] on button "Next" at bounding box center [735, 386] width 100 height 41
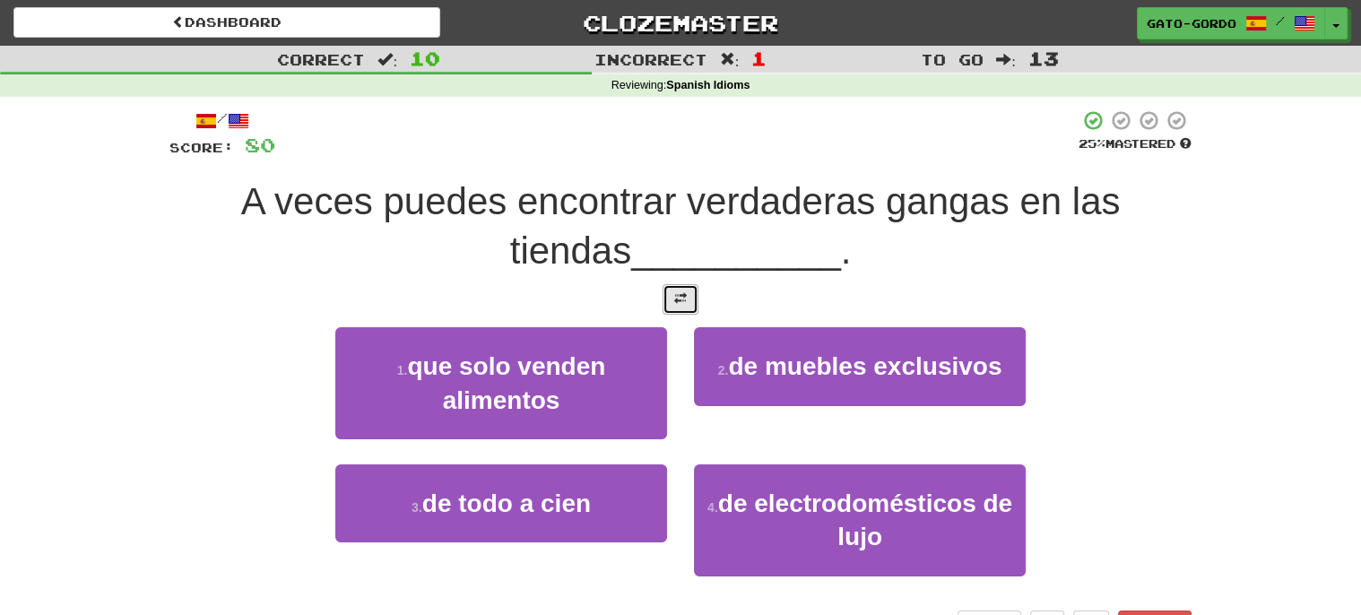
click at [682, 284] on button at bounding box center [680, 299] width 36 height 30
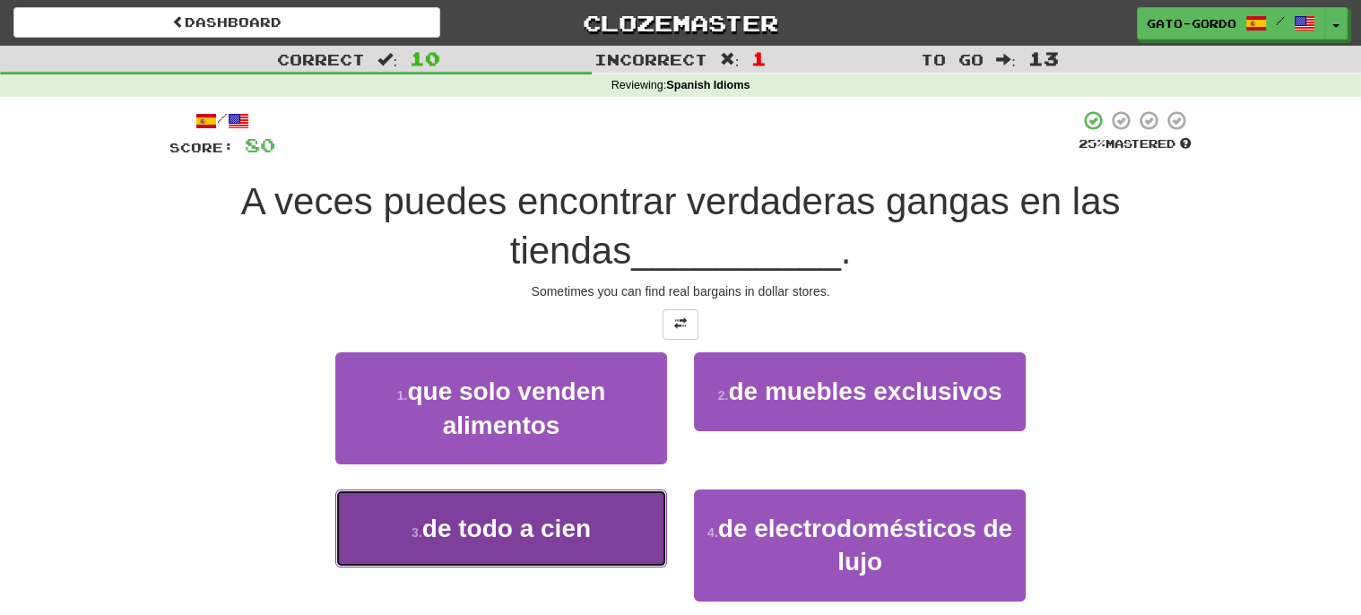
click at [499, 521] on span "de todo a cien" at bounding box center [506, 528] width 168 height 28
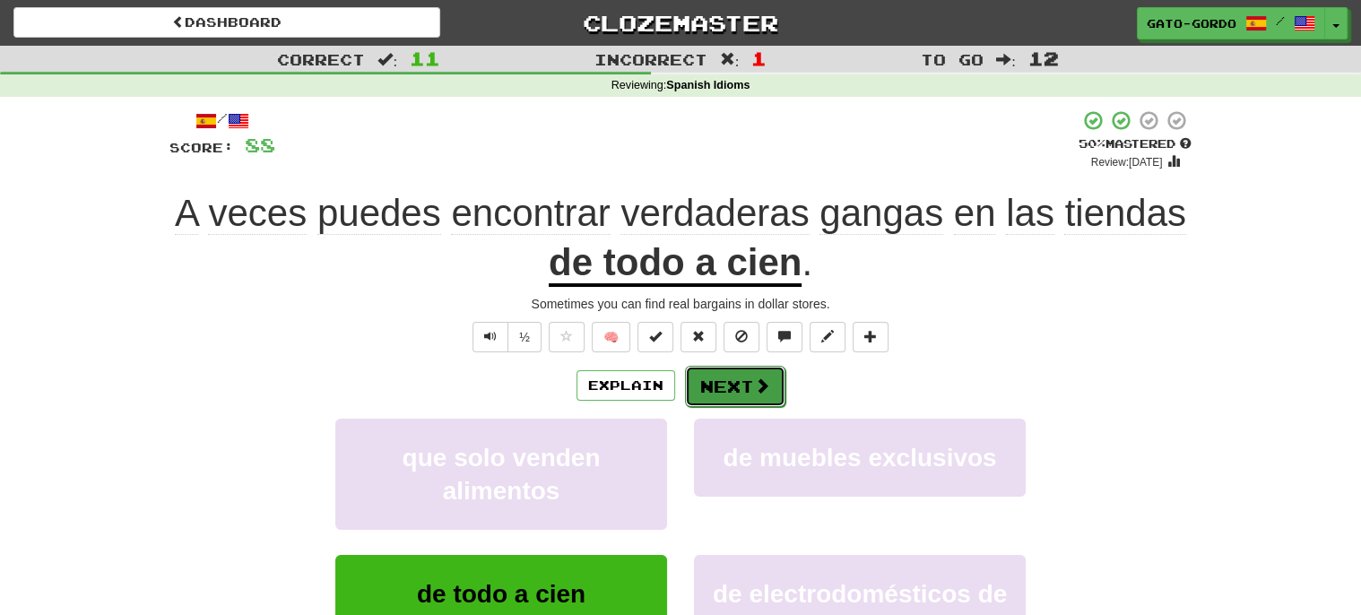
click at [727, 377] on button "Next" at bounding box center [735, 386] width 100 height 41
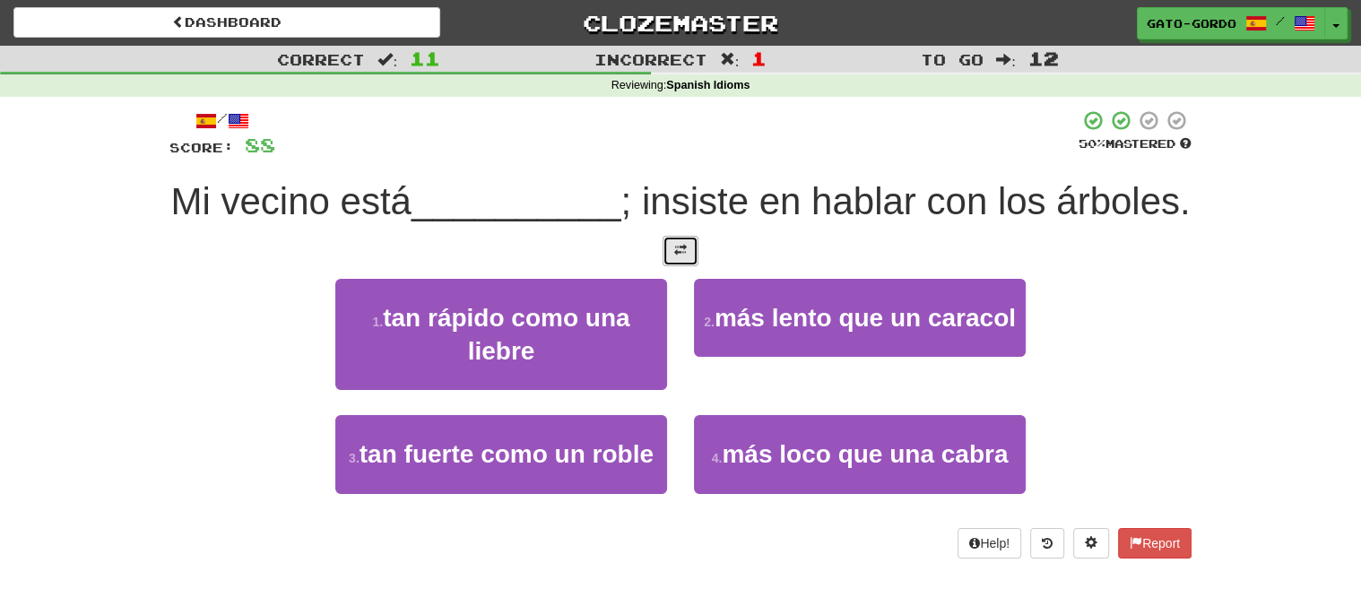
click at [679, 256] on span at bounding box center [680, 250] width 13 height 13
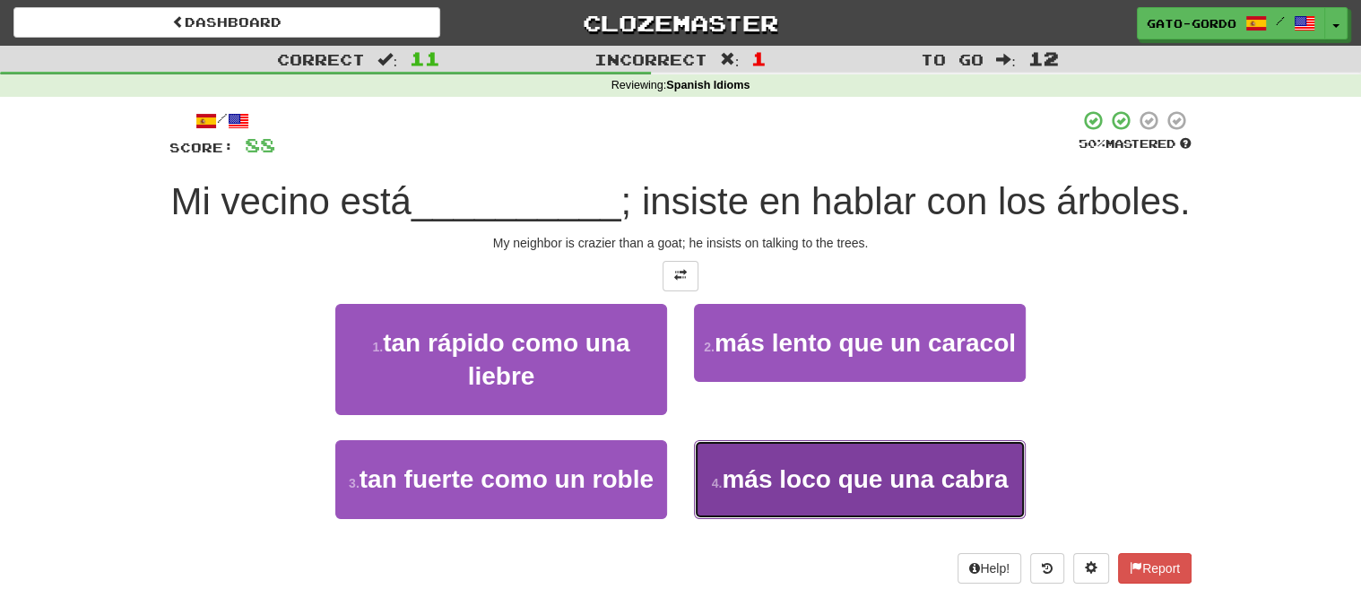
click at [877, 493] on span "más loco que una cabra" at bounding box center [864, 479] width 286 height 28
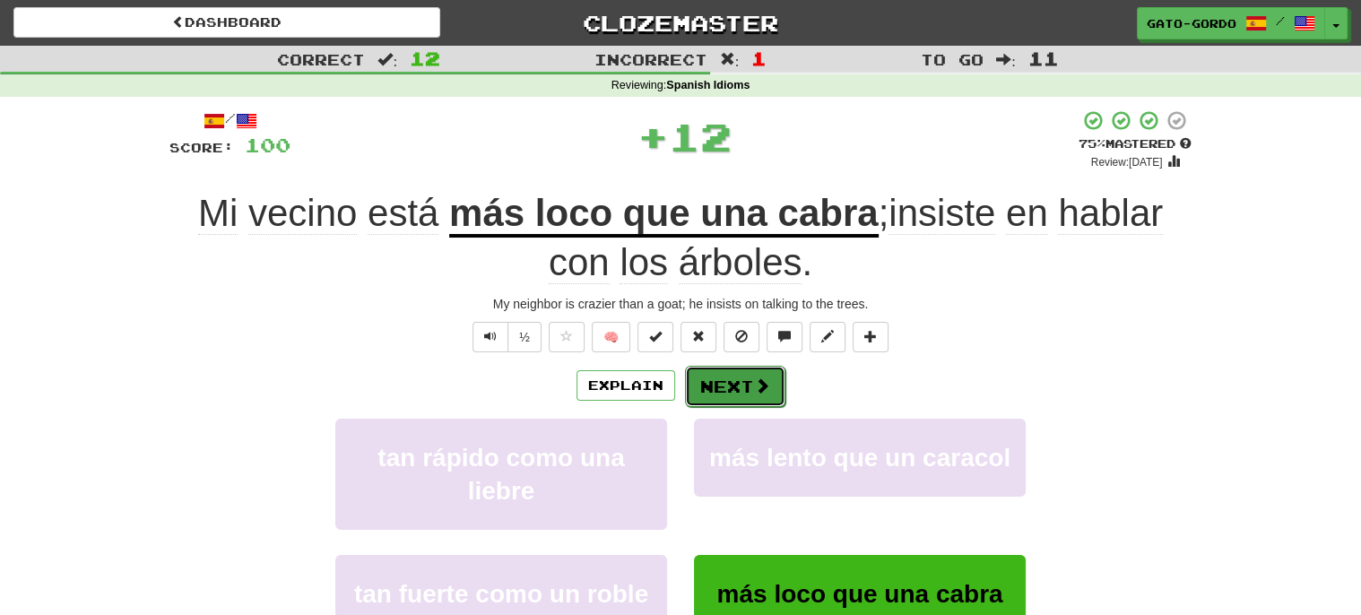
click at [729, 378] on button "Next" at bounding box center [735, 386] width 100 height 41
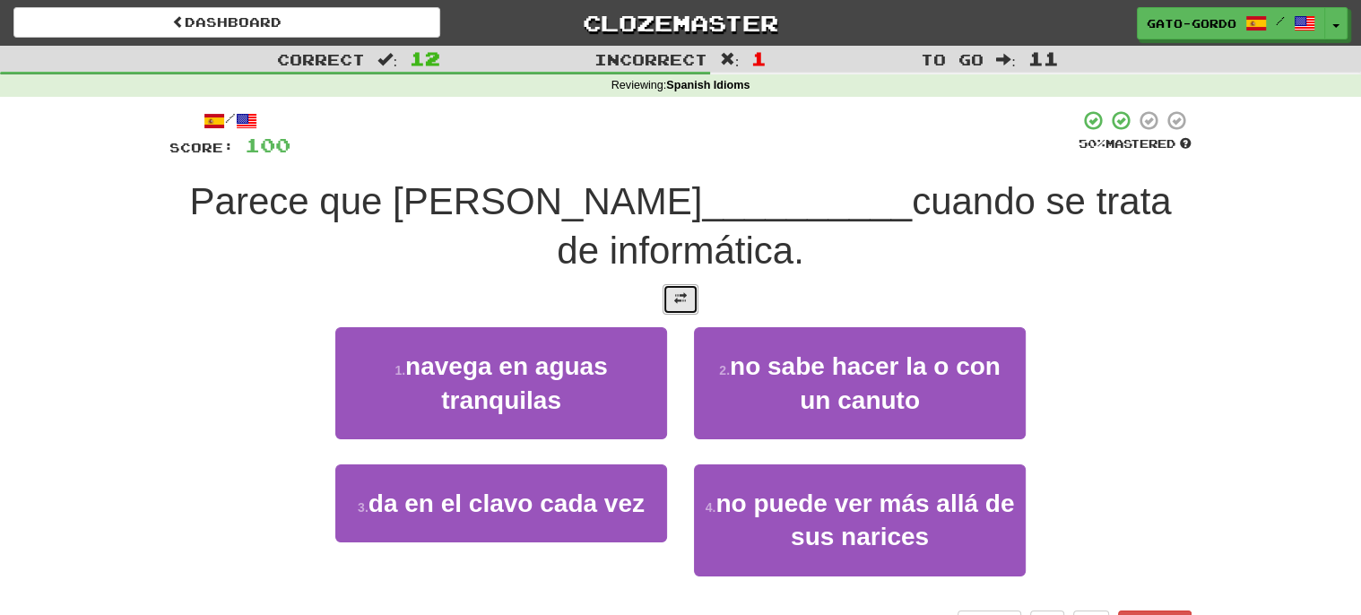
click at [679, 295] on span at bounding box center [680, 298] width 13 height 13
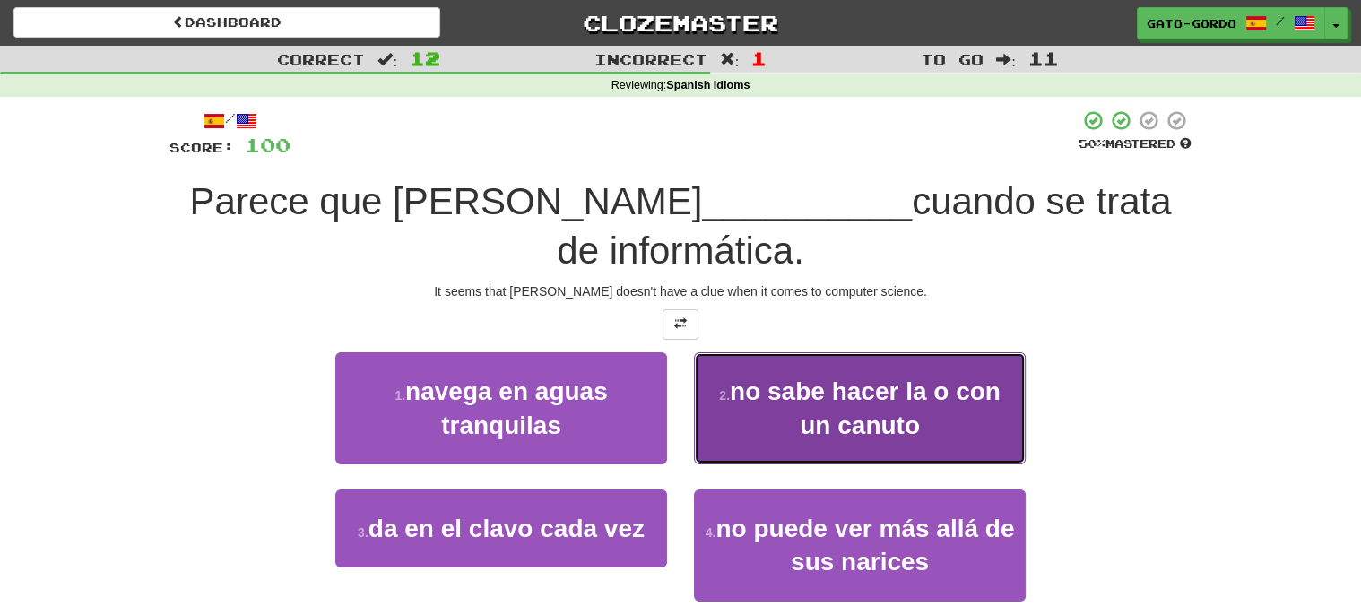
click at [838, 398] on span "no sabe hacer la o con un canuto" at bounding box center [865, 407] width 271 height 61
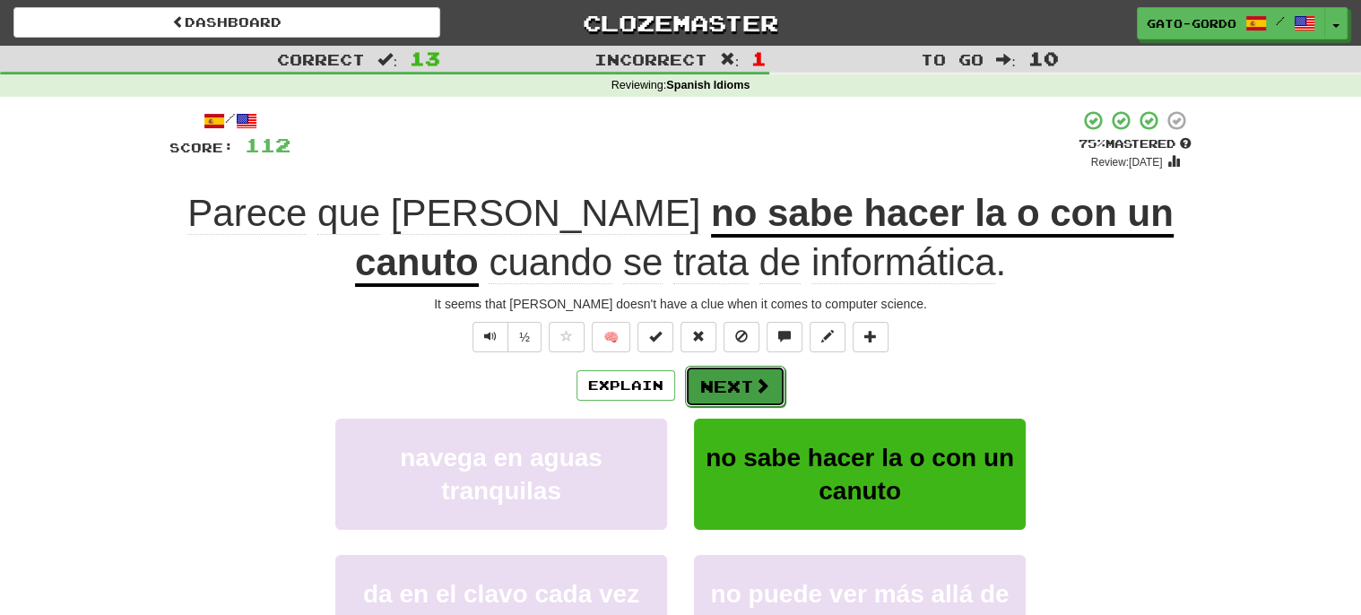
click at [728, 377] on button "Next" at bounding box center [735, 386] width 100 height 41
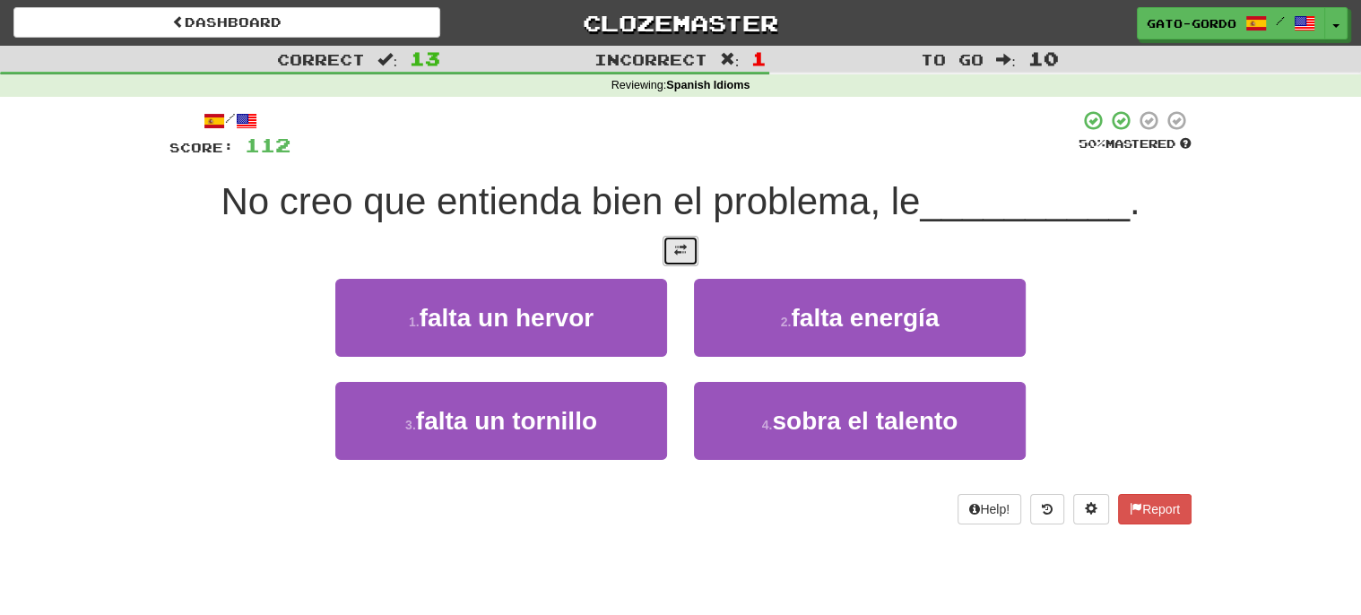
click at [677, 244] on span at bounding box center [680, 250] width 13 height 13
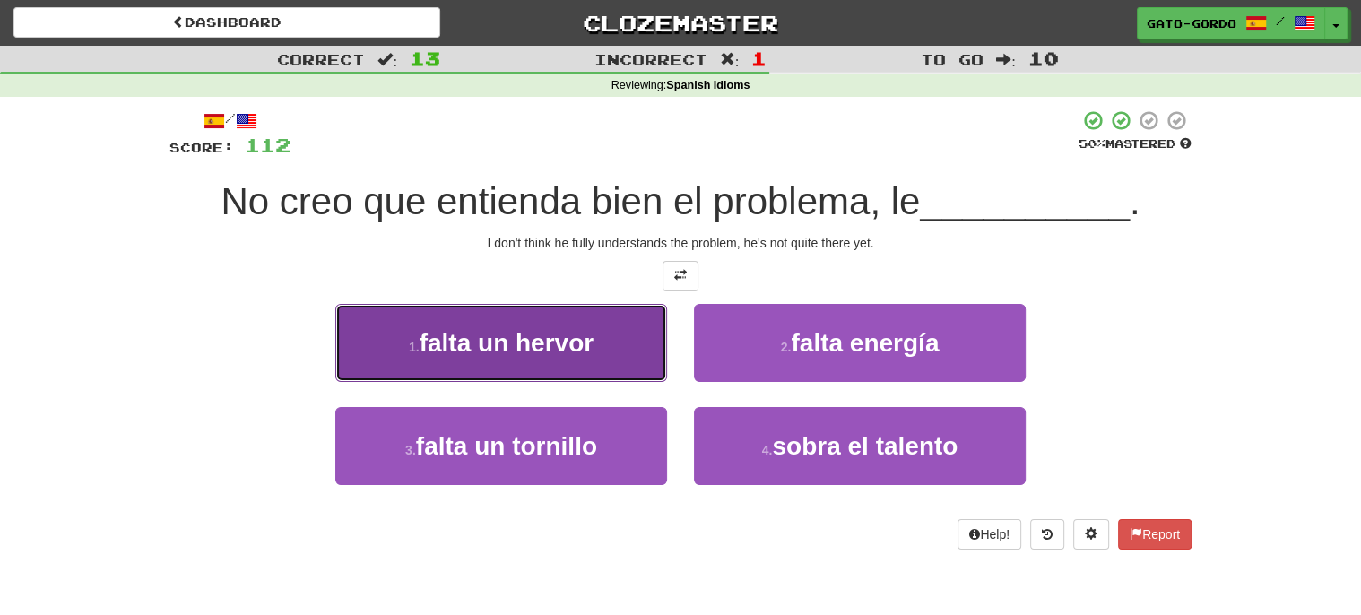
click at [497, 329] on span "falta un hervor" at bounding box center [506, 343] width 174 height 28
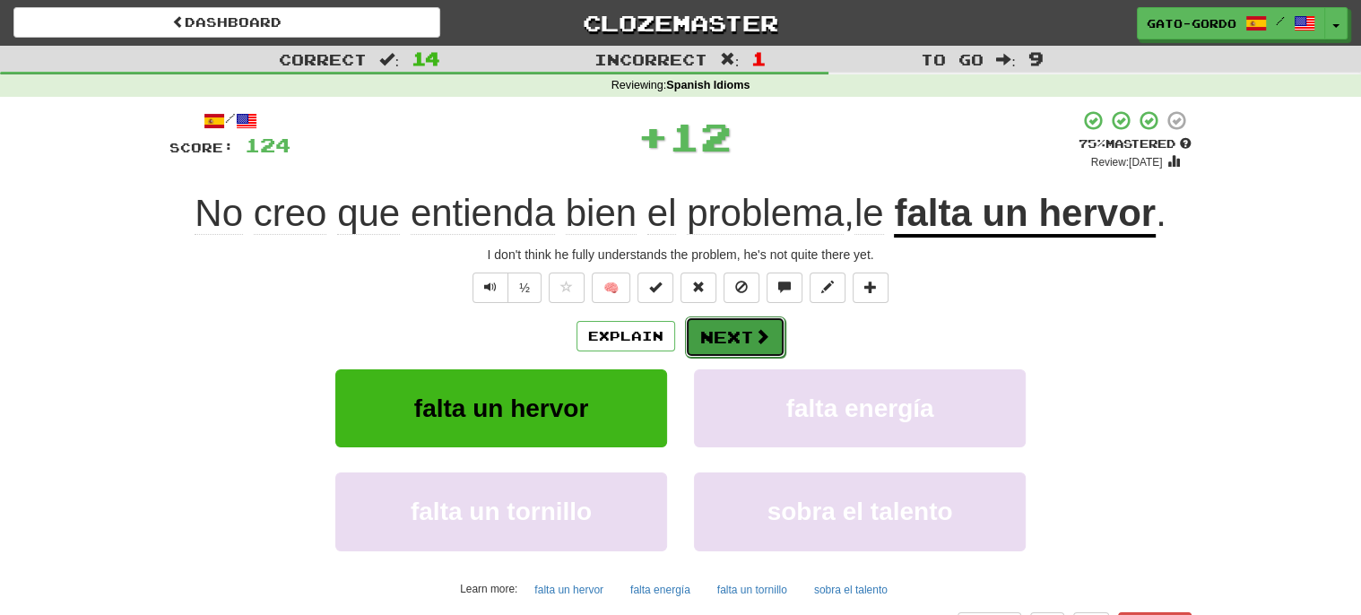
click at [746, 339] on button "Next" at bounding box center [735, 336] width 100 height 41
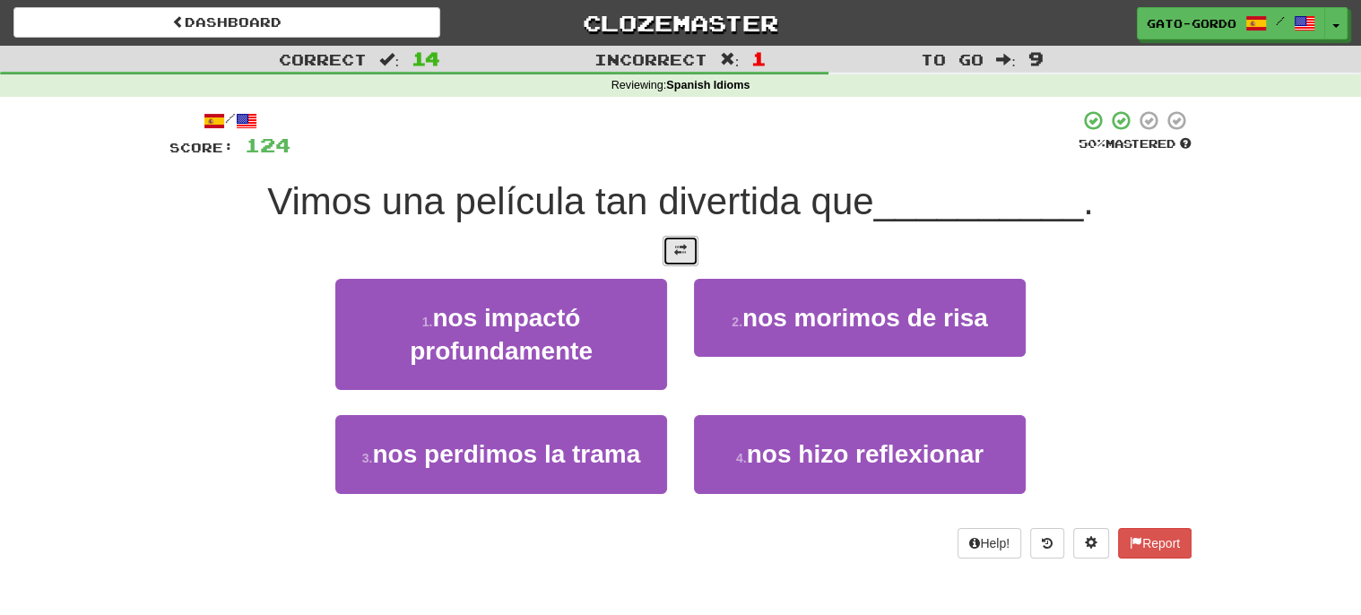
click at [674, 248] on span at bounding box center [680, 250] width 13 height 13
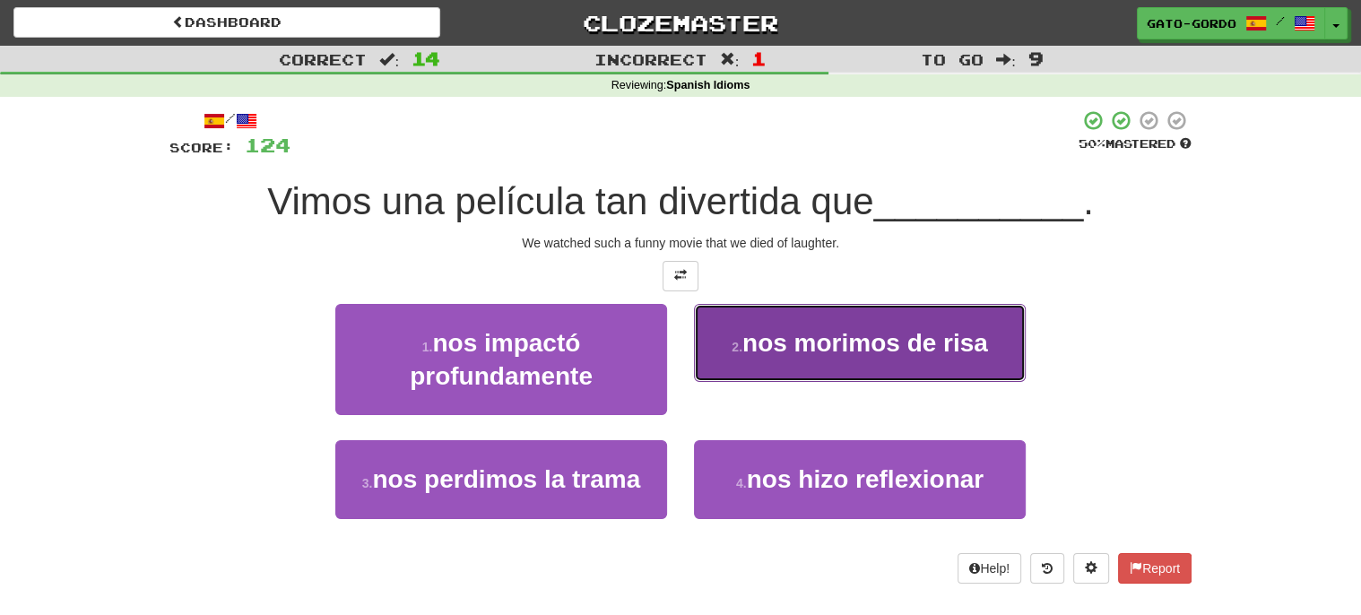
click at [831, 351] on span "nos morimos de risa" at bounding box center [865, 343] width 246 height 28
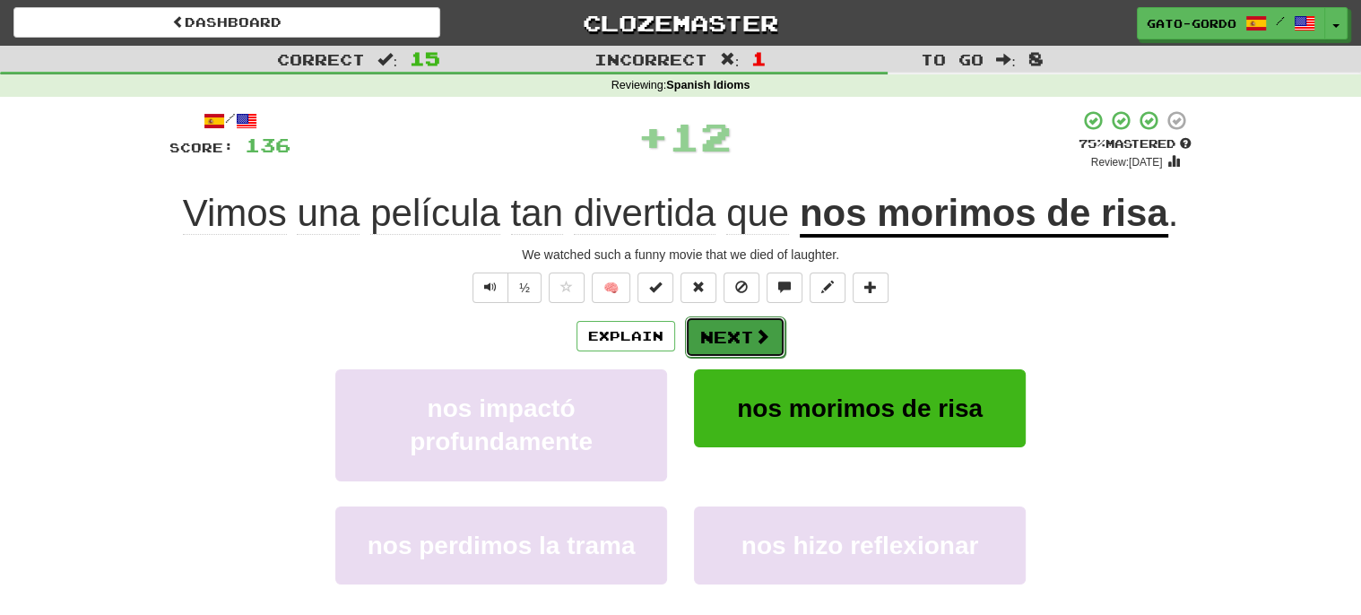
click at [726, 335] on button "Next" at bounding box center [735, 336] width 100 height 41
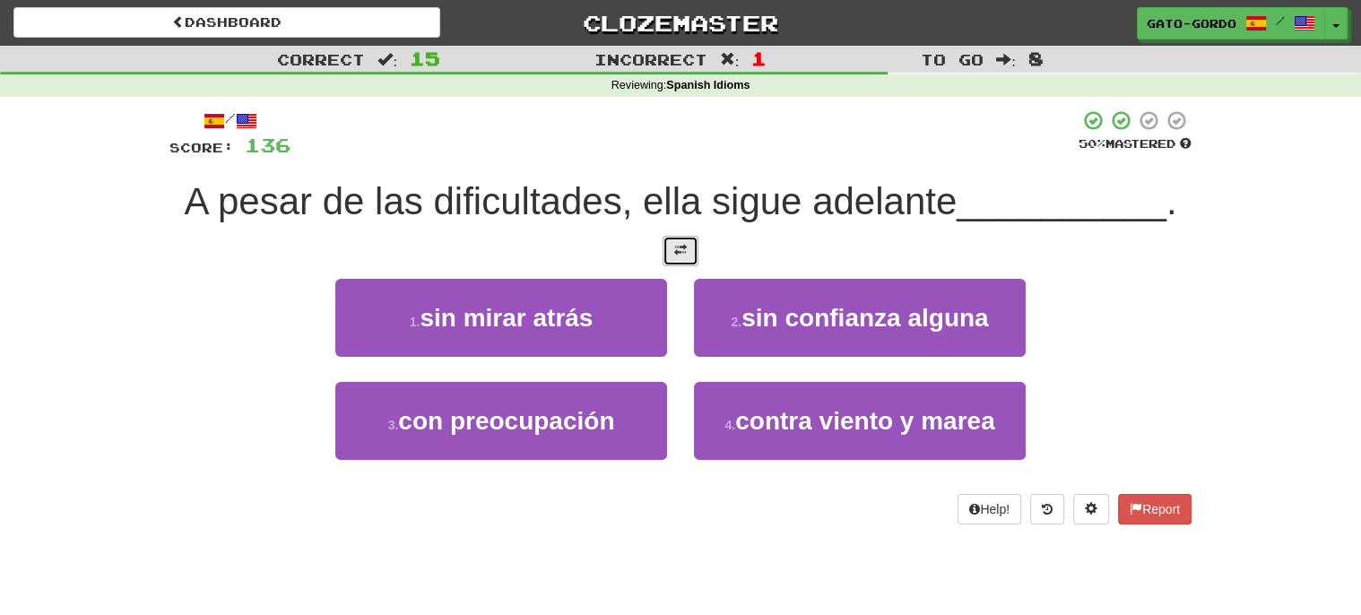
click at [679, 246] on span at bounding box center [680, 250] width 13 height 13
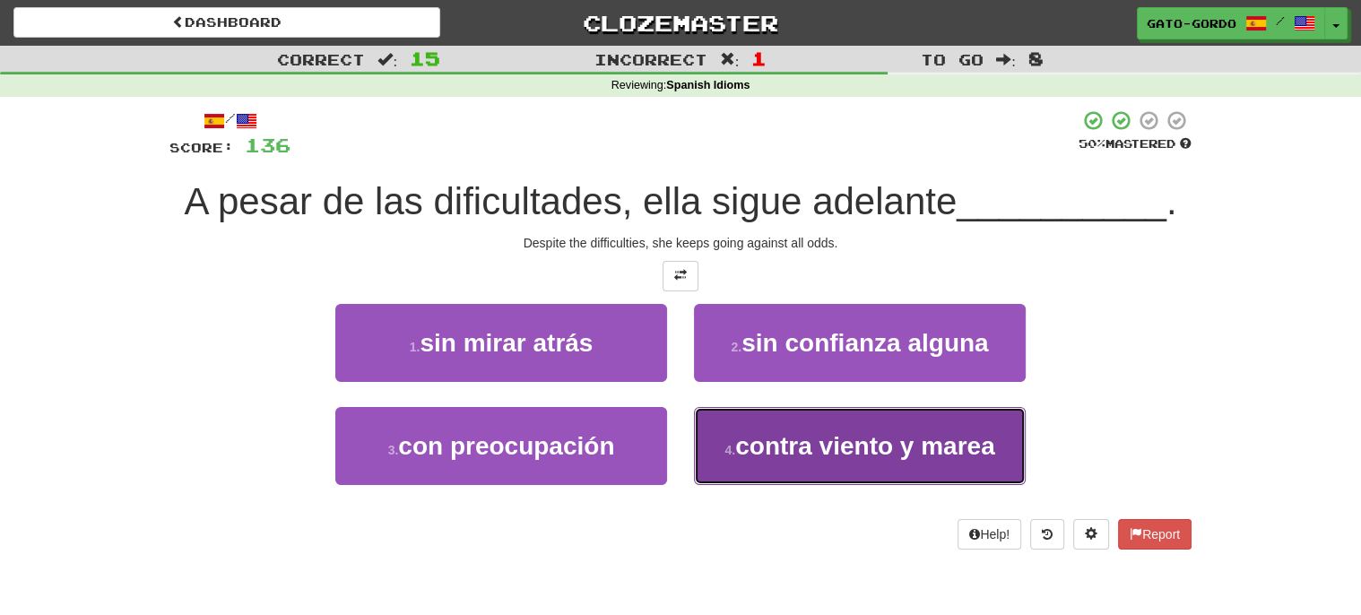
click at [798, 440] on span "contra viento y marea" at bounding box center [864, 446] width 259 height 28
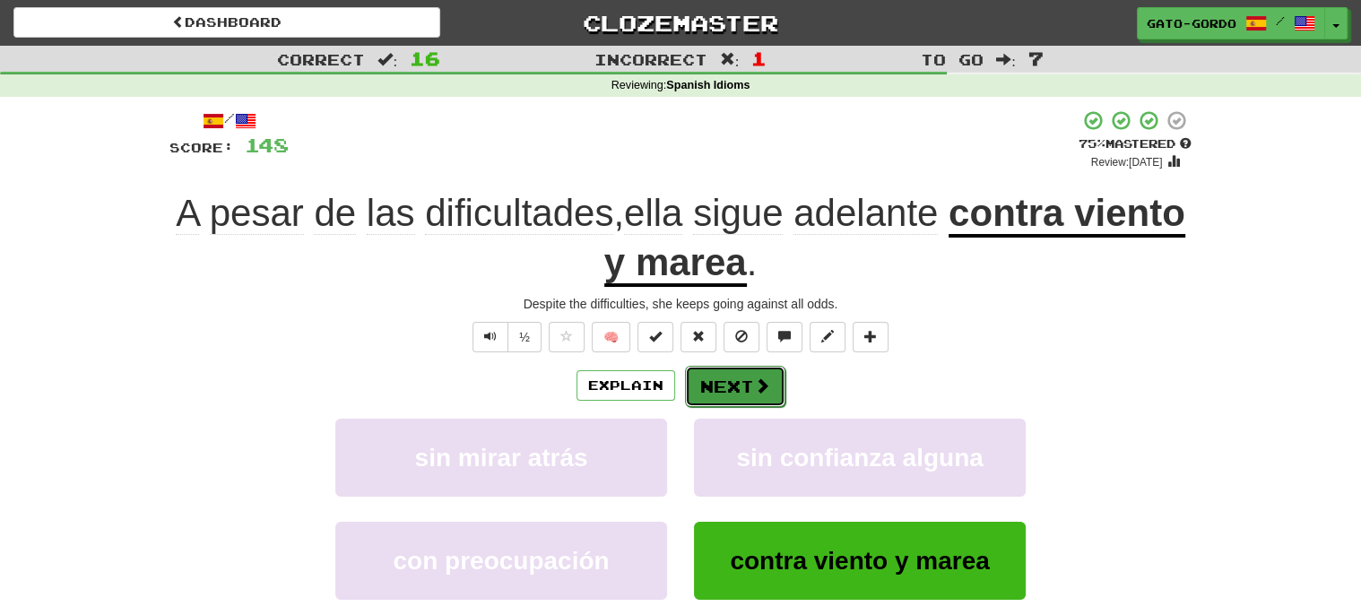
click at [745, 379] on button "Next" at bounding box center [735, 386] width 100 height 41
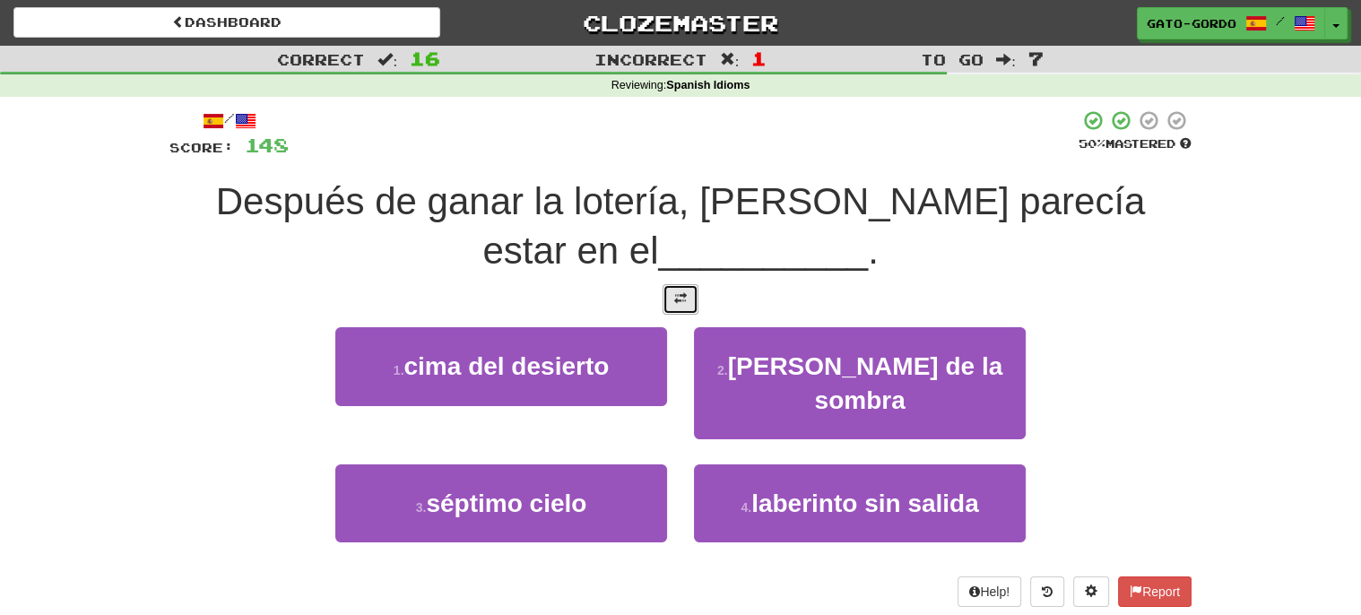
click at [686, 293] on button at bounding box center [680, 299] width 36 height 30
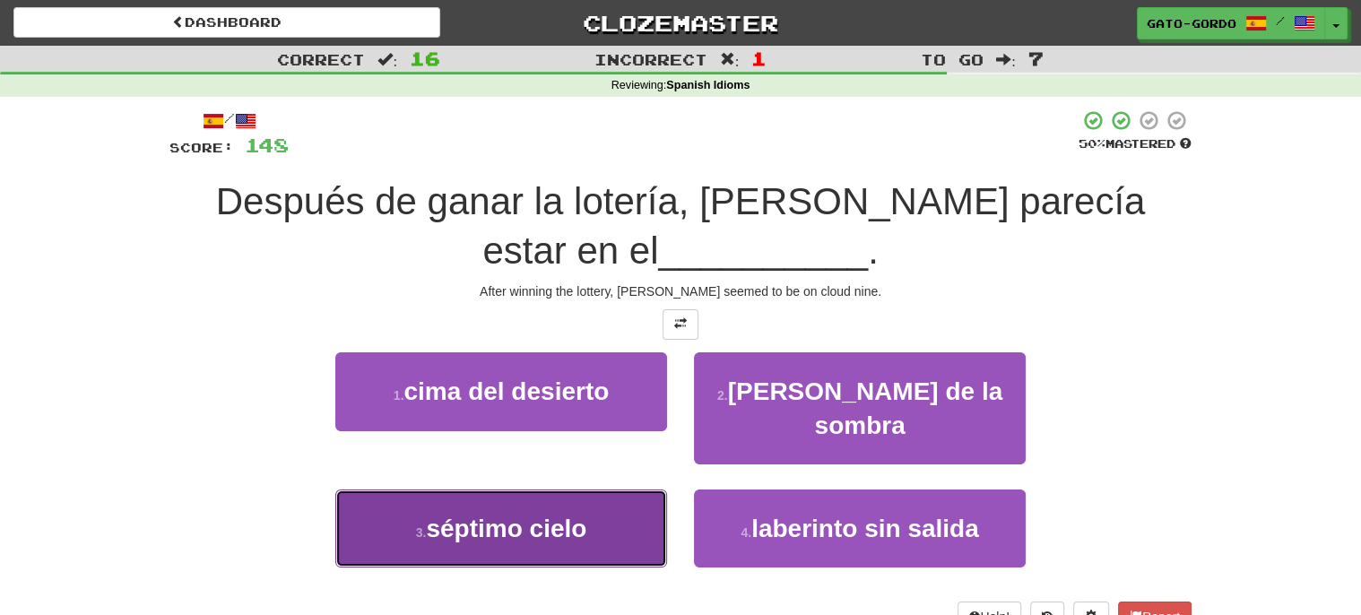
click at [459, 514] on span "séptimo cielo" at bounding box center [506, 528] width 160 height 28
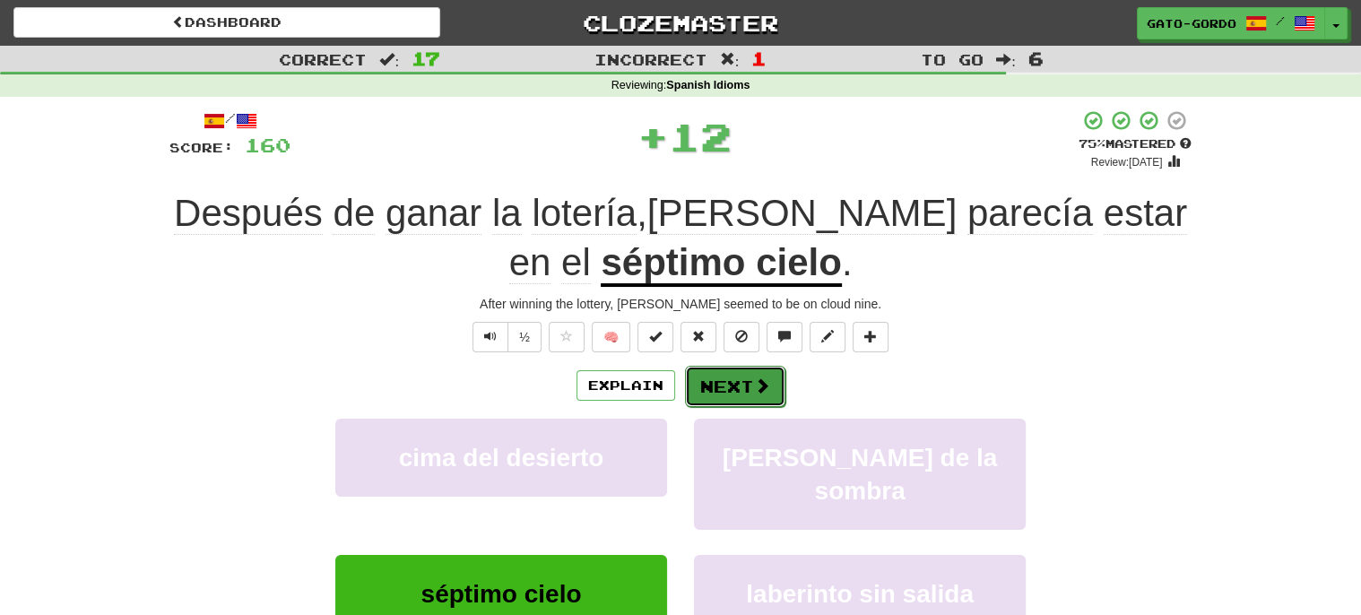
click at [739, 380] on button "Next" at bounding box center [735, 386] width 100 height 41
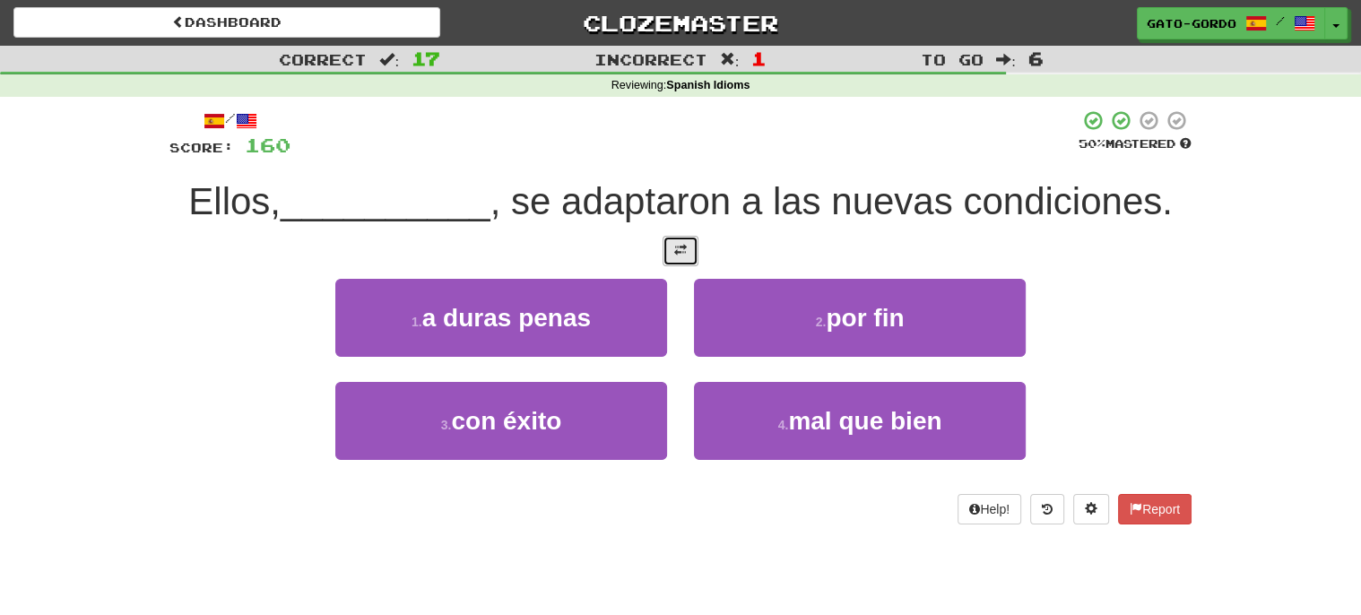
click at [670, 245] on button at bounding box center [680, 251] width 36 height 30
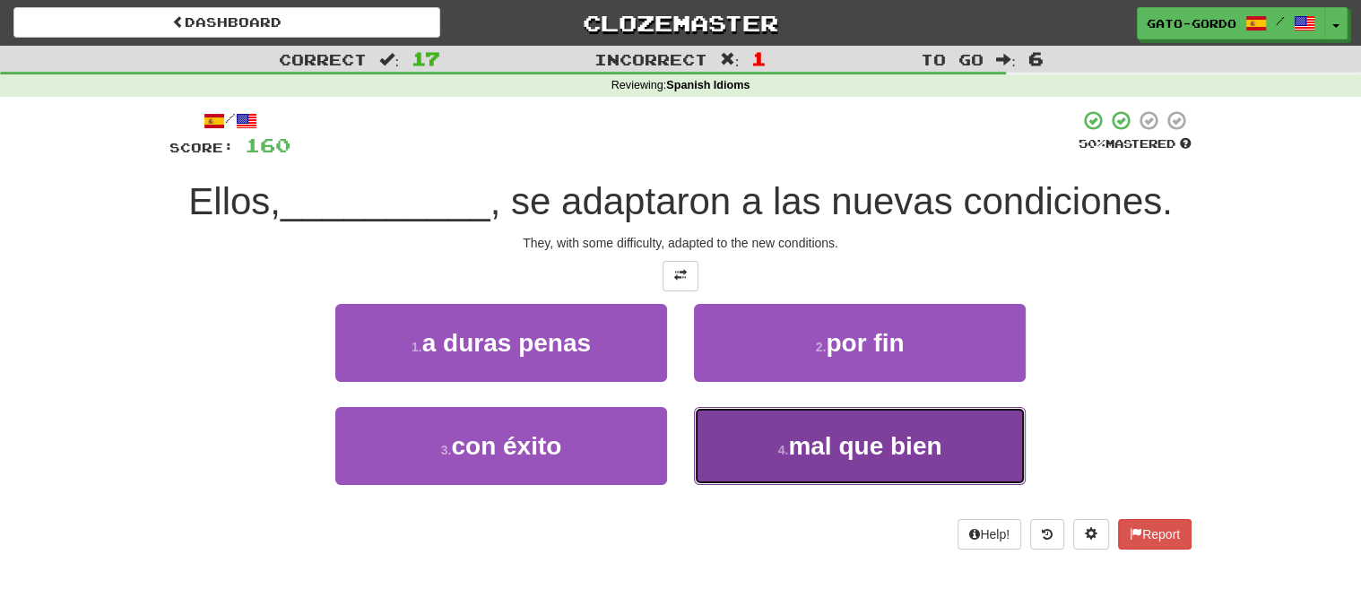
click at [851, 445] on span "mal que bien" at bounding box center [864, 446] width 153 height 28
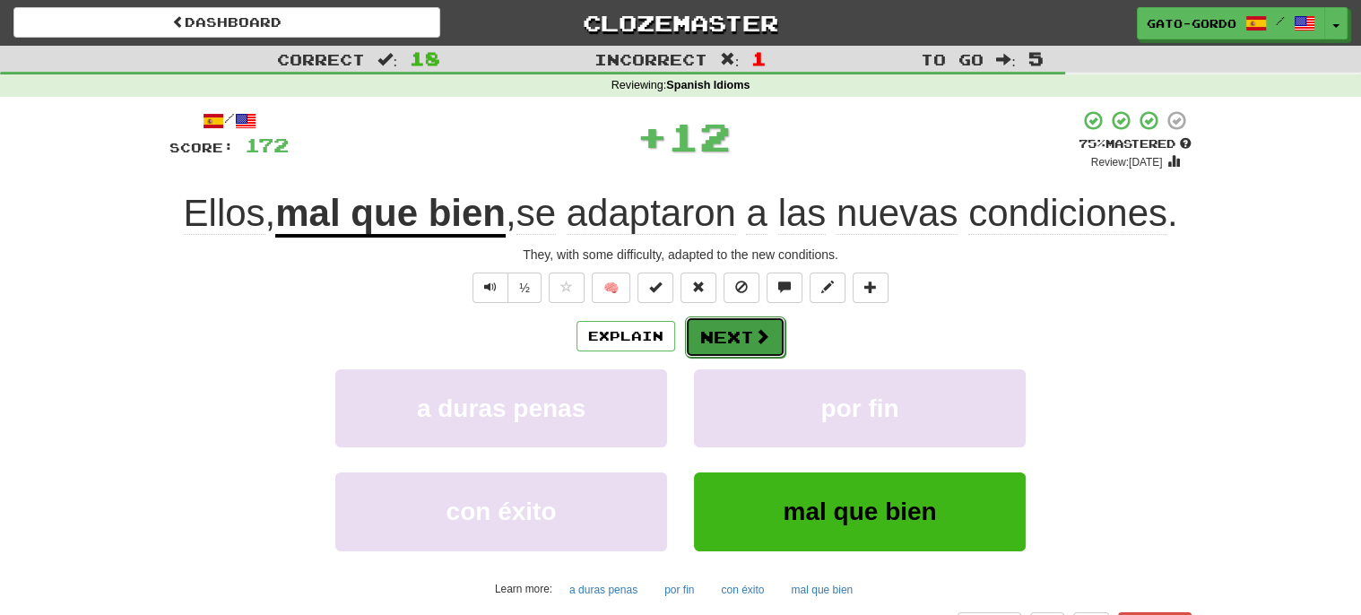
click at [732, 331] on button "Next" at bounding box center [735, 336] width 100 height 41
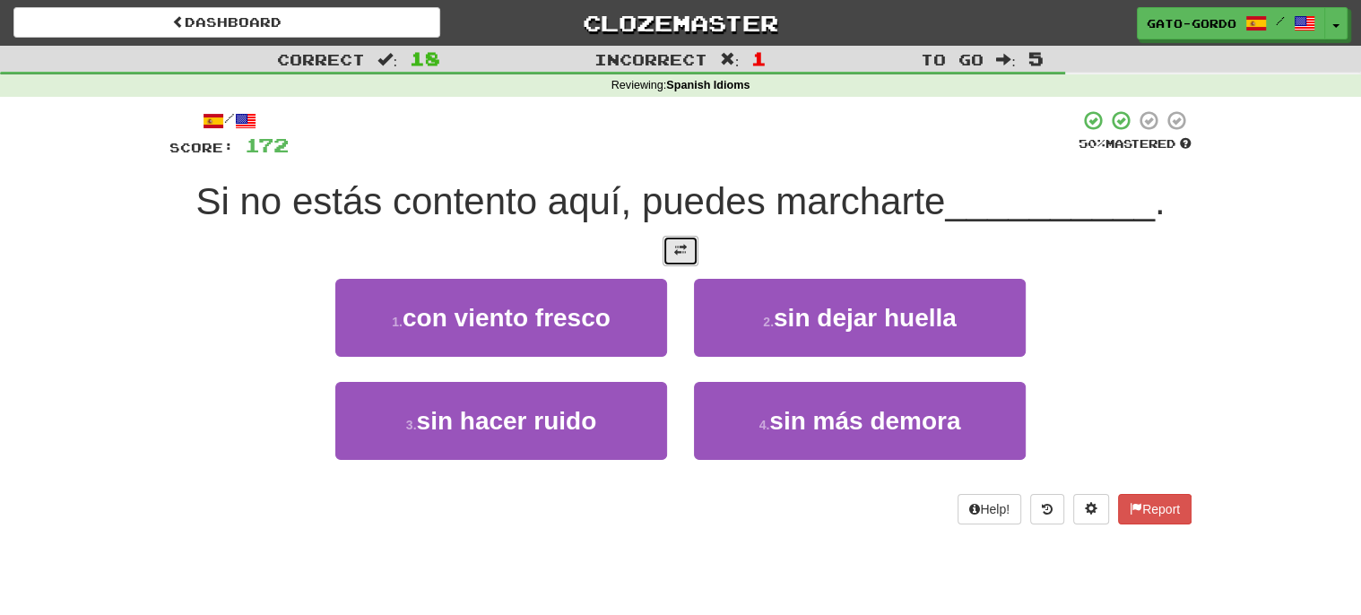
click at [678, 252] on span at bounding box center [680, 250] width 13 height 13
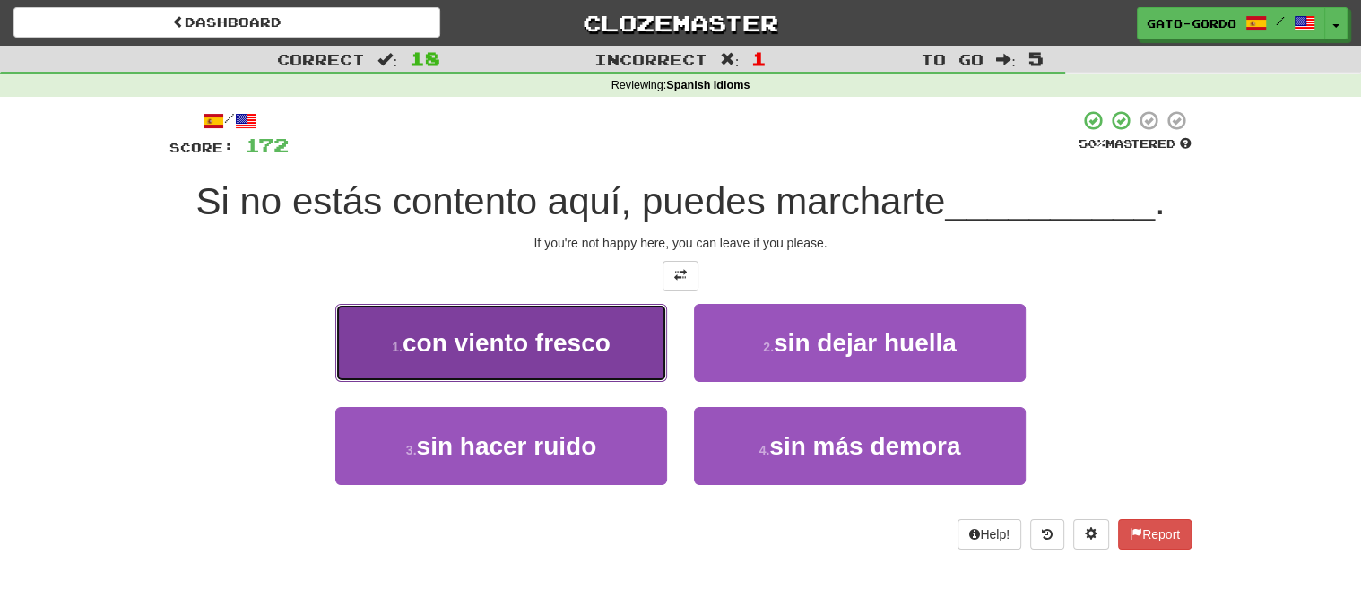
click at [483, 329] on span "con viento fresco" at bounding box center [506, 343] width 208 height 28
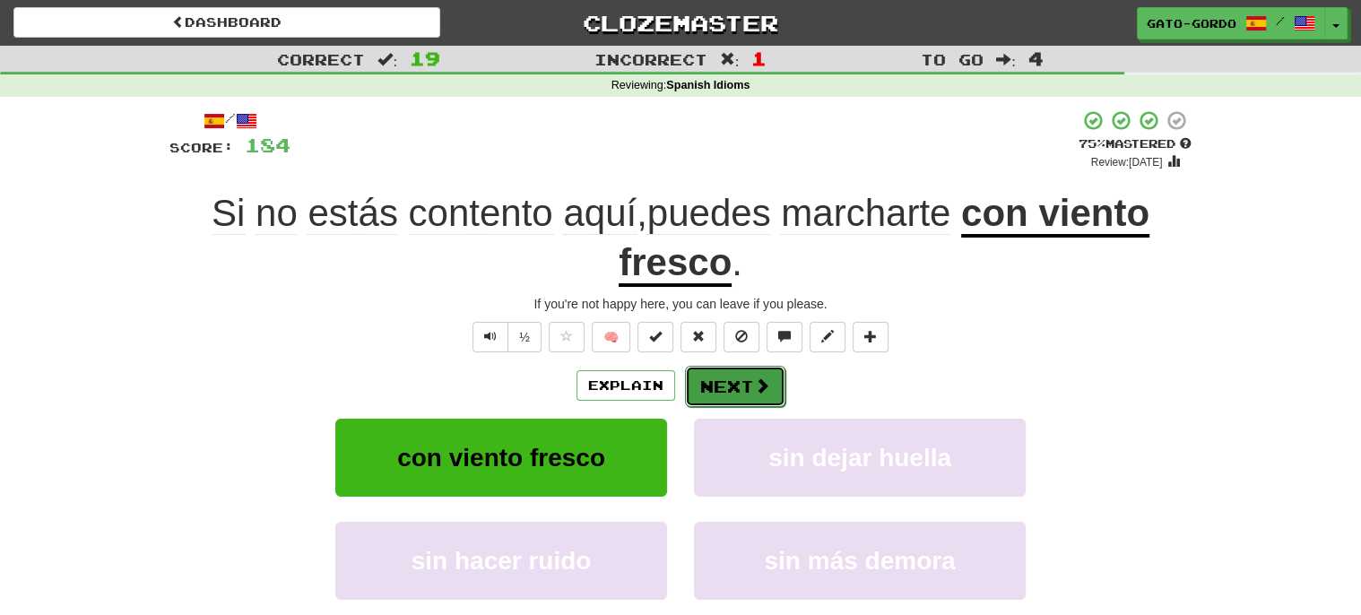
click at [734, 381] on button "Next" at bounding box center [735, 386] width 100 height 41
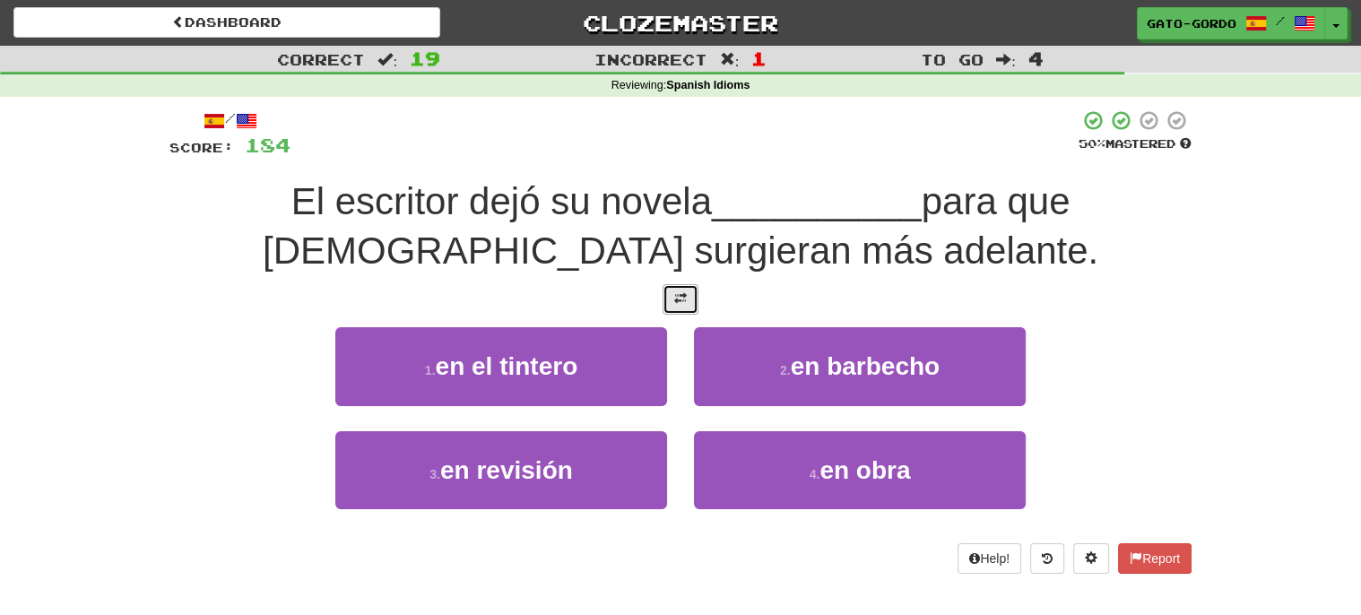
click at [674, 302] on span at bounding box center [680, 298] width 13 height 13
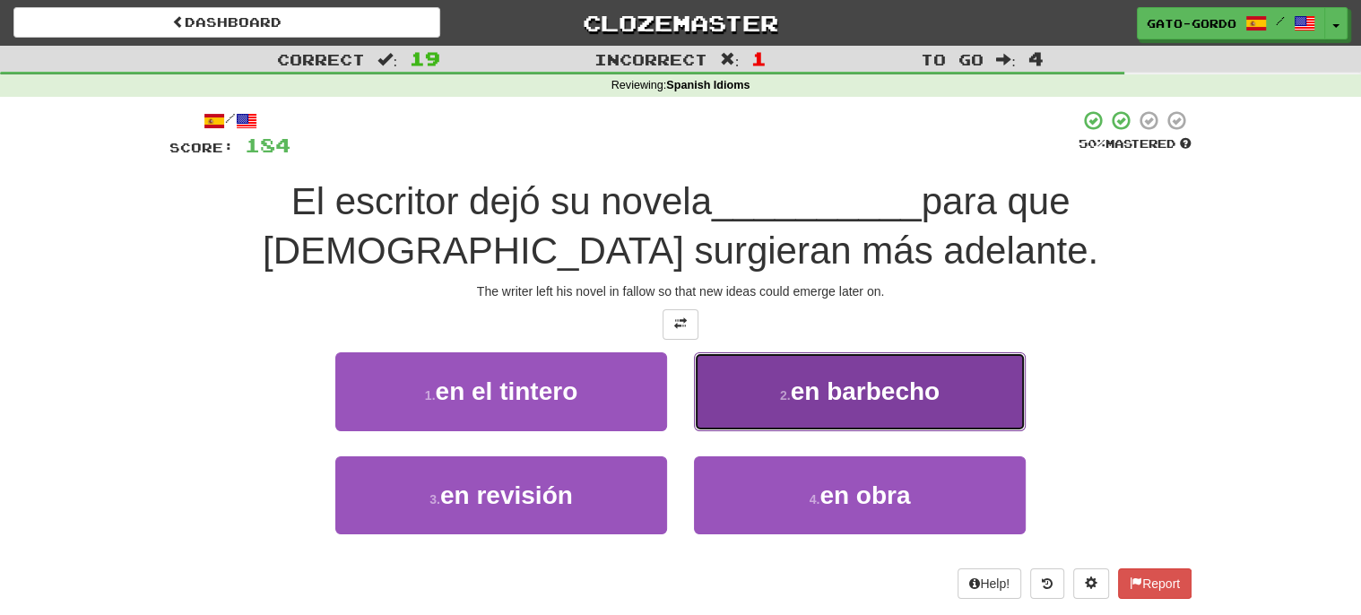
click at [780, 392] on small "2 ." at bounding box center [785, 395] width 11 height 14
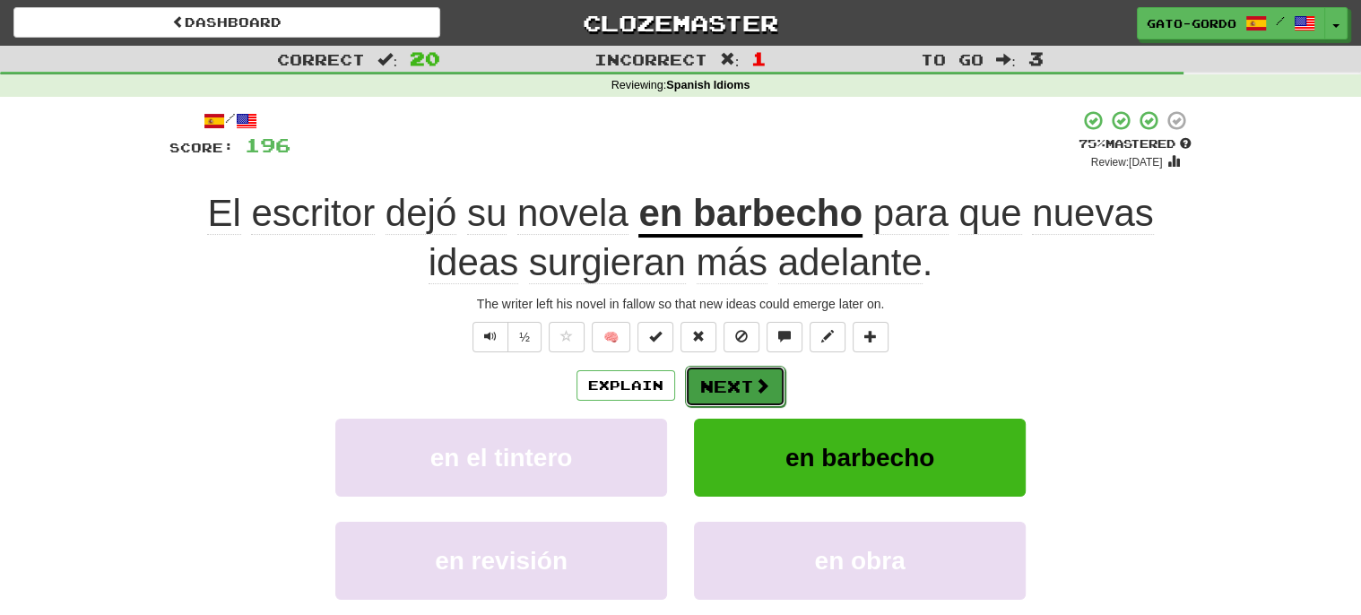
click at [718, 382] on button "Next" at bounding box center [735, 386] width 100 height 41
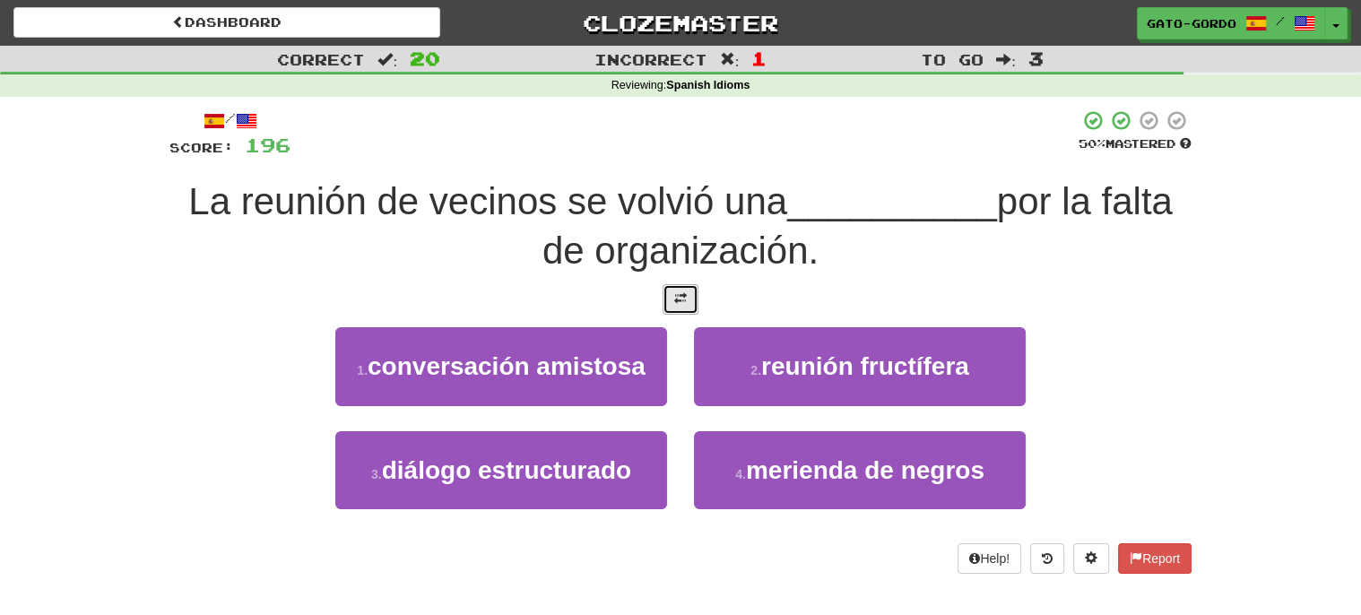
click at [681, 292] on span at bounding box center [680, 298] width 13 height 13
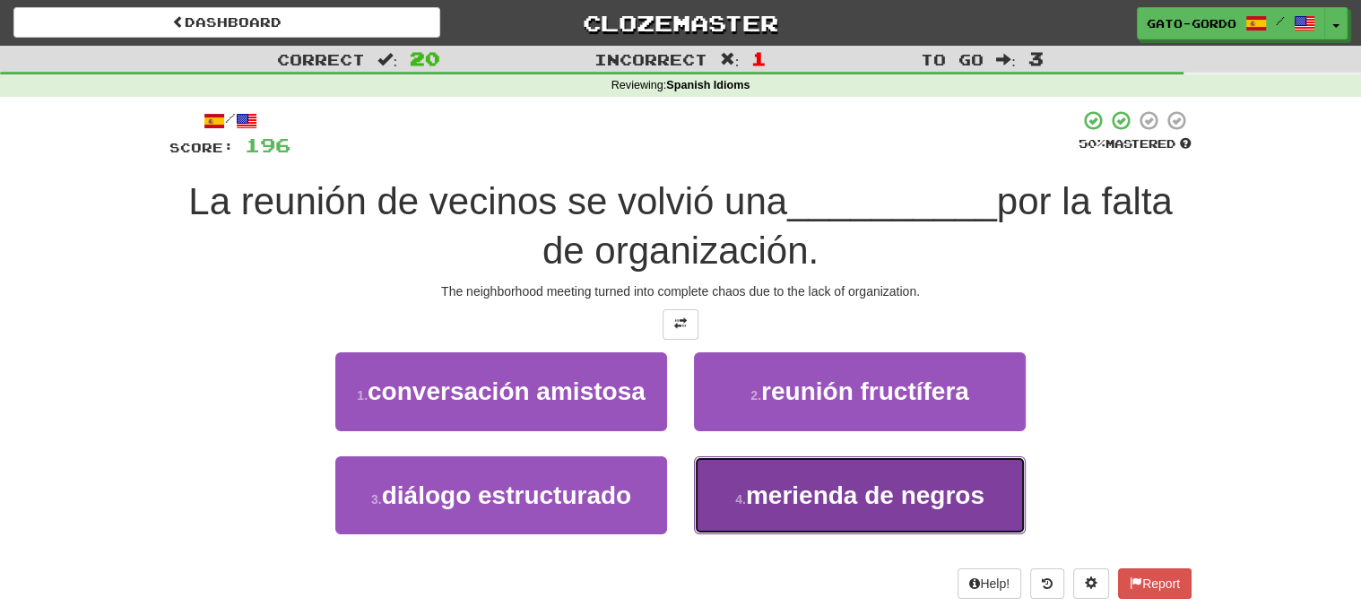
click at [809, 481] on span "merienda de negros" at bounding box center [865, 495] width 238 height 28
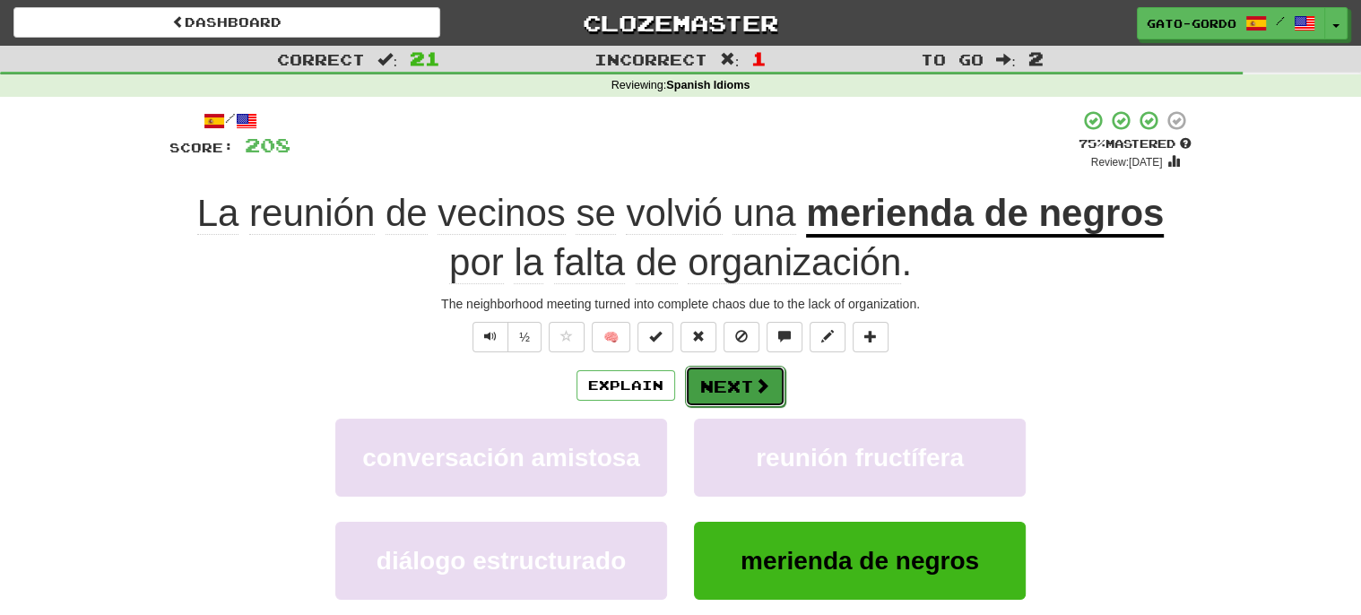
click at [729, 390] on button "Next" at bounding box center [735, 386] width 100 height 41
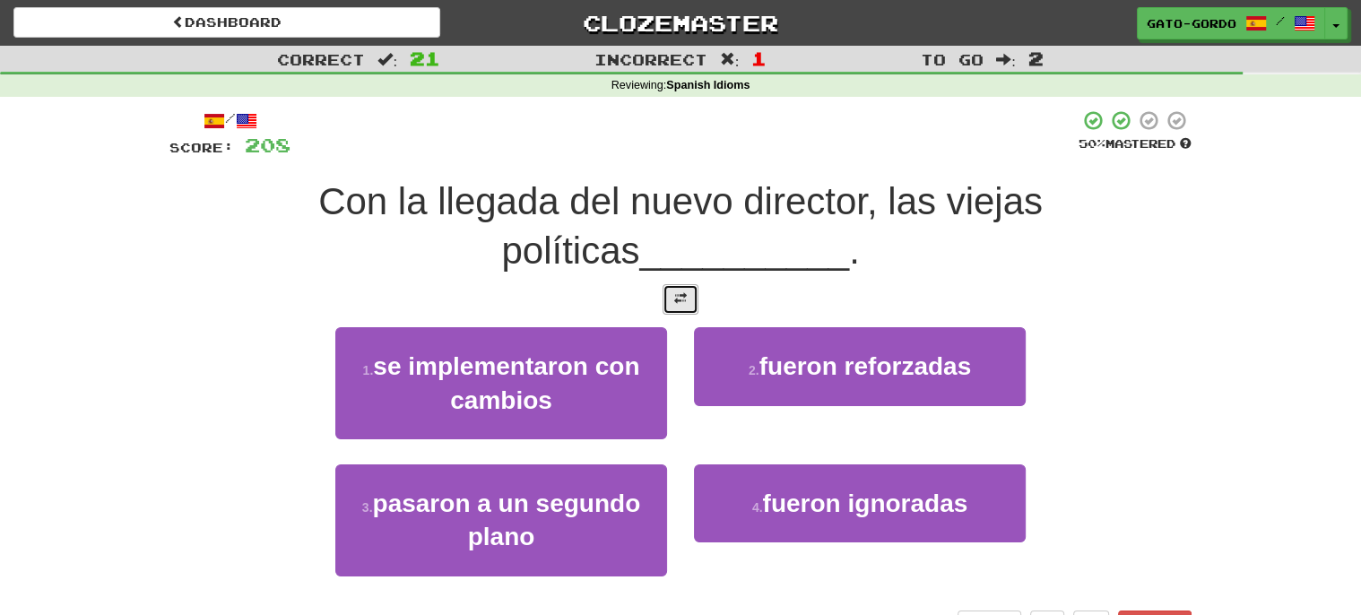
click at [678, 294] on span at bounding box center [680, 298] width 13 height 13
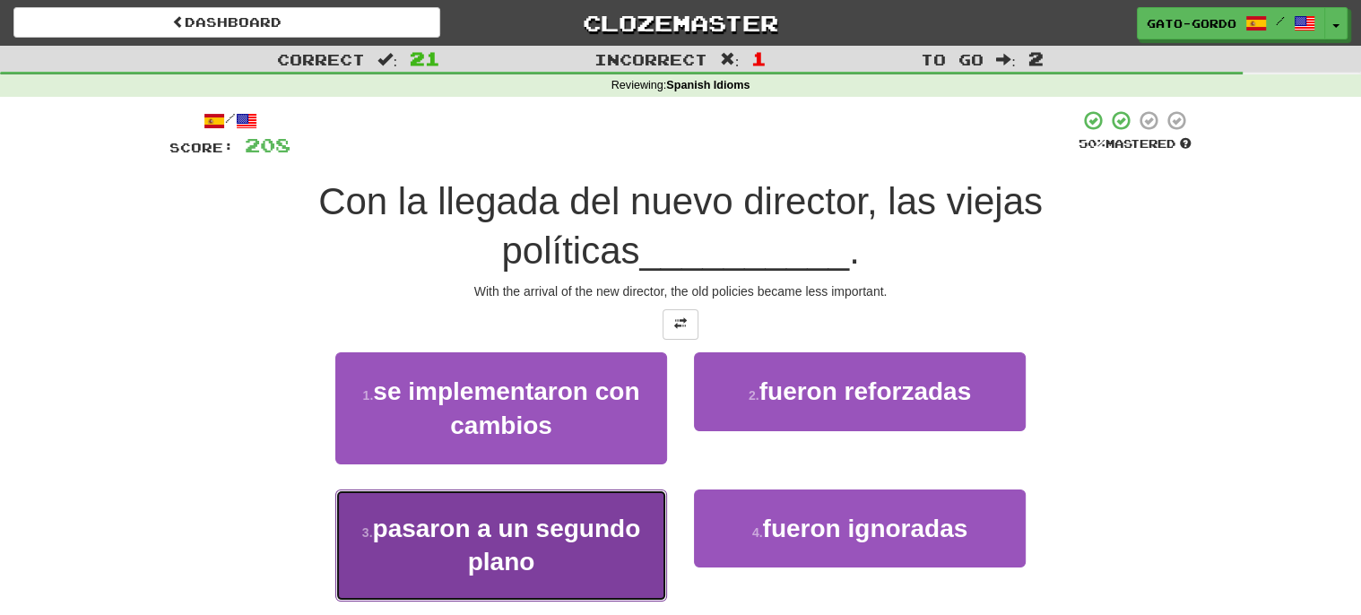
click at [458, 519] on span "pasaron a un segundo plano" at bounding box center [506, 544] width 268 height 61
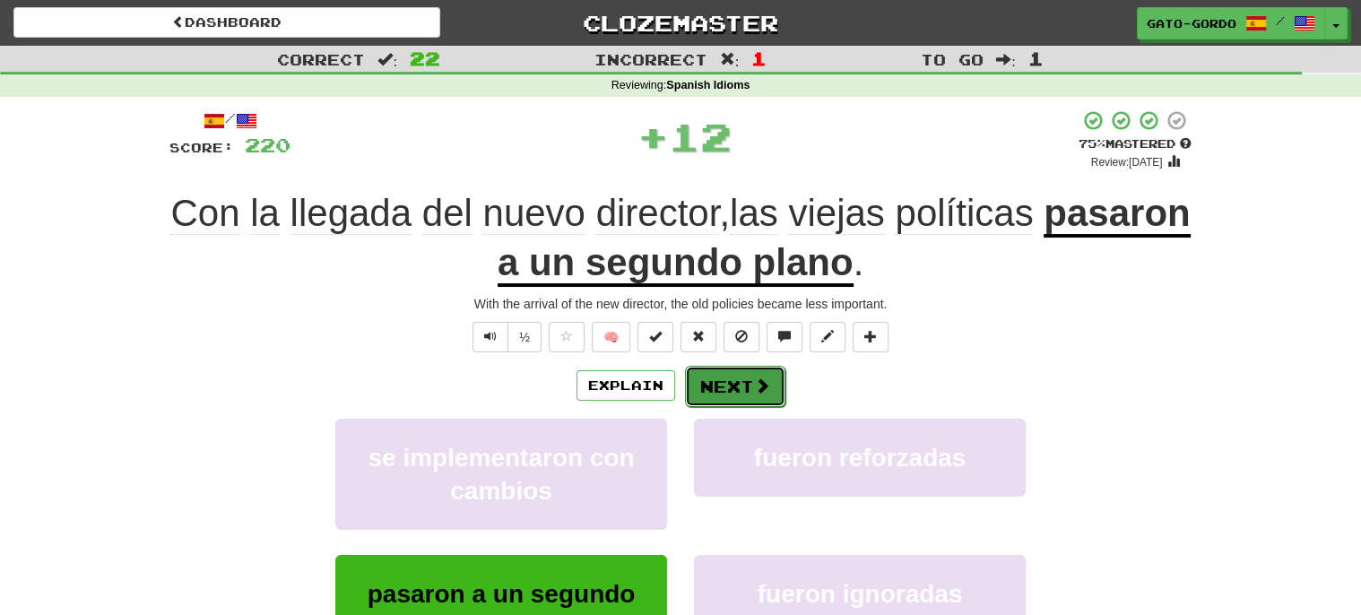
click at [730, 380] on button "Next" at bounding box center [735, 386] width 100 height 41
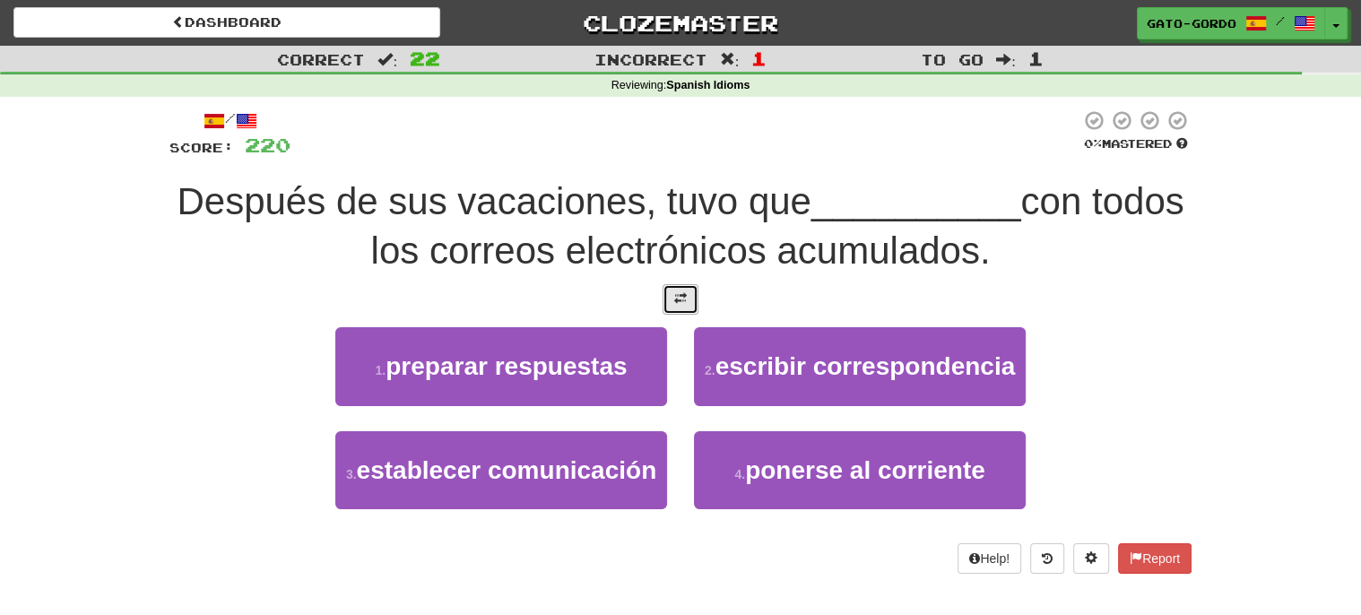
click at [670, 284] on button at bounding box center [680, 299] width 36 height 30
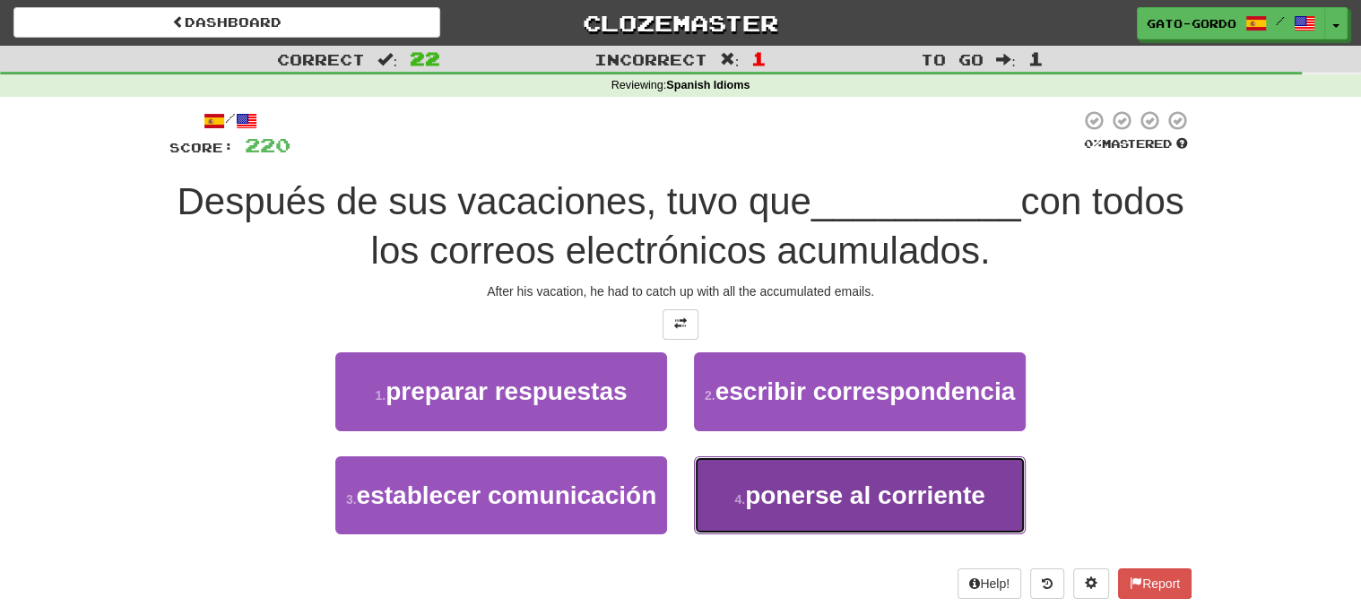
click at [825, 486] on span "ponerse al corriente" at bounding box center [865, 495] width 240 height 28
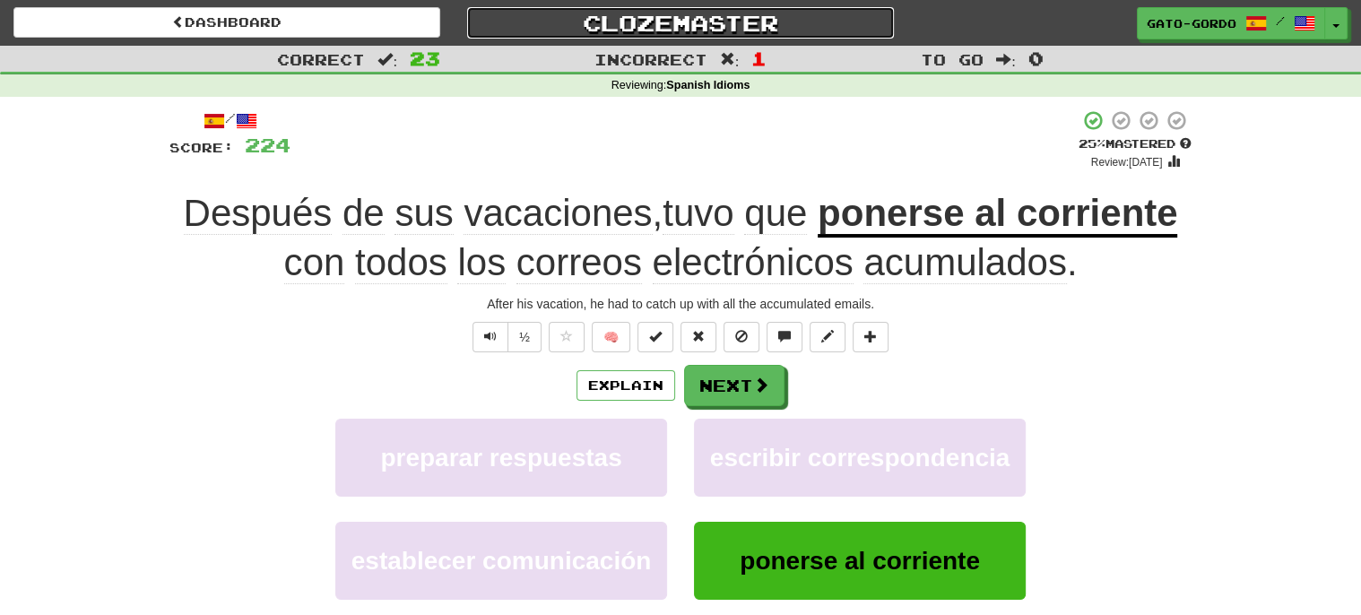
click at [648, 27] on link "Clozemaster" at bounding box center [680, 22] width 427 height 31
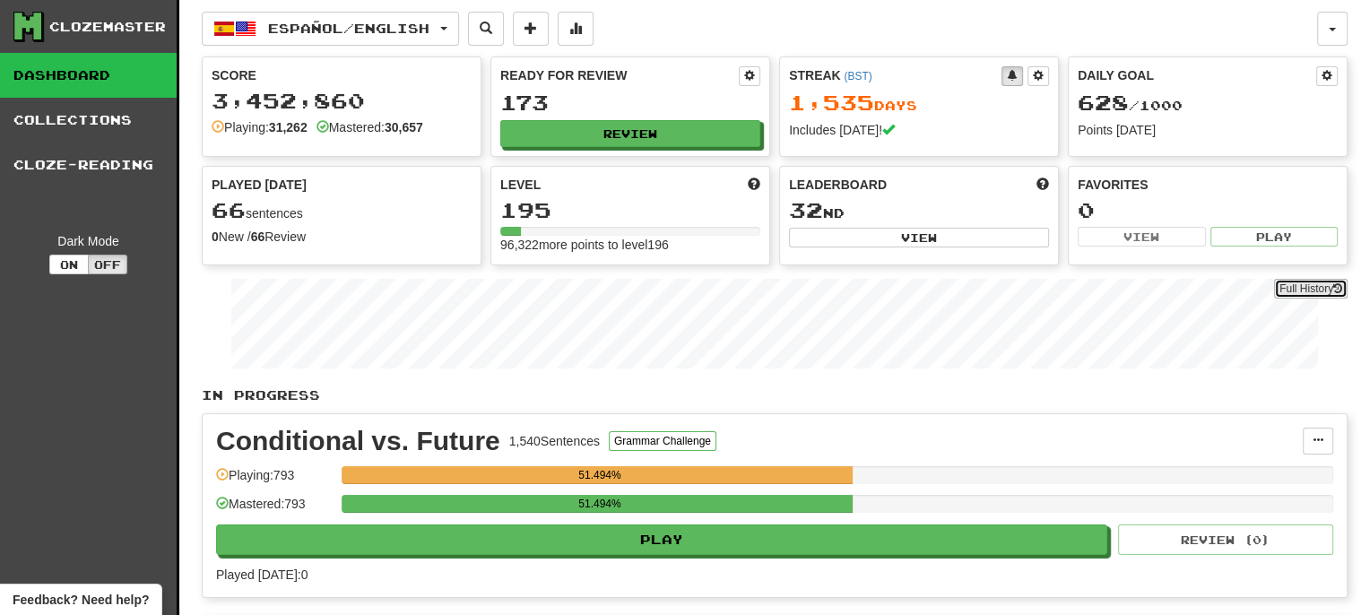
click at [1294, 288] on link "Full History" at bounding box center [1310, 289] width 73 height 20
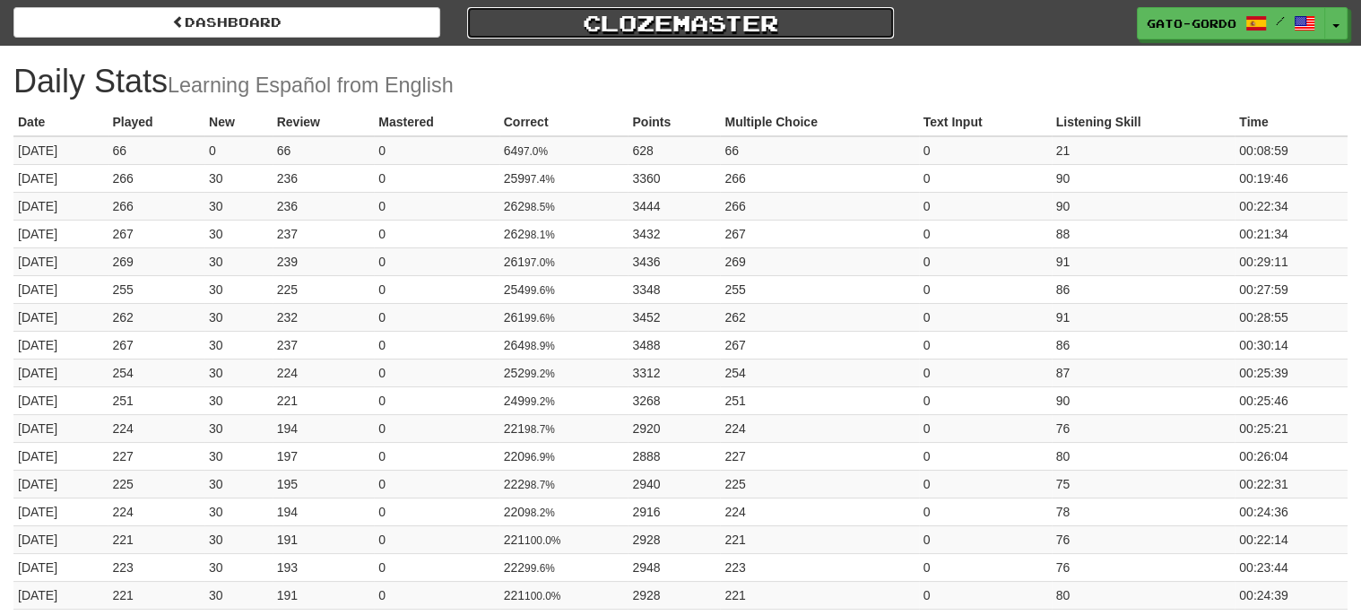
click at [630, 23] on link "Clozemaster" at bounding box center [680, 22] width 427 height 31
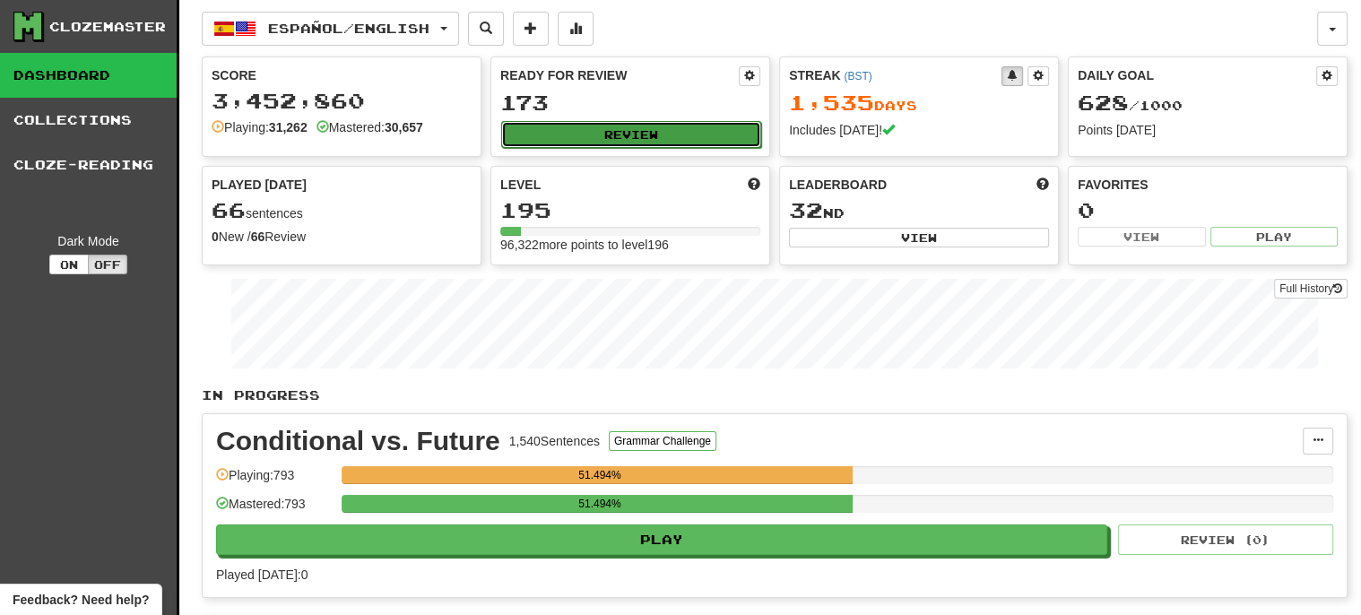
click at [624, 132] on button "Review" at bounding box center [631, 134] width 260 height 27
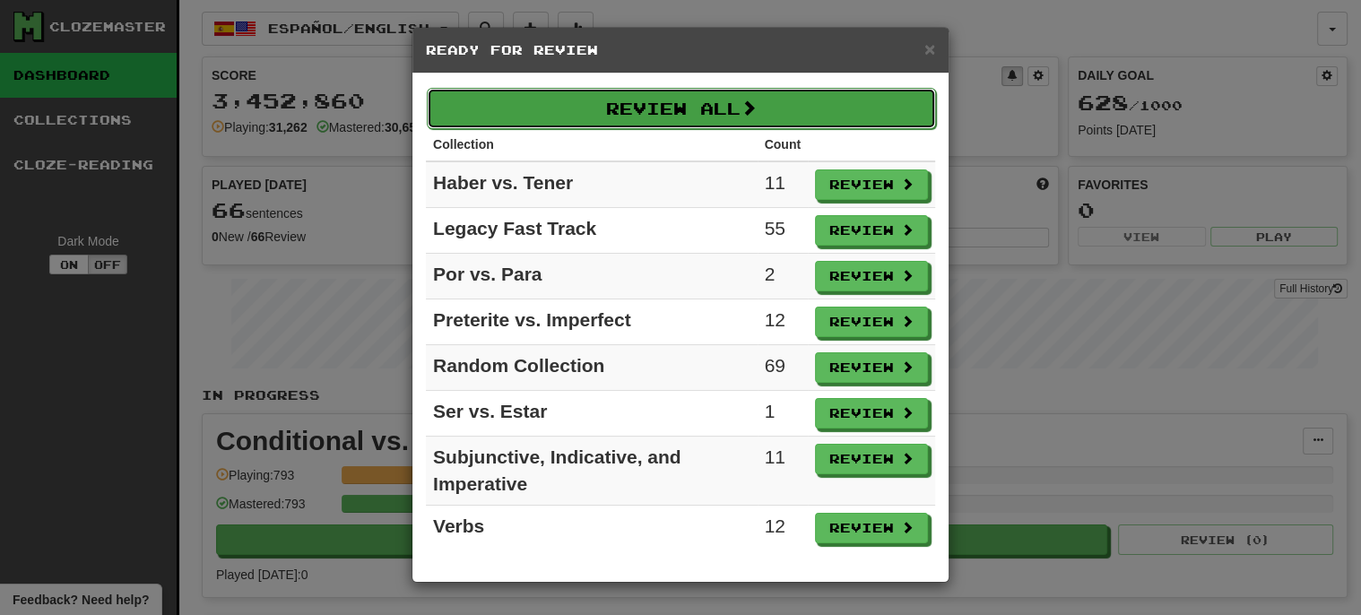
click at [621, 102] on button "Review All" at bounding box center [681, 108] width 509 height 41
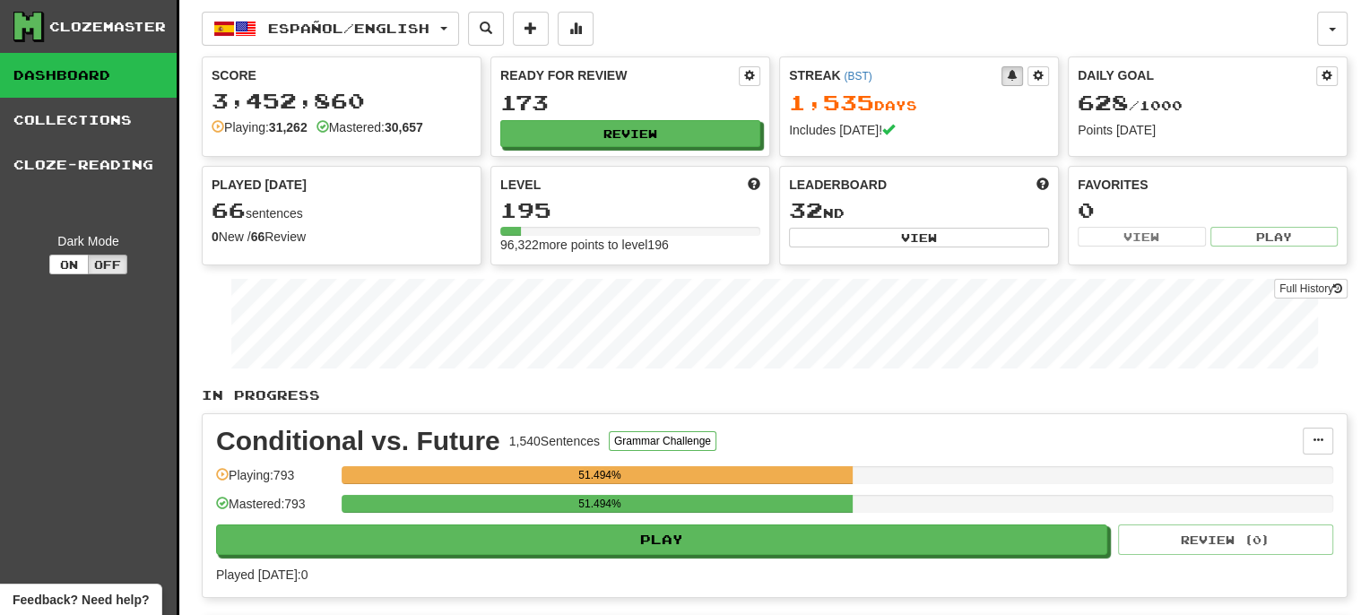
select select "***"
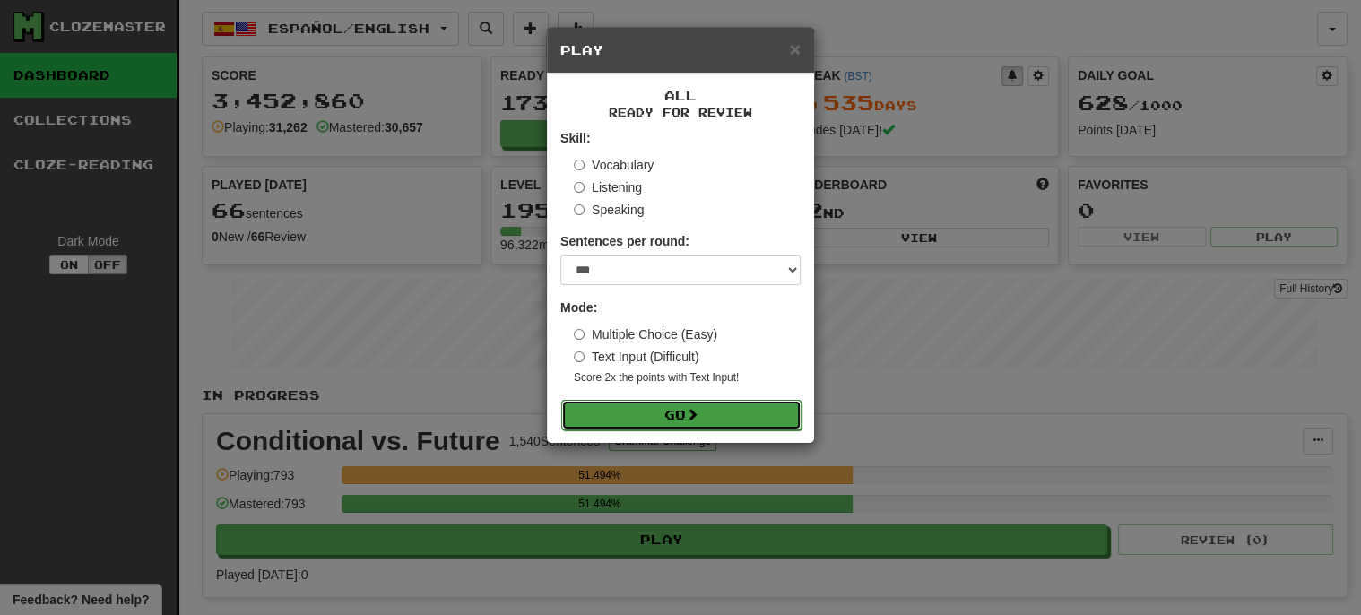
click at [637, 416] on button "Go" at bounding box center [681, 415] width 240 height 30
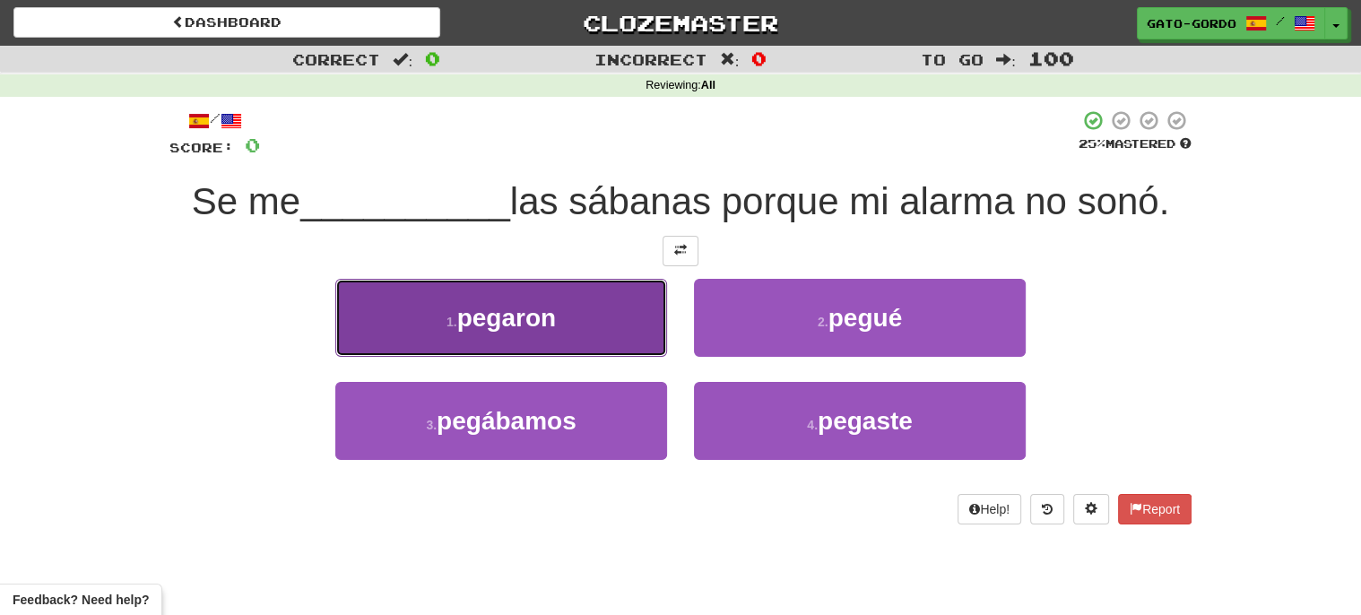
click at [458, 315] on span "pegaron" at bounding box center [506, 318] width 99 height 28
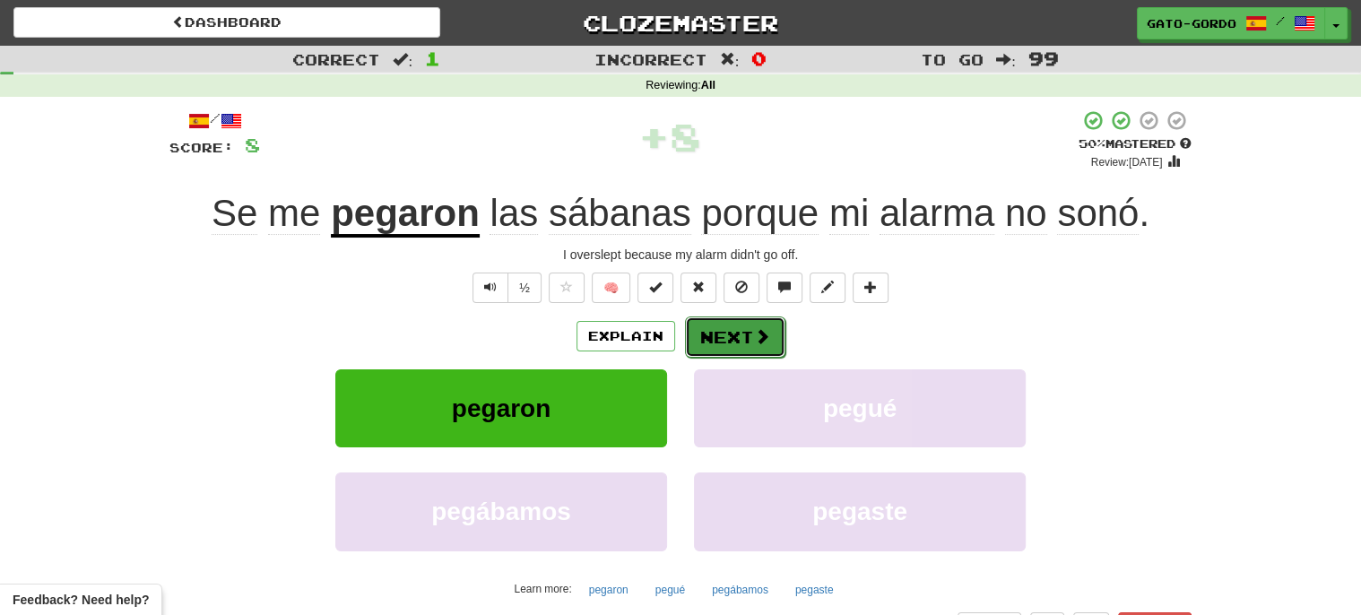
click at [722, 331] on button "Next" at bounding box center [735, 336] width 100 height 41
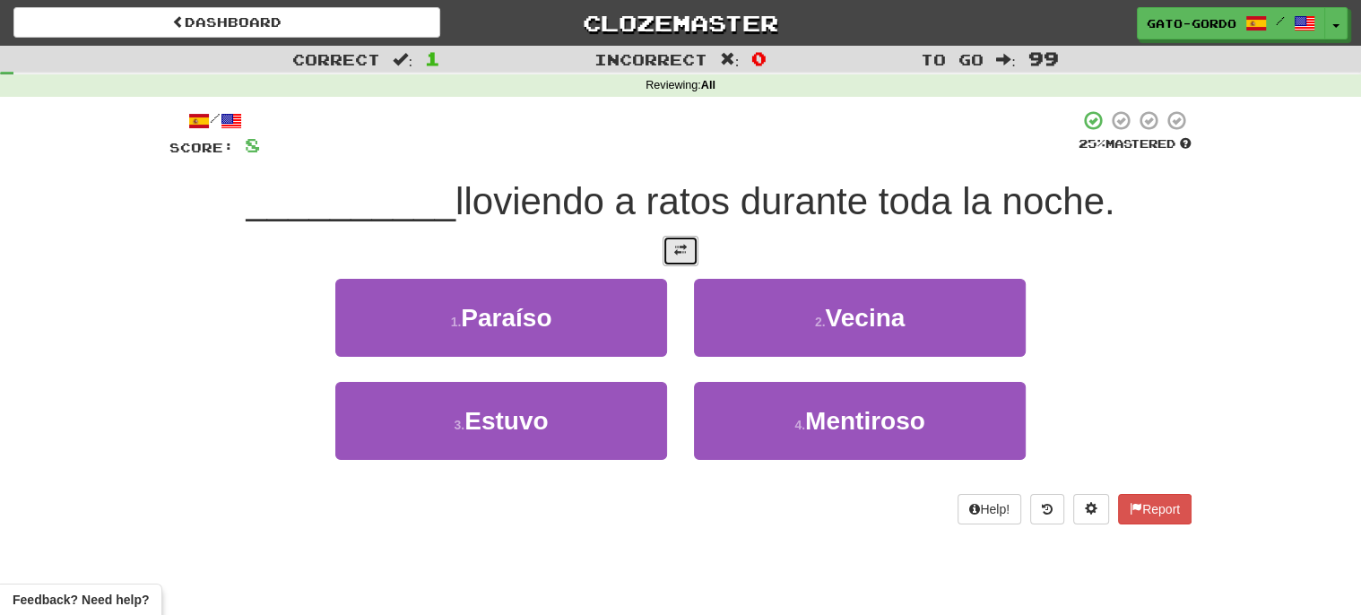
click at [686, 245] on span at bounding box center [680, 250] width 13 height 13
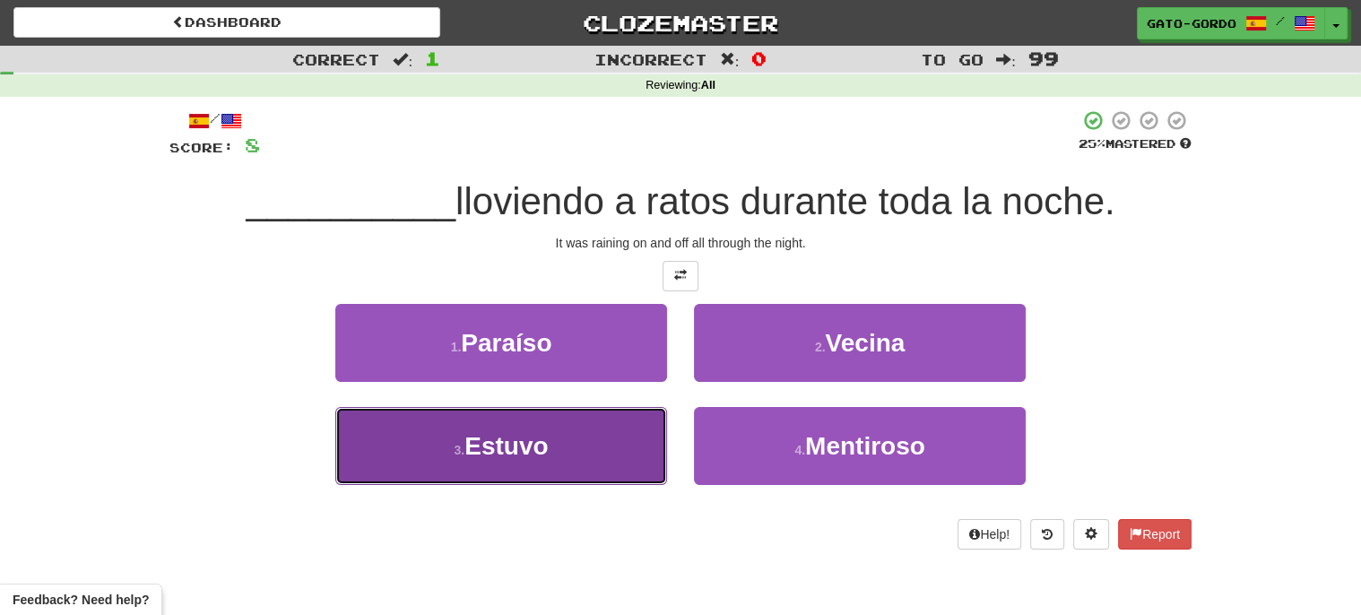
click at [462, 458] on button "3 . Estuvo" at bounding box center [501, 446] width 332 height 78
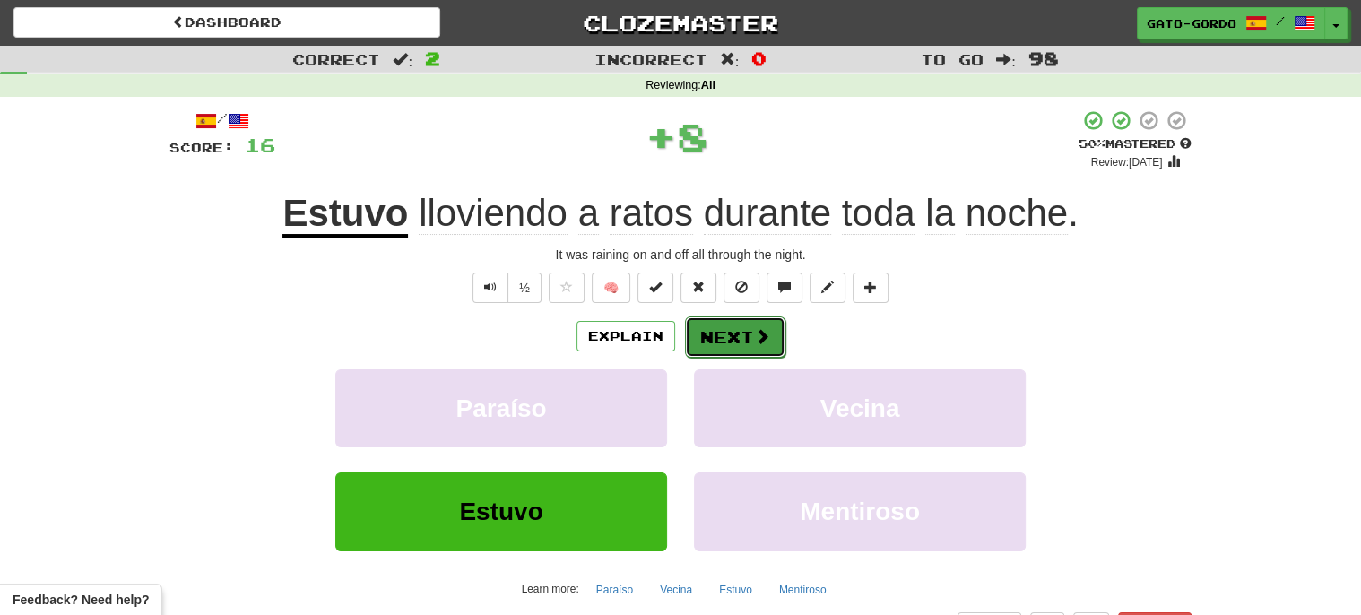
click at [732, 330] on button "Next" at bounding box center [735, 336] width 100 height 41
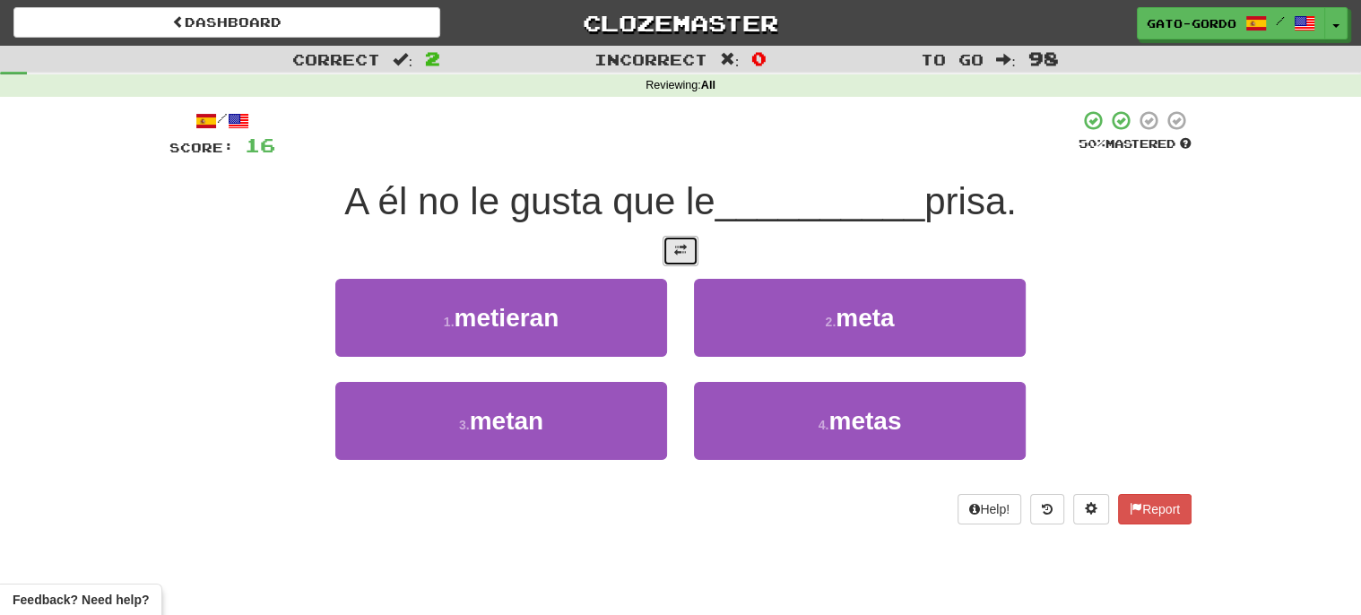
click at [678, 244] on span at bounding box center [680, 250] width 13 height 13
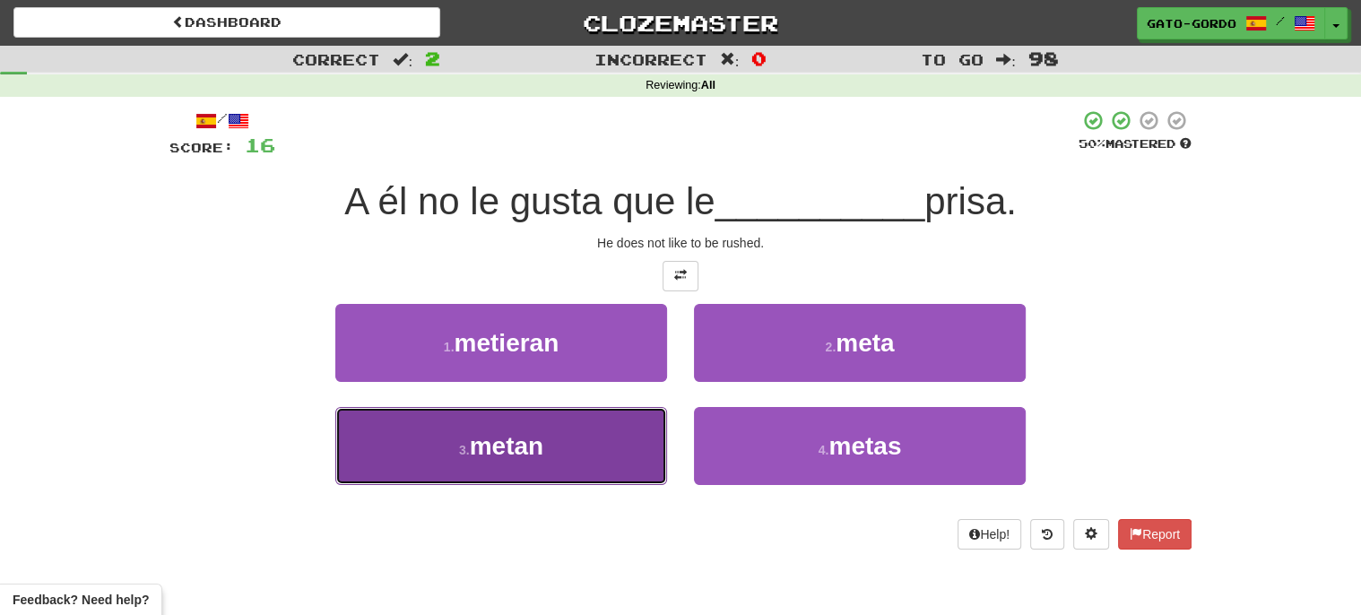
click at [450, 446] on button "3 . metan" at bounding box center [501, 446] width 332 height 78
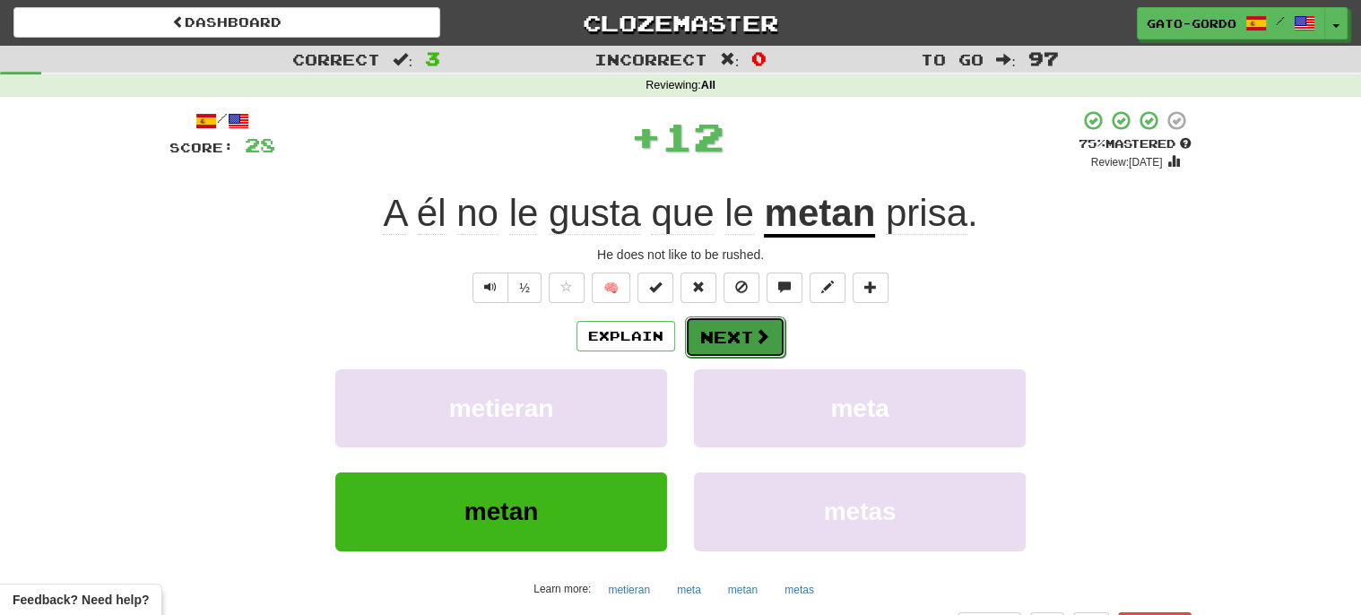
click at [730, 335] on button "Next" at bounding box center [735, 336] width 100 height 41
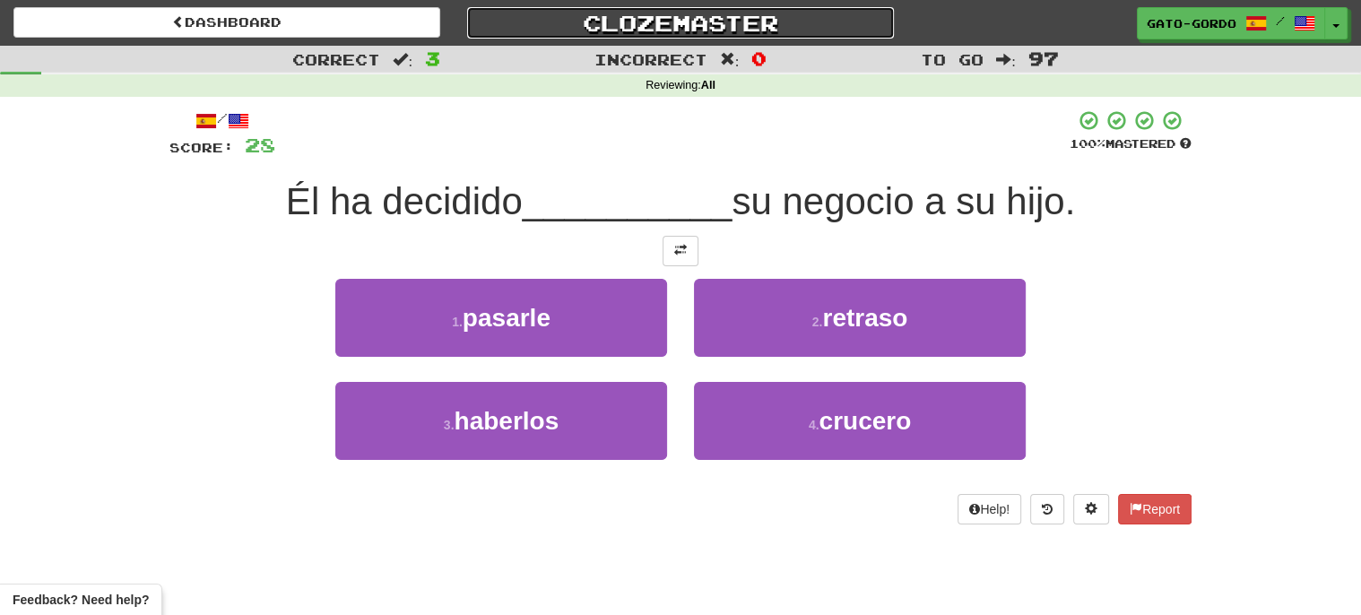
click at [670, 13] on link "Clozemaster" at bounding box center [680, 22] width 427 height 31
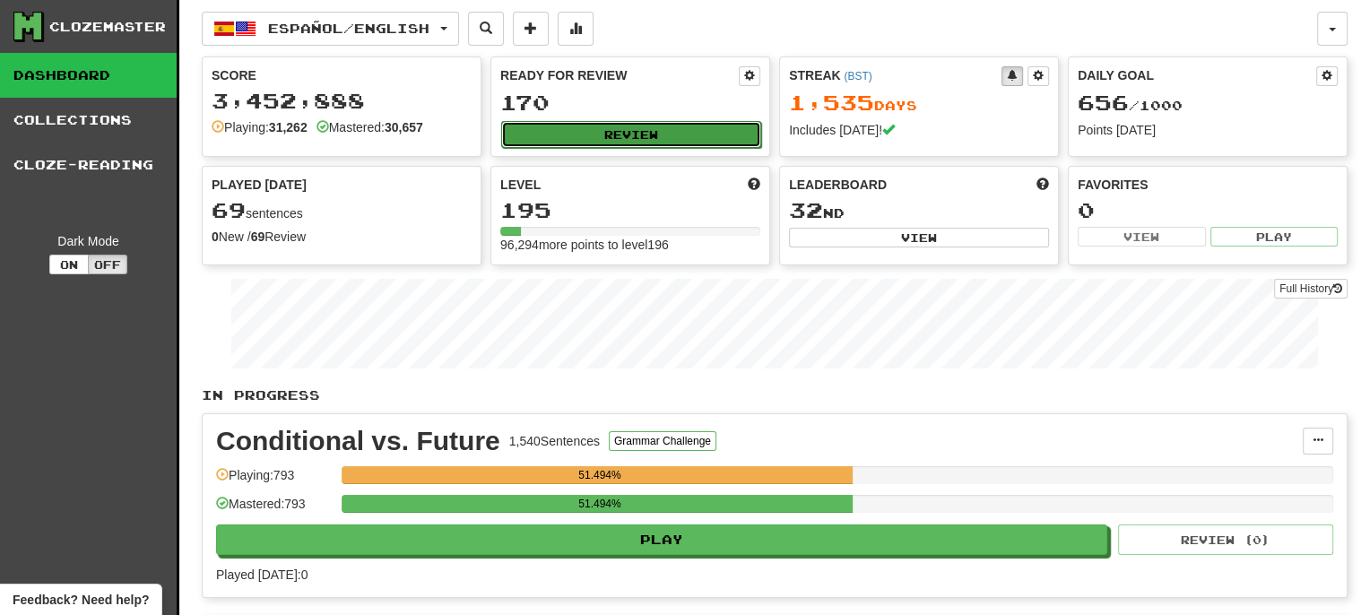
click at [599, 131] on button "Review" at bounding box center [631, 134] width 260 height 27
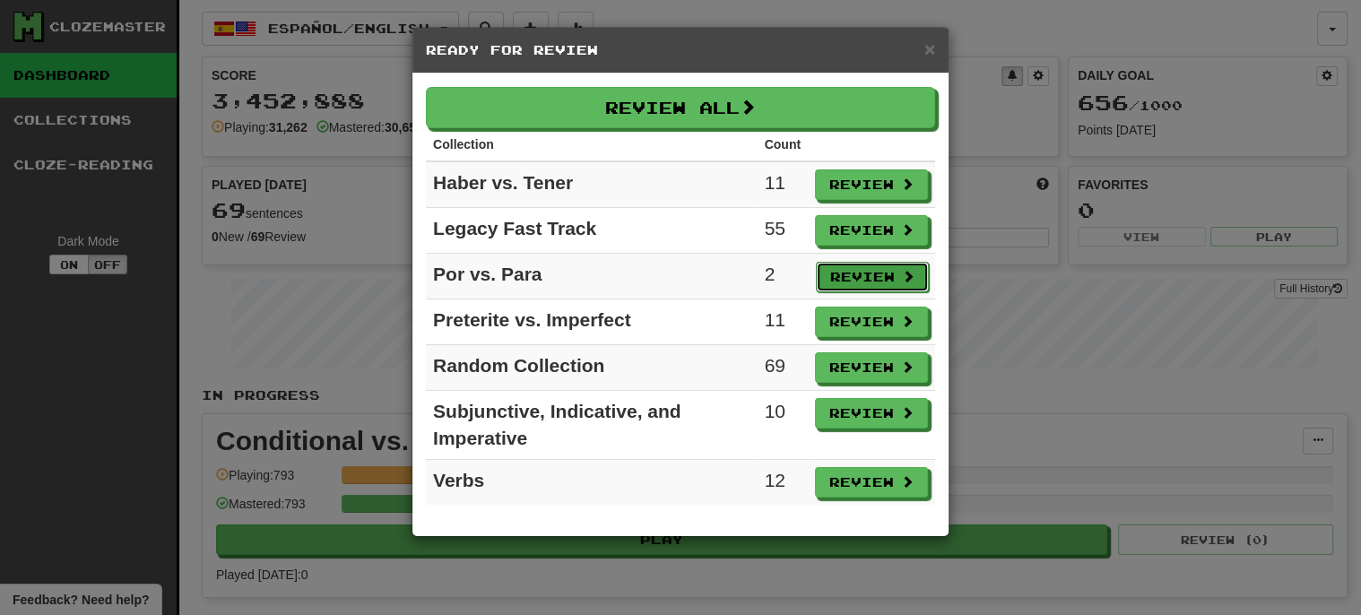
click at [866, 270] on button "Review" at bounding box center [872, 277] width 113 height 30
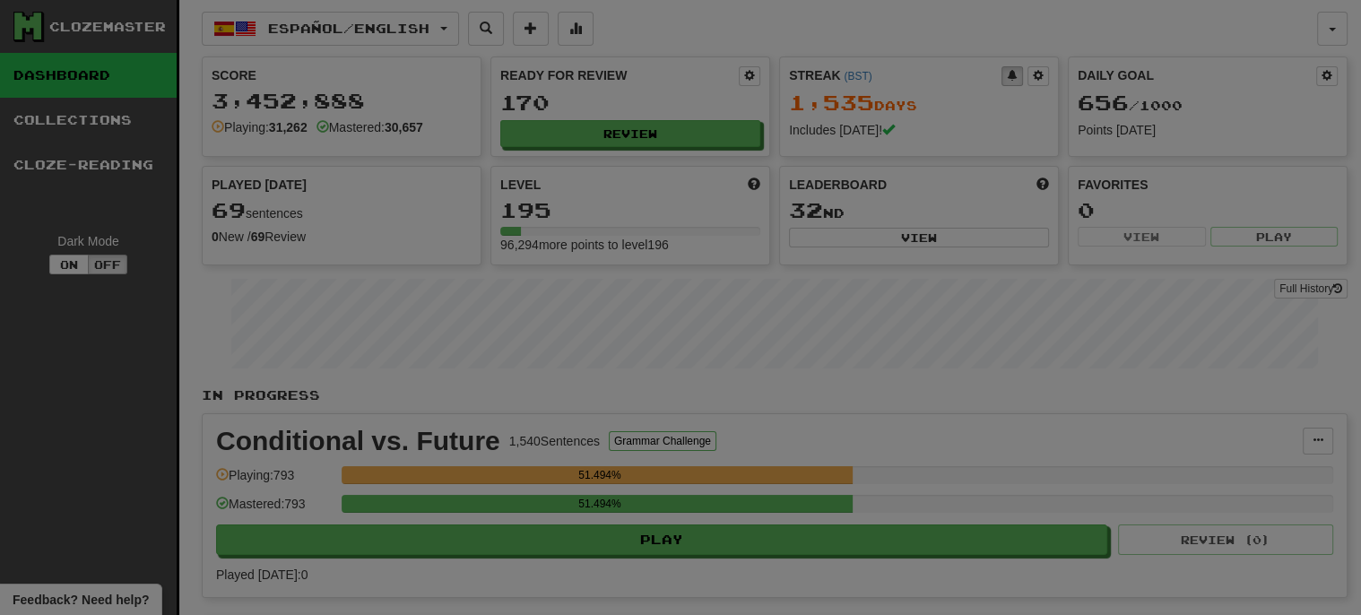
select select "***"
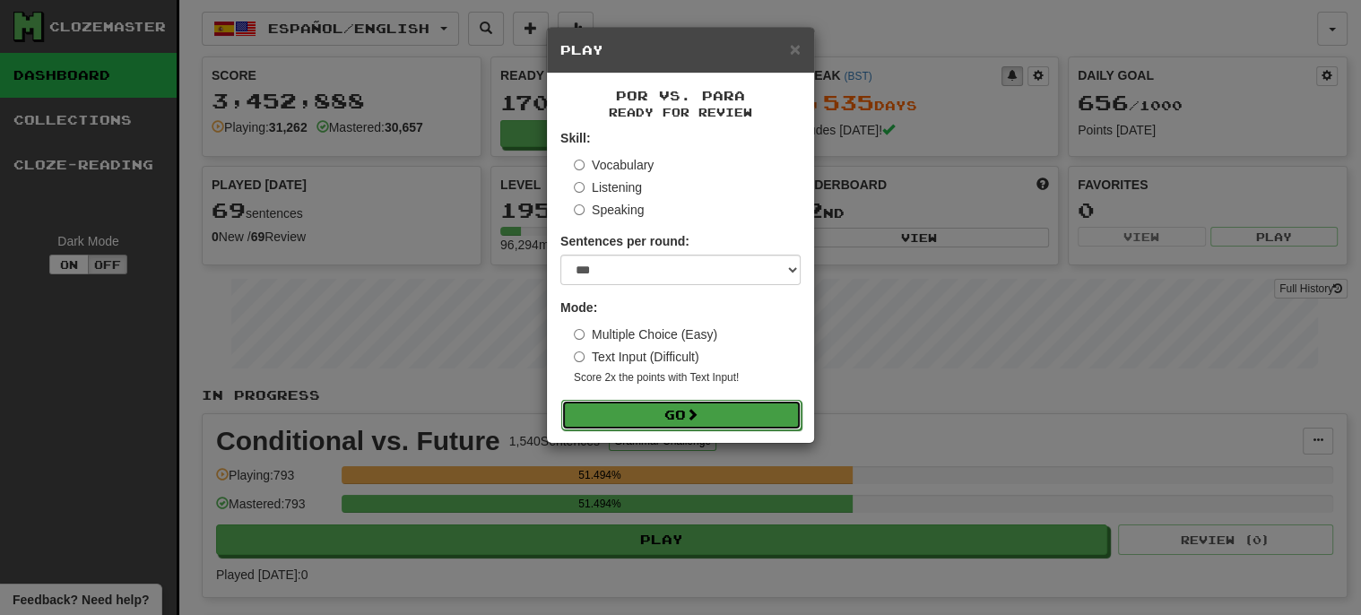
click at [669, 403] on button "Go" at bounding box center [681, 415] width 240 height 30
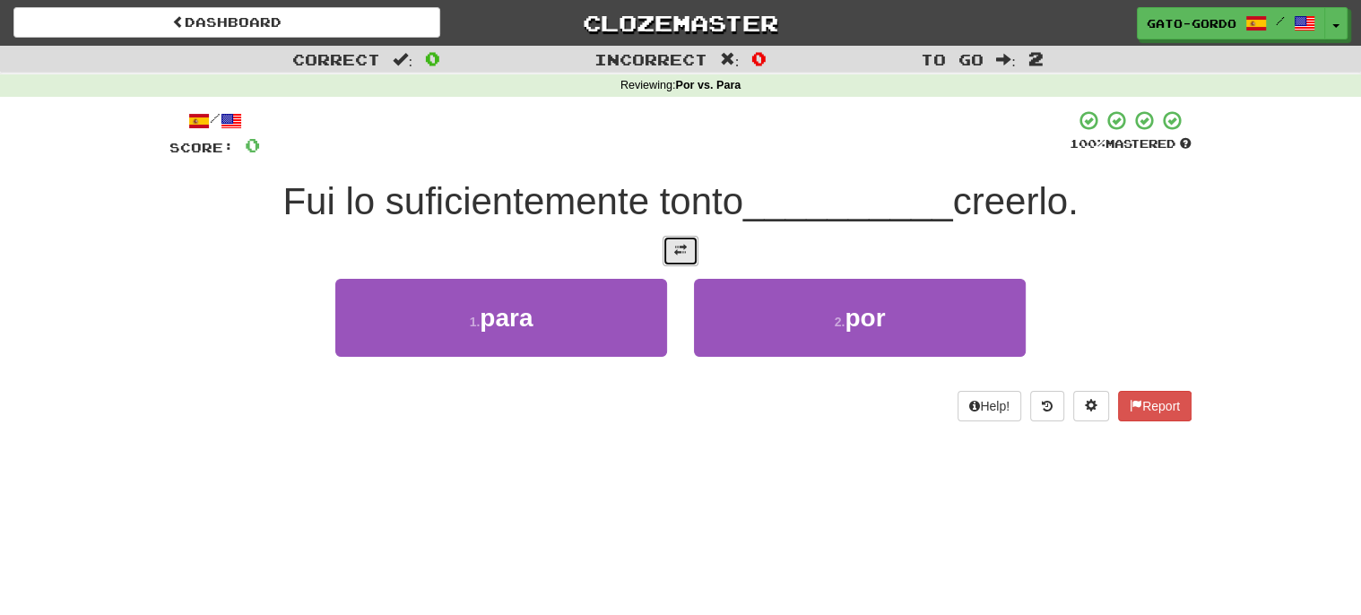
click at [686, 246] on span at bounding box center [680, 250] width 13 height 13
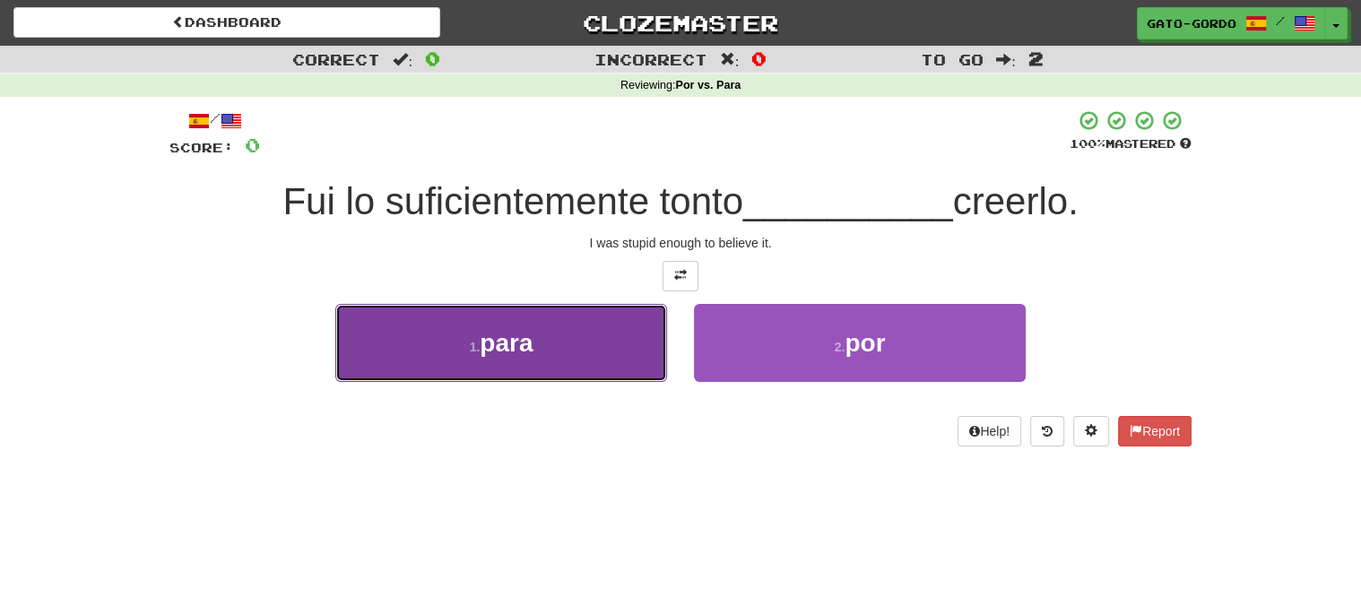
click at [523, 339] on span "para" at bounding box center [505, 343] width 53 height 28
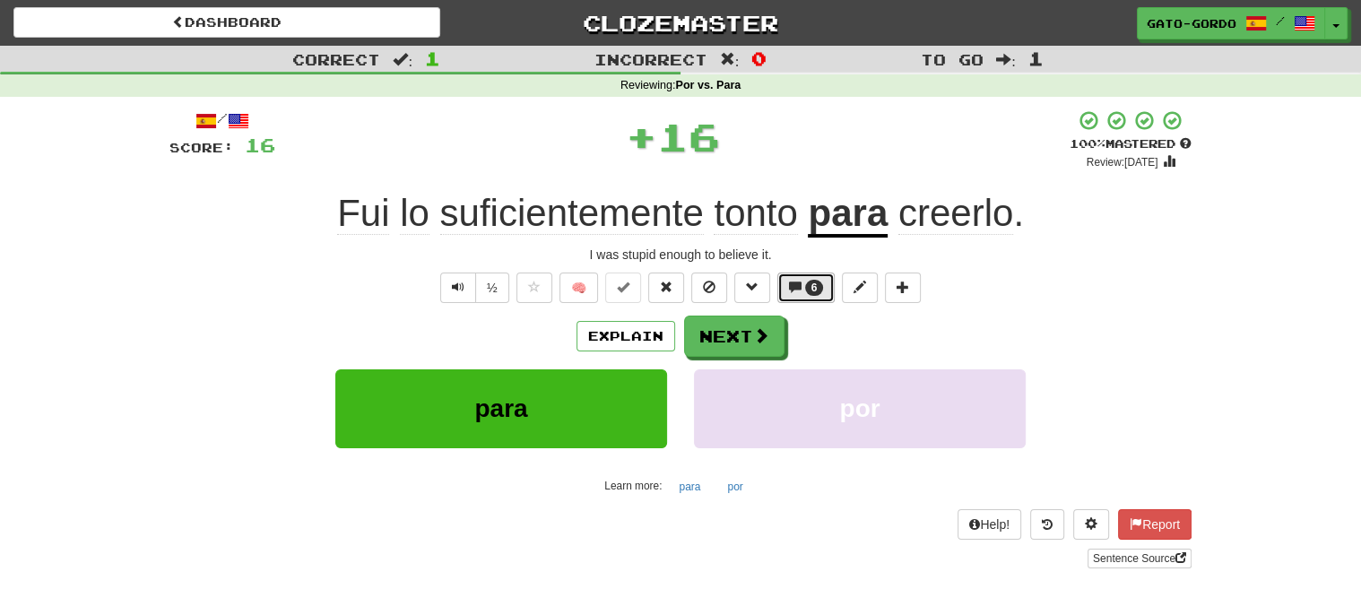
click at [818, 283] on span "6" at bounding box center [814, 288] width 19 height 16
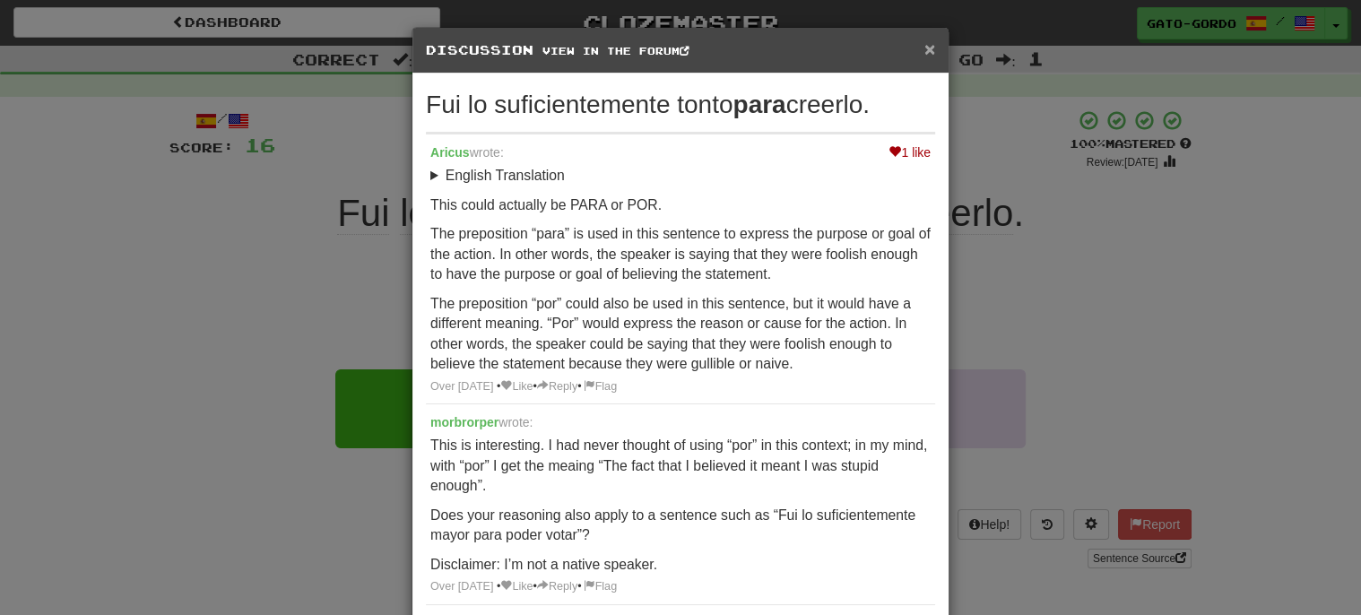
click at [931, 51] on span "×" at bounding box center [929, 49] width 11 height 21
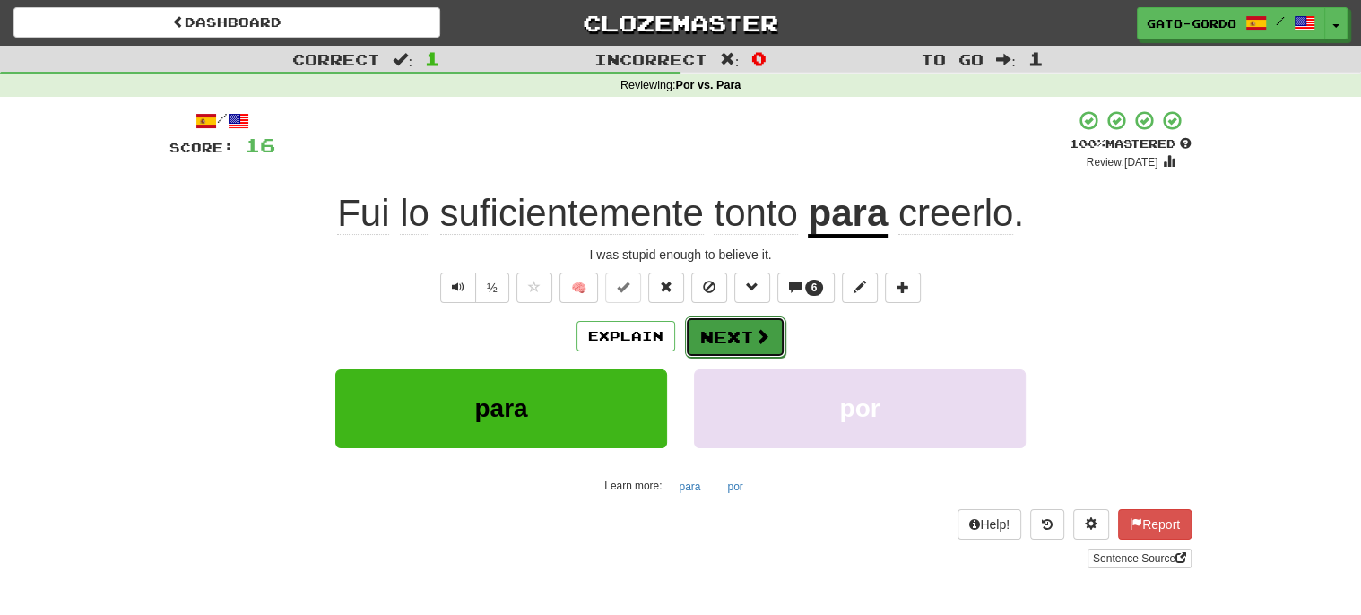
click at [733, 330] on button "Next" at bounding box center [735, 336] width 100 height 41
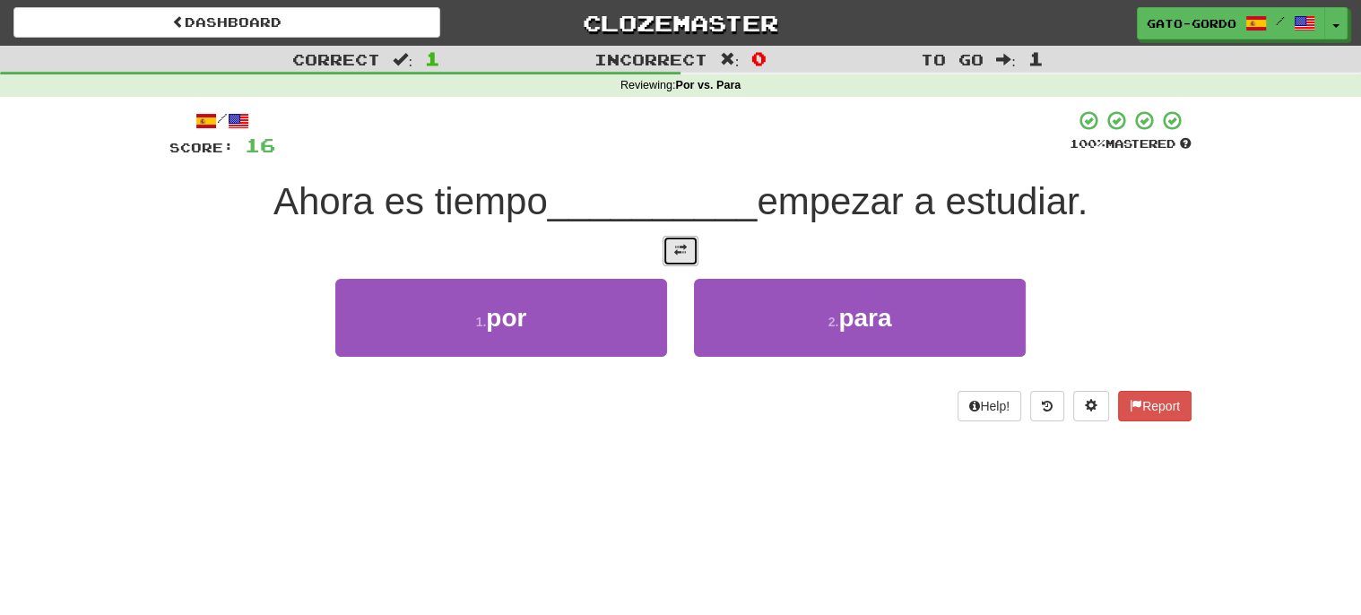
click at [684, 246] on span at bounding box center [680, 250] width 13 height 13
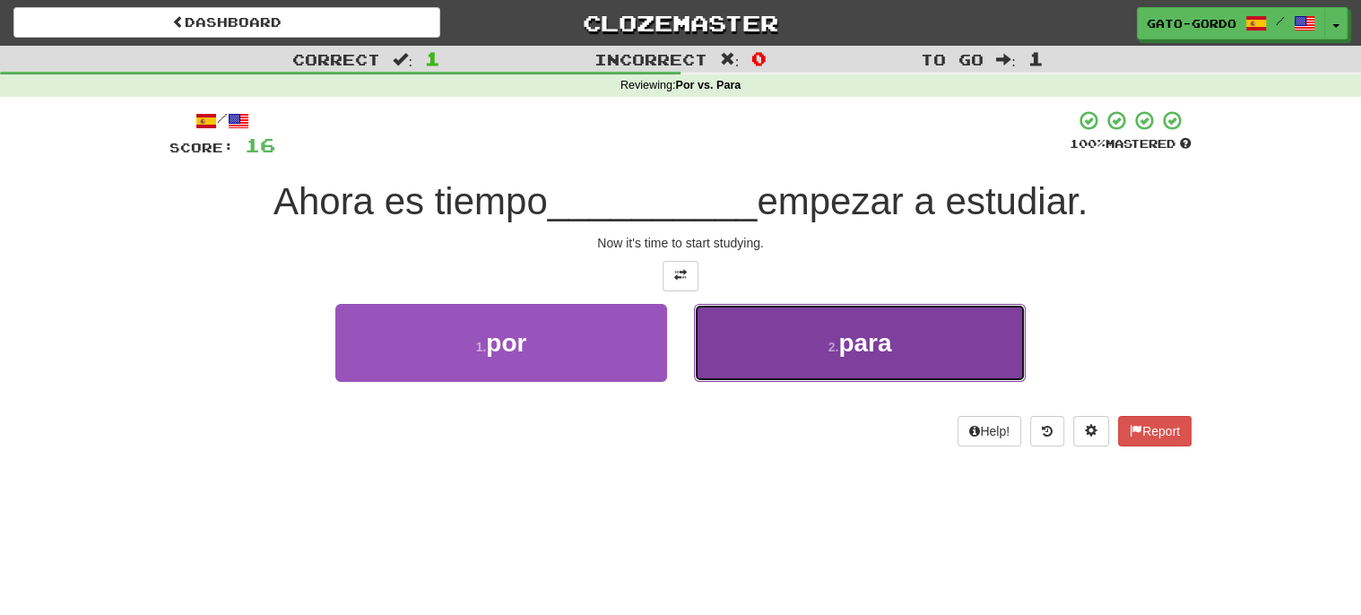
click at [808, 342] on button "2 . para" at bounding box center [860, 343] width 332 height 78
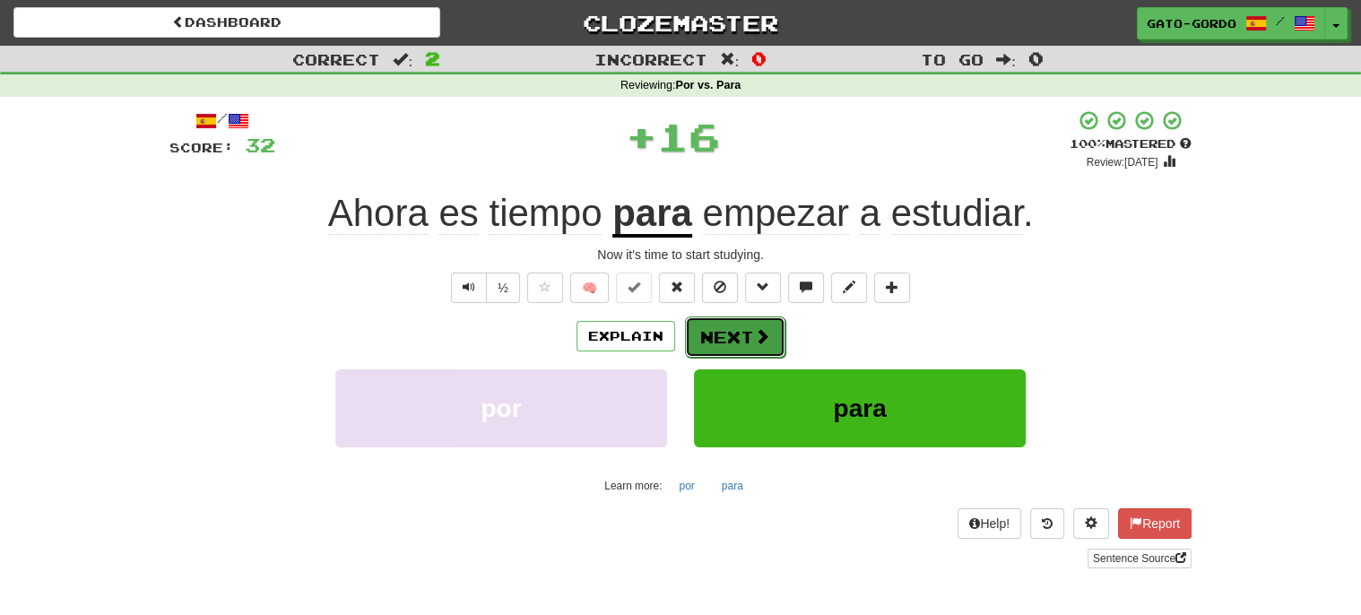
click at [708, 338] on button "Next" at bounding box center [735, 336] width 100 height 41
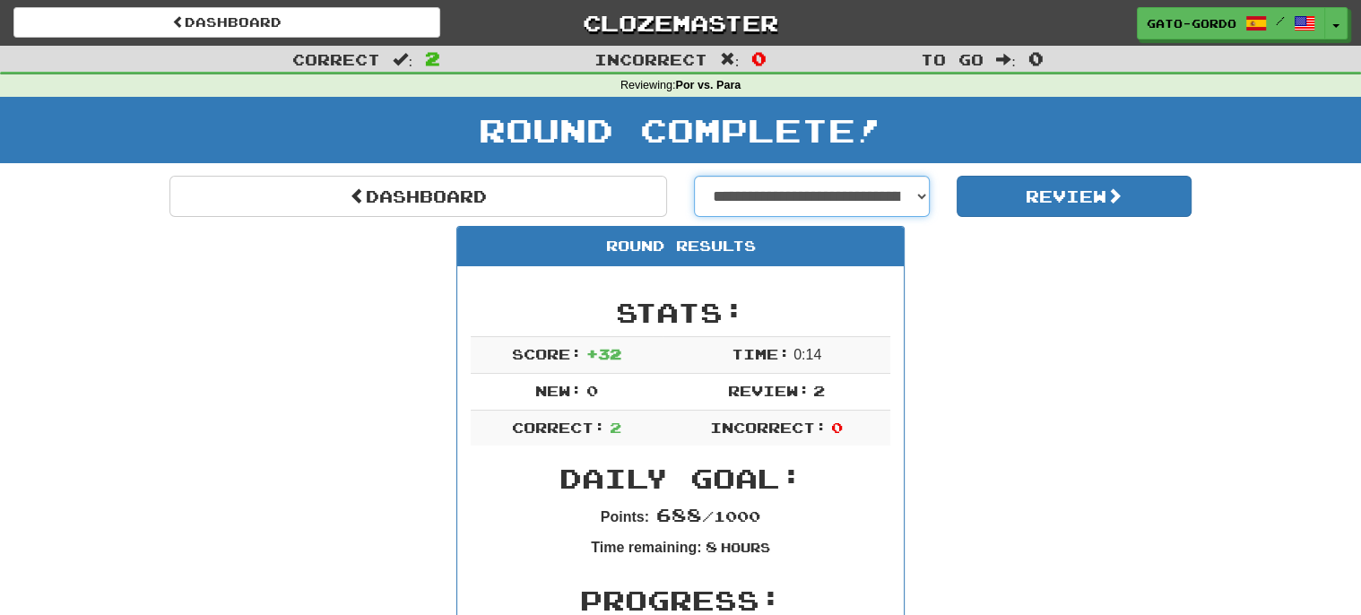
click at [818, 188] on select "**********" at bounding box center [812, 196] width 236 height 41
select select "**********"
click at [694, 176] on select "**********" at bounding box center [812, 196] width 236 height 41
select select "**********"
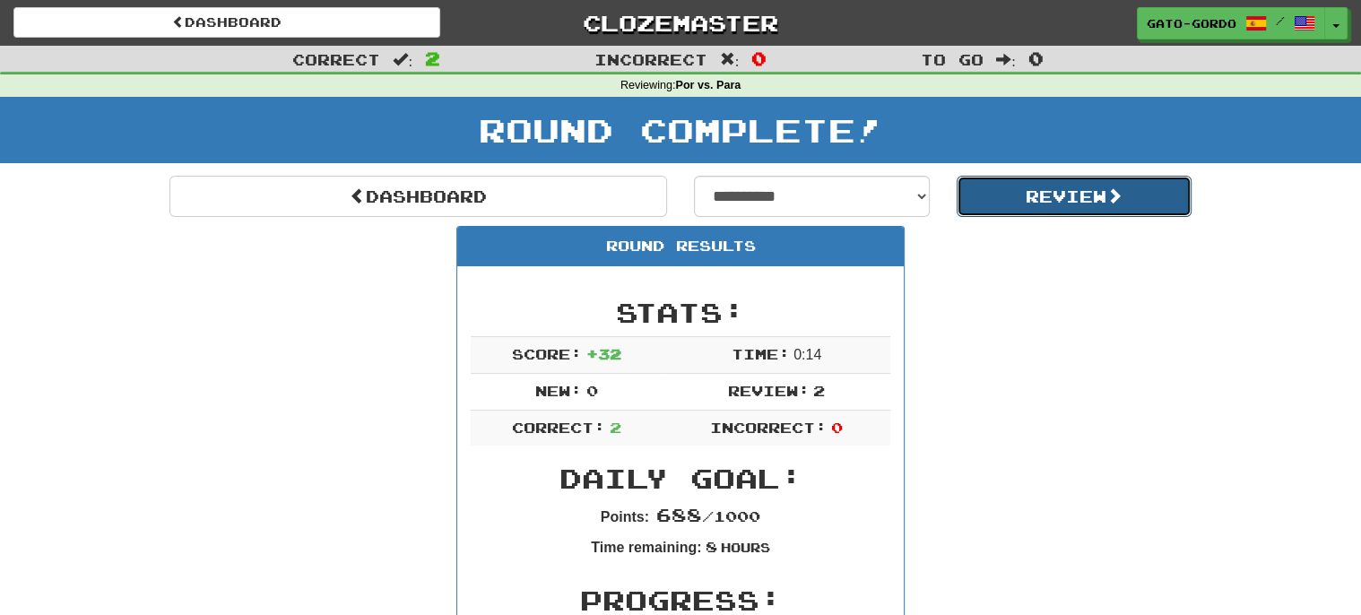
click at [1067, 194] on button "Review" at bounding box center [1074, 196] width 236 height 41
